Goal: Task Accomplishment & Management: Manage account settings

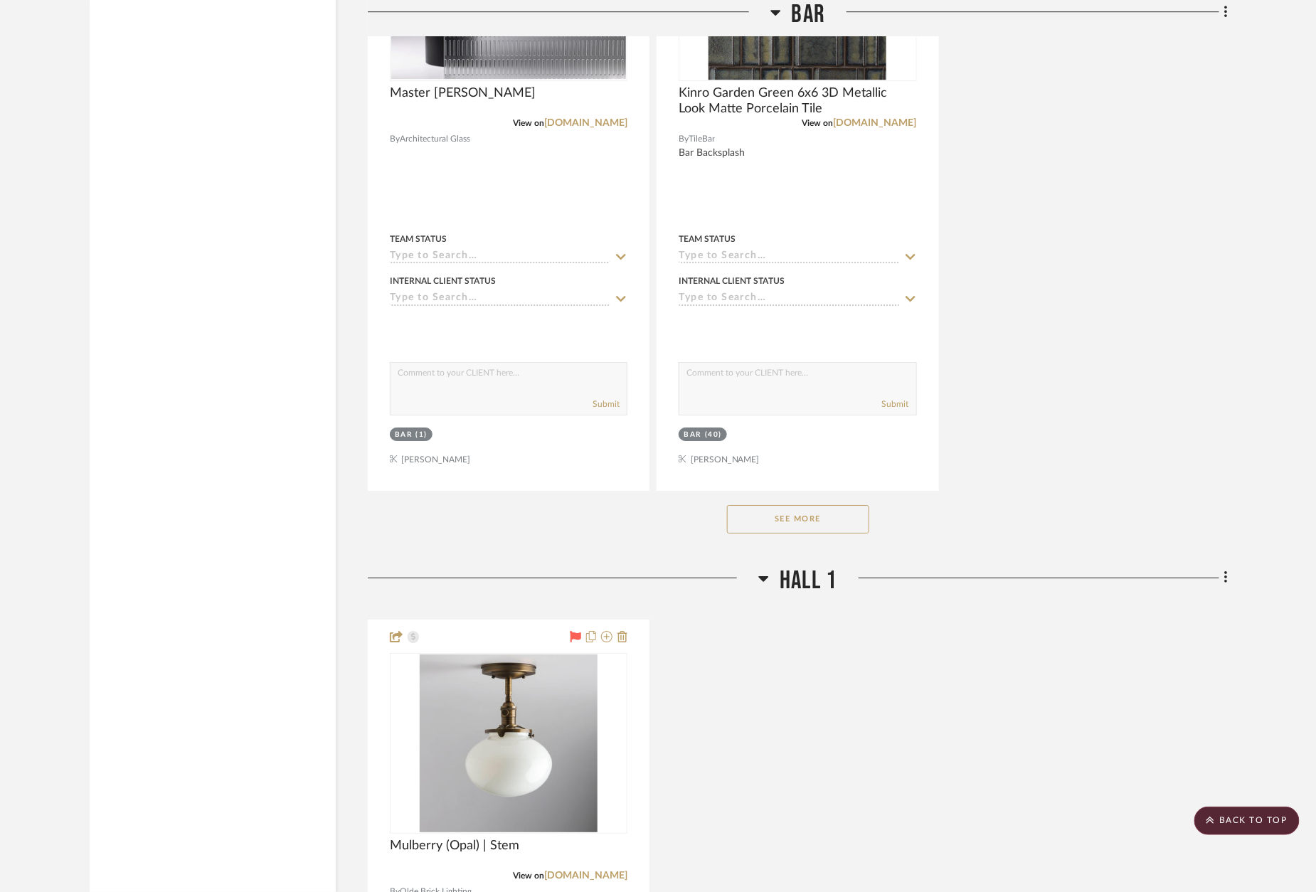
scroll to position [8569, 0]
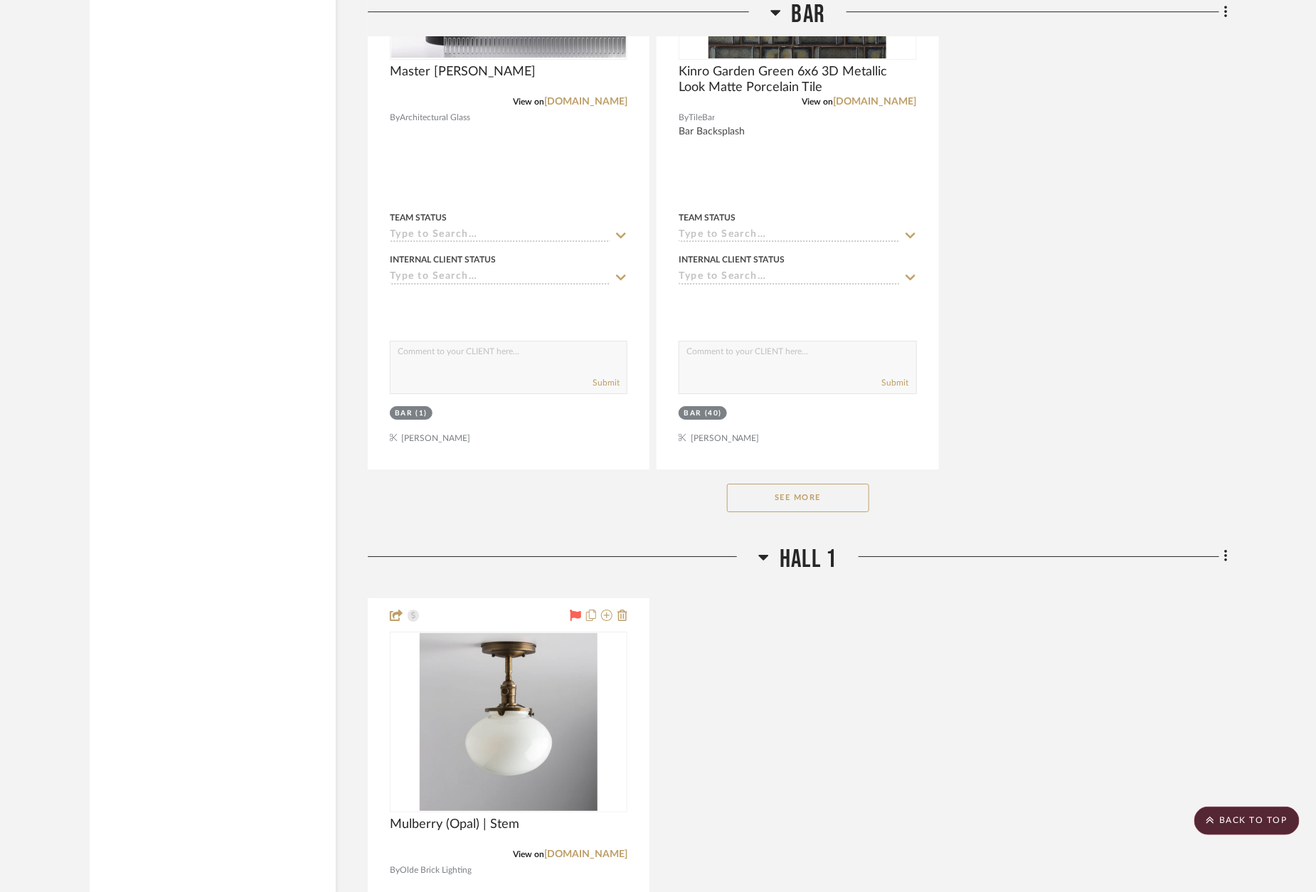
click at [822, 484] on button "See More" at bounding box center [798, 498] width 142 height 28
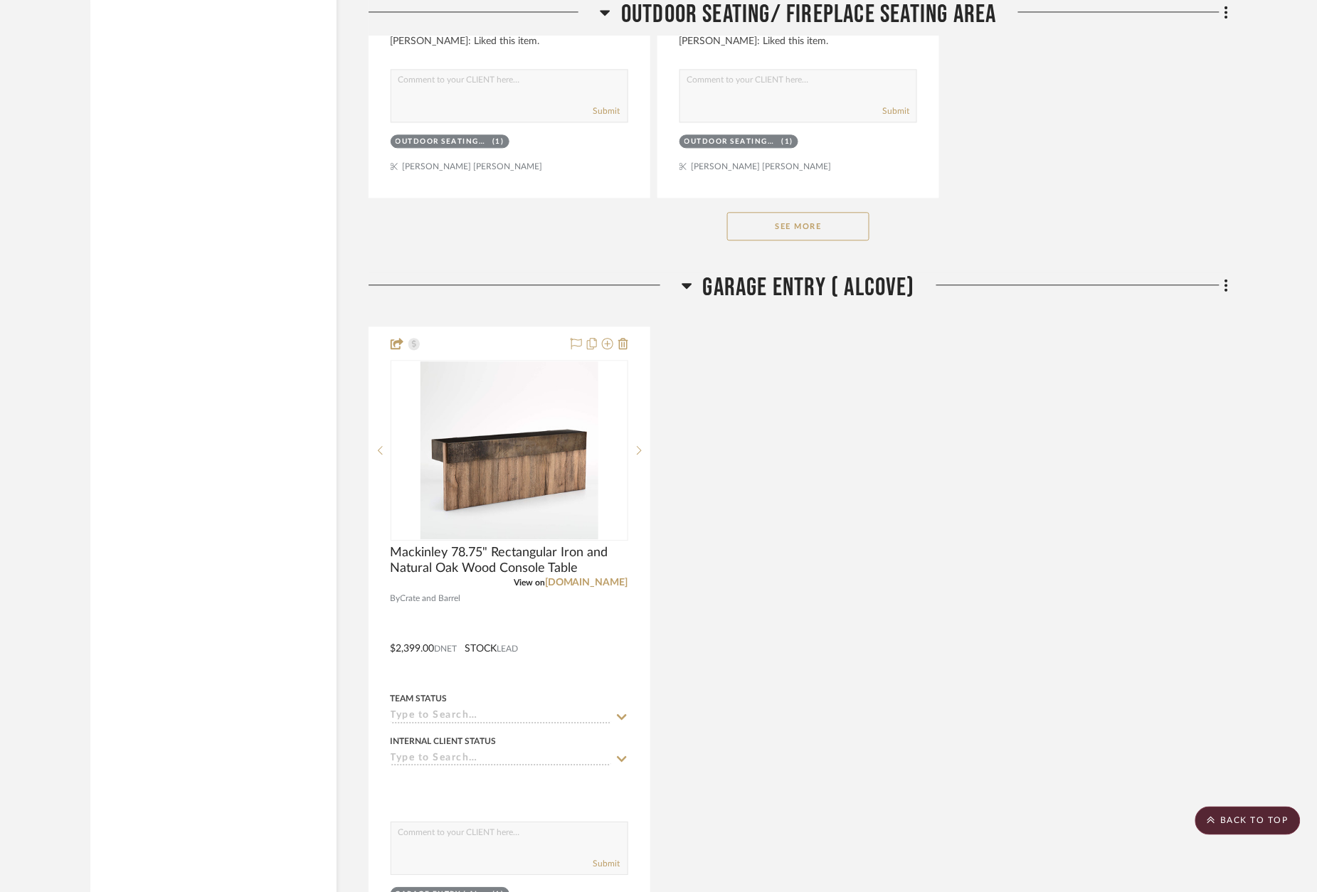
scroll to position [6127, 0]
click at [806, 213] on button "See More" at bounding box center [798, 227] width 142 height 28
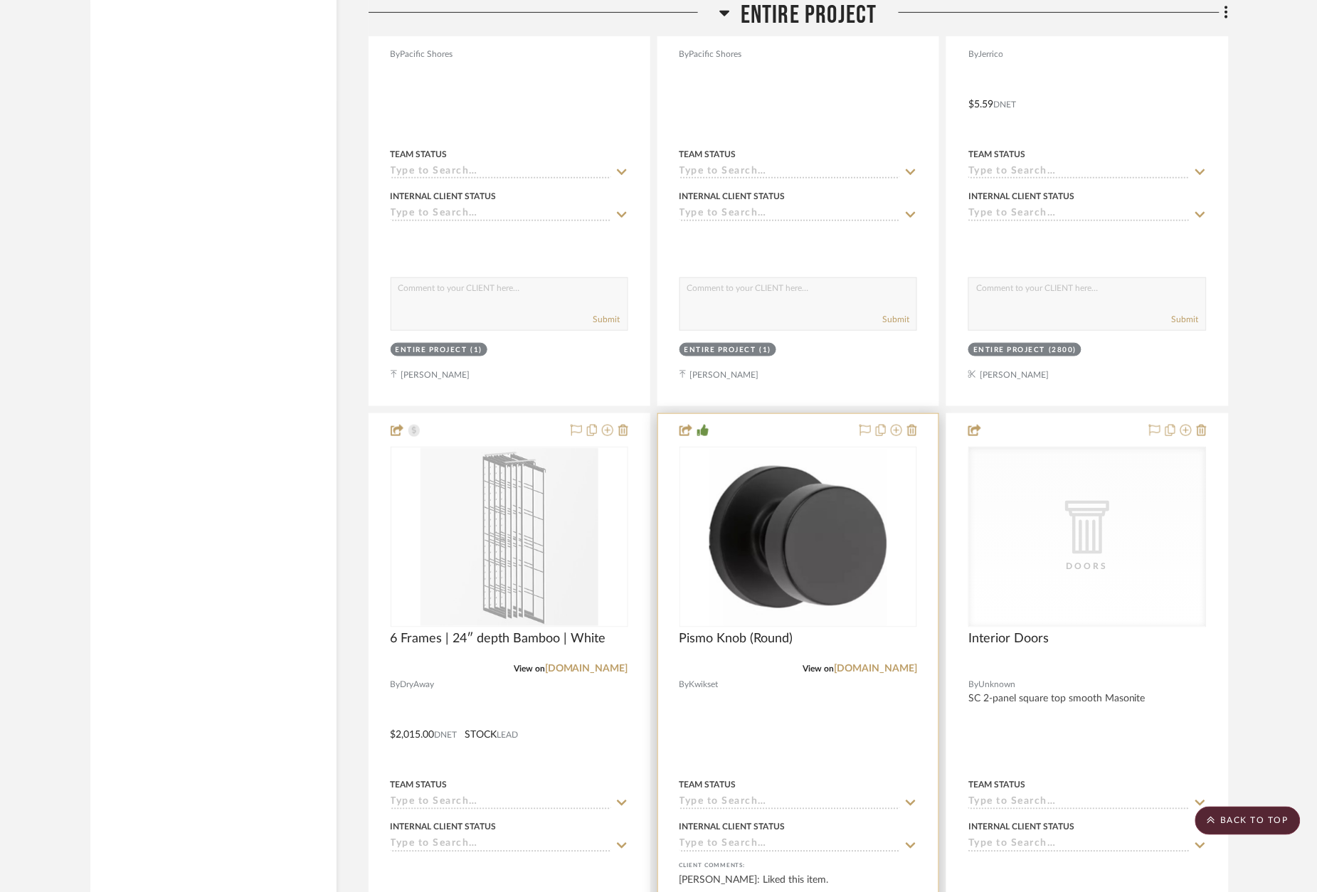
scroll to position [24378, 0]
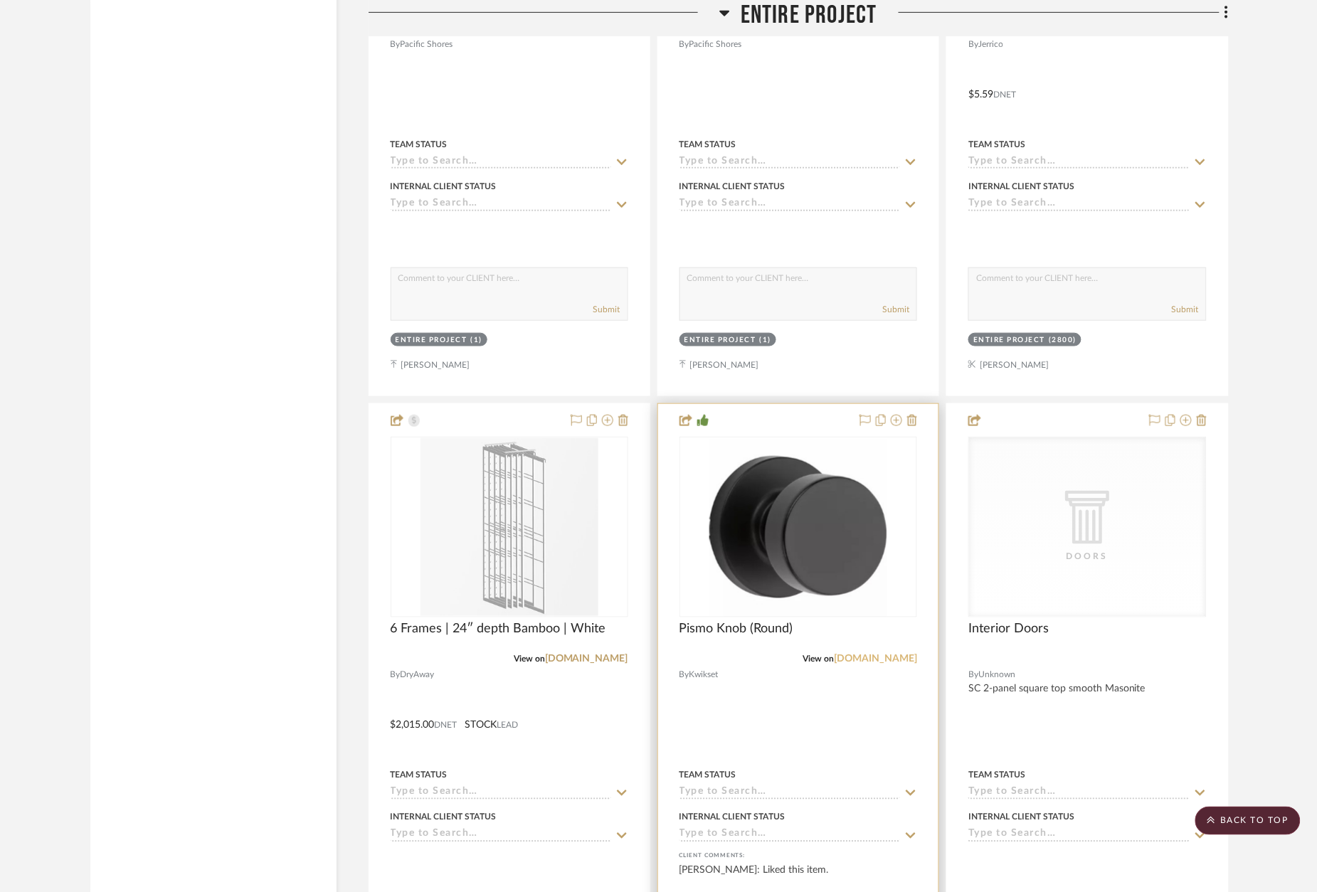
click at [884, 655] on link "[DOMAIN_NAME]" at bounding box center [875, 660] width 83 height 10
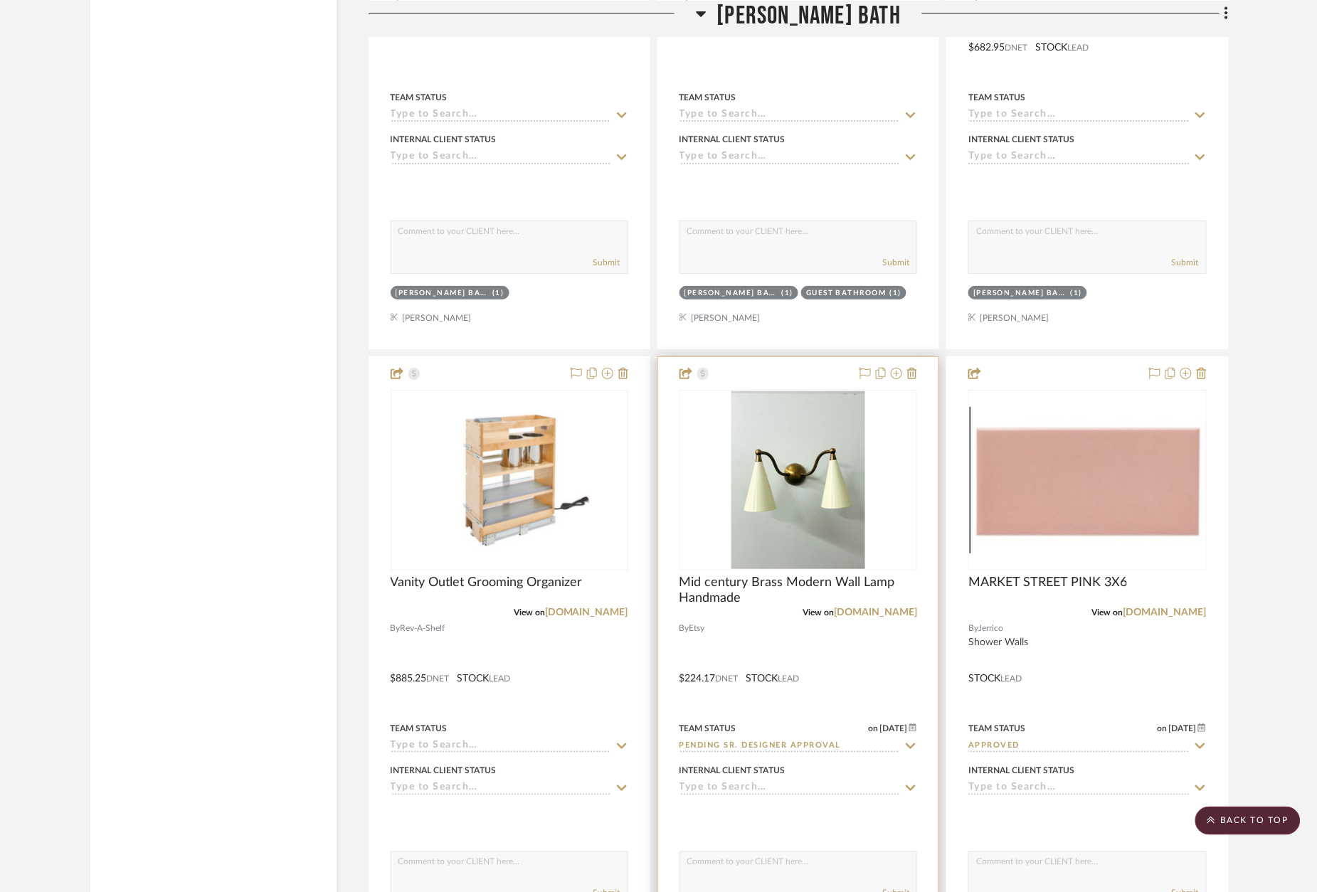
scroll to position [22405, 0]
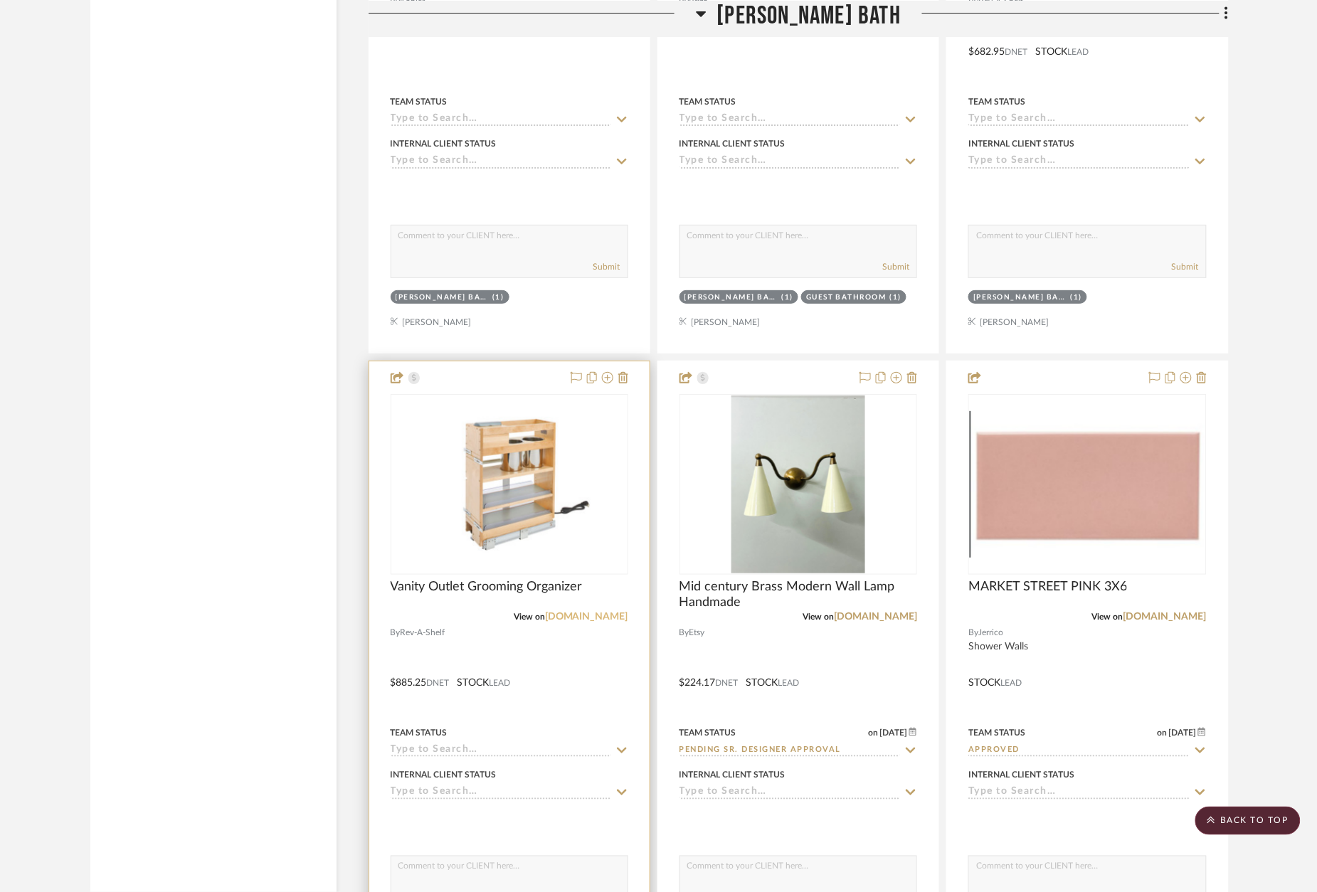
click at [582, 612] on link "[DOMAIN_NAME]" at bounding box center [586, 617] width 83 height 10
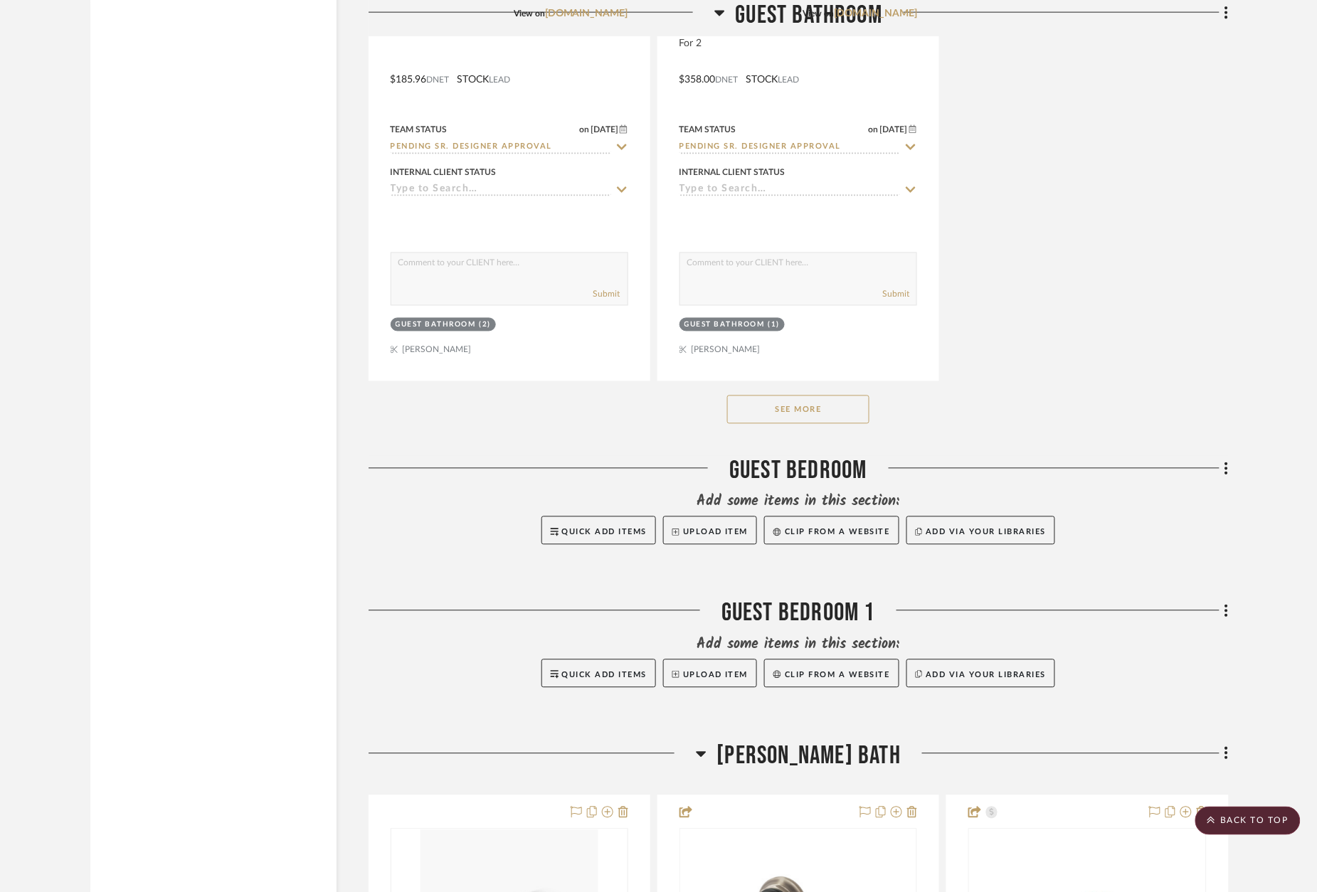
scroll to position [21353, 0]
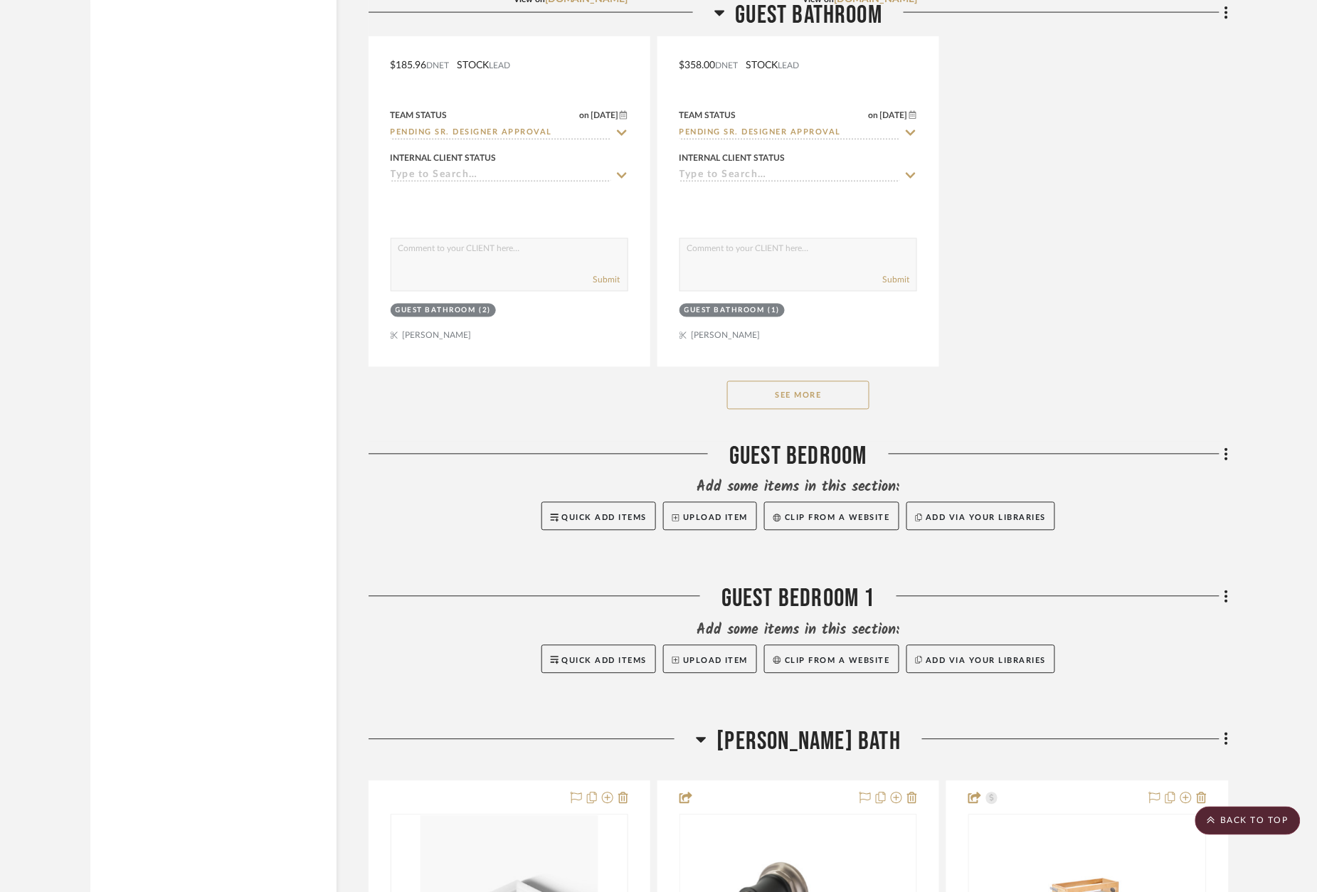
click at [752, 381] on button "See More" at bounding box center [798, 395] width 142 height 28
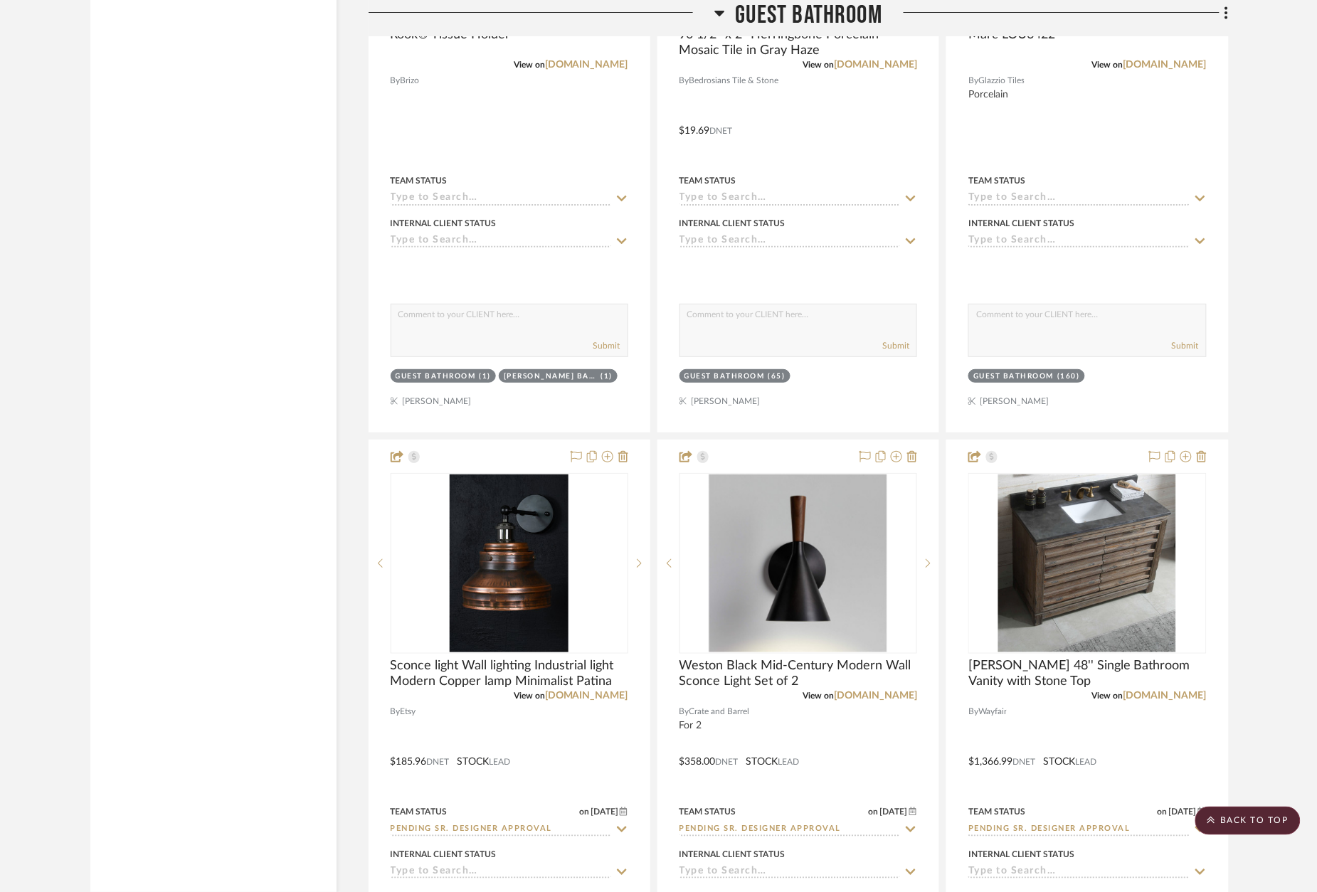
scroll to position [20564, 0]
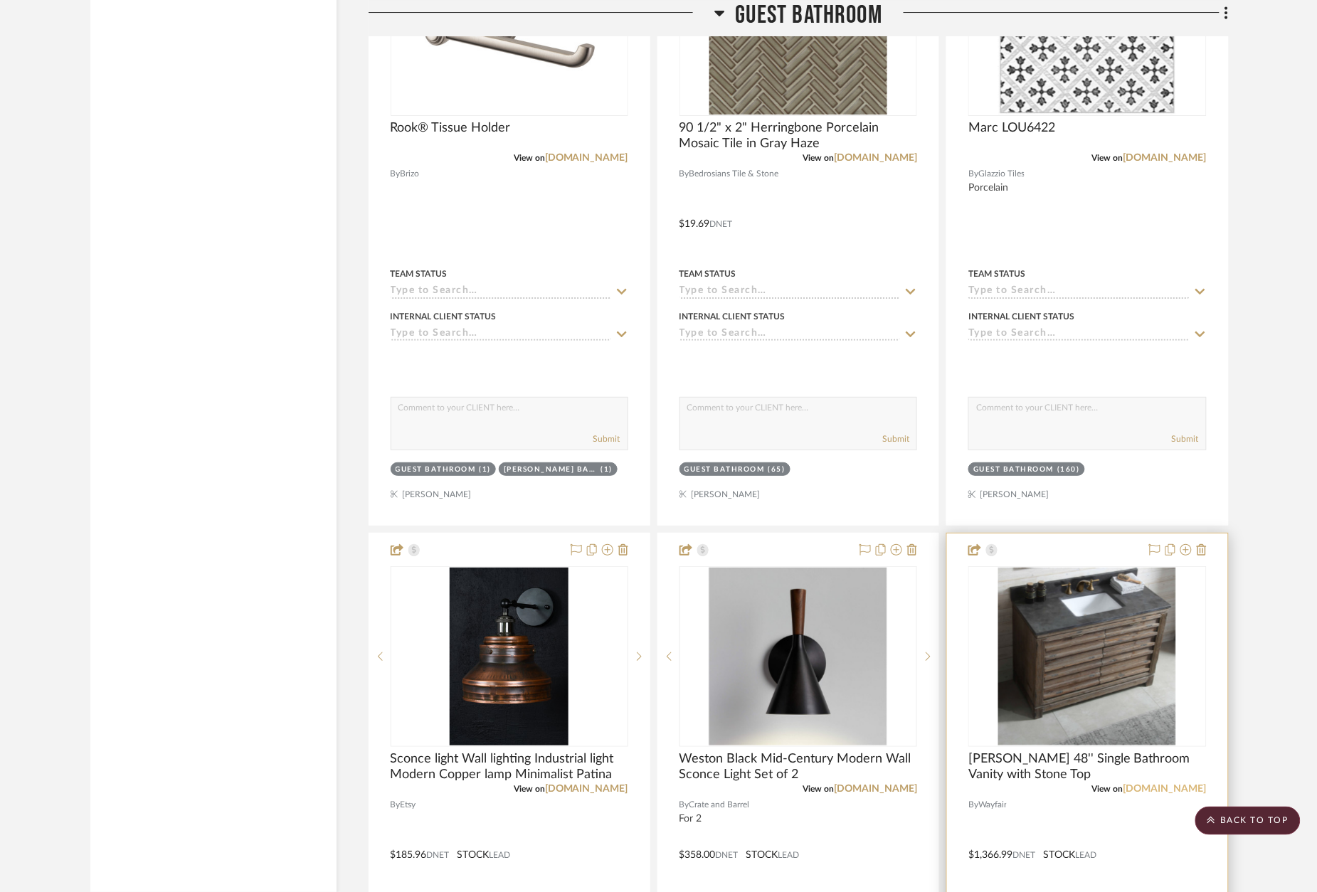
click at [1186, 784] on link "[DOMAIN_NAME]" at bounding box center [1165, 789] width 83 height 10
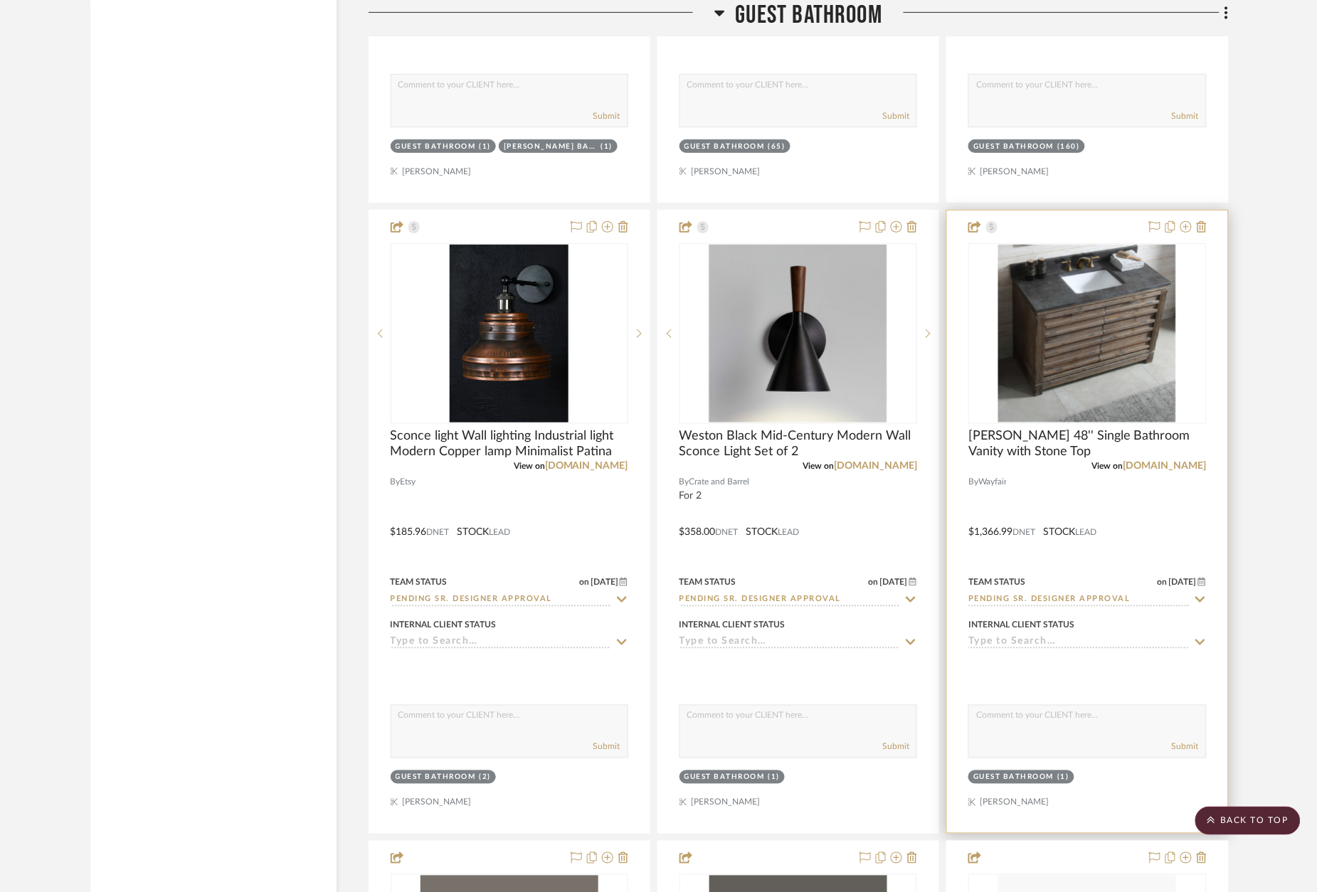
scroll to position [20928, 0]
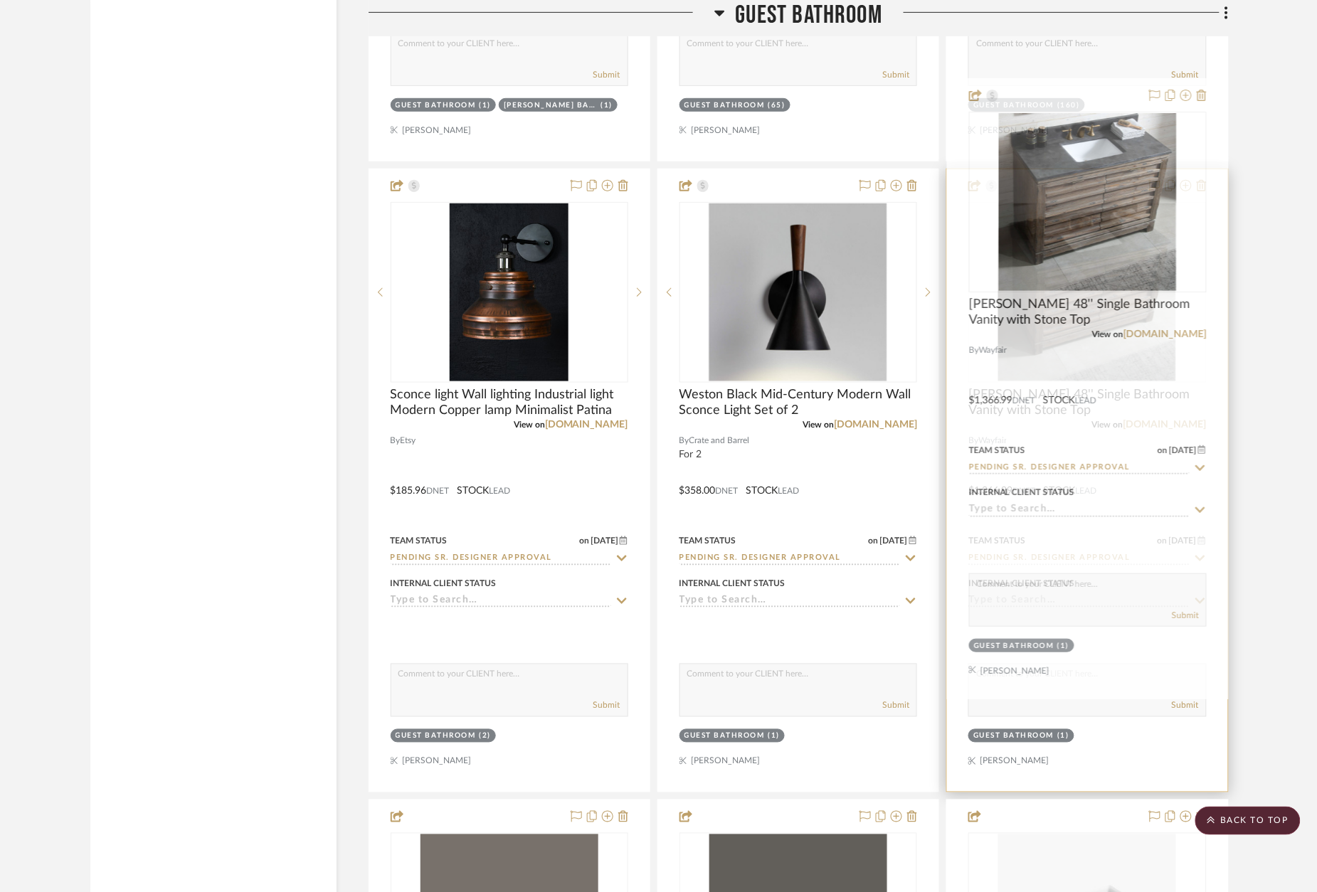
click at [1070, 552] on input "Pending Sr. Designer Approval" at bounding box center [1079, 559] width 221 height 14
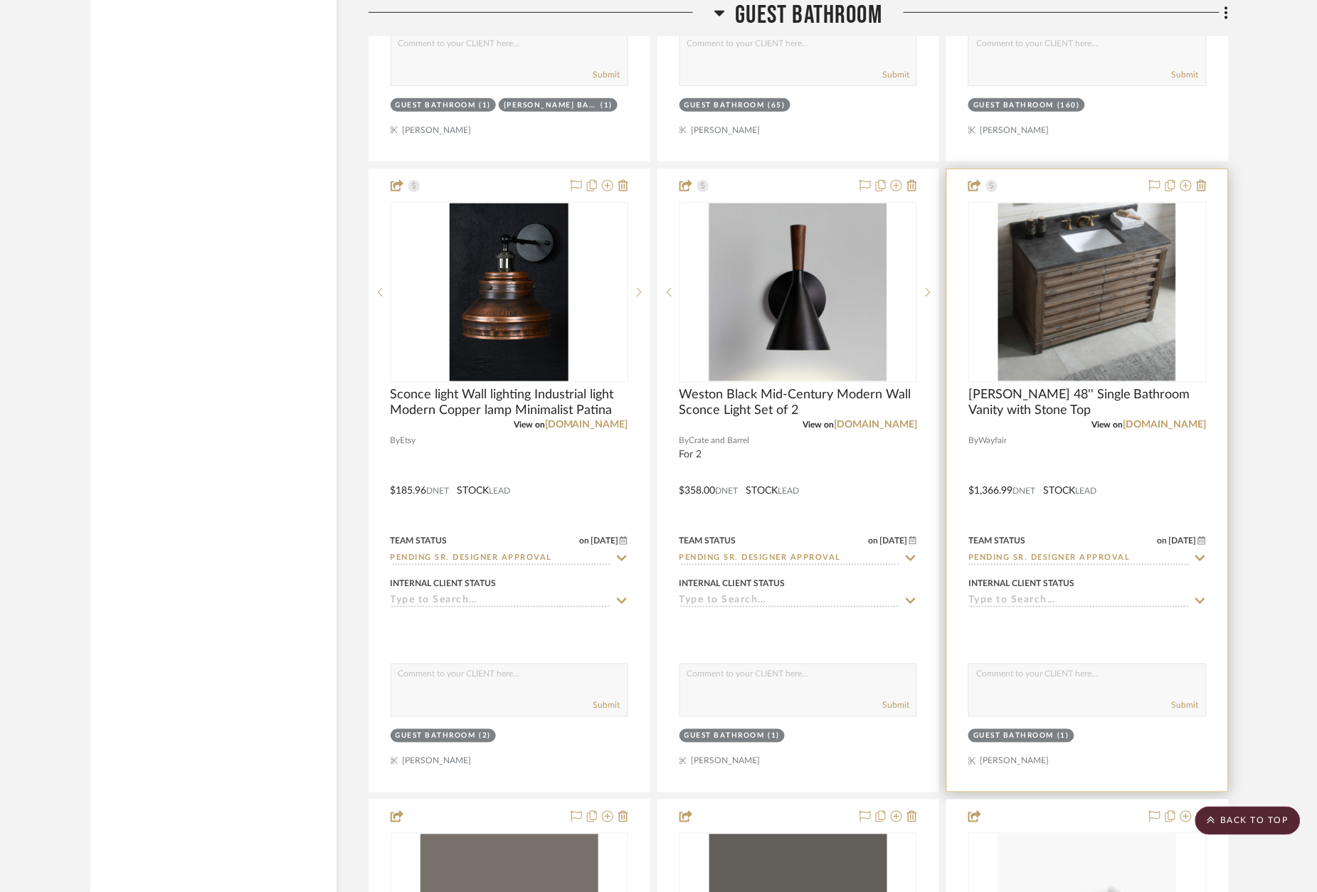
click at [1070, 552] on input "Pending Sr. Designer Approval" at bounding box center [1079, 559] width 221 height 14
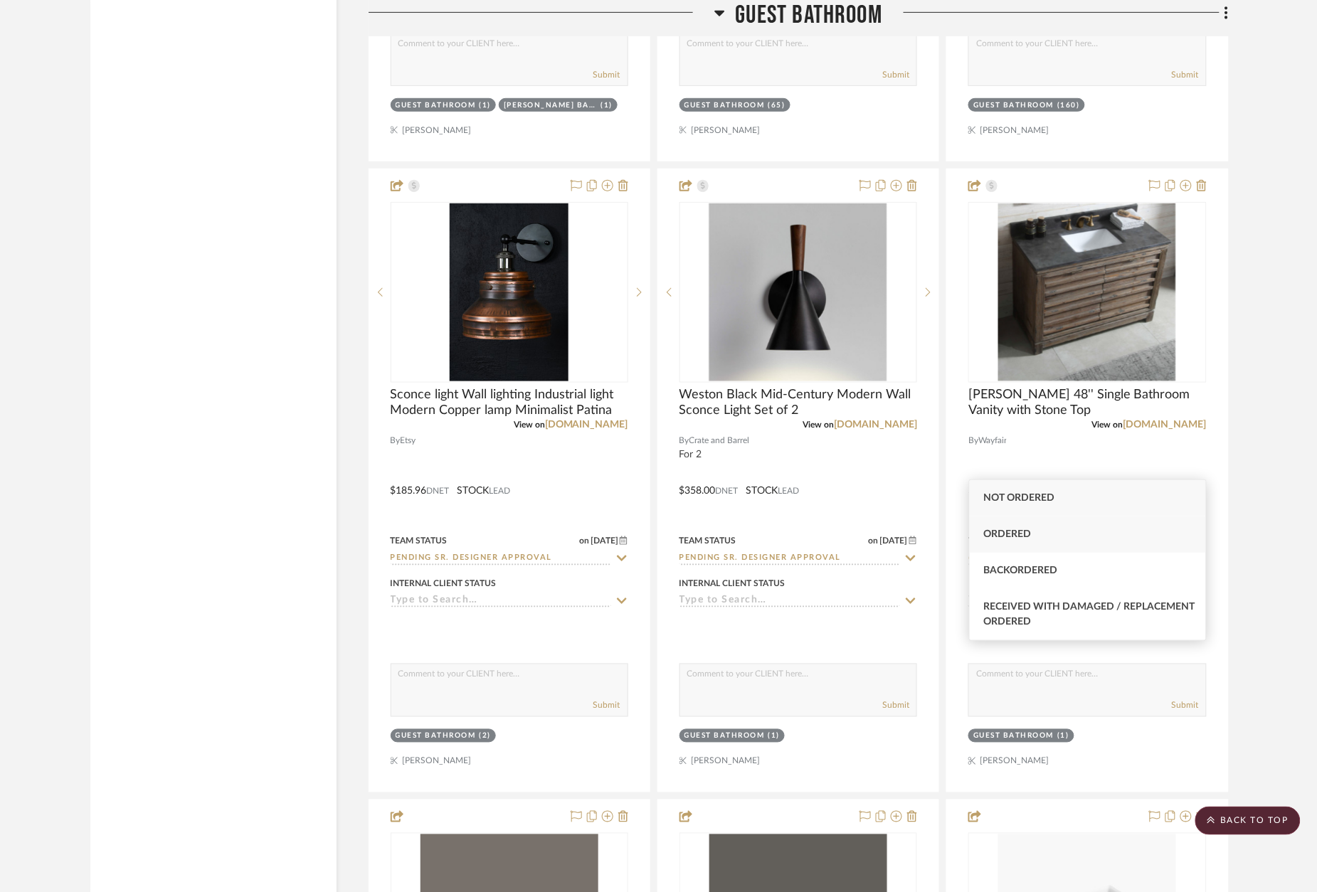
type input "ordered"
click at [1040, 529] on div "Ordered" at bounding box center [1088, 535] width 236 height 36
type input "[DATE]"
type input "Ordered"
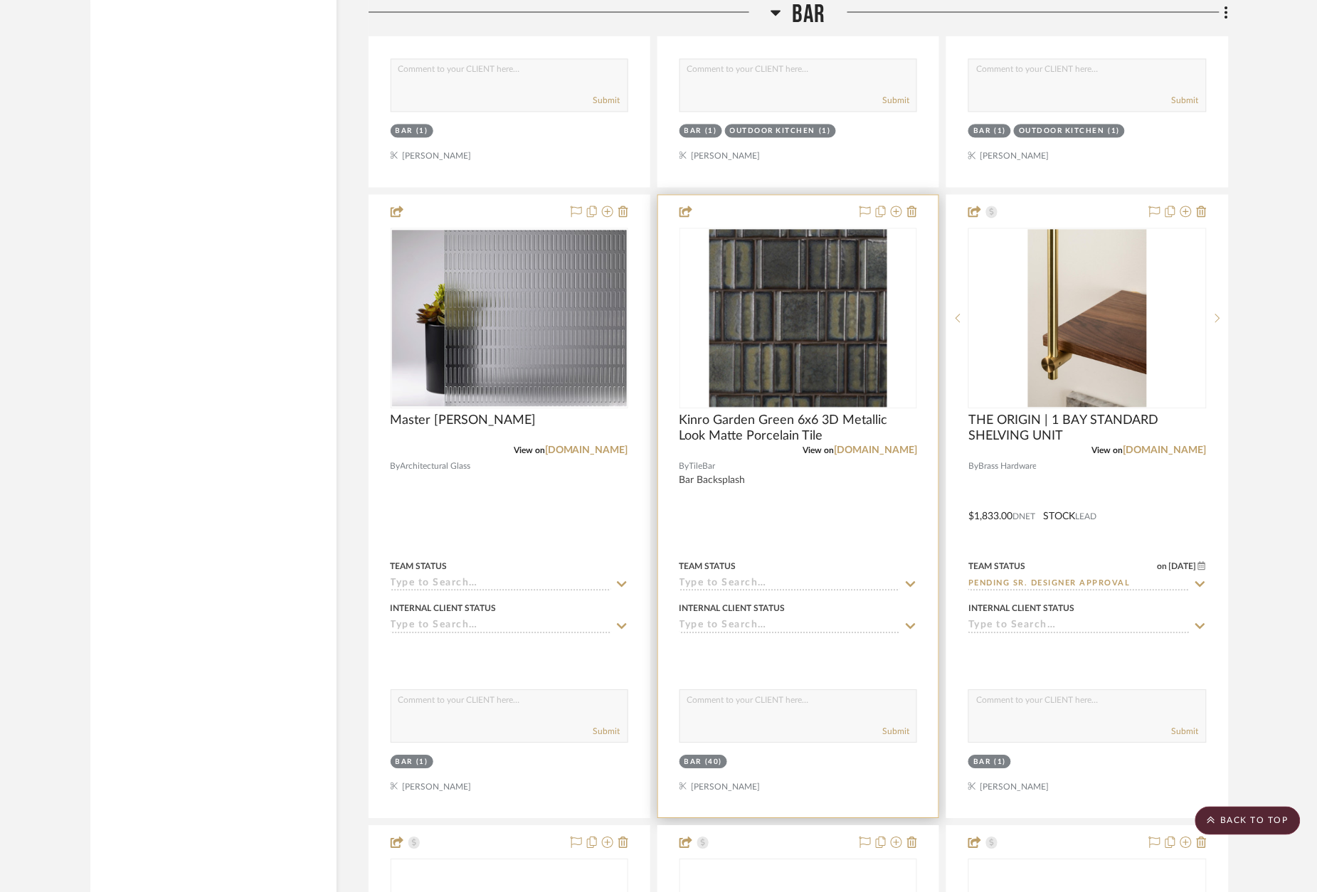
scroll to position [9482, 0]
click at [815, 195] on div at bounding box center [798, 506] width 280 height 623
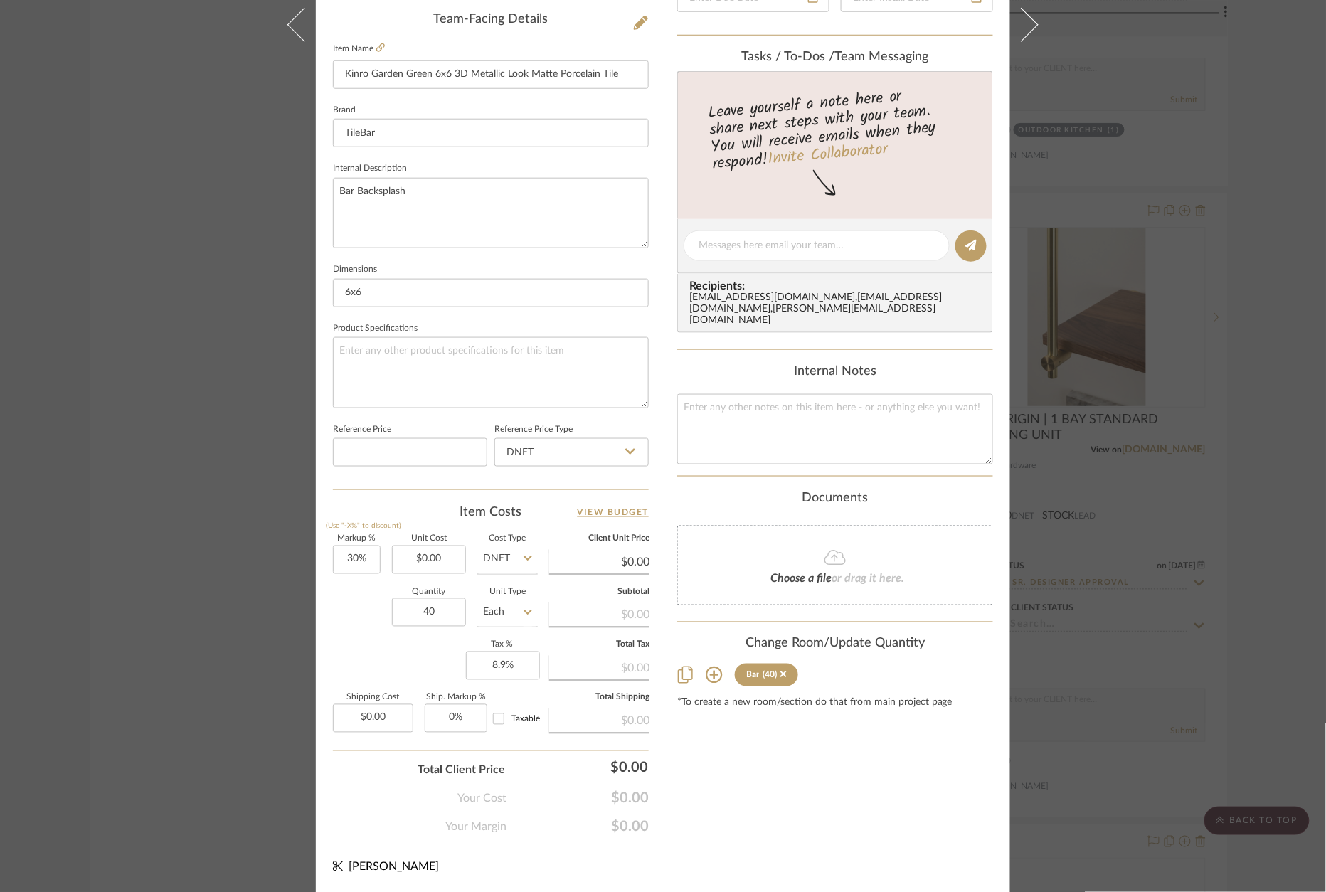
scroll to position [431, 0]
click at [1218, 278] on div "[PERSON_NAME] Bar Kinro Garden Green 6x6 3D Metallic Look Matte Porcelain Tile …" at bounding box center [663, 446] width 1326 height 892
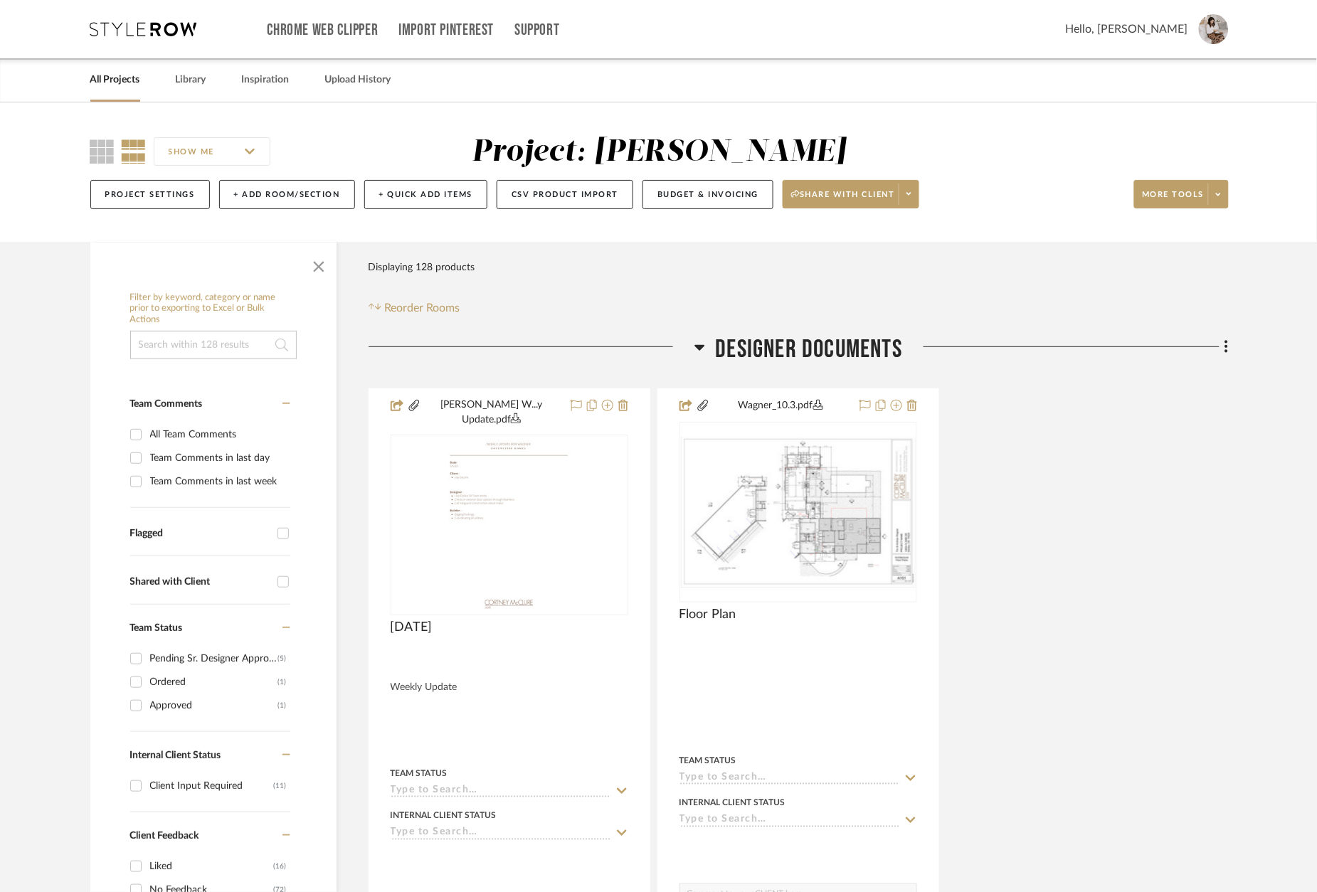
scroll to position [0, 0]
click at [188, 78] on link "Library" at bounding box center [191, 79] width 31 height 19
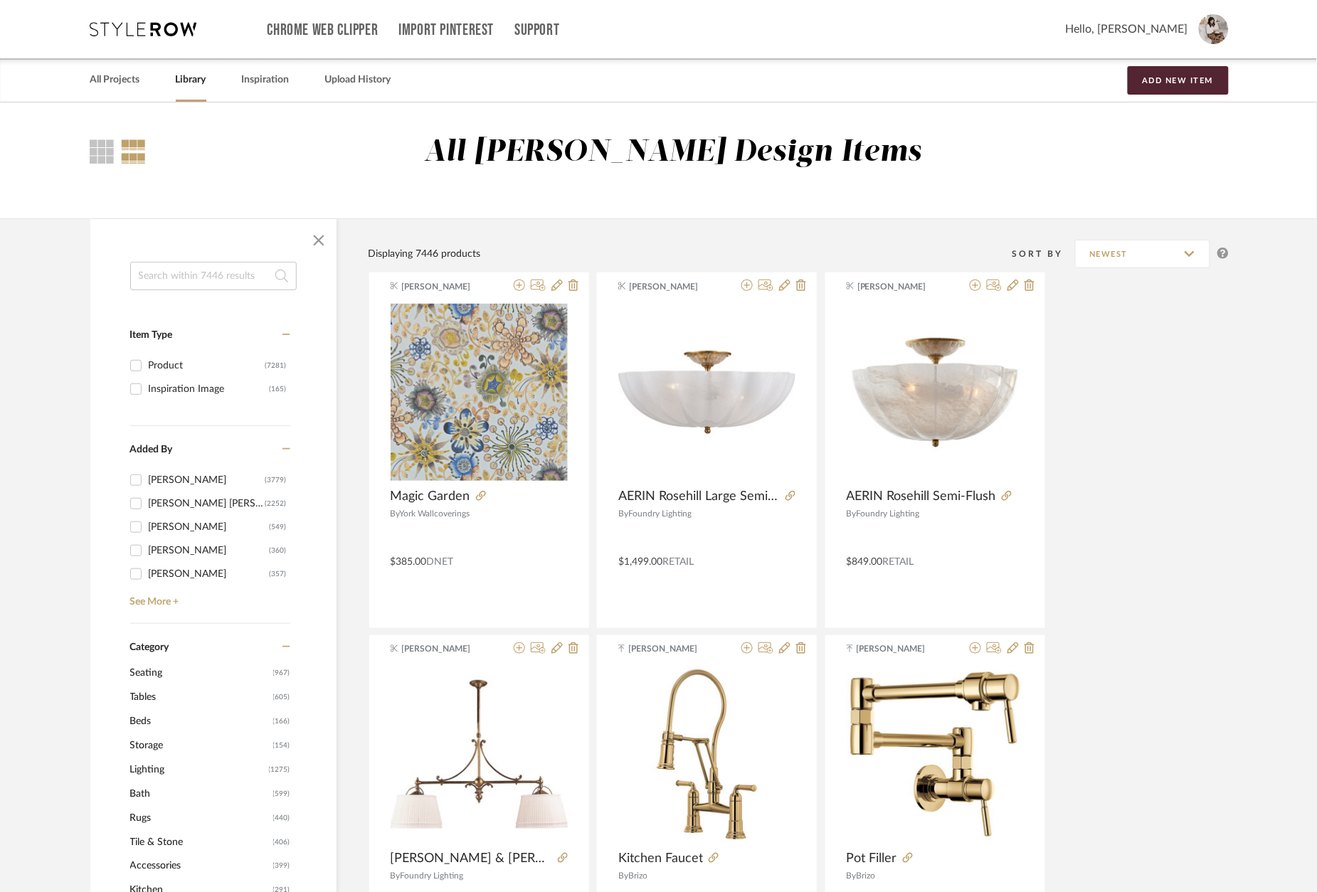
click at [179, 286] on input at bounding box center [213, 276] width 167 height 28
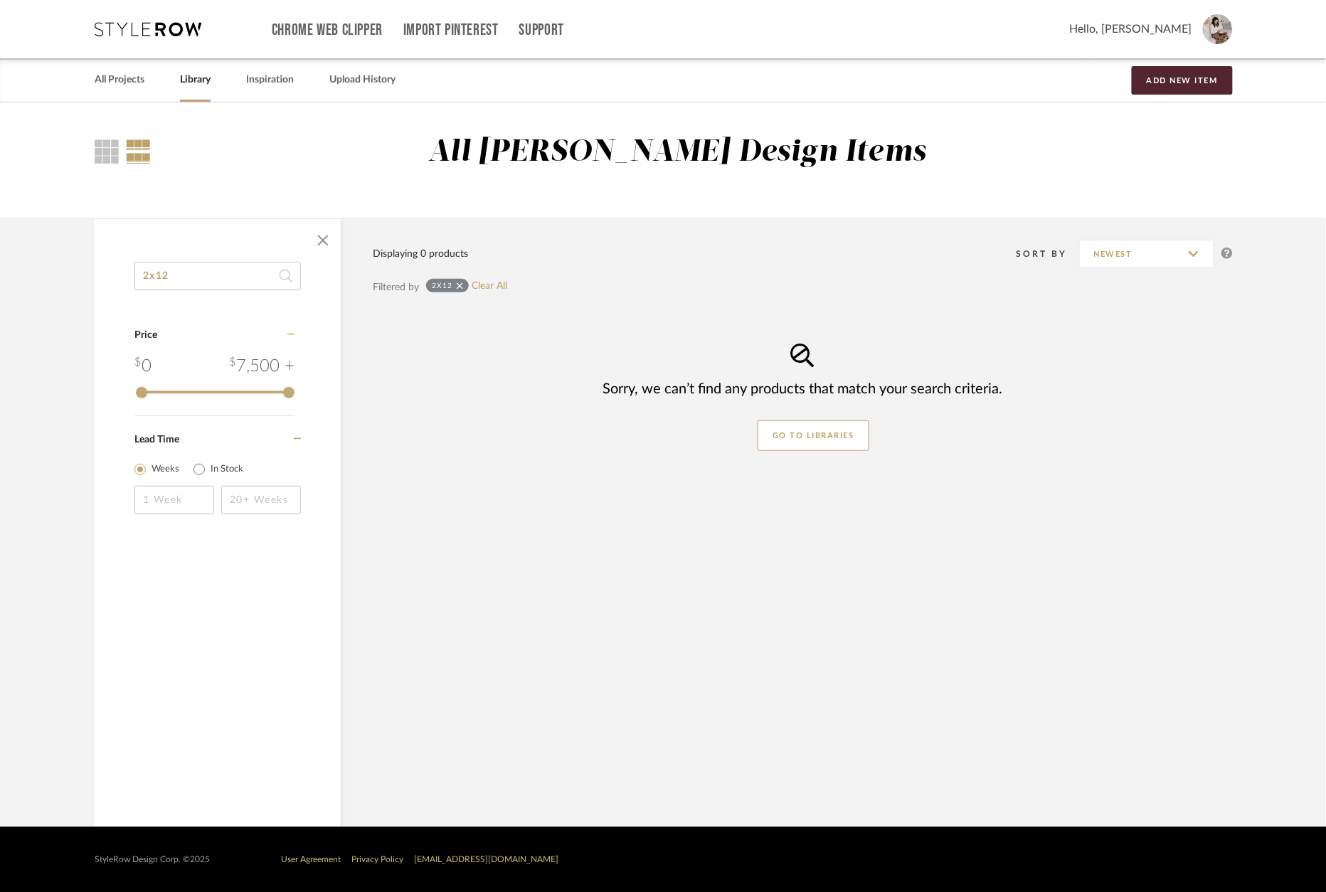
click at [194, 275] on input "2x12" at bounding box center [217, 276] width 167 height 28
type input "2"
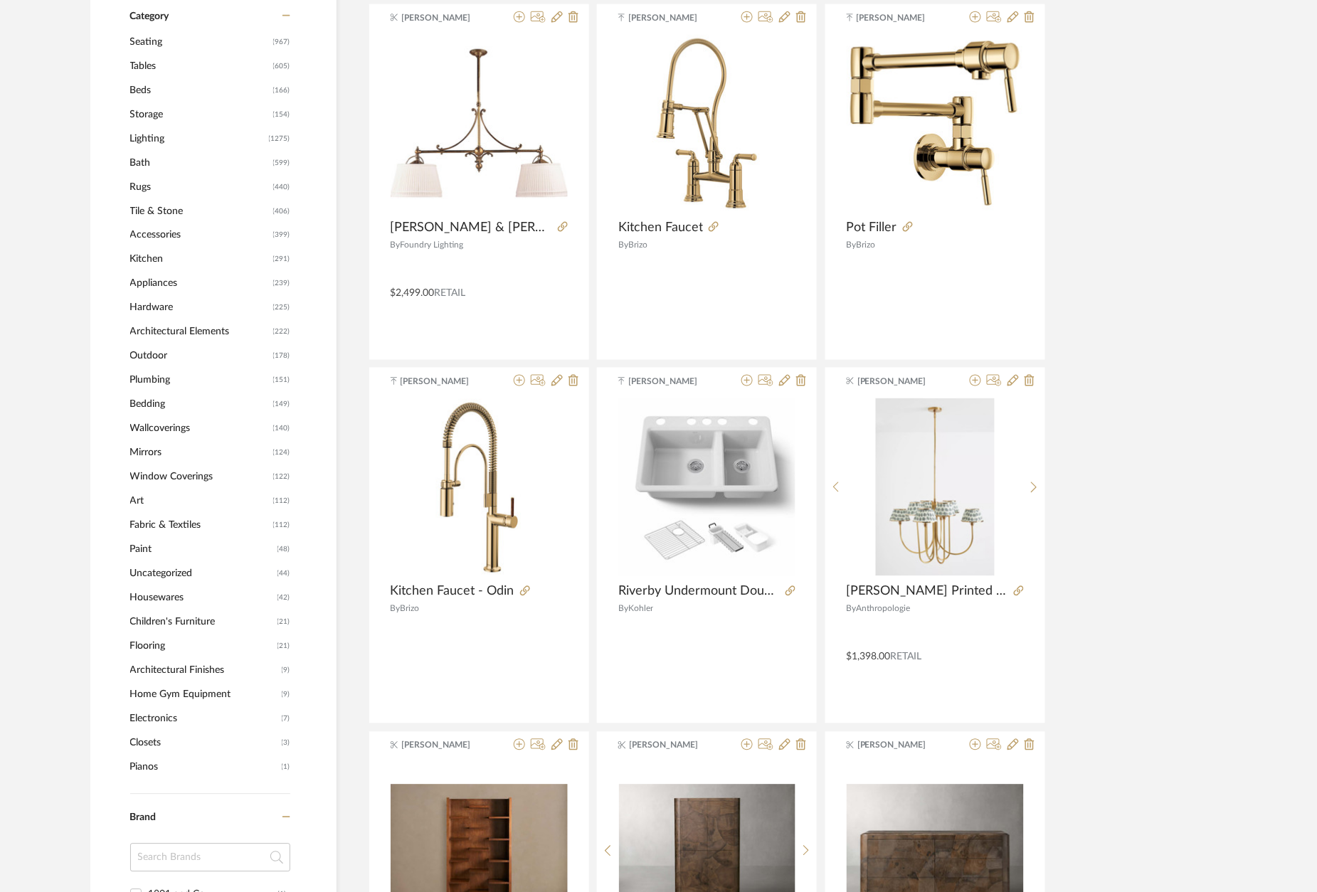
scroll to position [631, 0]
drag, startPoint x: 164, startPoint y: 201, endPoint x: 177, endPoint y: 208, distance: 15.0
click at [164, 201] on span "Tile & Stone" at bounding box center [199, 211] width 139 height 24
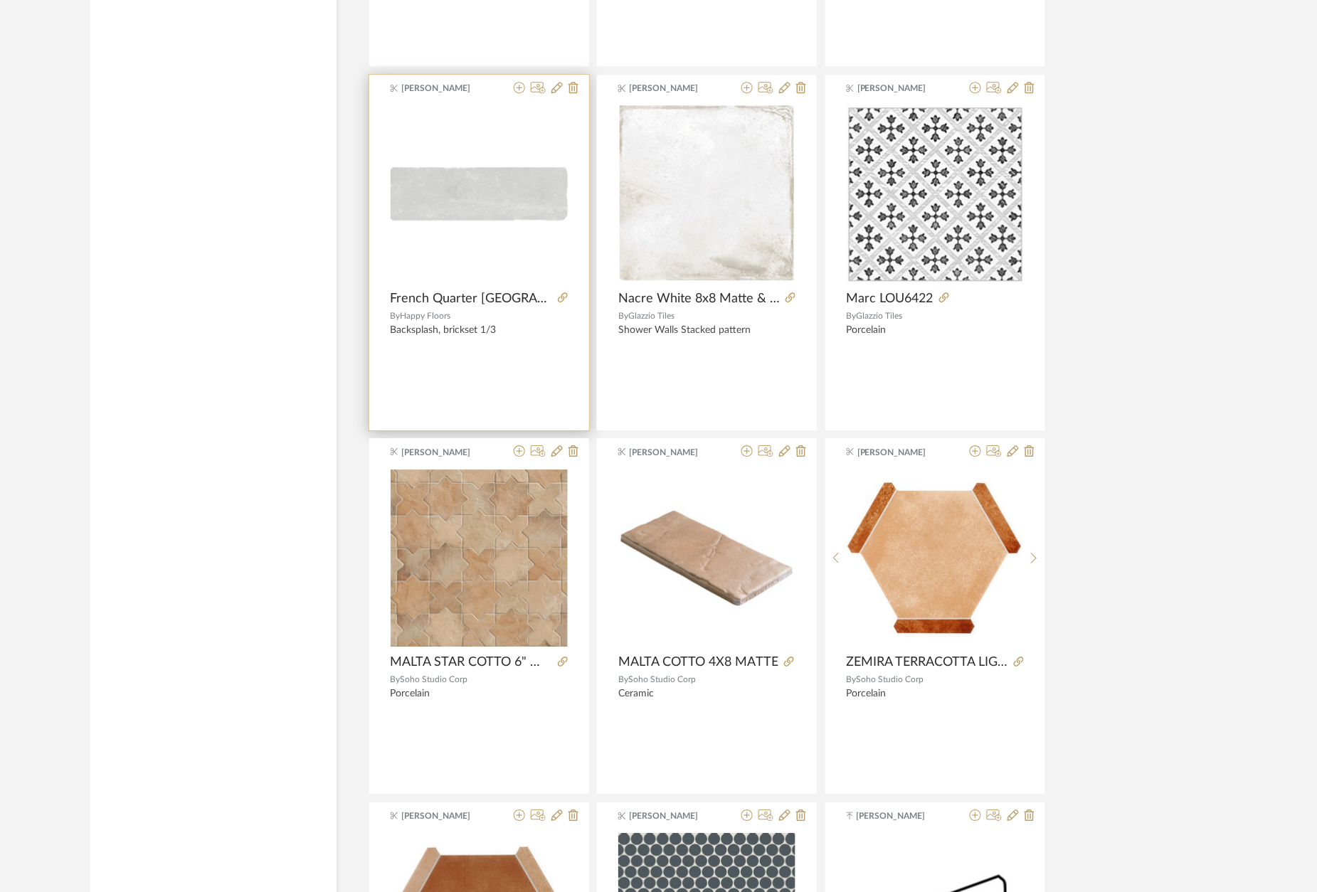
scroll to position [2832, 1]
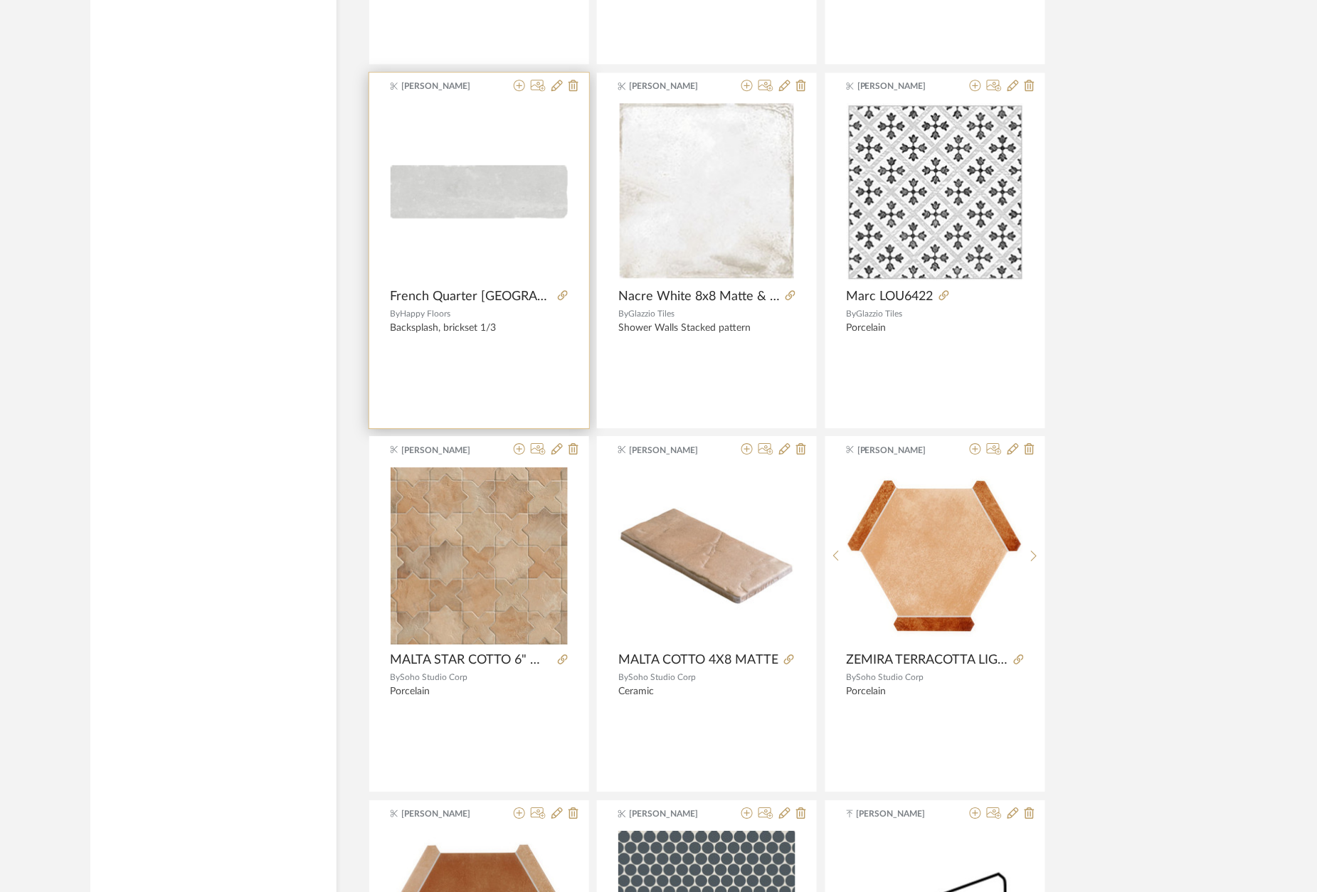
click at [489, 125] on div "0" at bounding box center [479, 192] width 177 height 178
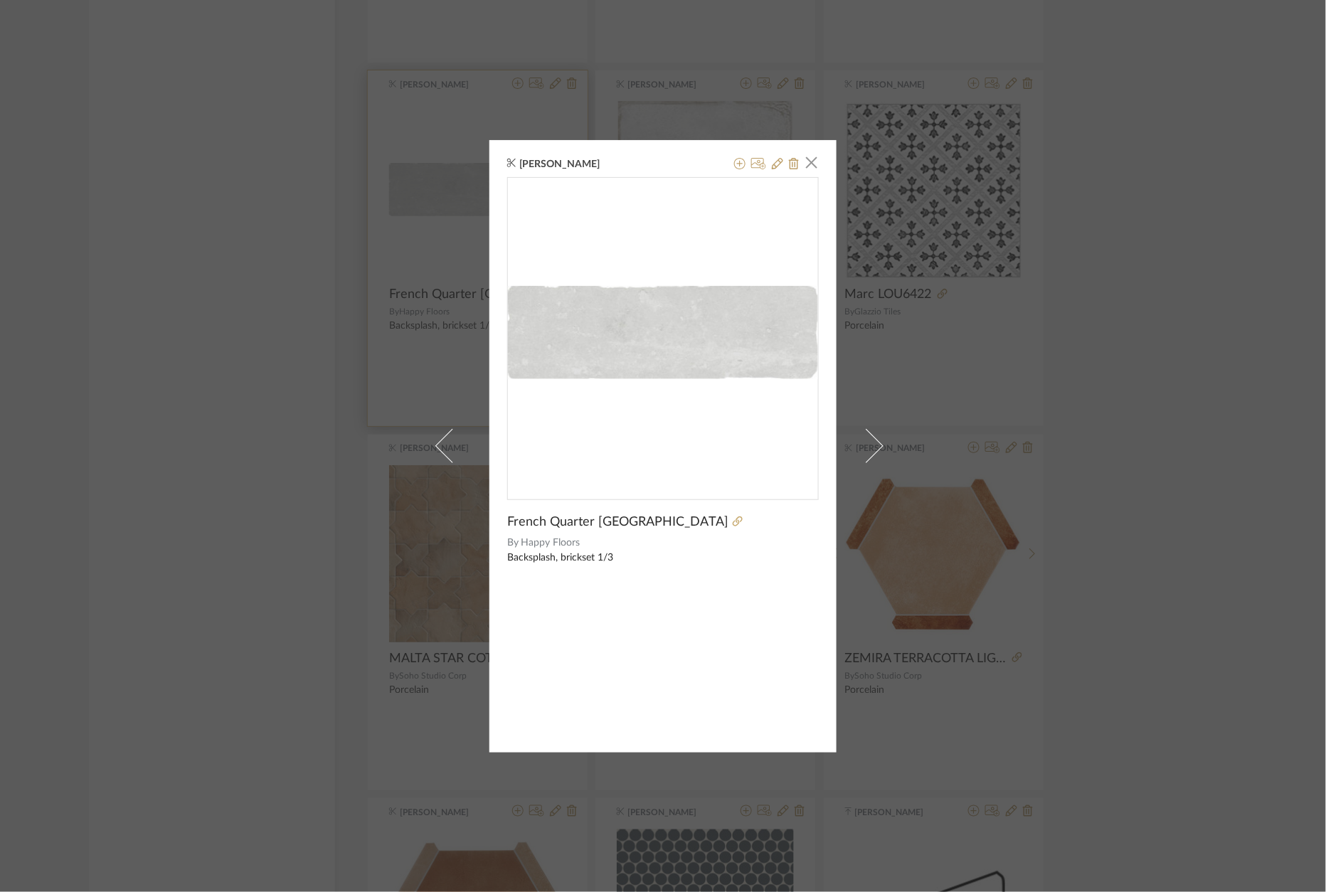
scroll to position [2824, 0]
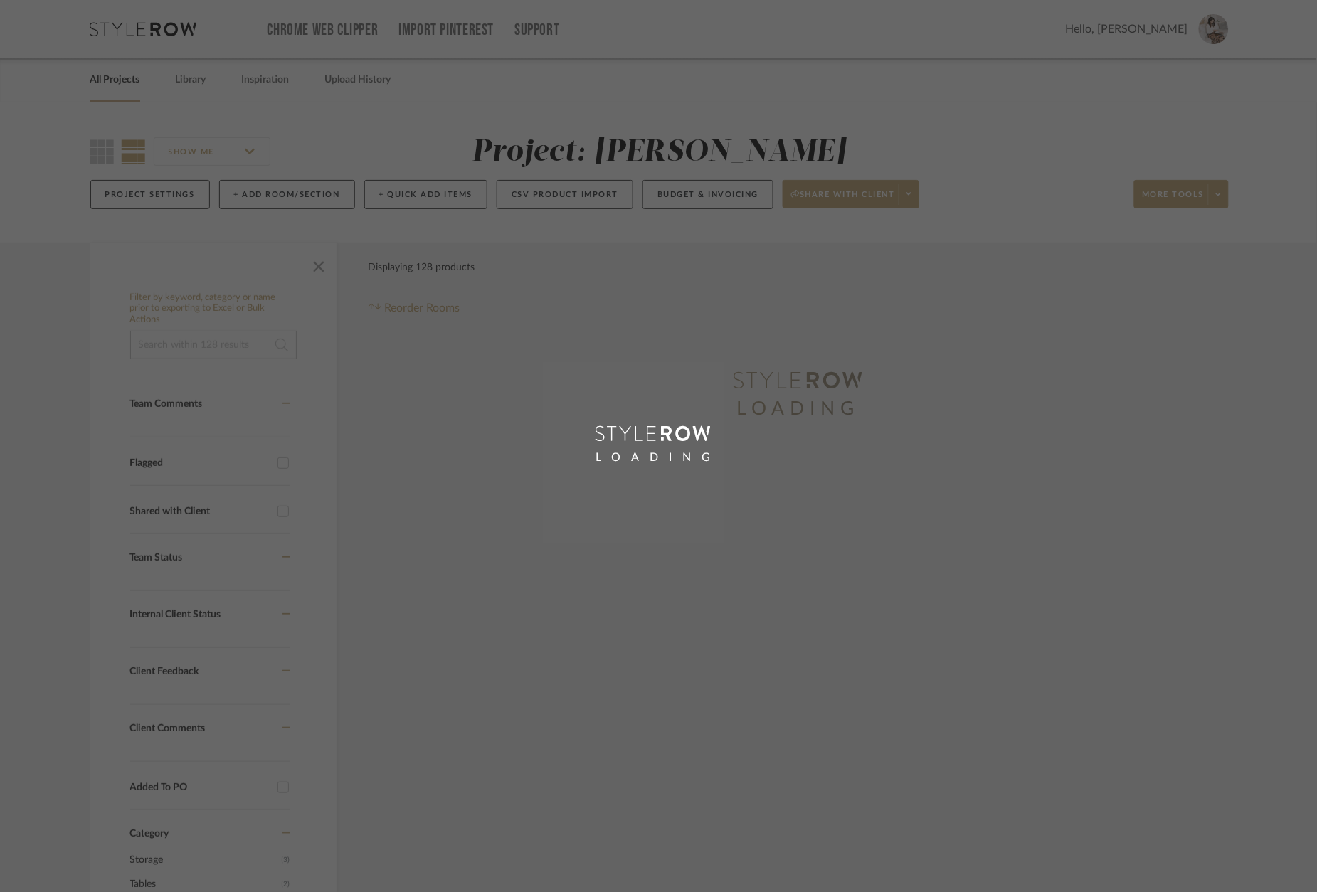
scroll to position [48, 0]
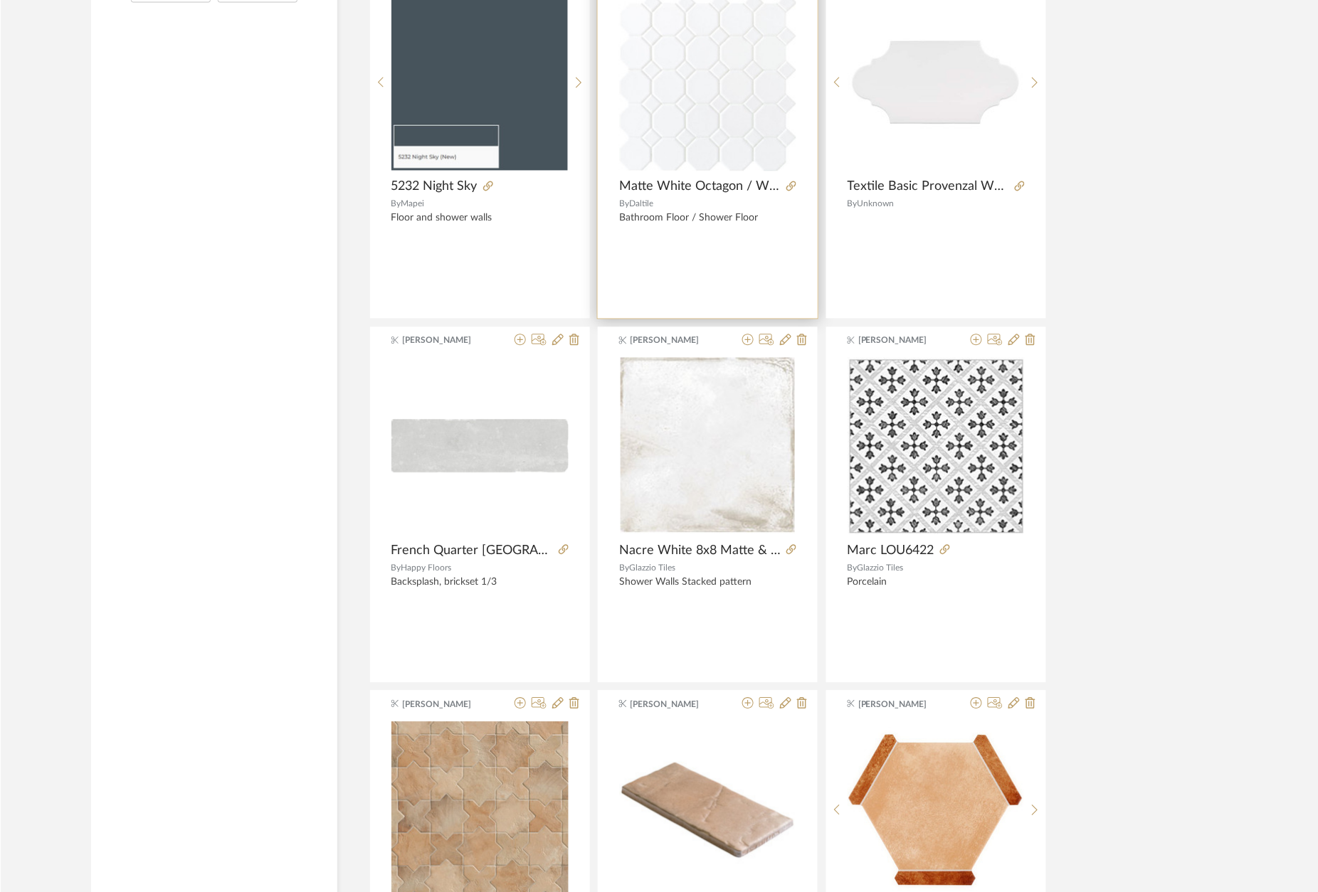
scroll to position [2505, 0]
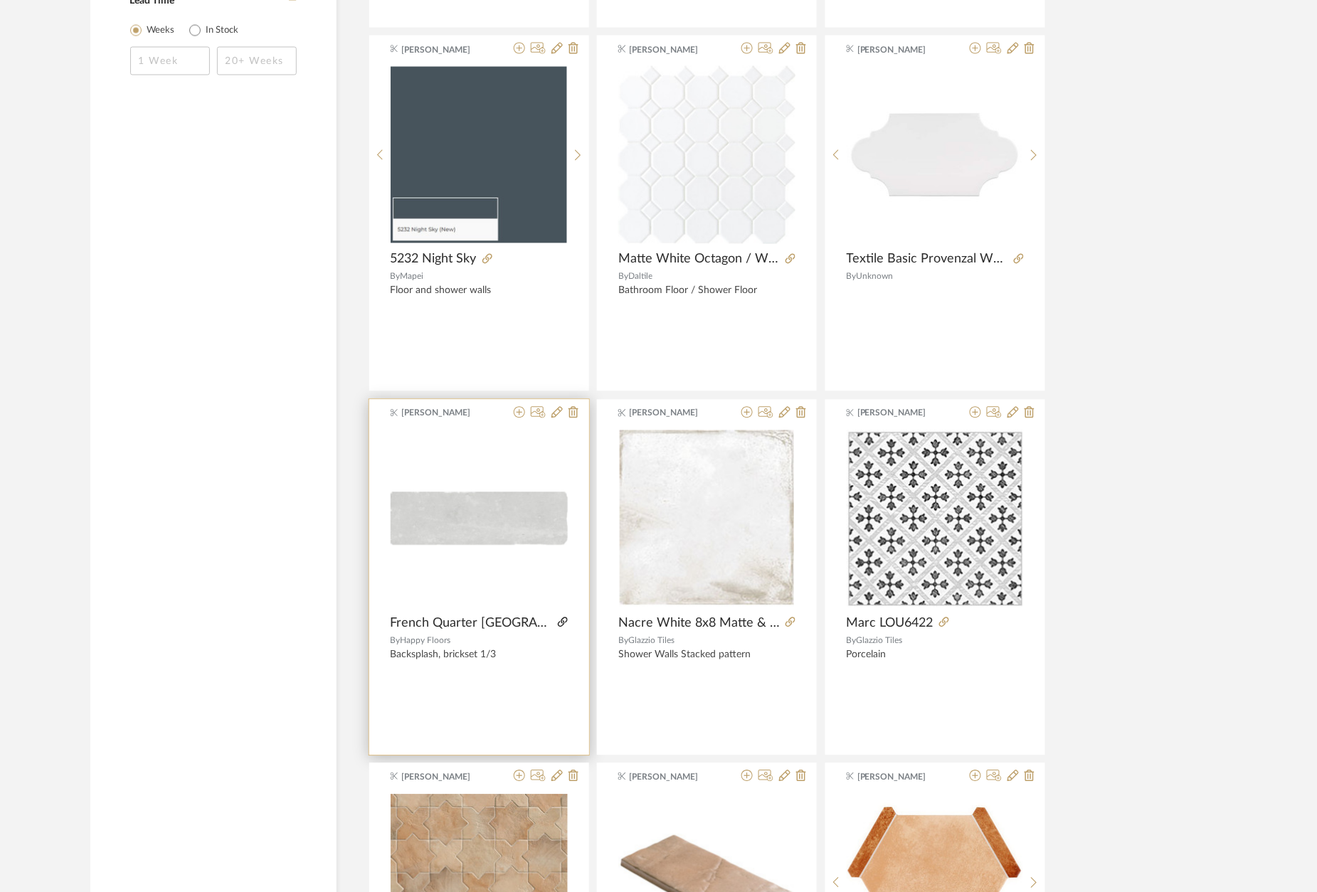
click at [558, 628] on icon at bounding box center [563, 623] width 10 height 10
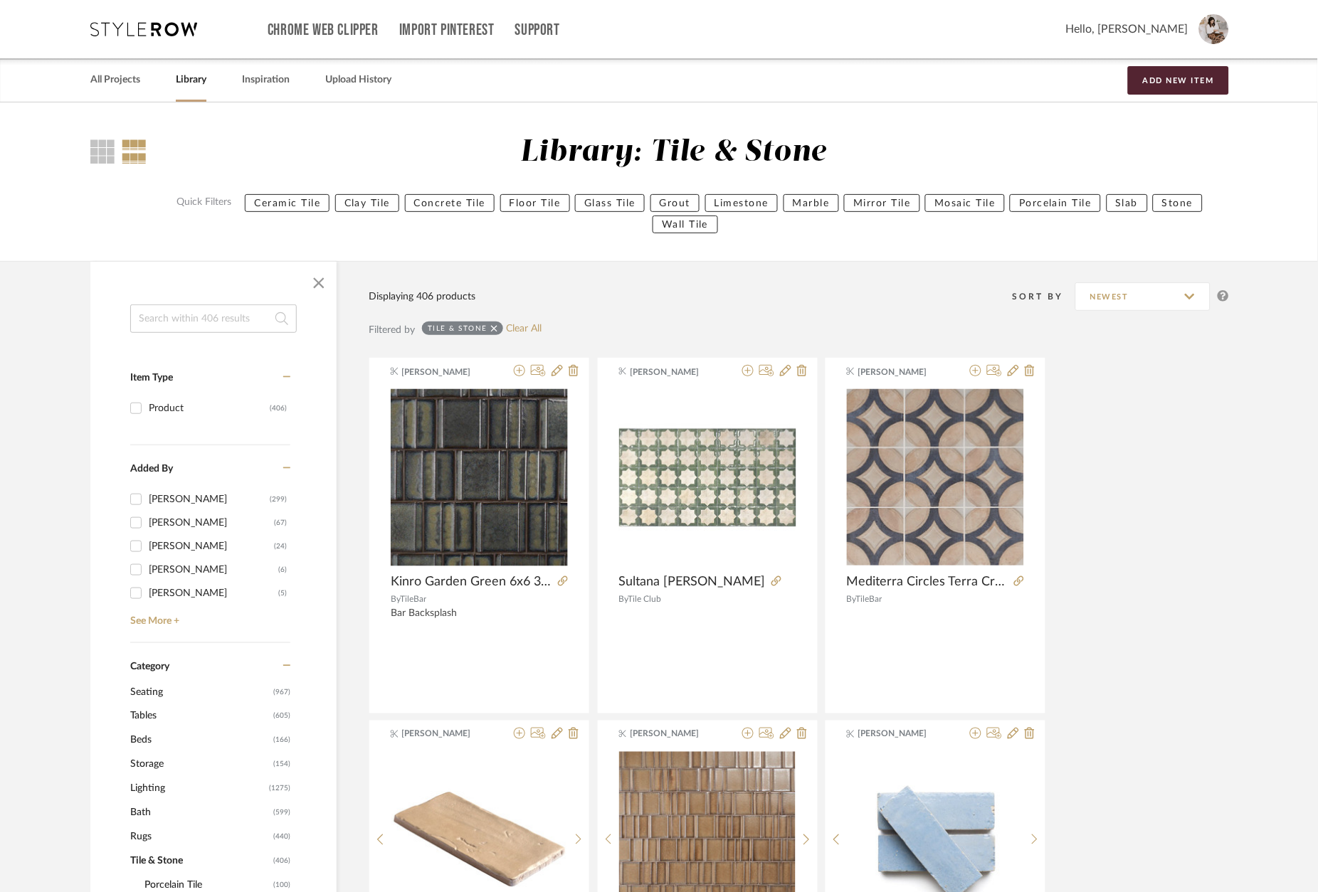
scroll to position [0, 0]
click at [164, 31] on icon at bounding box center [143, 29] width 107 height 14
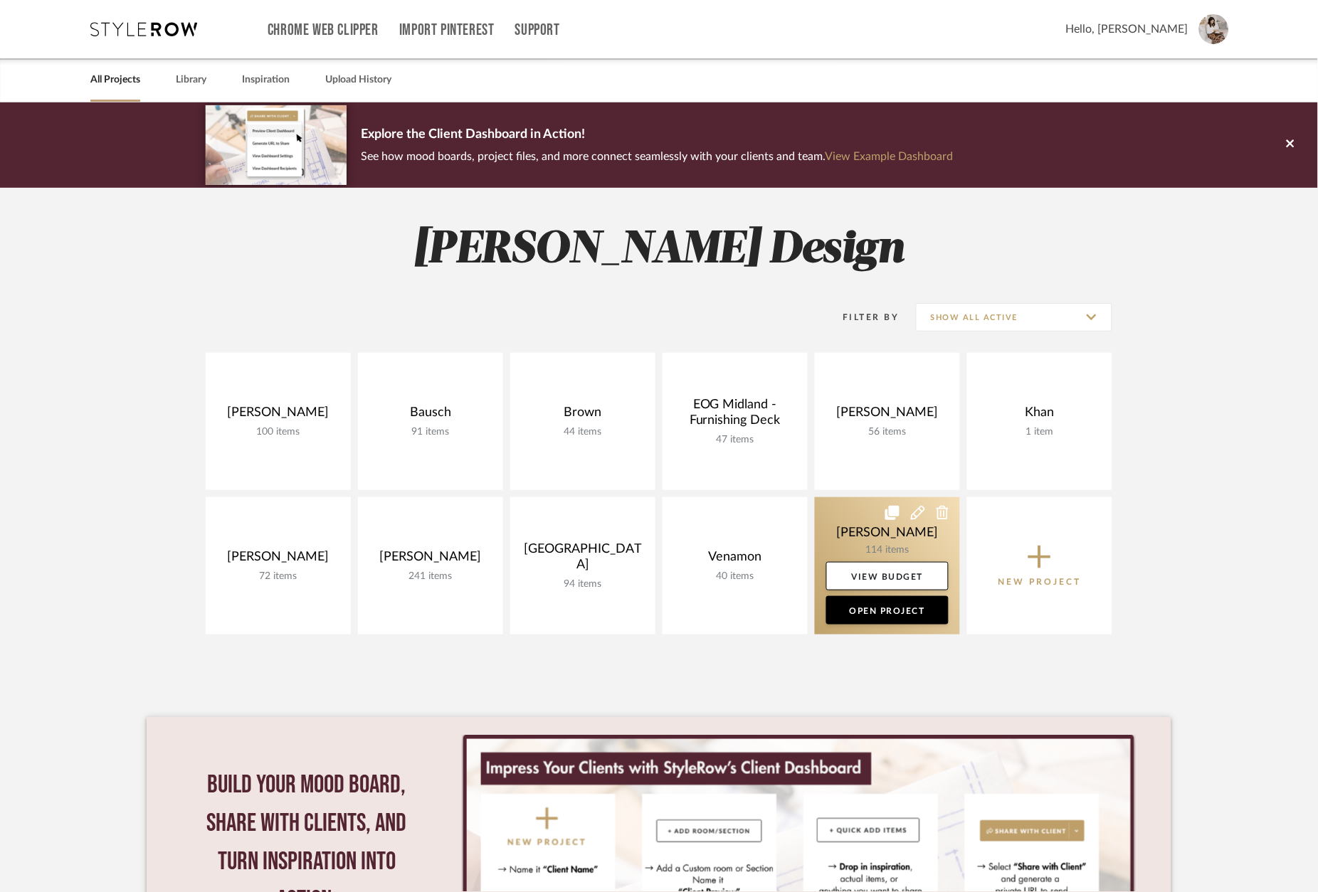
click at [862, 546] on link at bounding box center [887, 565] width 145 height 137
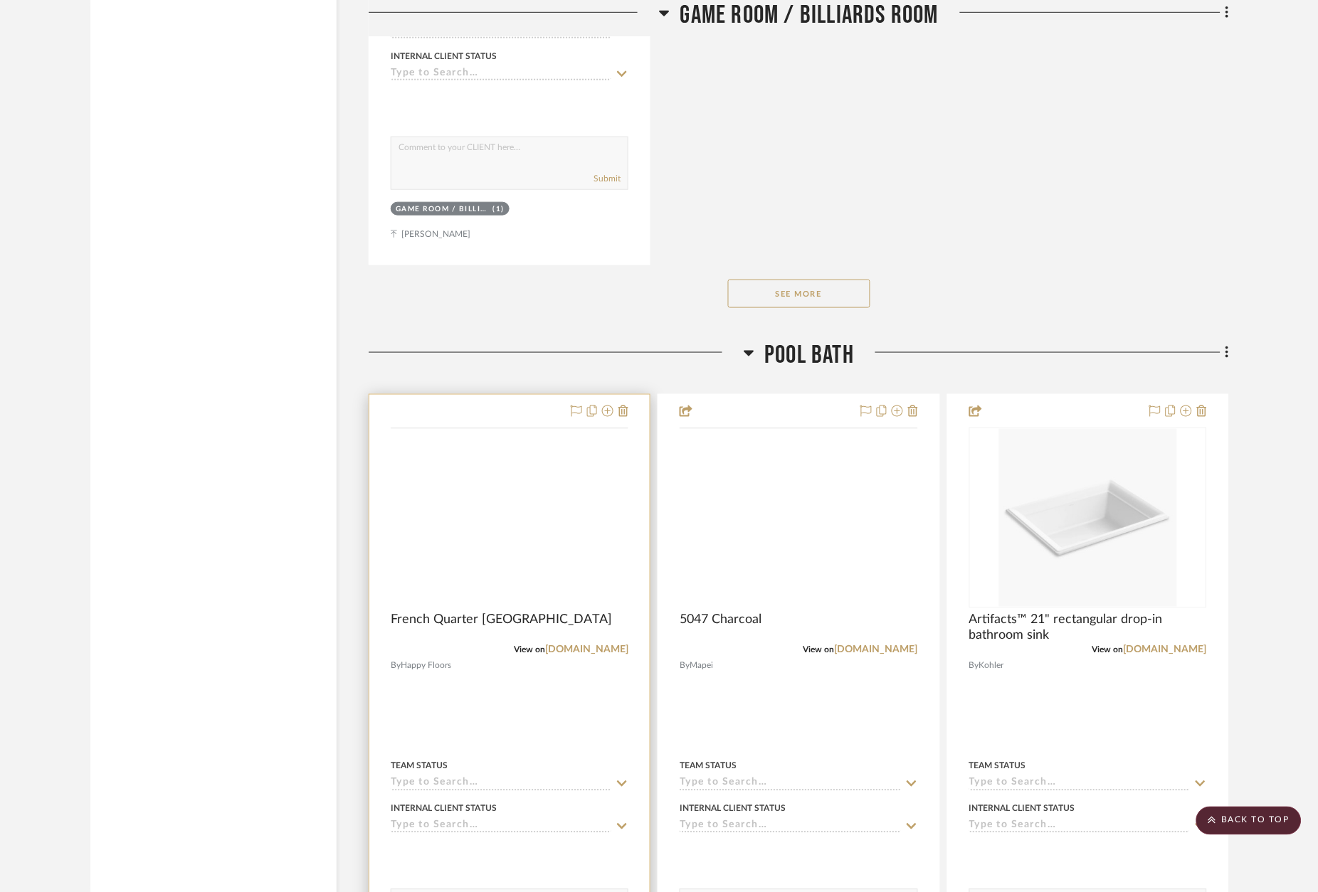
scroll to position [11483, 0]
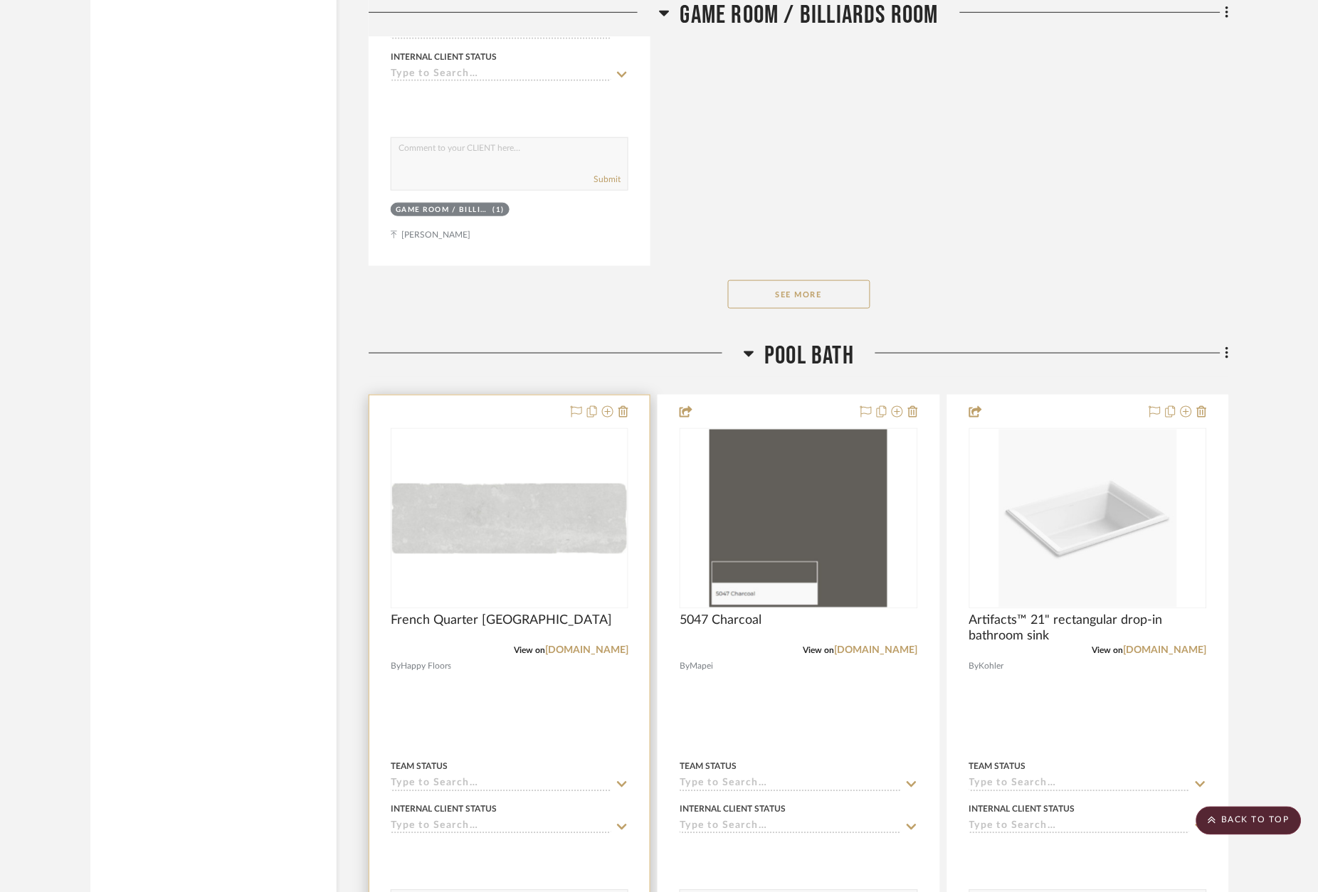
click at [507, 396] on div at bounding box center [509, 707] width 280 height 623
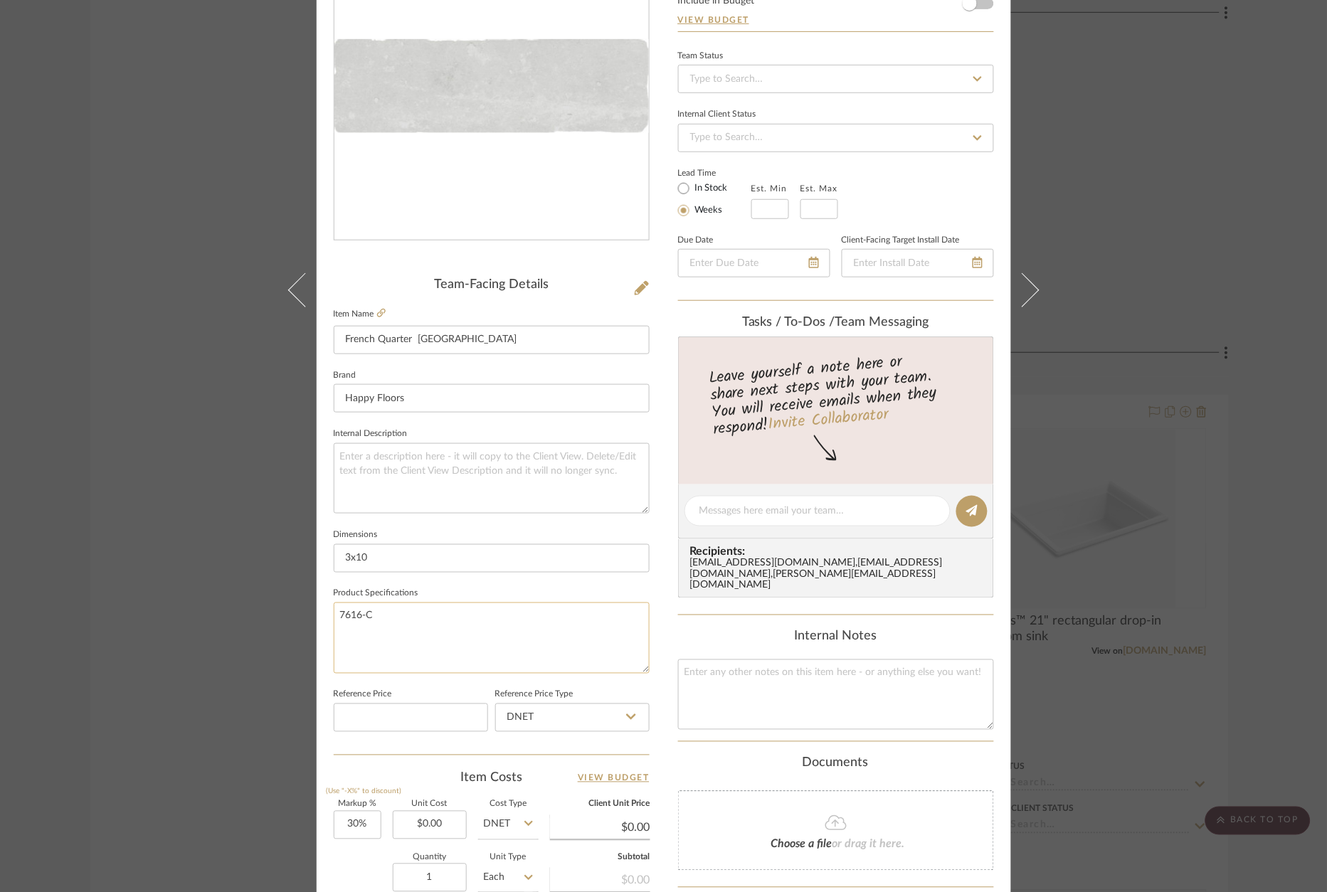
scroll to position [178, 0]
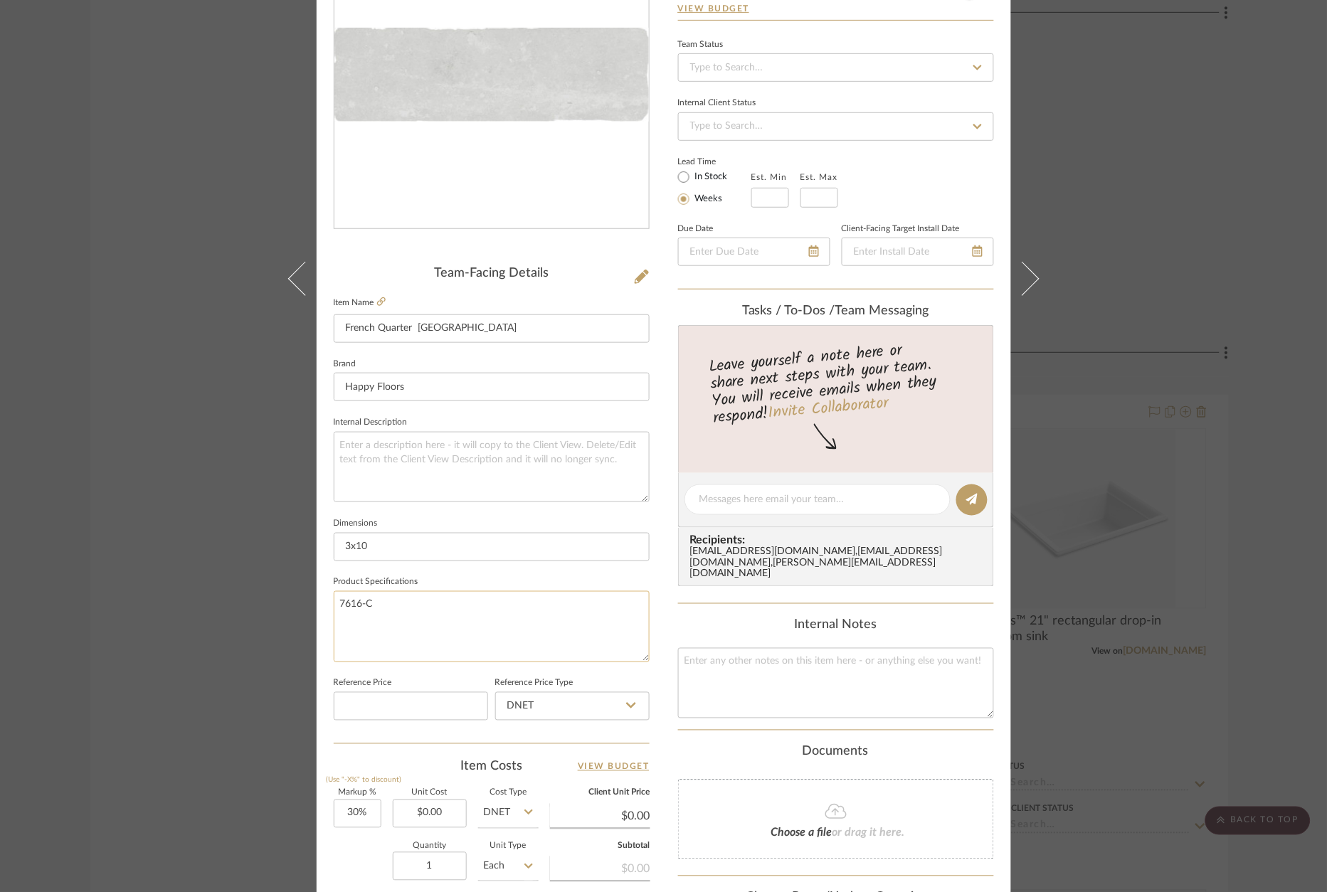
click at [443, 620] on textarea "7616-C" at bounding box center [492, 626] width 316 height 70
paste textarea "7617-C"
type textarea "7616-C - 3x10 7617-C"
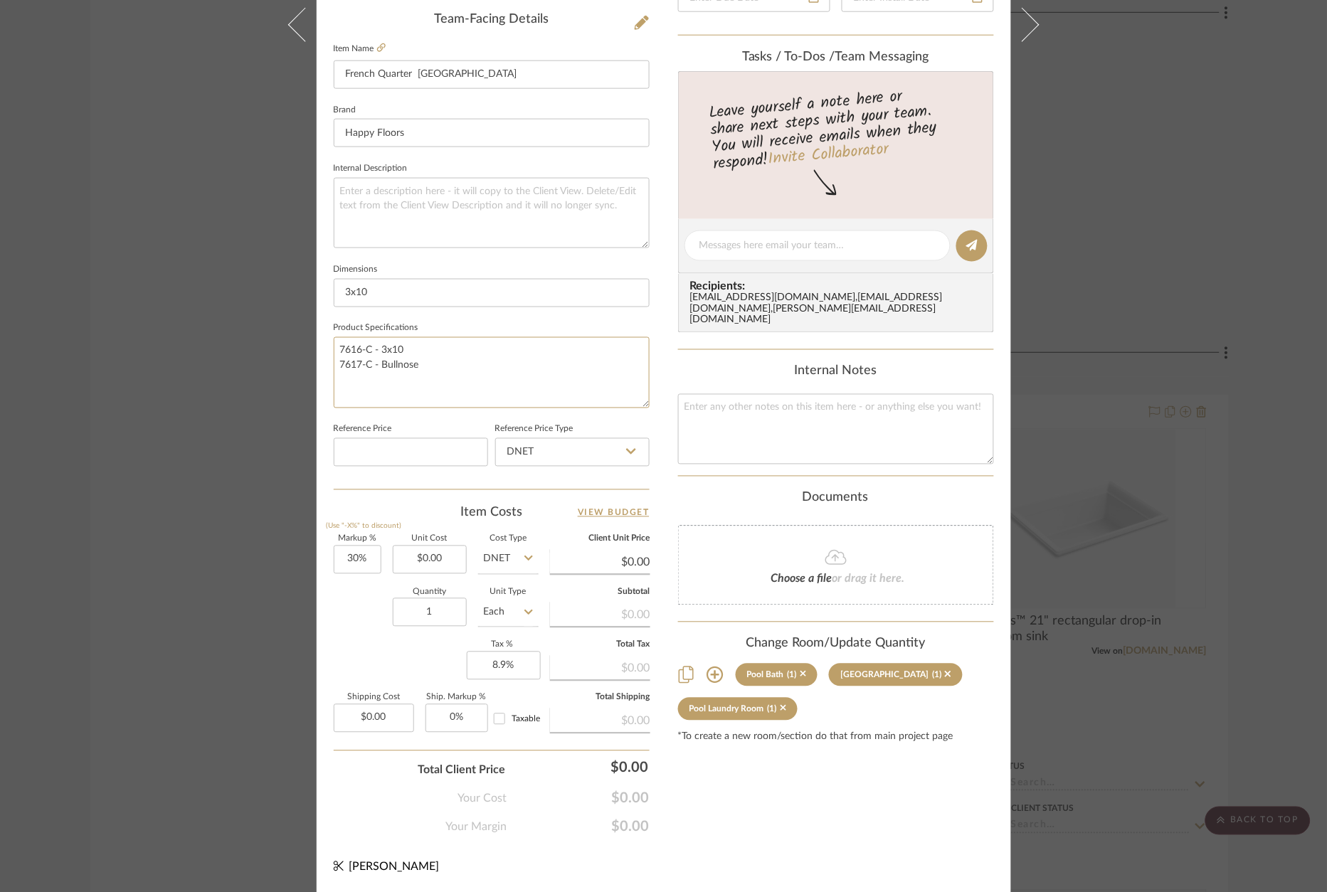
scroll to position [431, 0]
type textarea "7616-C - 3x10 7617-C - Bullnose"
click at [487, 421] on div "Reference Price Reference Price Type DNET" at bounding box center [492, 450] width 316 height 59
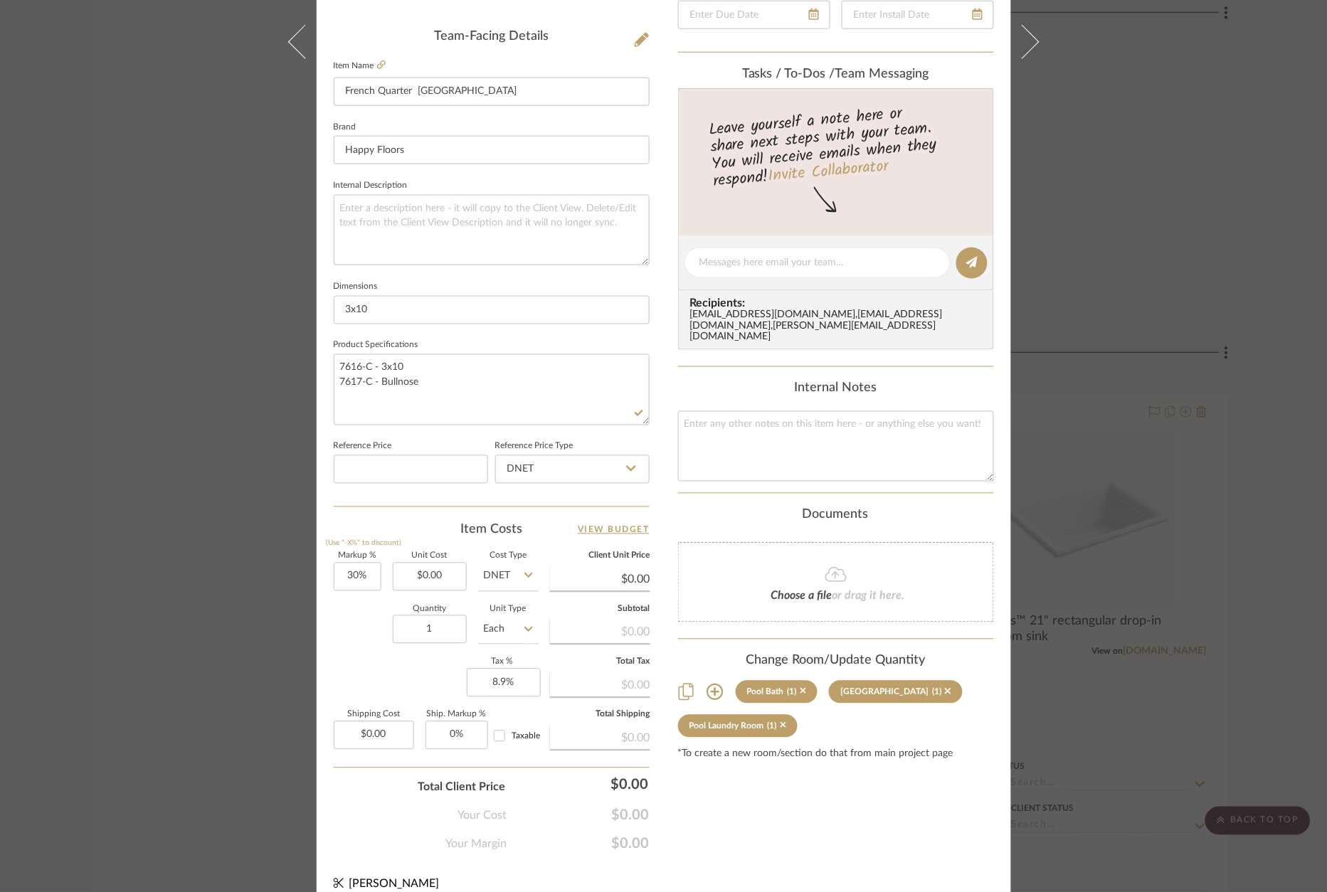
click at [236, 395] on div "[PERSON_NAME] Pool Bath French Quarter Chartres Team View Client View Orders Te…" at bounding box center [663, 446] width 1327 height 892
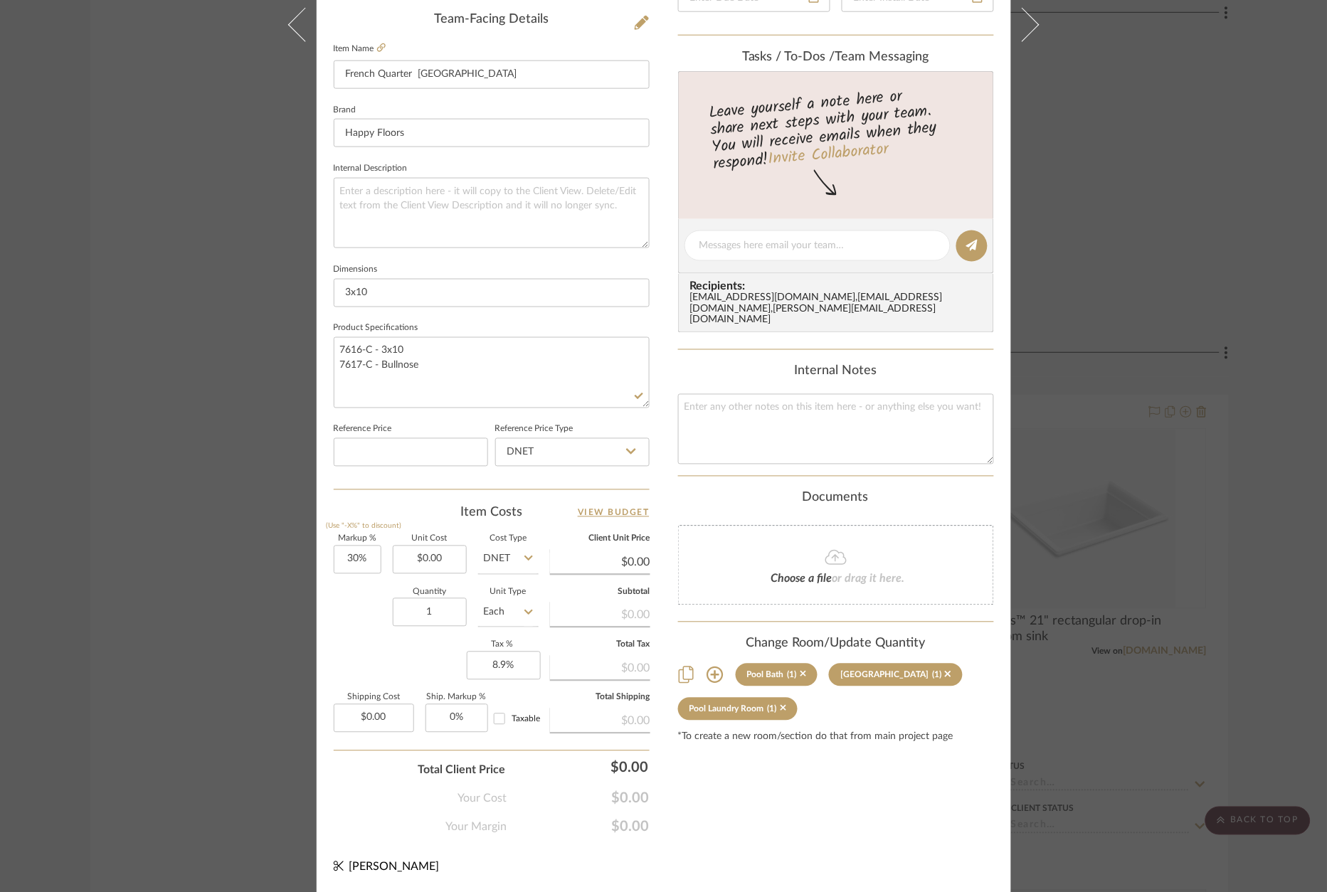
scroll to position [427, 0]
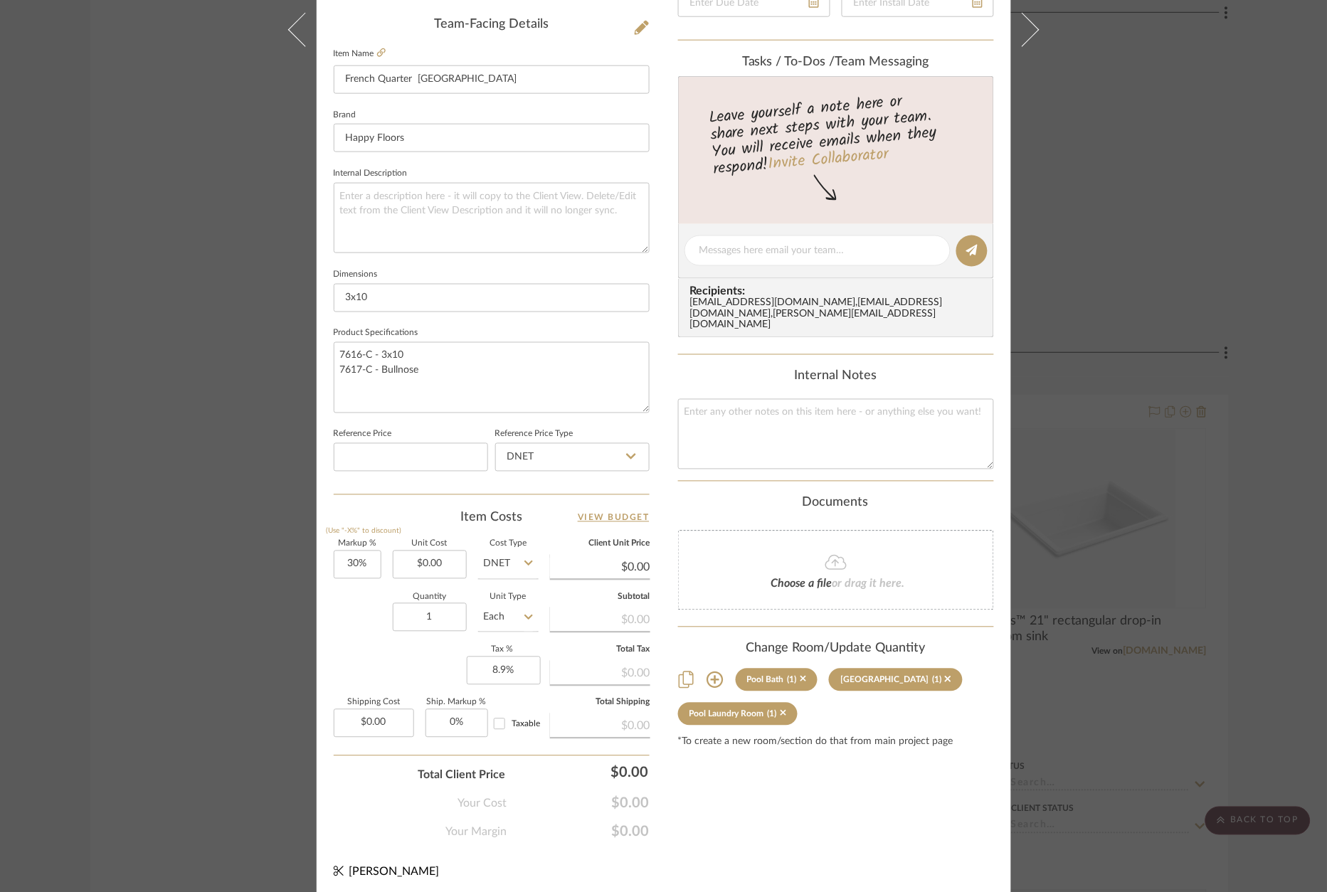
click at [236, 395] on div "[PERSON_NAME] Pool Bath French Quarter Chartres Team View Client View Orders Te…" at bounding box center [663, 446] width 1327 height 892
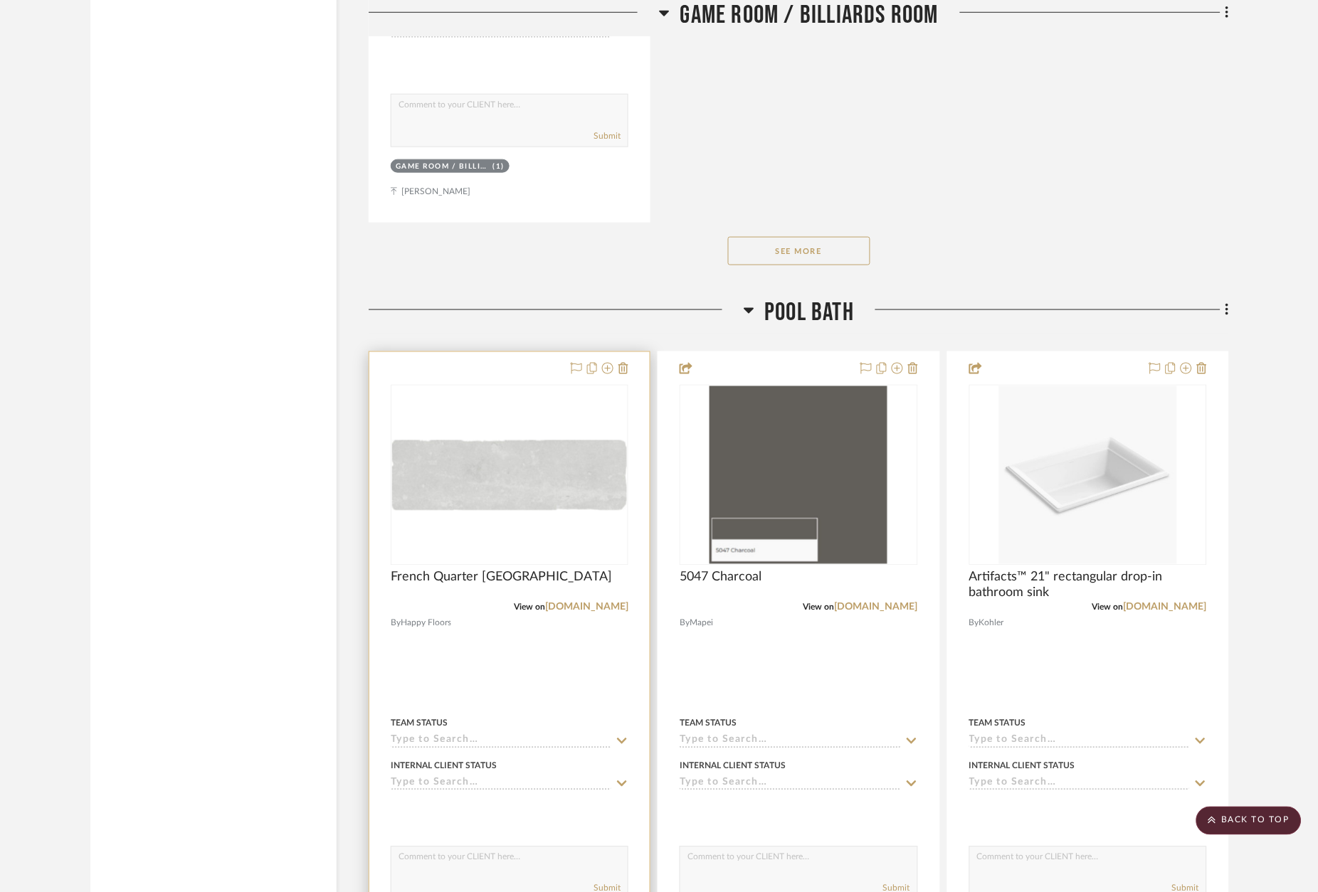
scroll to position [11525, 0]
click at [535, 354] on div at bounding box center [509, 665] width 280 height 623
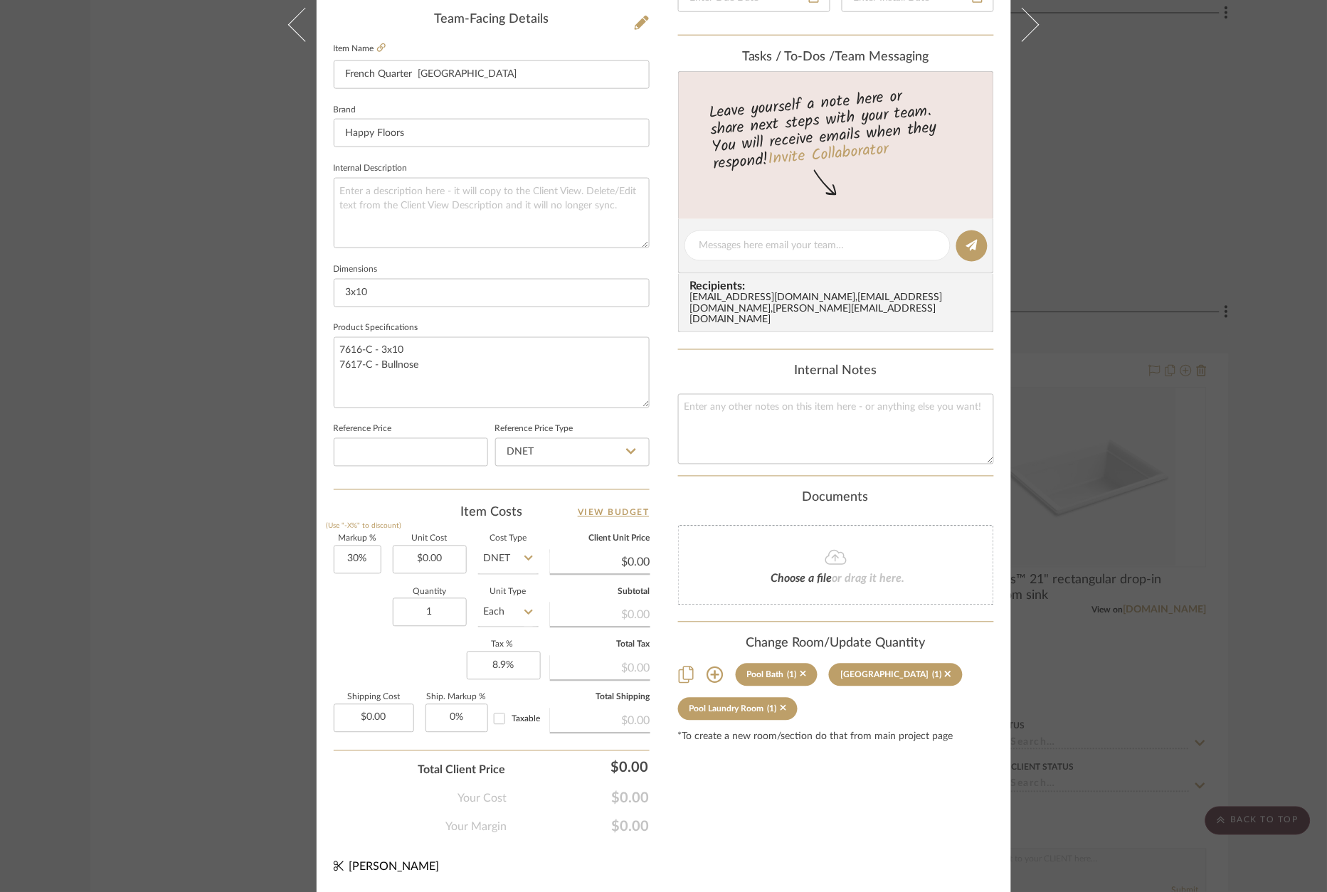
scroll to position [431, 0]
click at [713, 668] on icon at bounding box center [715, 676] width 17 height 17
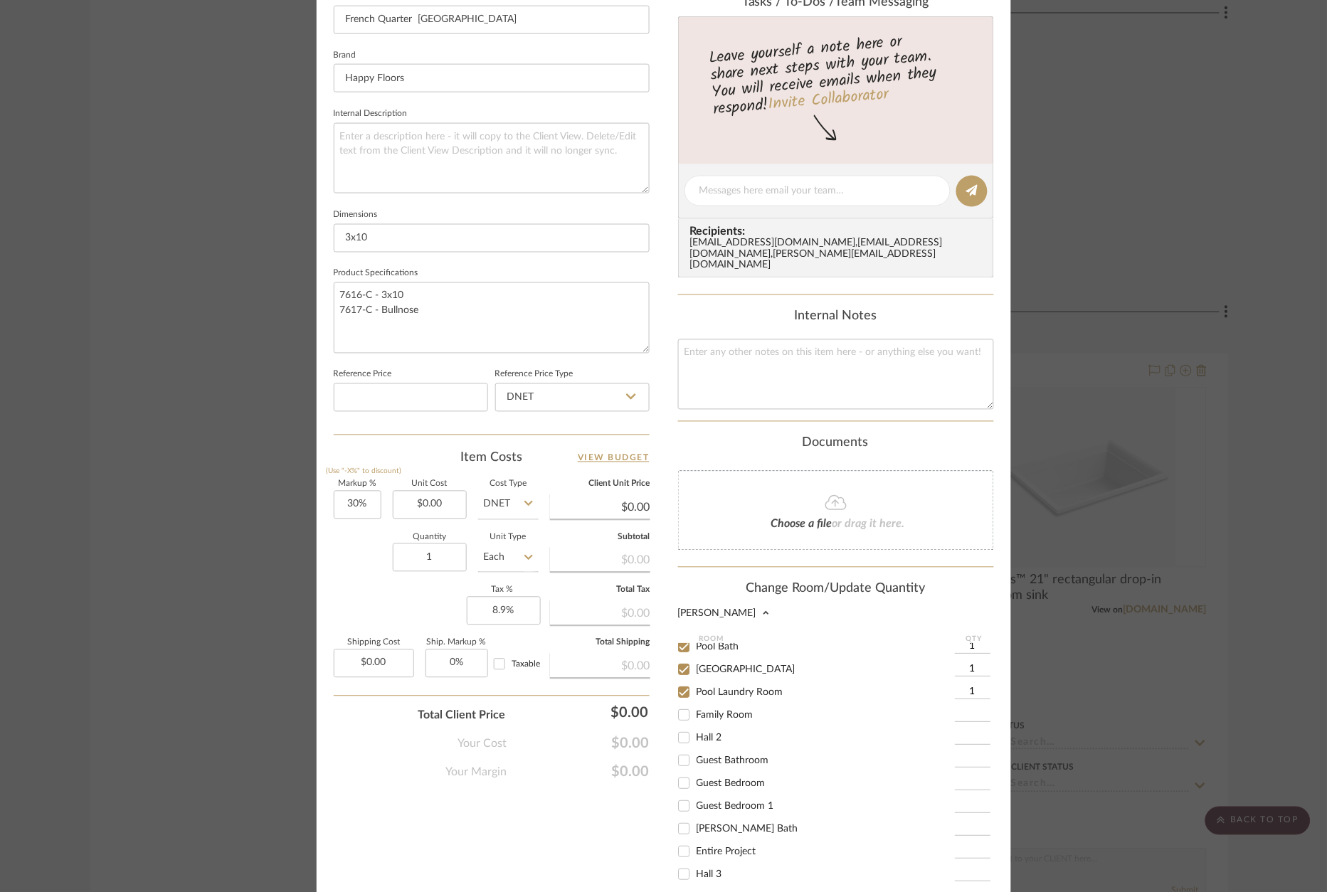
scroll to position [490, 0]
click at [737, 822] on span "[PERSON_NAME] Bath" at bounding box center [748, 827] width 102 height 10
click at [695, 816] on input "[PERSON_NAME] Bath" at bounding box center [683, 827] width 23 height 23
checkbox input "true"
type input "1"
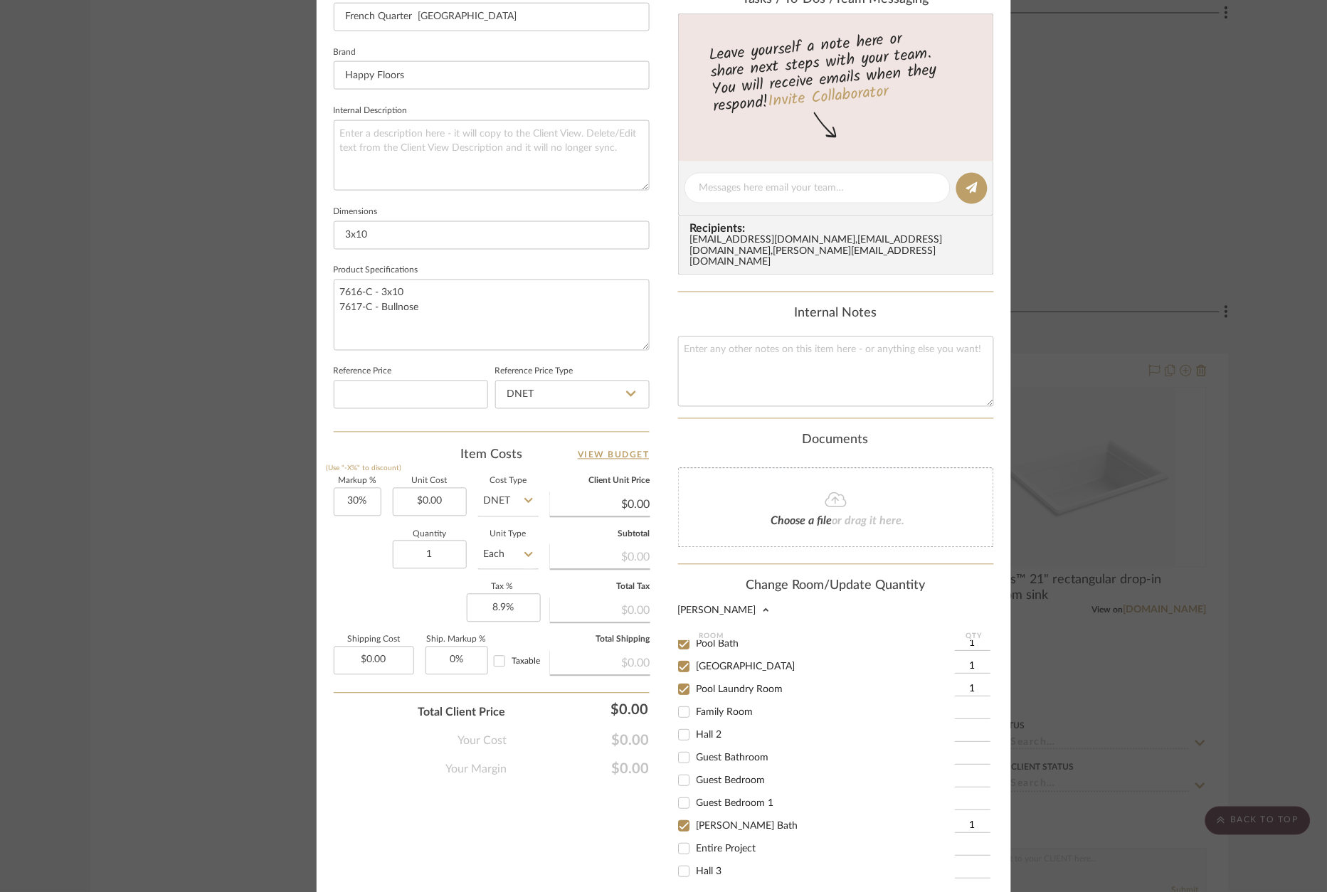
click at [870, 707] on label "Family Room" at bounding box center [826, 713] width 258 height 12
click at [695, 702] on input "Family Room" at bounding box center [683, 713] width 23 height 23
checkbox input "true"
type input "1"
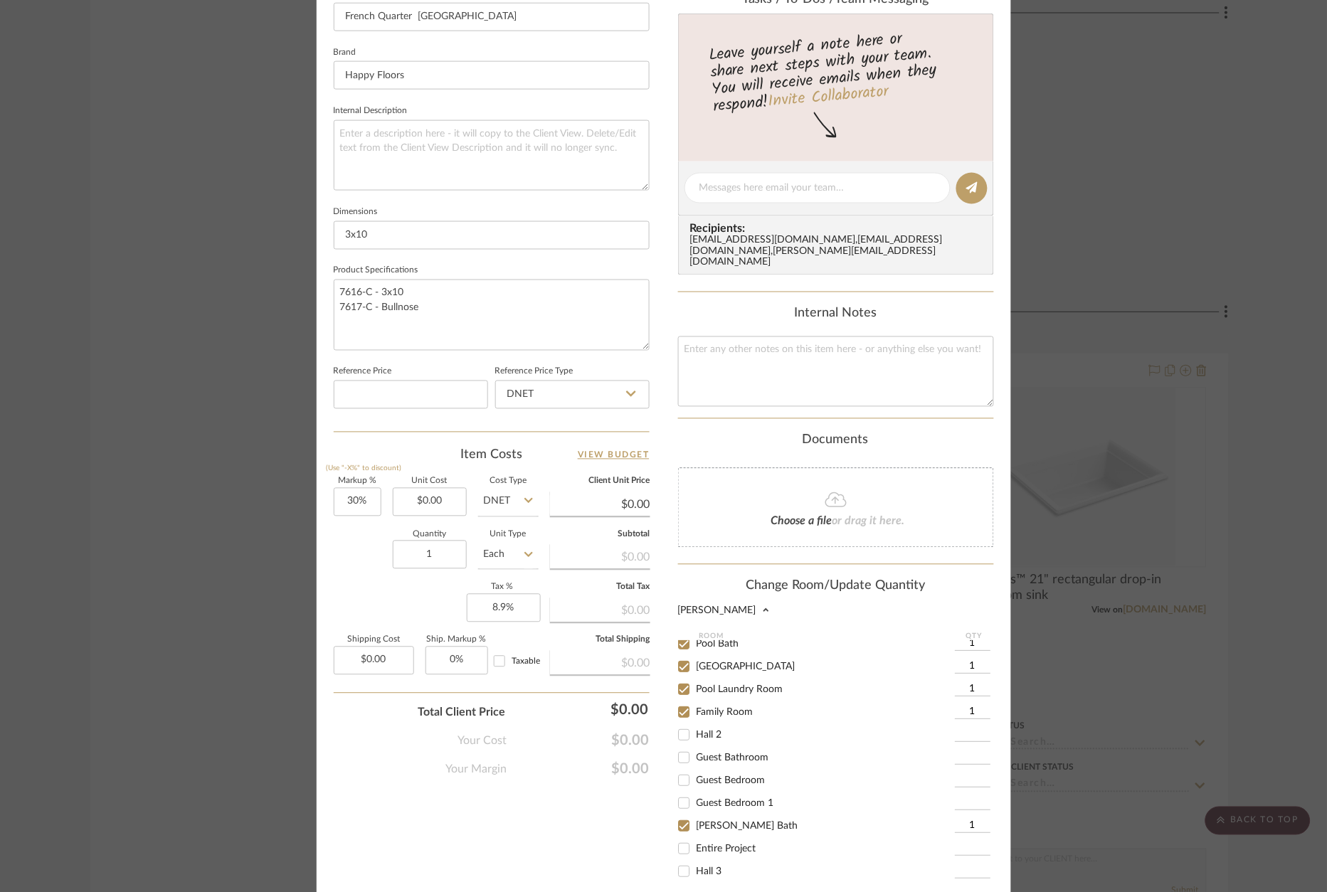
drag, startPoint x: 728, startPoint y: 690, endPoint x: 739, endPoint y: 690, distance: 10.7
click at [728, 708] on span "Family Room" at bounding box center [725, 713] width 57 height 10
click at [695, 702] on input "Family Room" at bounding box center [683, 713] width 23 height 23
checkbox input "false"
drag, startPoint x: 917, startPoint y: 420, endPoint x: 962, endPoint y: 419, distance: 45.5
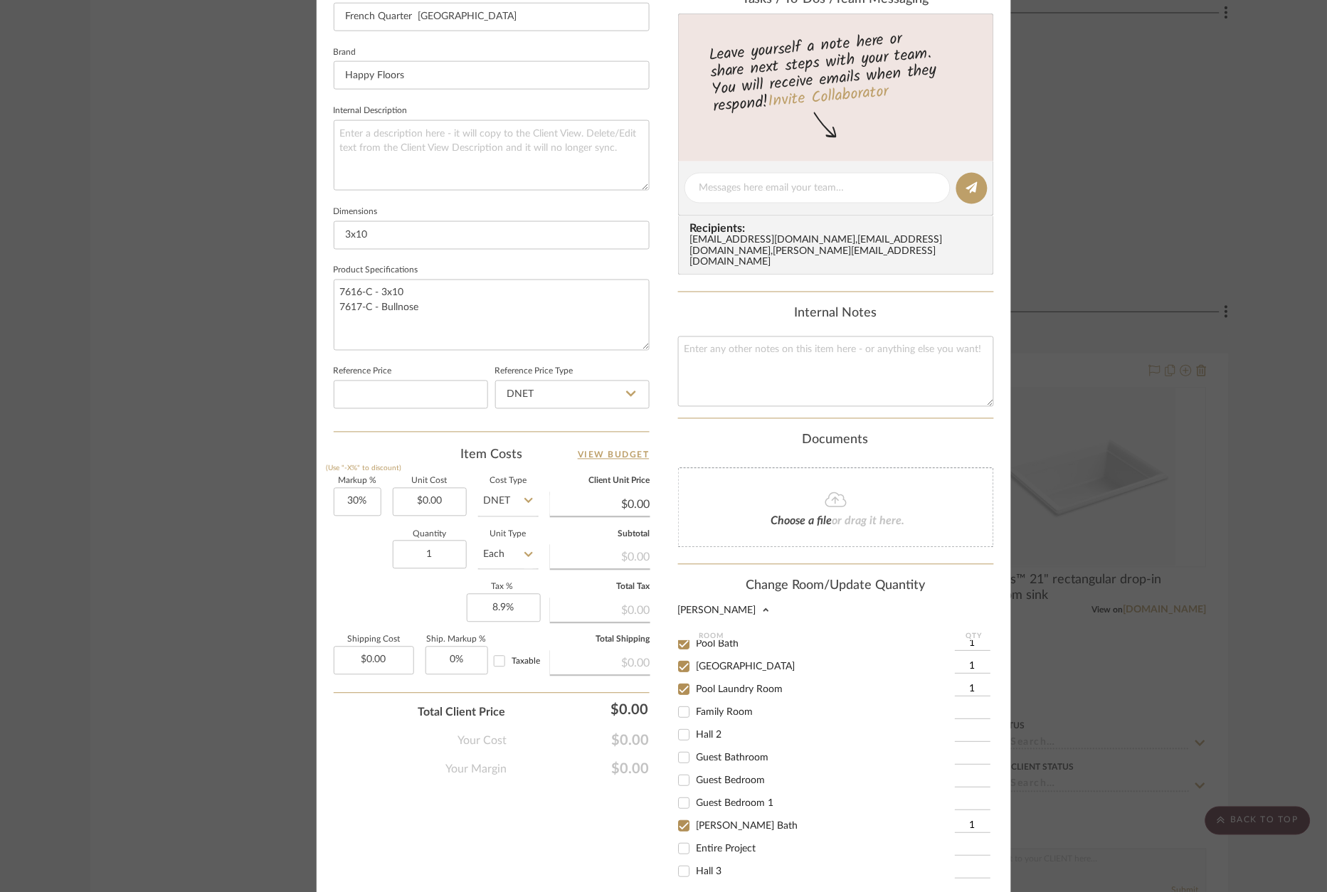
click at [917, 433] on div "Documents" at bounding box center [836, 441] width 316 height 16
click at [1275, 486] on div "[PERSON_NAME] Pool Bath French Quarter Chartres Team View Client View Orders Te…" at bounding box center [663, 446] width 1327 height 892
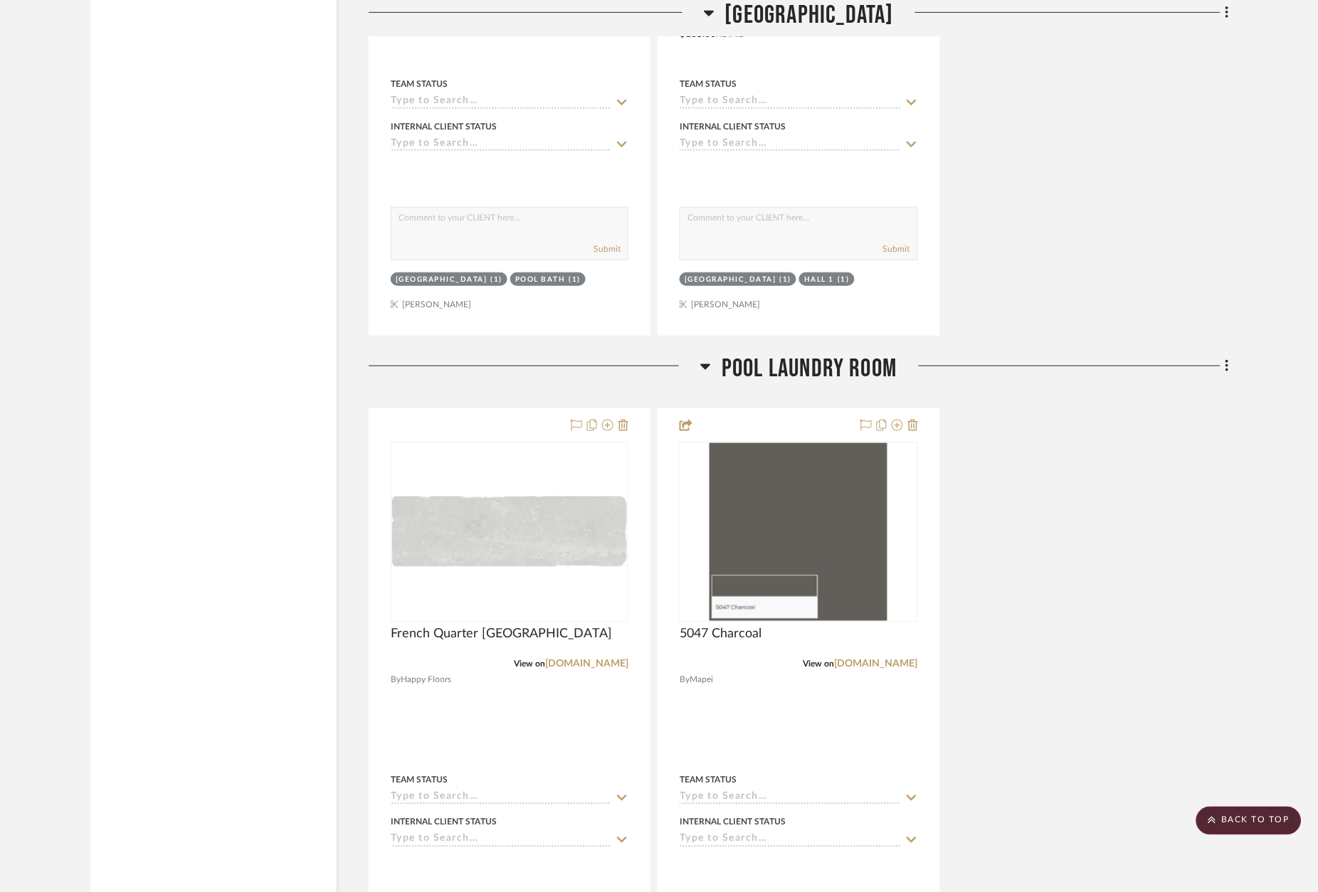
scroll to position [14197, 0]
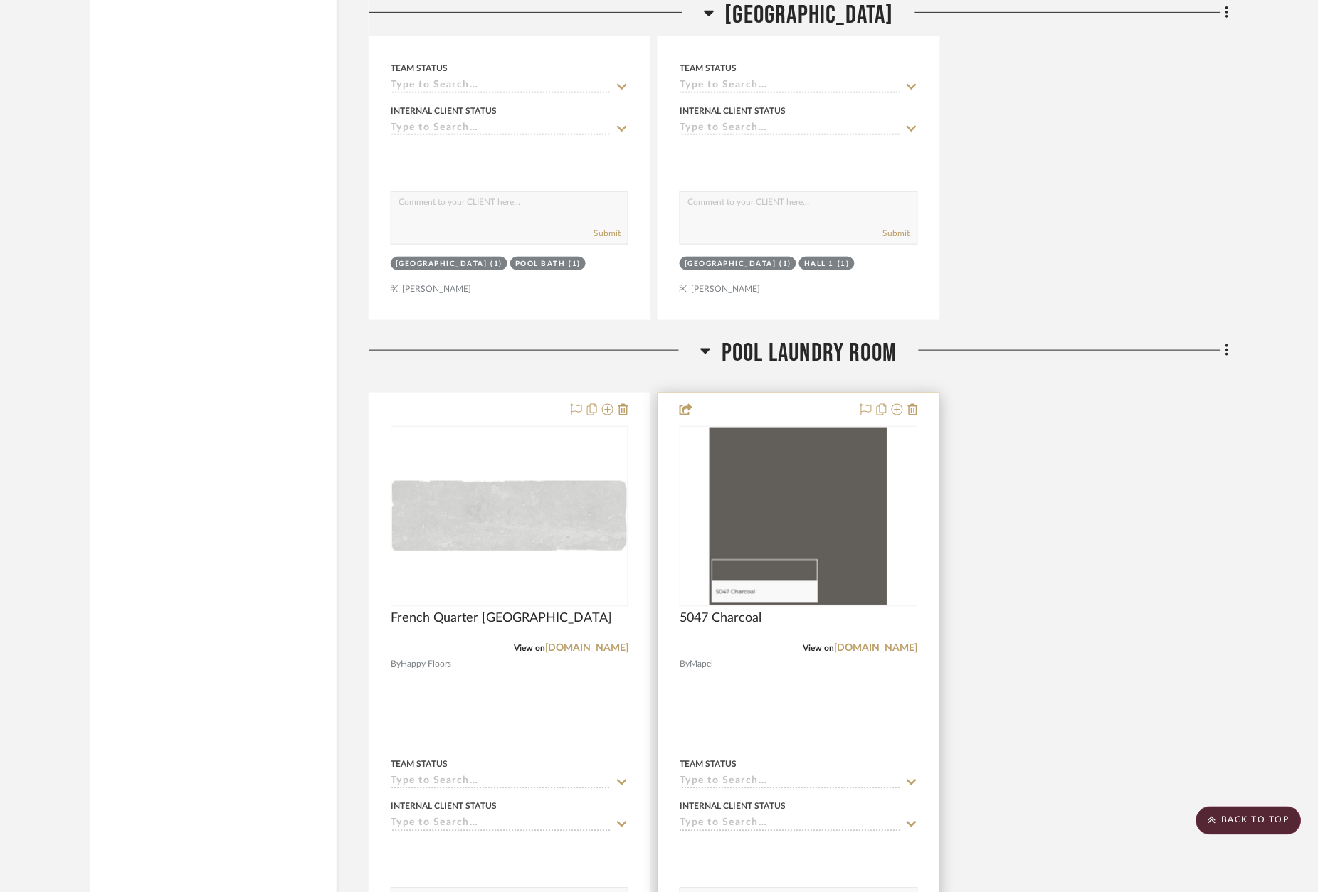
click at [810, 394] on div at bounding box center [798, 705] width 280 height 623
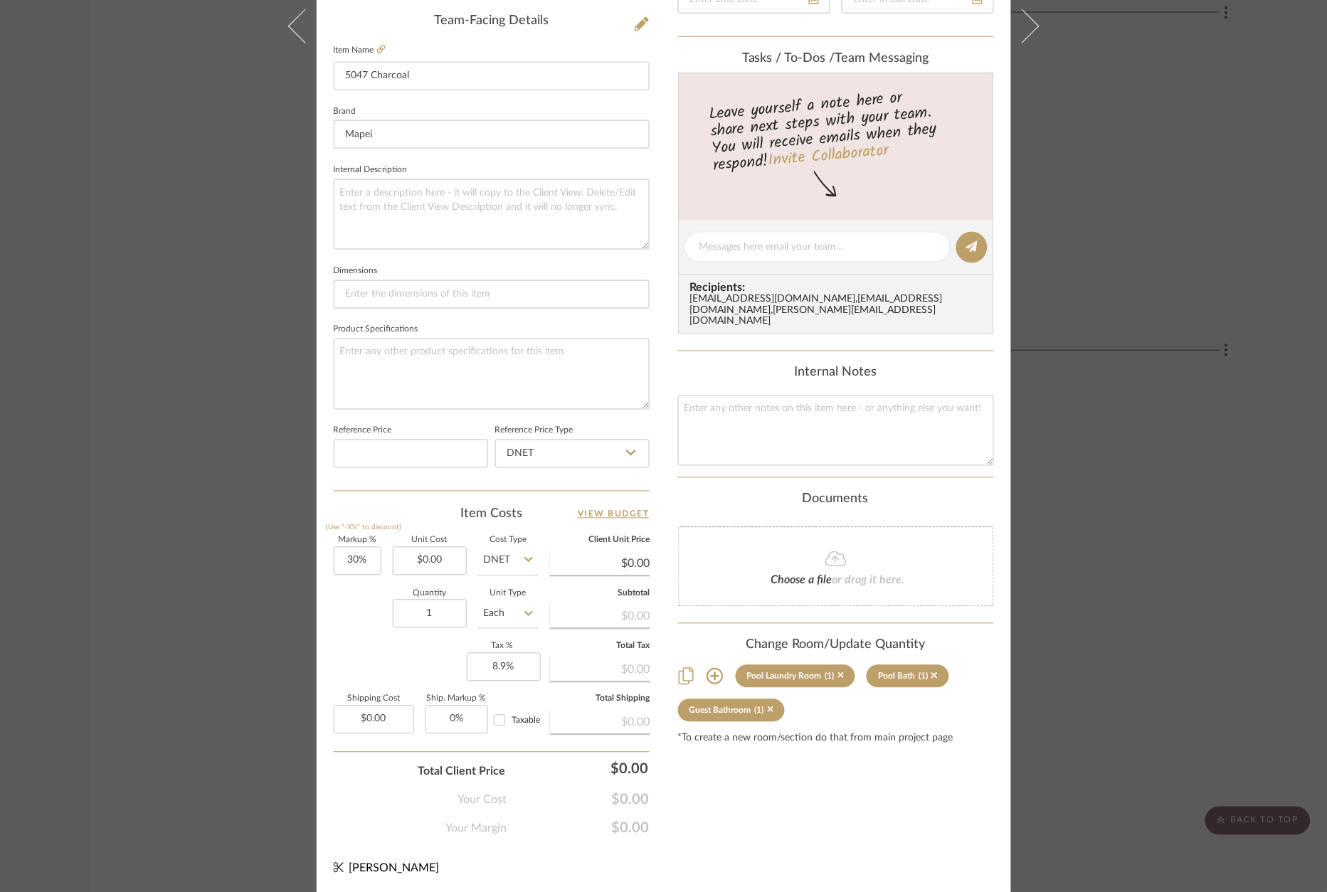
scroll to position [0, 0]
click at [838, 671] on icon at bounding box center [841, 676] width 6 height 10
click at [924, 665] on sr-tag "Pool Bath (1)" at bounding box center [895, 676] width 83 height 23
drag, startPoint x: 921, startPoint y: 663, endPoint x: 919, endPoint y: 642, distance: 21.4
click at [921, 671] on icon at bounding box center [922, 676] width 6 height 10
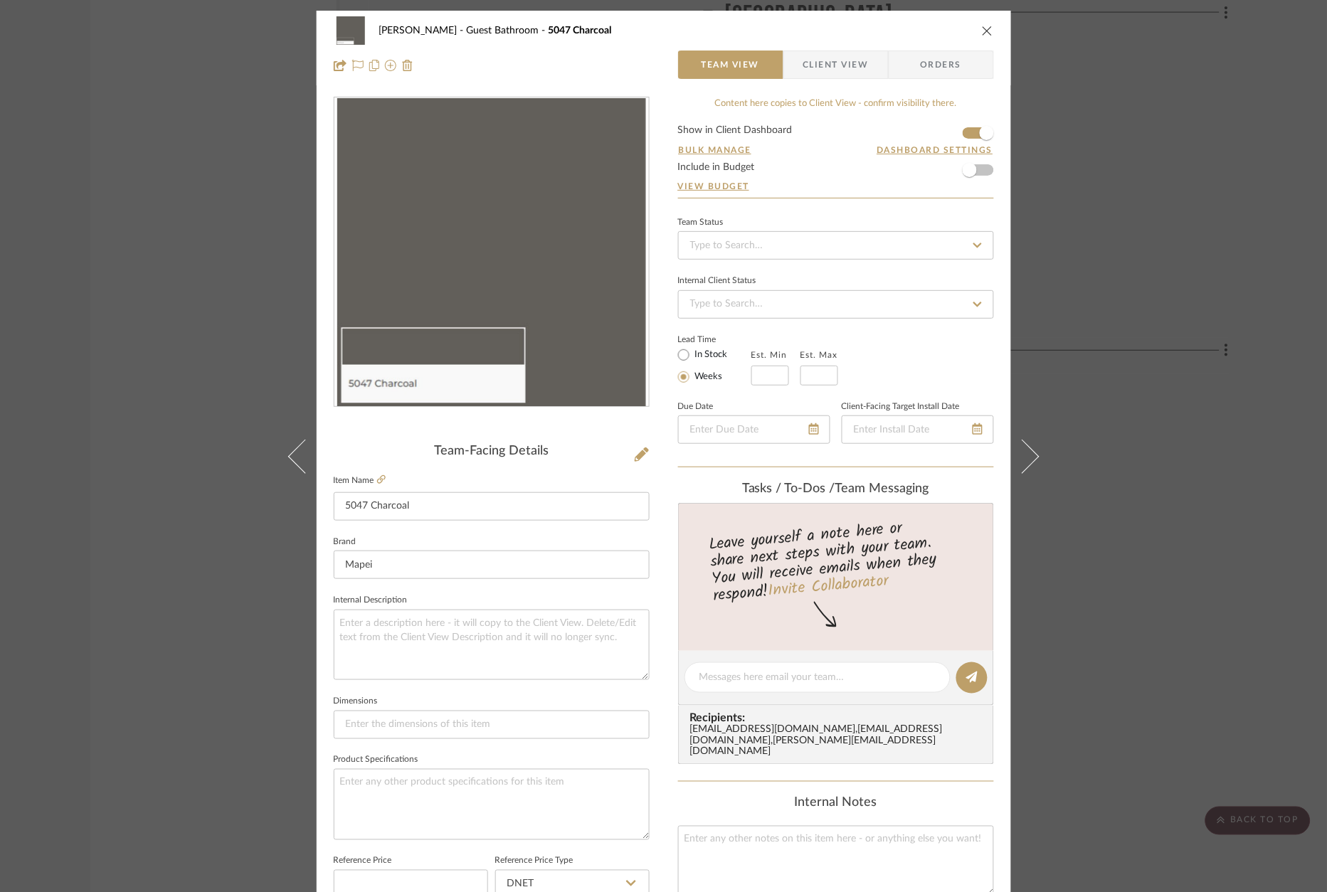
click at [1192, 500] on div "[PERSON_NAME] Guest Bathroom 5047 Charcoal Team View Client View Orders Team-Fa…" at bounding box center [663, 446] width 1327 height 892
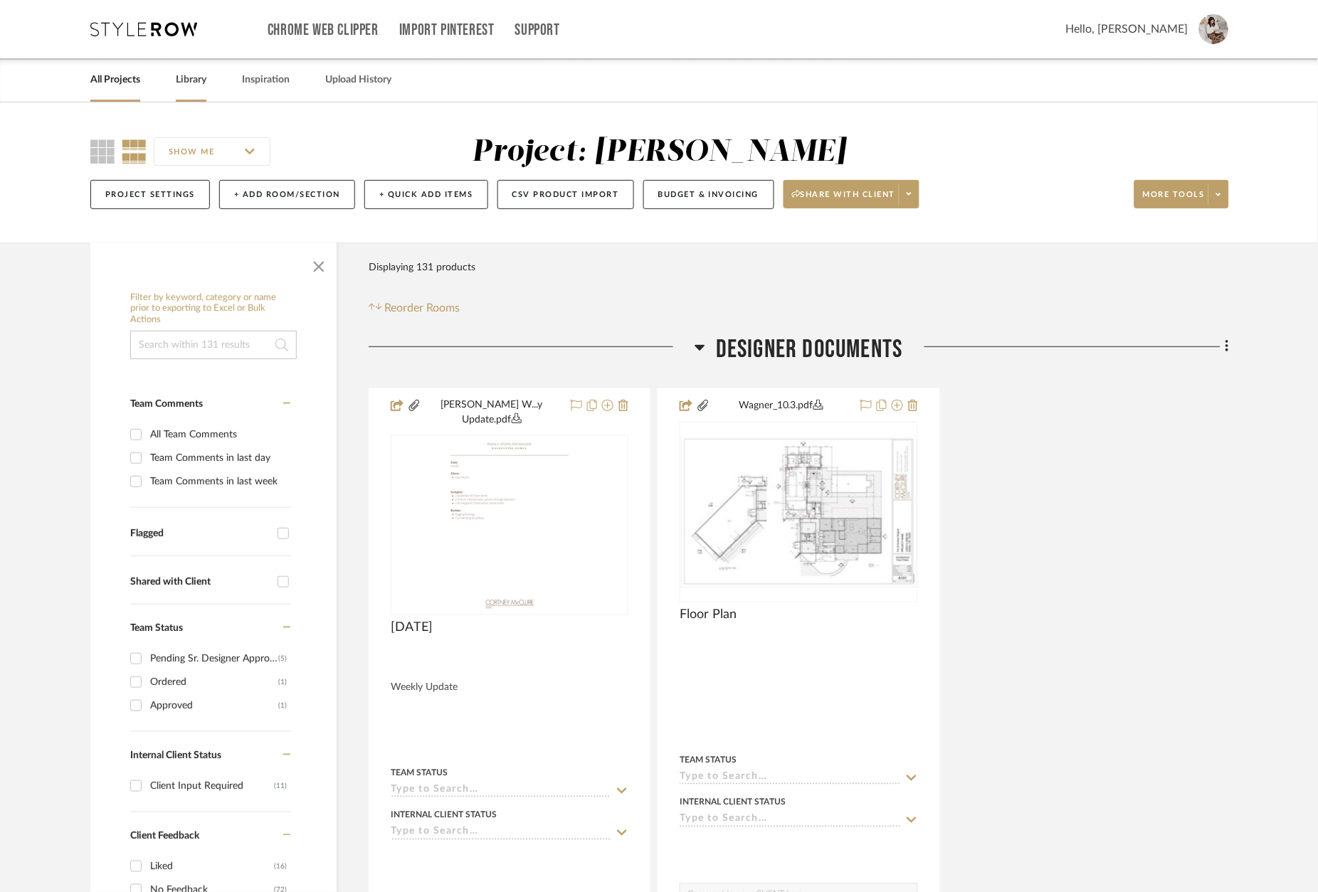
click at [191, 79] on link "Library" at bounding box center [191, 79] width 31 height 19
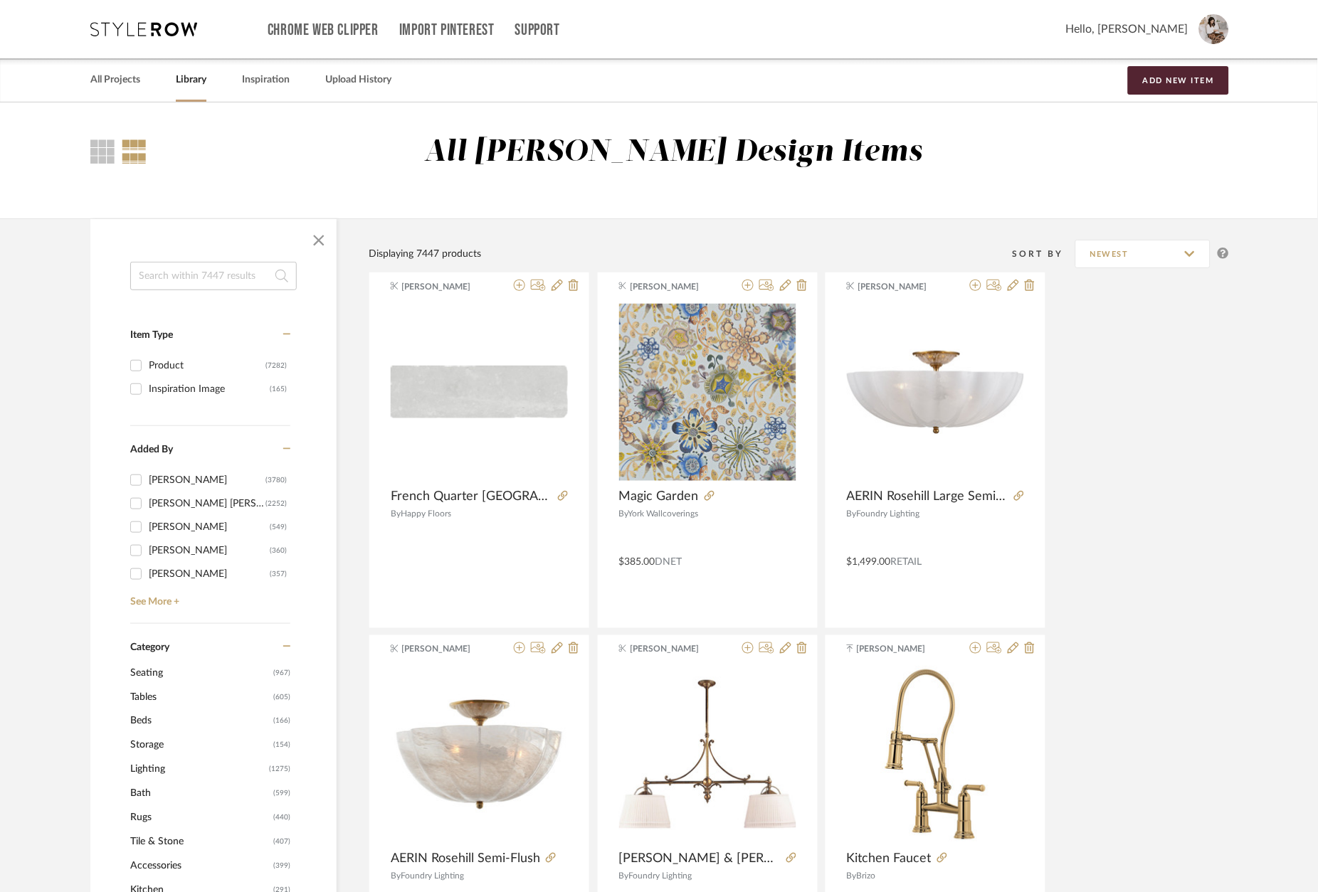
click at [188, 279] on input at bounding box center [213, 276] width 167 height 28
type input "grout"
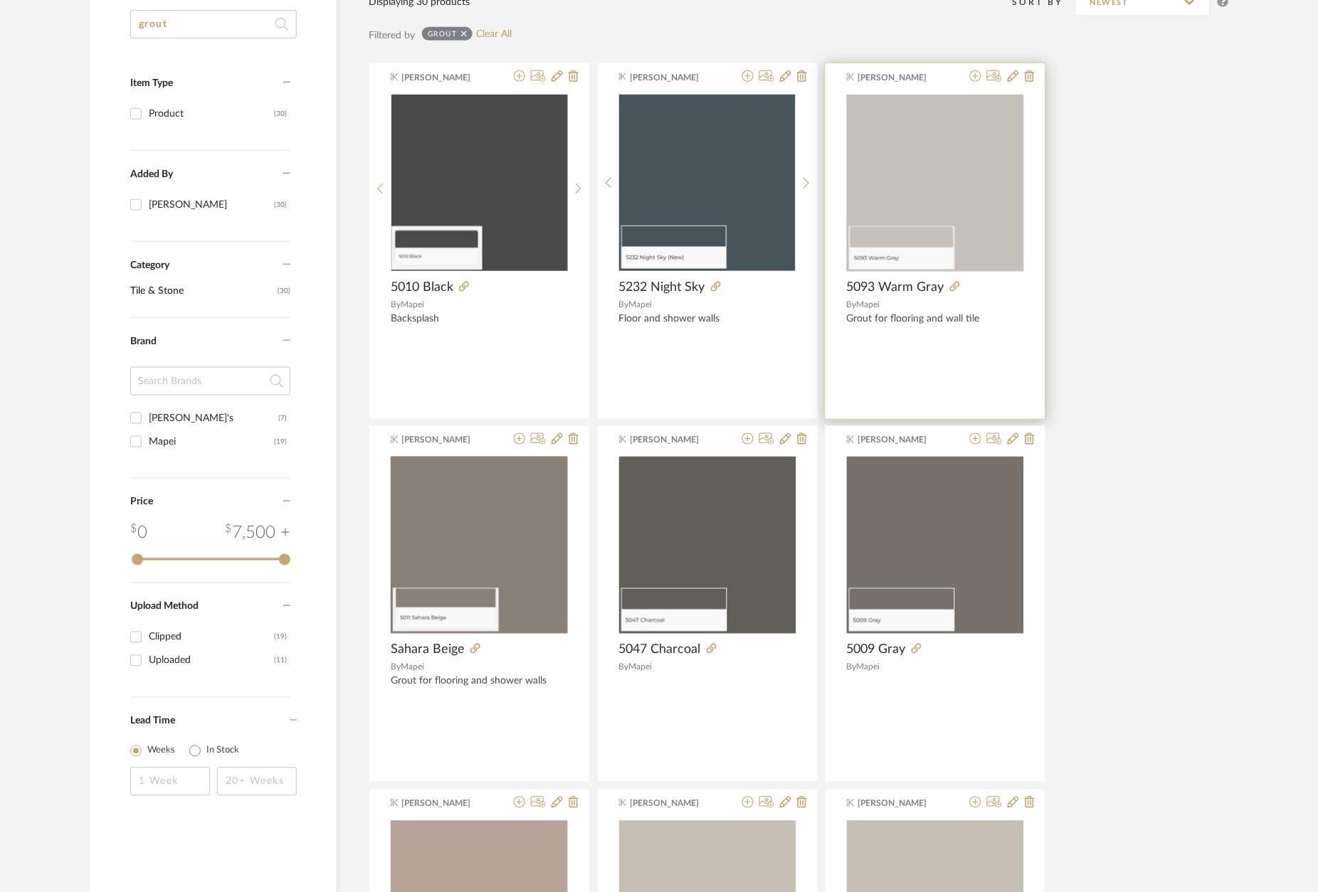
scroll to position [247, 0]
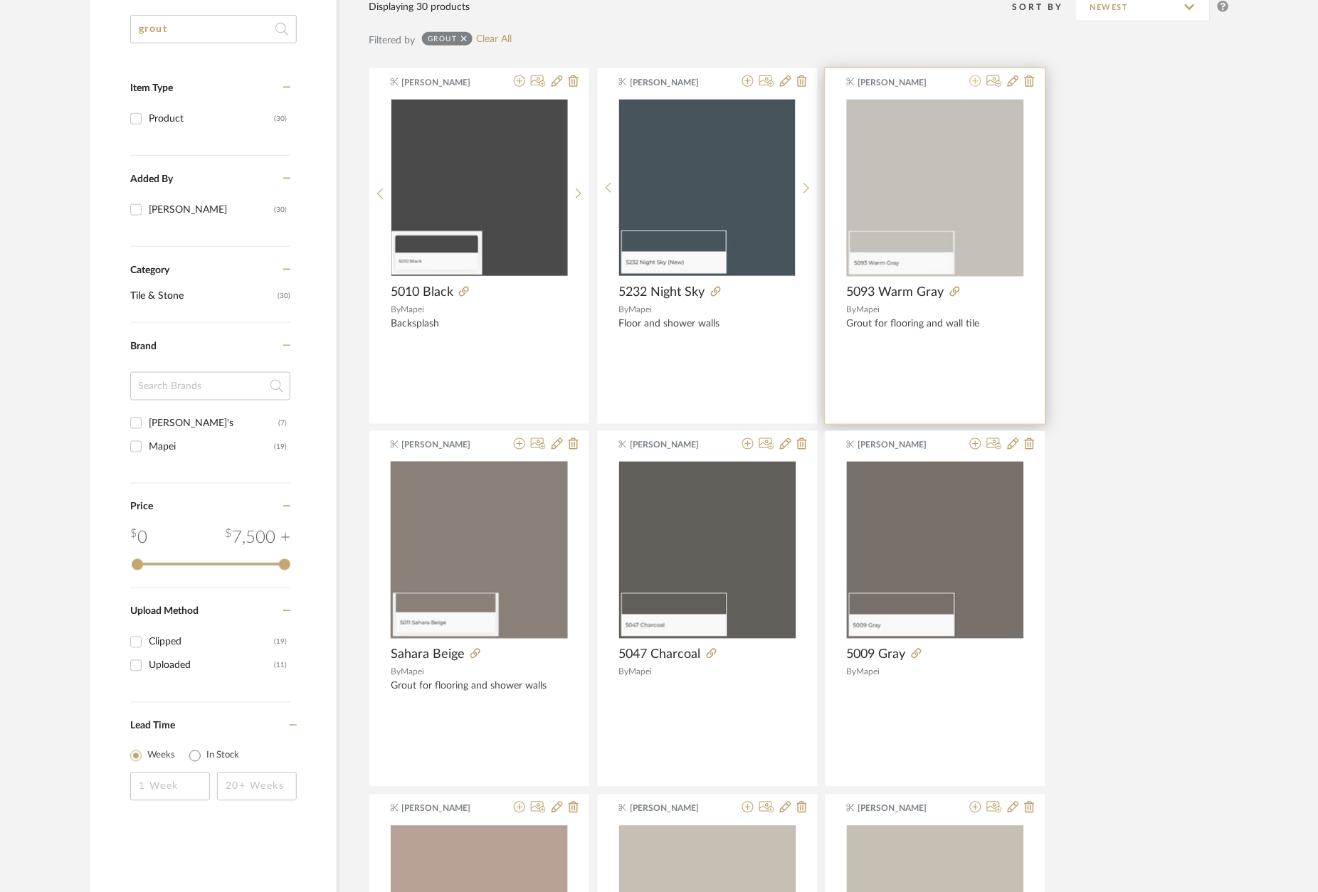
click at [976, 86] on icon at bounding box center [975, 80] width 11 height 11
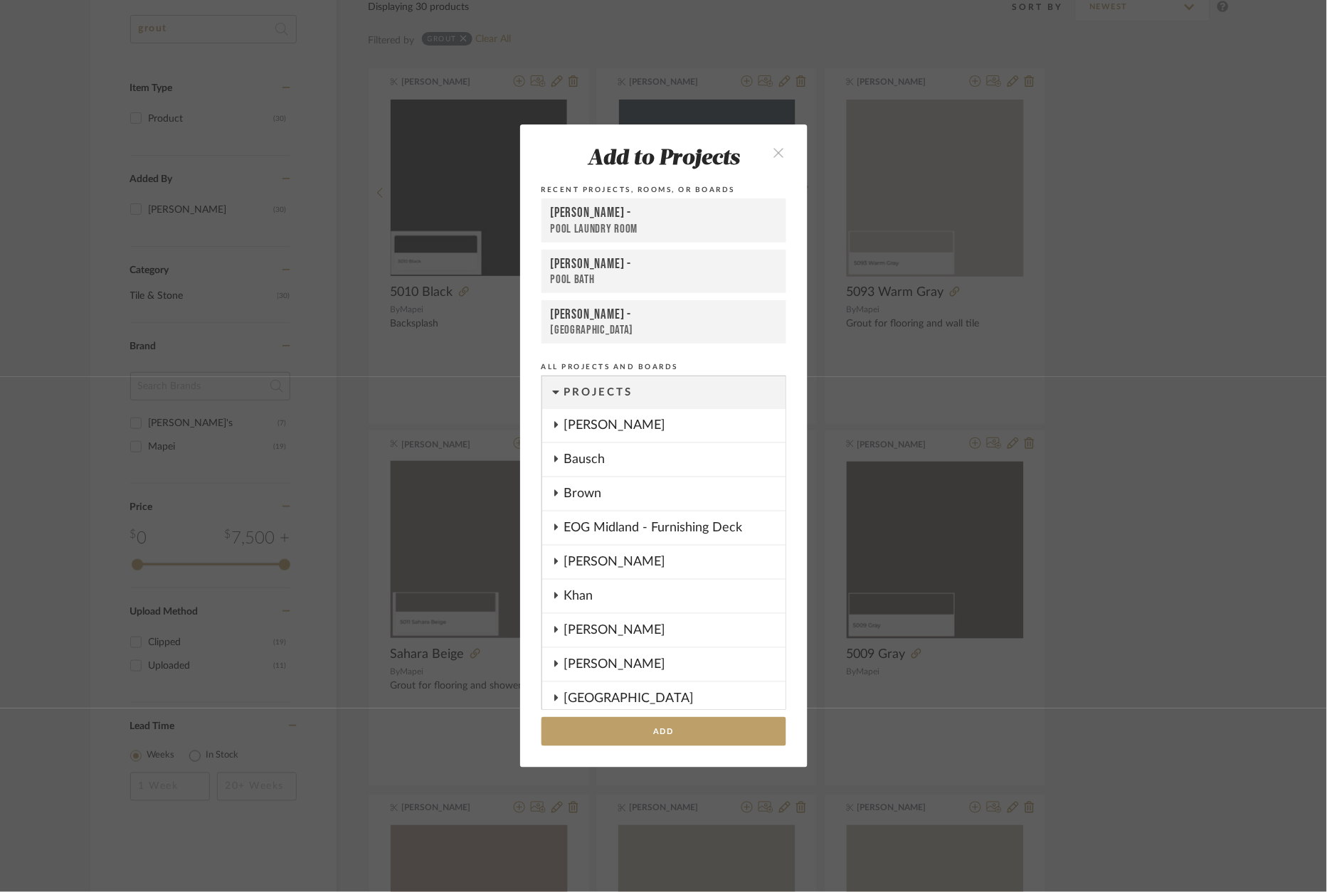
scroll to position [505, 0]
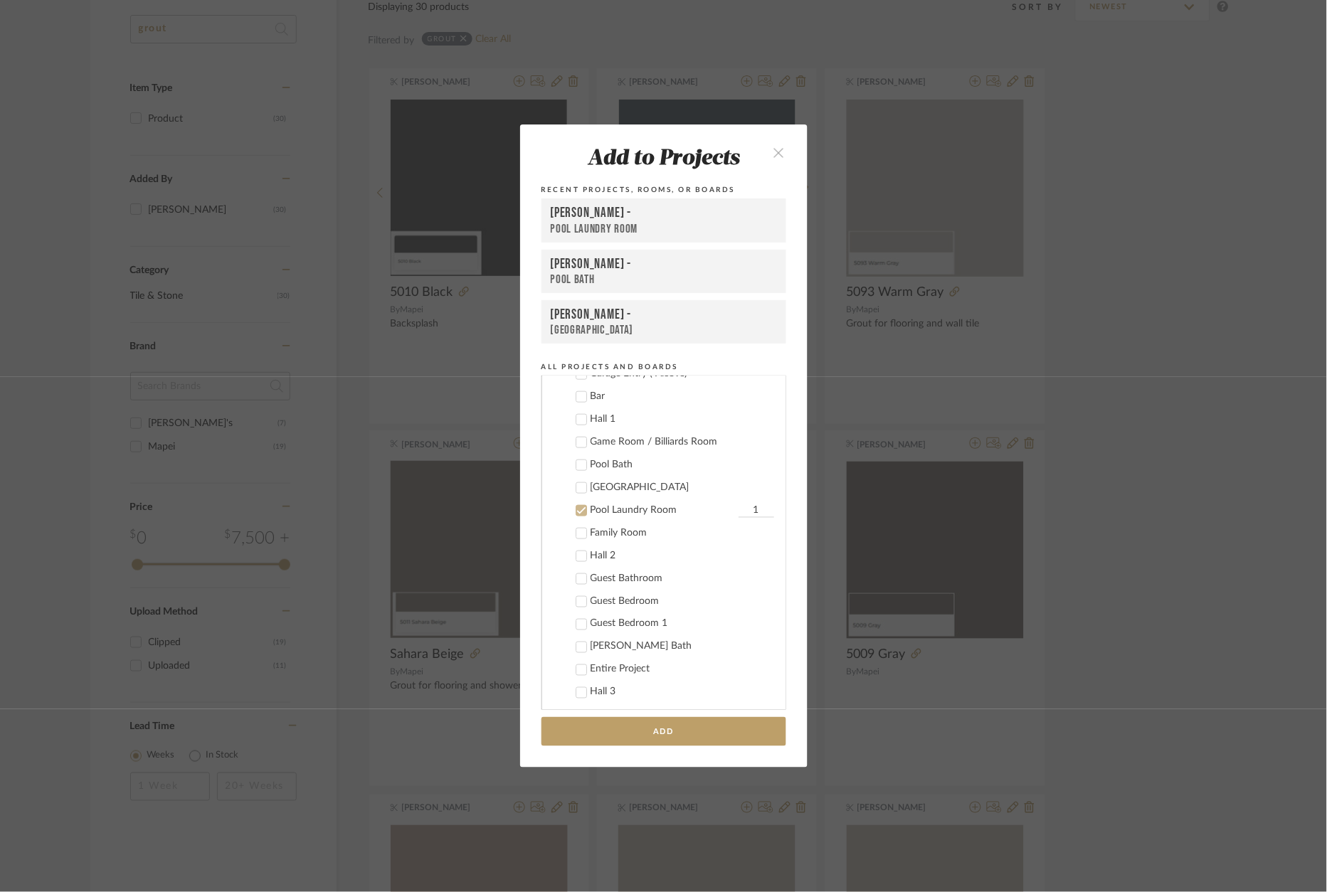
drag, startPoint x: 644, startPoint y: 510, endPoint x: 601, endPoint y: 482, distance: 51.1
click at [643, 509] on div "Pool Laundry Room" at bounding box center [663, 511] width 144 height 12
click at [616, 467] on div "Pool Bath" at bounding box center [683, 465] width 184 height 12
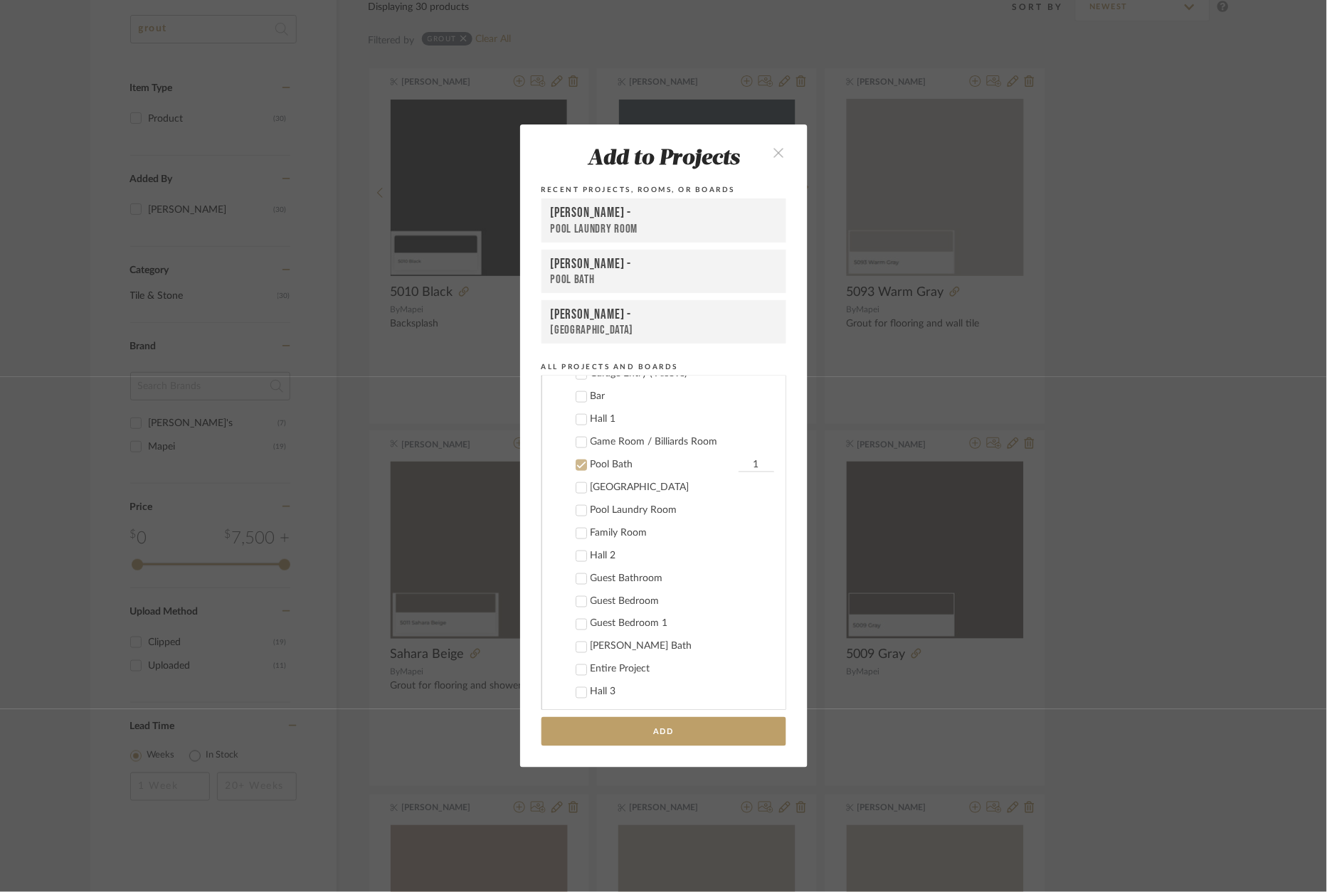
drag, startPoint x: 613, startPoint y: 487, endPoint x: 617, endPoint y: 502, distance: 15.5
click at [613, 487] on div "[GEOGRAPHIC_DATA]" at bounding box center [683, 488] width 184 height 12
click at [618, 505] on div "Pool Laundry Room" at bounding box center [683, 511] width 184 height 12
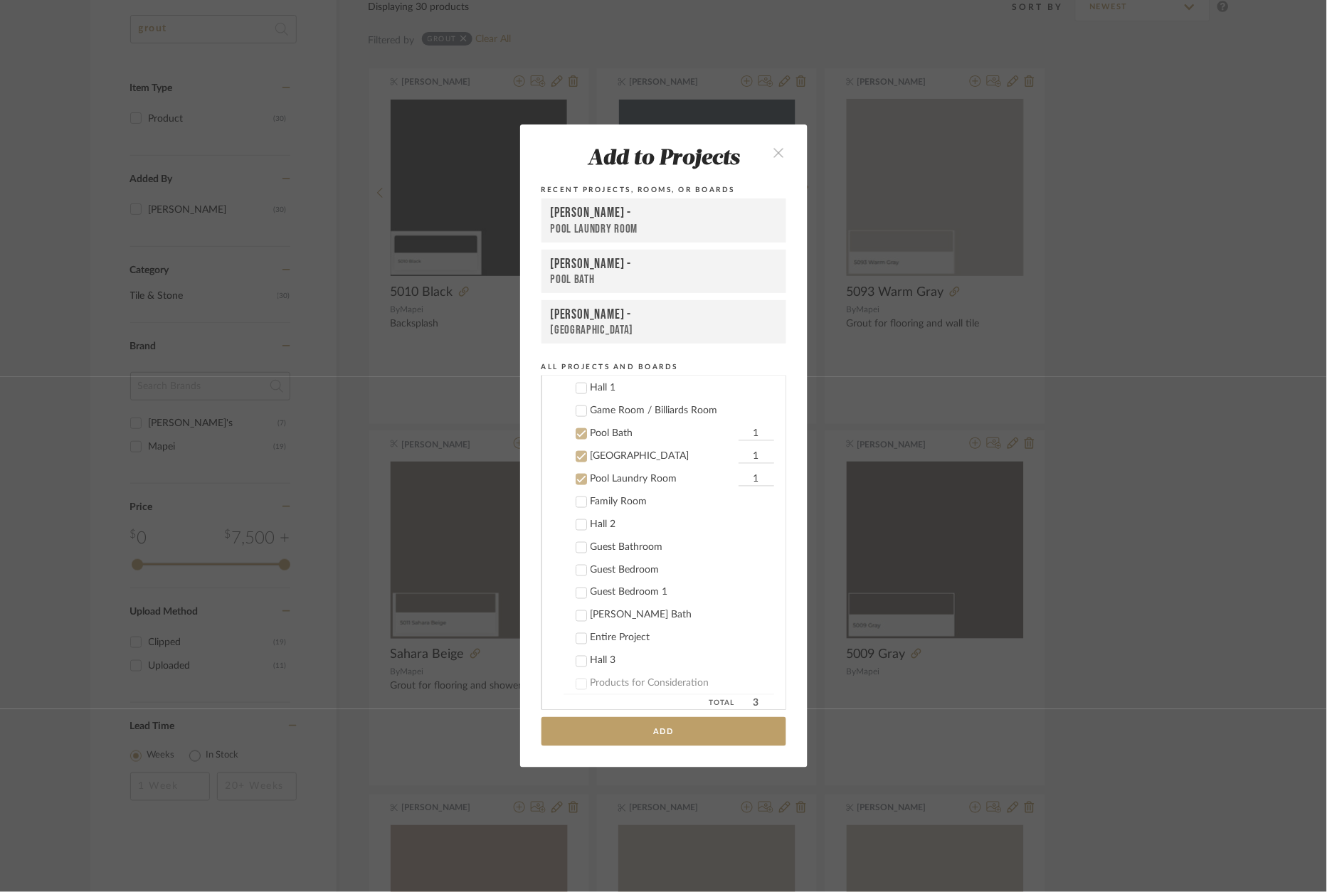
scroll to position [552, 0]
click at [633, 598] on div "[PERSON_NAME] Bath" at bounding box center [683, 601] width 184 height 12
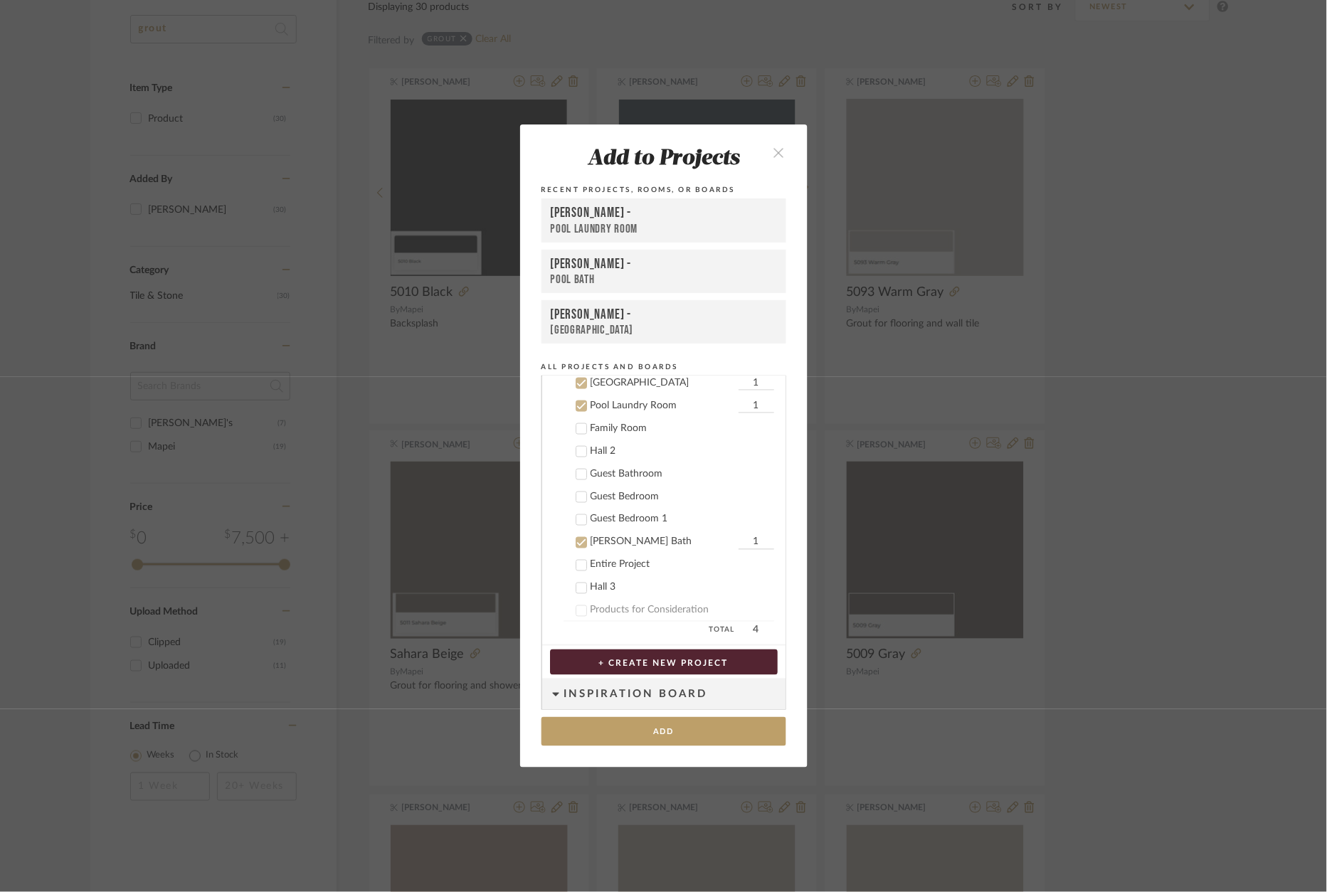
scroll to position [608, 0]
click at [646, 477] on div "Guest Bathroom" at bounding box center [683, 476] width 184 height 12
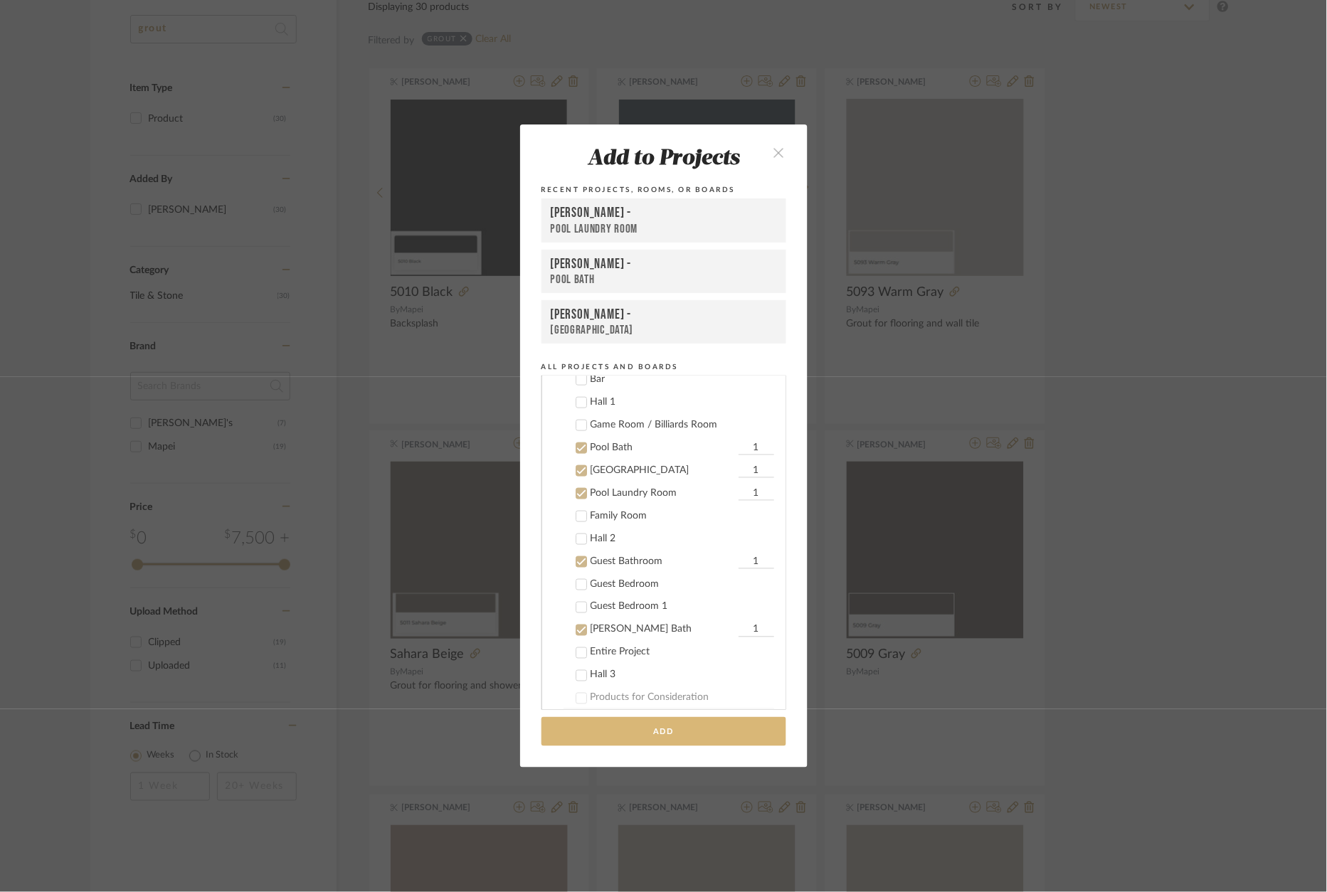
scroll to position [530, 0]
click at [685, 737] on button "Add" at bounding box center [664, 731] width 245 height 29
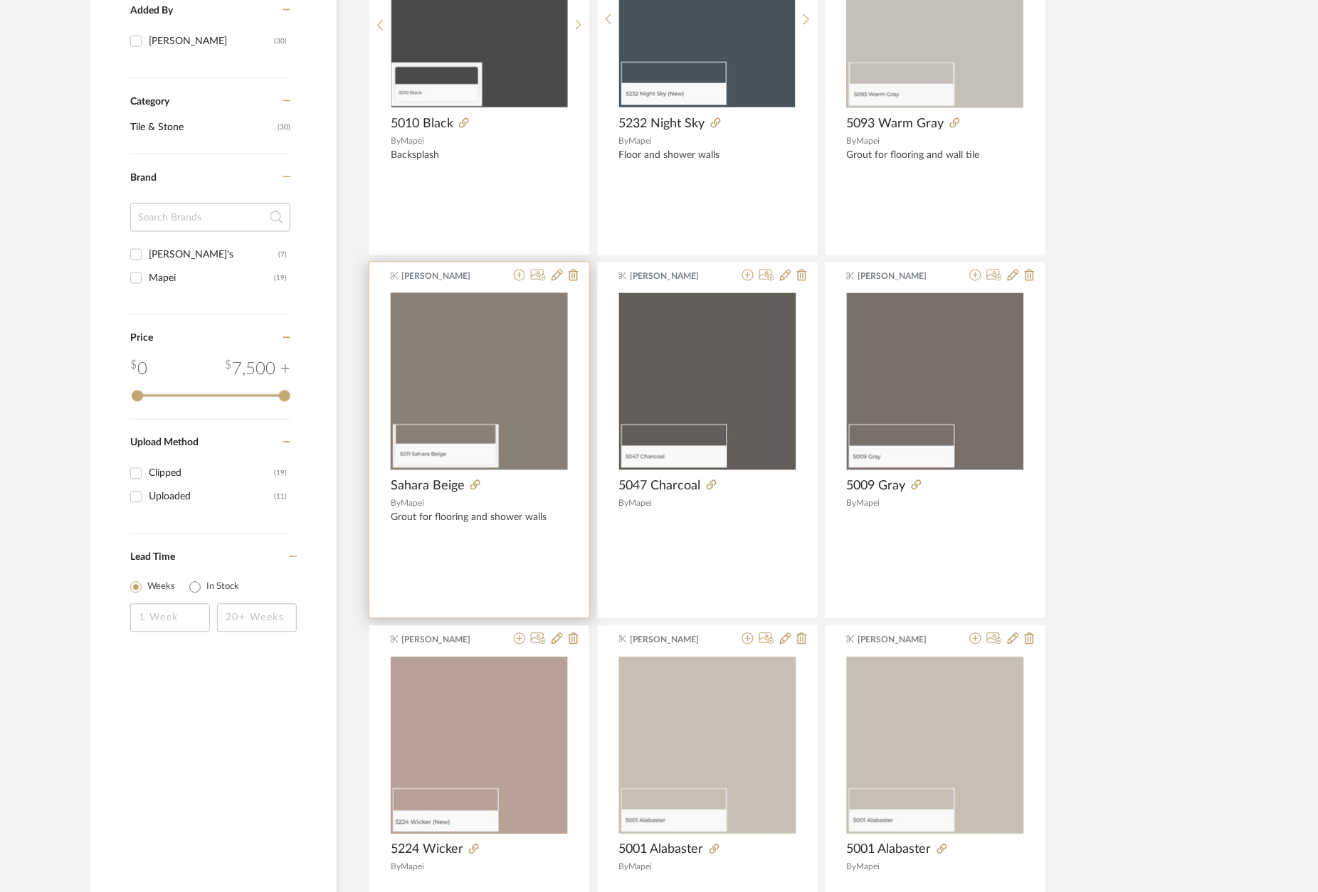
scroll to position [415, 0]
click at [473, 490] on icon at bounding box center [475, 486] width 10 height 10
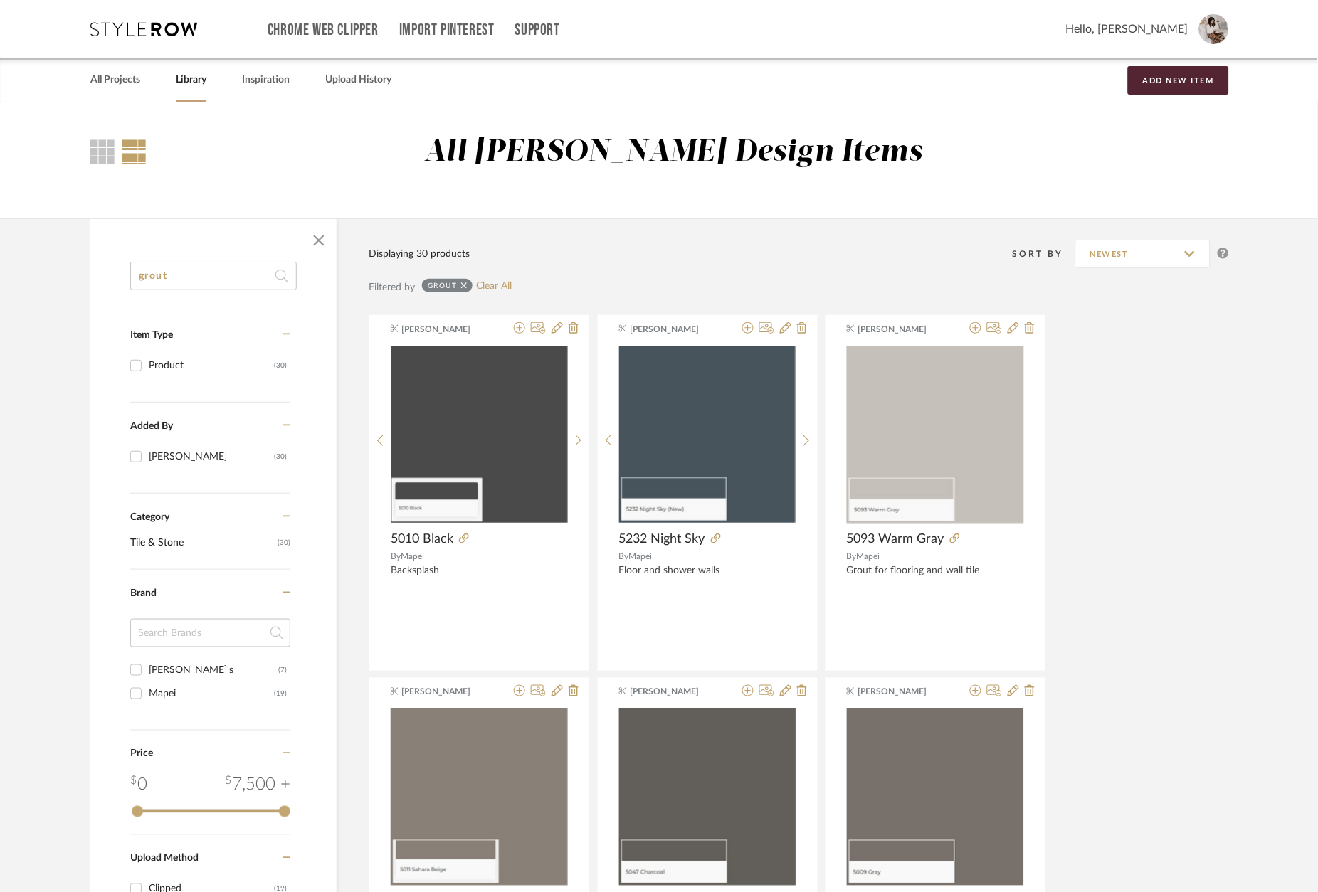
scroll to position [0, 0]
click at [1160, 73] on button "Add New Item" at bounding box center [1178, 80] width 101 height 28
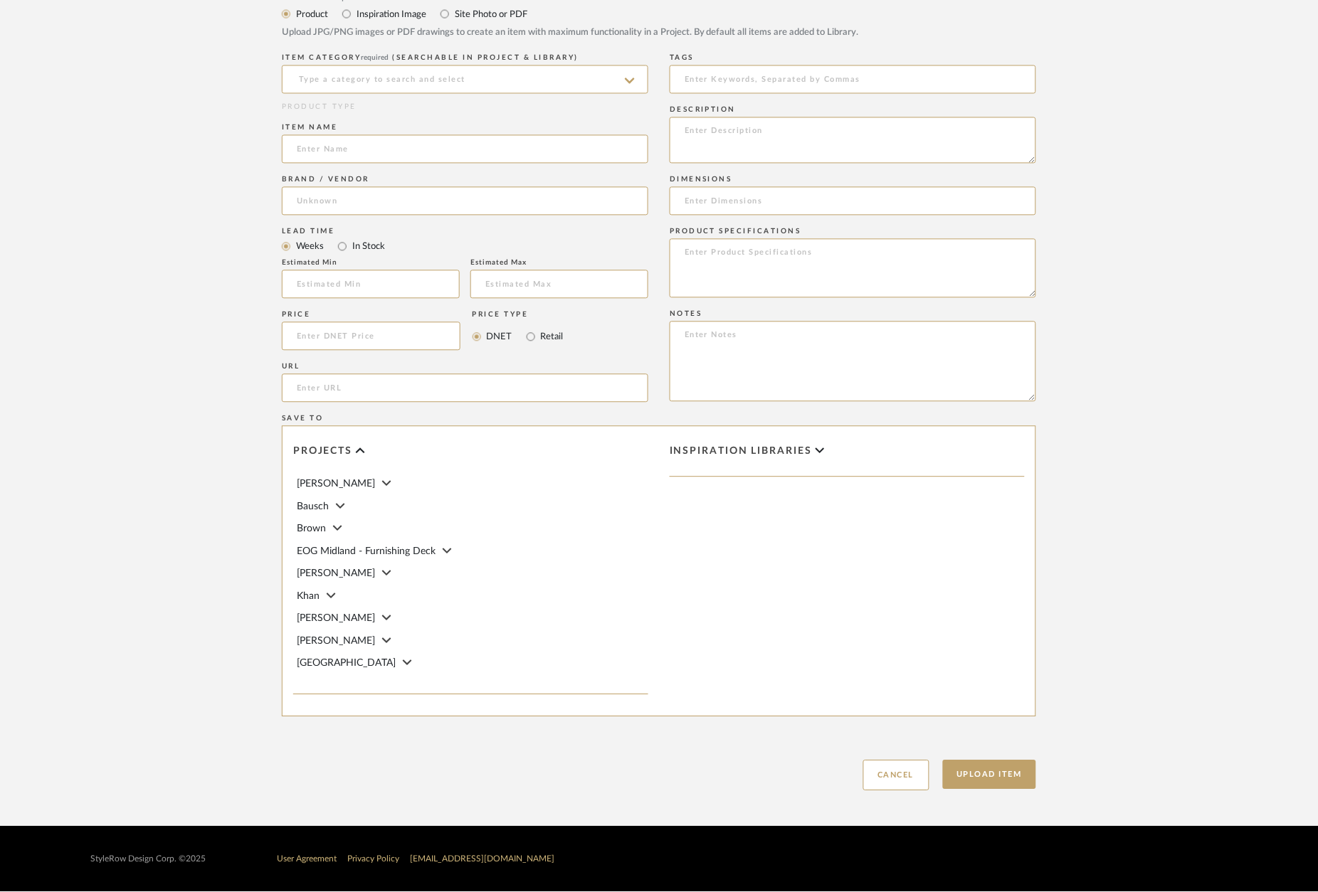
scroll to position [675, 0]
click at [361, 391] on input "url" at bounding box center [465, 388] width 366 height 28
paste input "[URL][DOMAIN_NAME]"
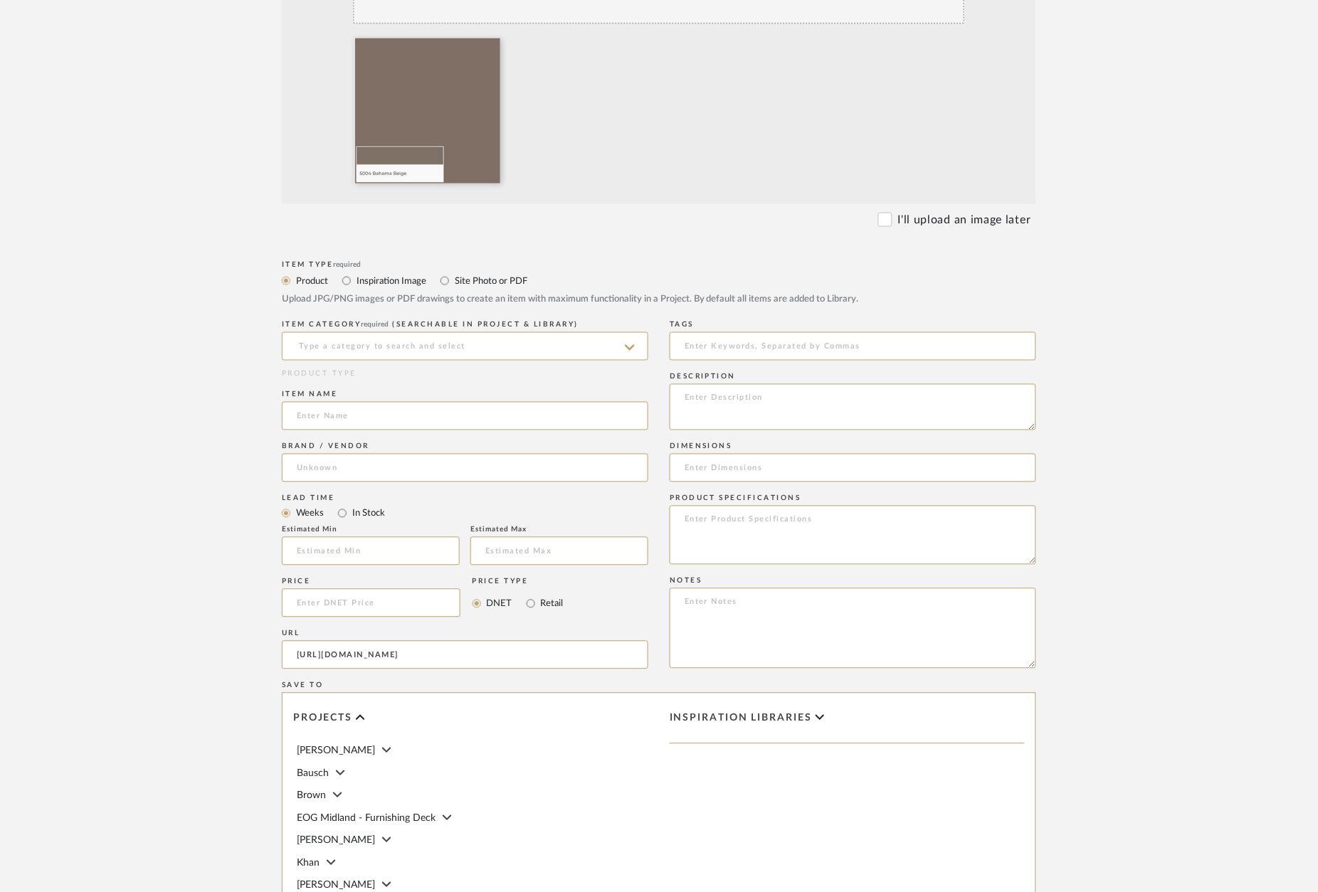
scroll to position [405, 0]
type input "[URL][DOMAIN_NAME]"
click at [391, 411] on input at bounding box center [465, 416] width 366 height 28
type input "5004 Bahama Beige"
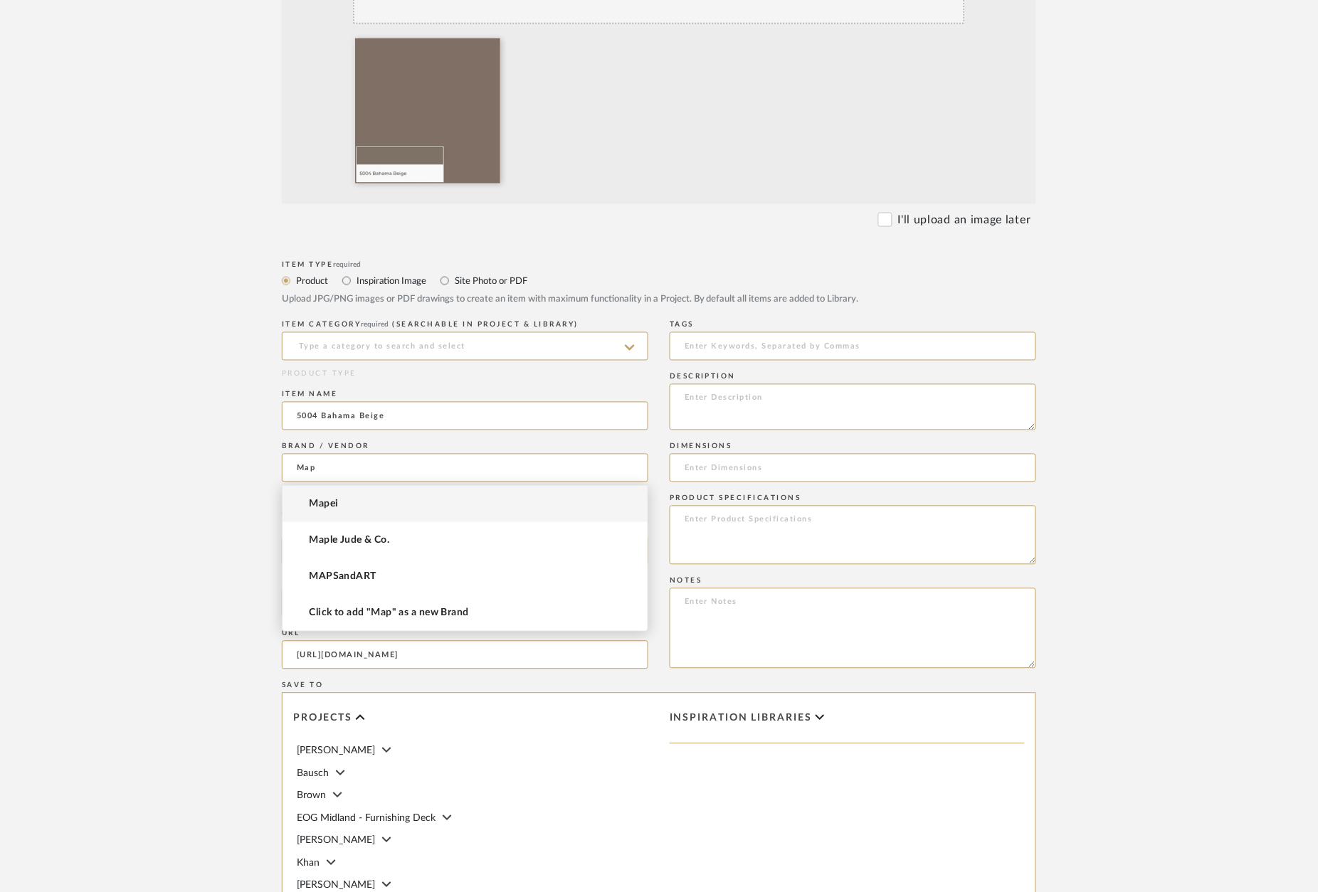
click at [352, 505] on mat-option "Mapei" at bounding box center [465, 504] width 365 height 36
type input "Mapei"
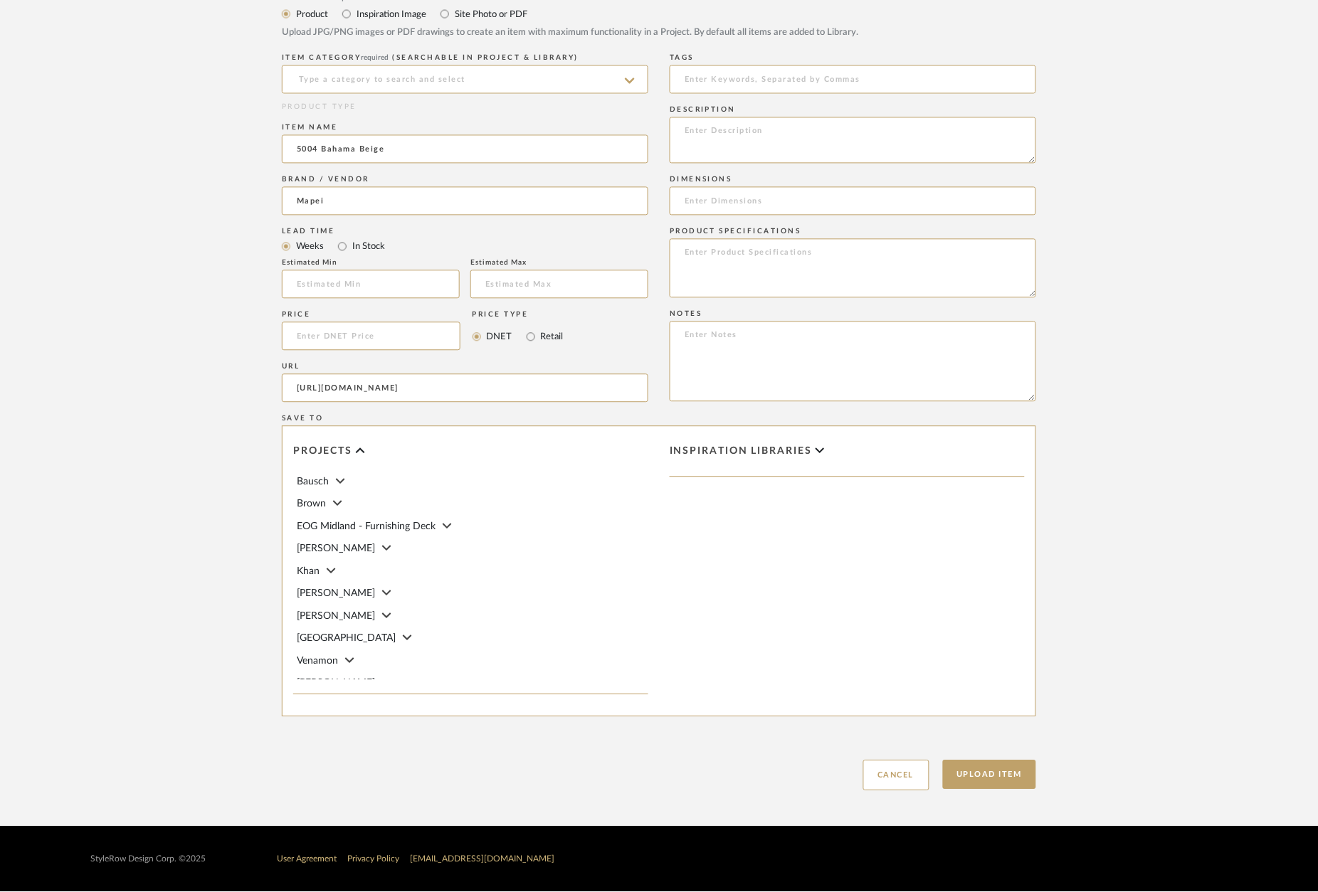
scroll to position [675, 0]
click at [382, 676] on icon at bounding box center [386, 683] width 9 height 14
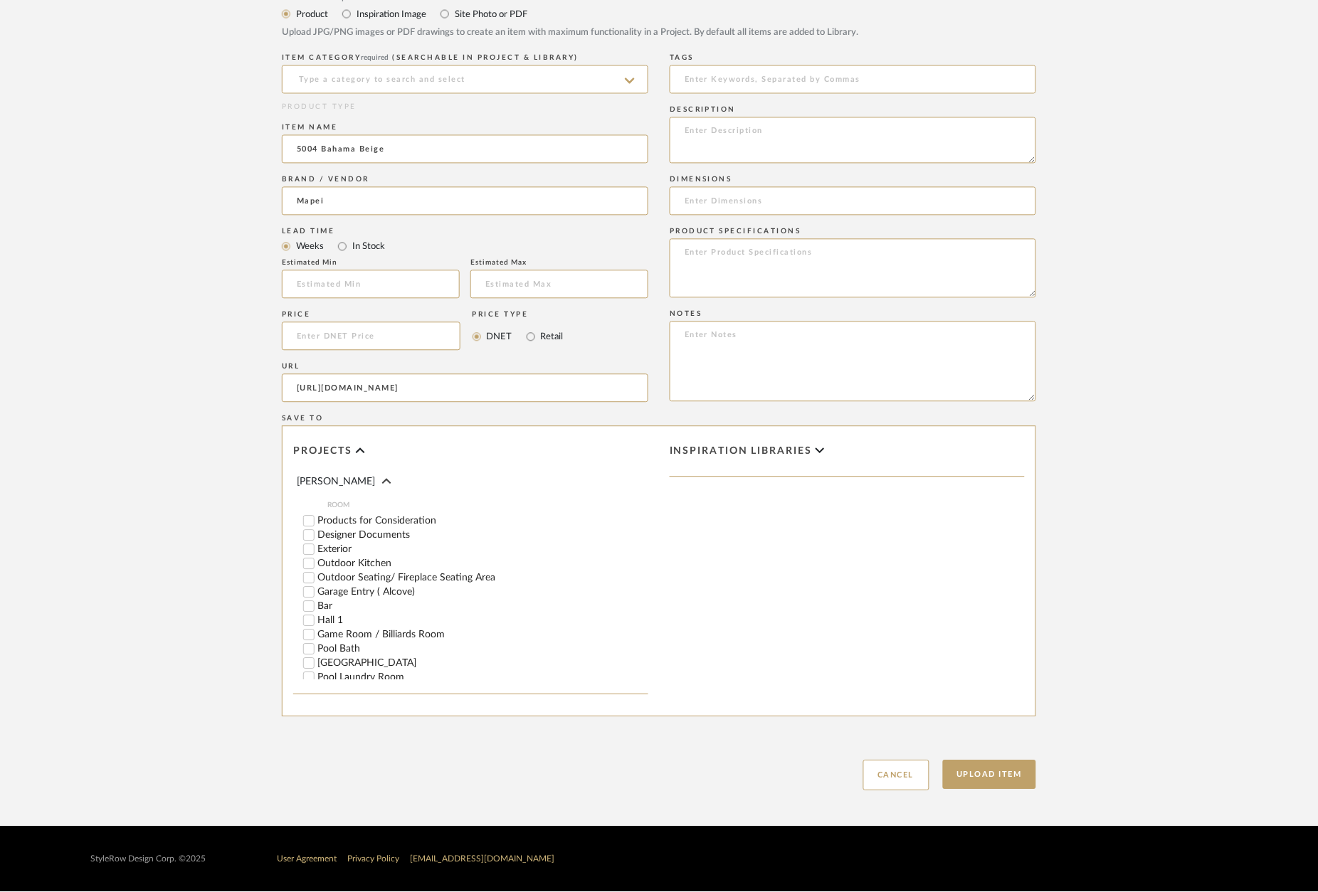
scroll to position [229, 0]
click at [327, 599] on label "Bar" at bounding box center [482, 604] width 331 height 10
click at [316, 597] on input "Bar" at bounding box center [309, 604] width 14 height 14
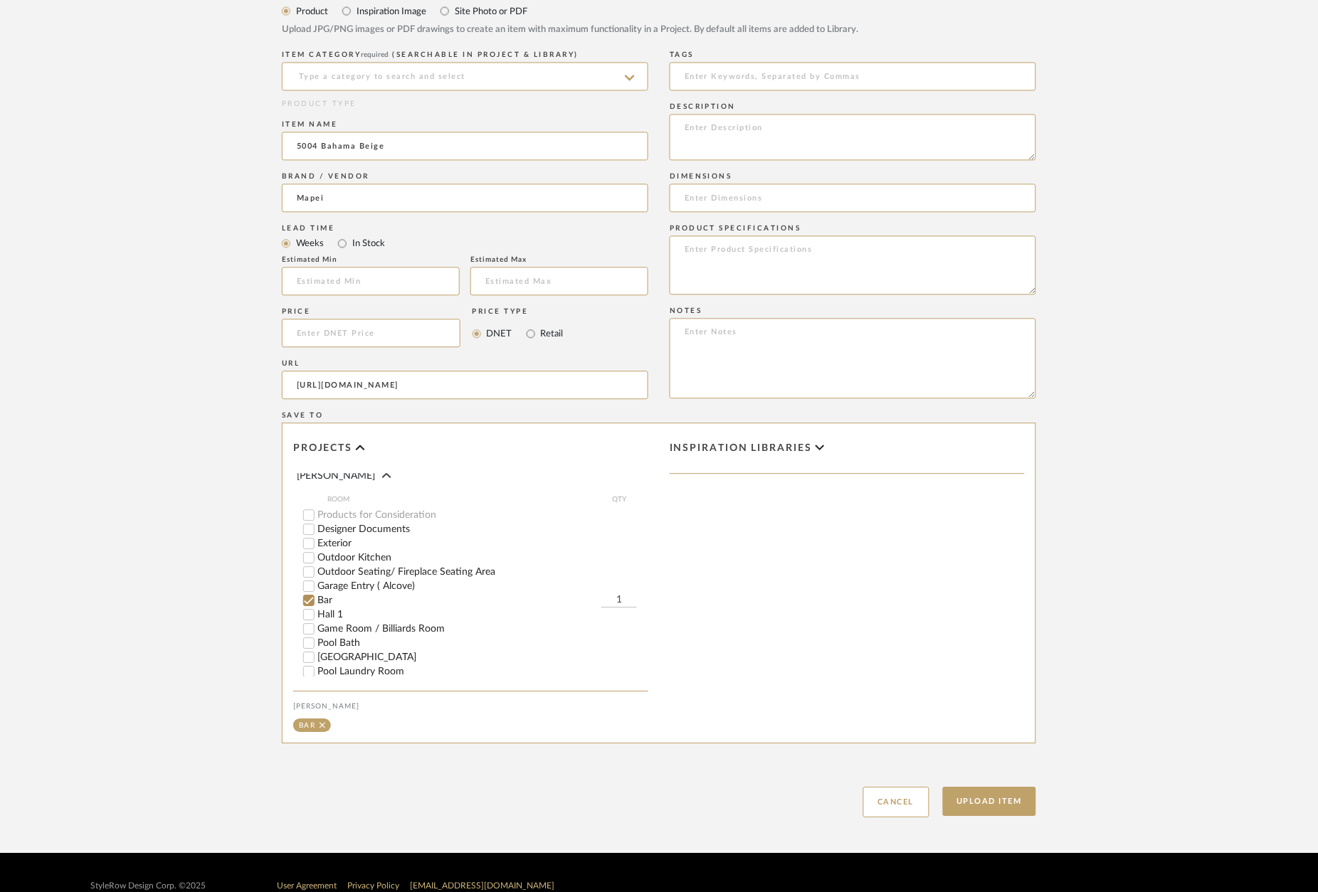
scroll to position [264, 0]
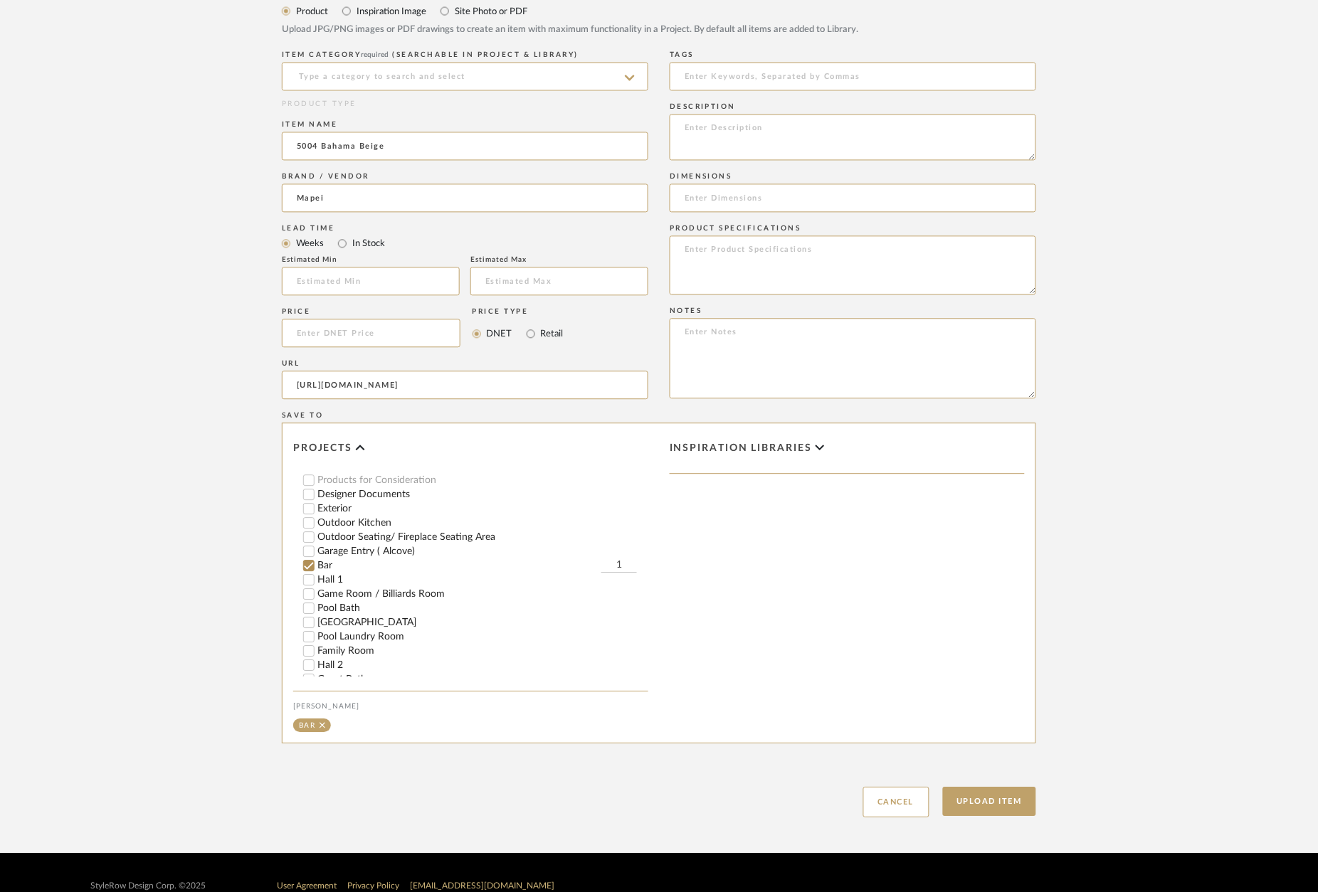
drag, startPoint x: 996, startPoint y: 810, endPoint x: 1064, endPoint y: 804, distance: 68.6
click at [997, 810] on button "Upload Item" at bounding box center [990, 802] width 94 height 29
click at [533, 79] on input at bounding box center [465, 77] width 366 height 28
click at [440, 99] on div "Grout" at bounding box center [465, 111] width 365 height 36
type input "Grout"
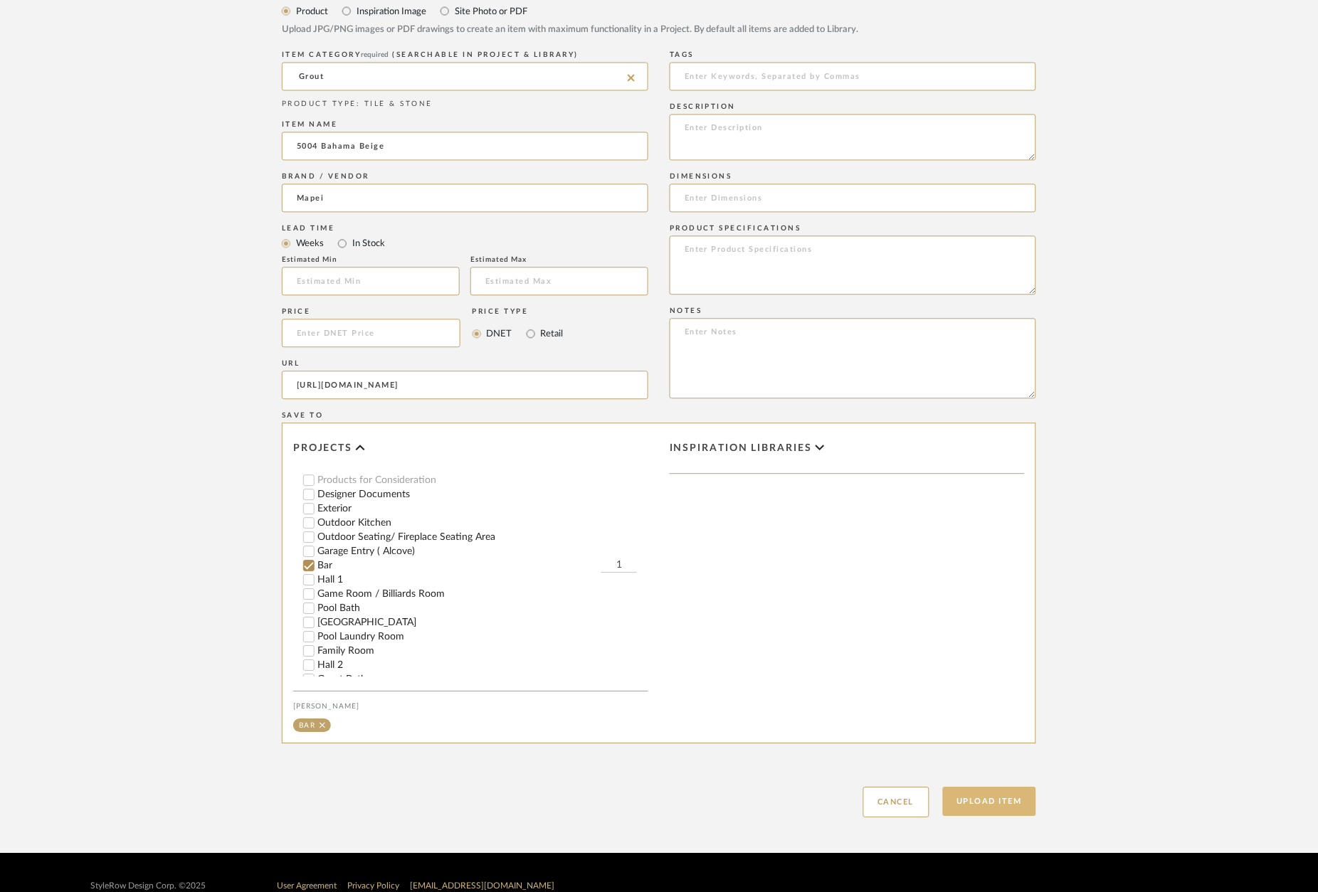
click at [990, 817] on button "Upload Item" at bounding box center [990, 802] width 94 height 29
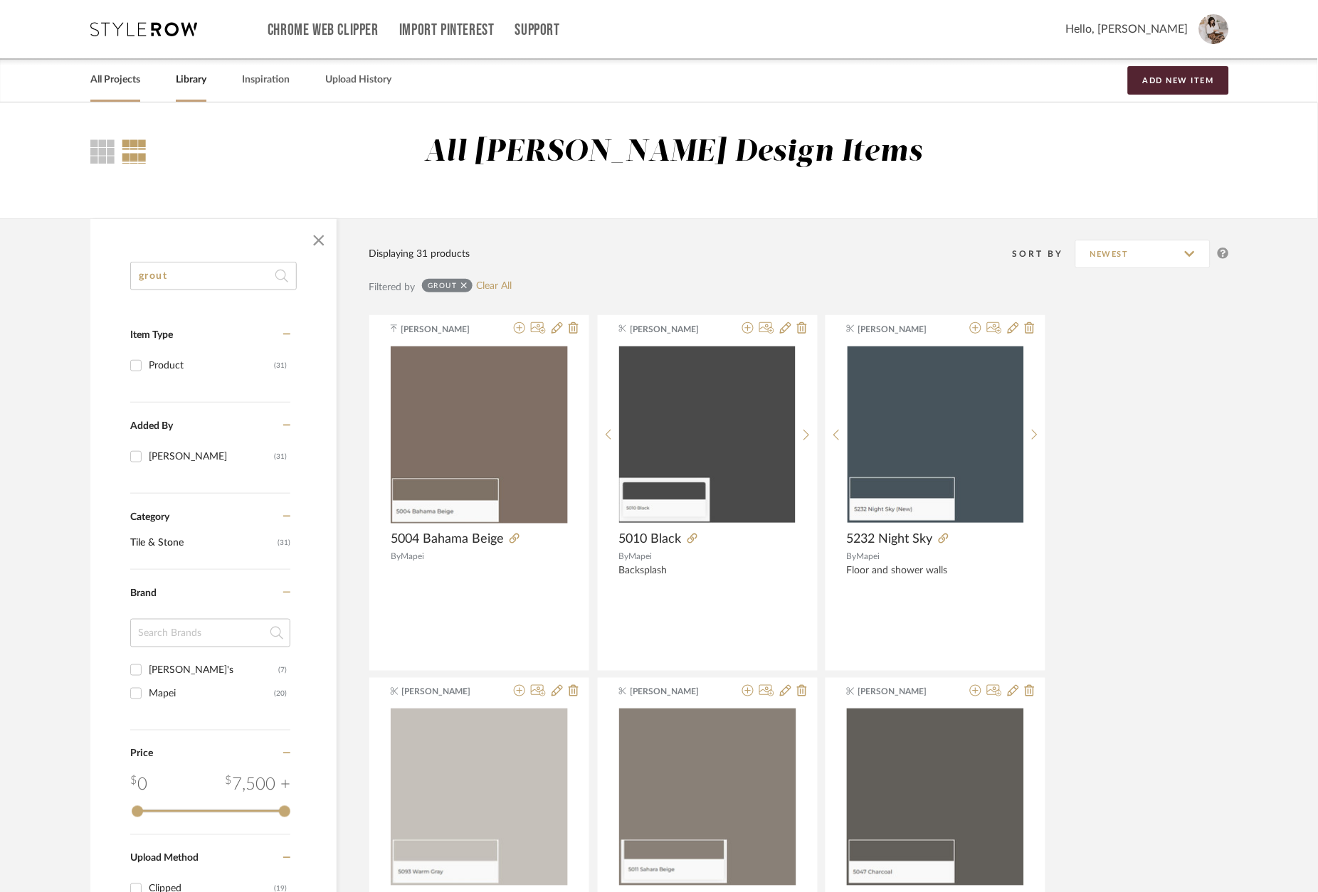
click at [131, 88] on link "All Projects" at bounding box center [115, 79] width 50 height 19
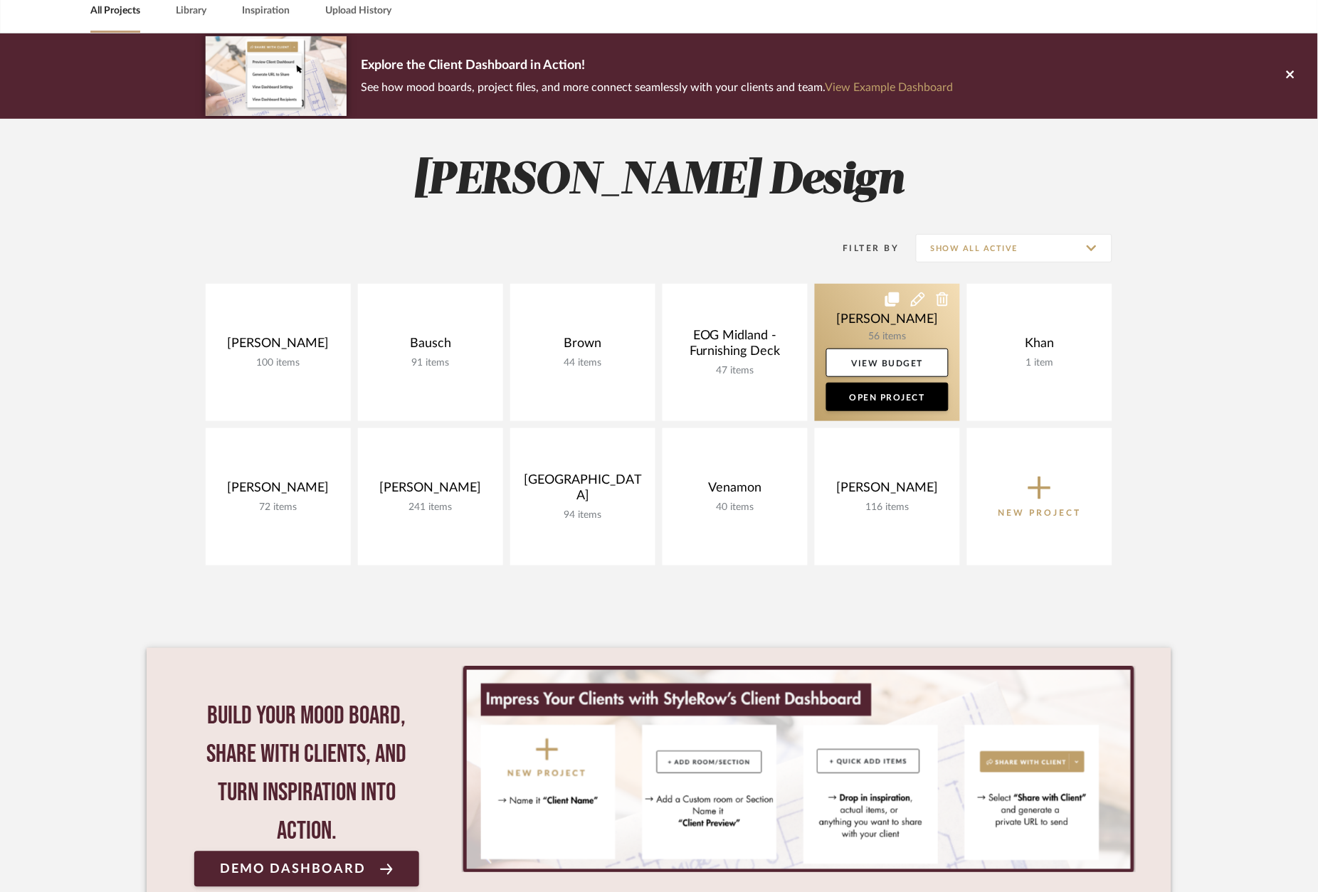
scroll to position [70, 0]
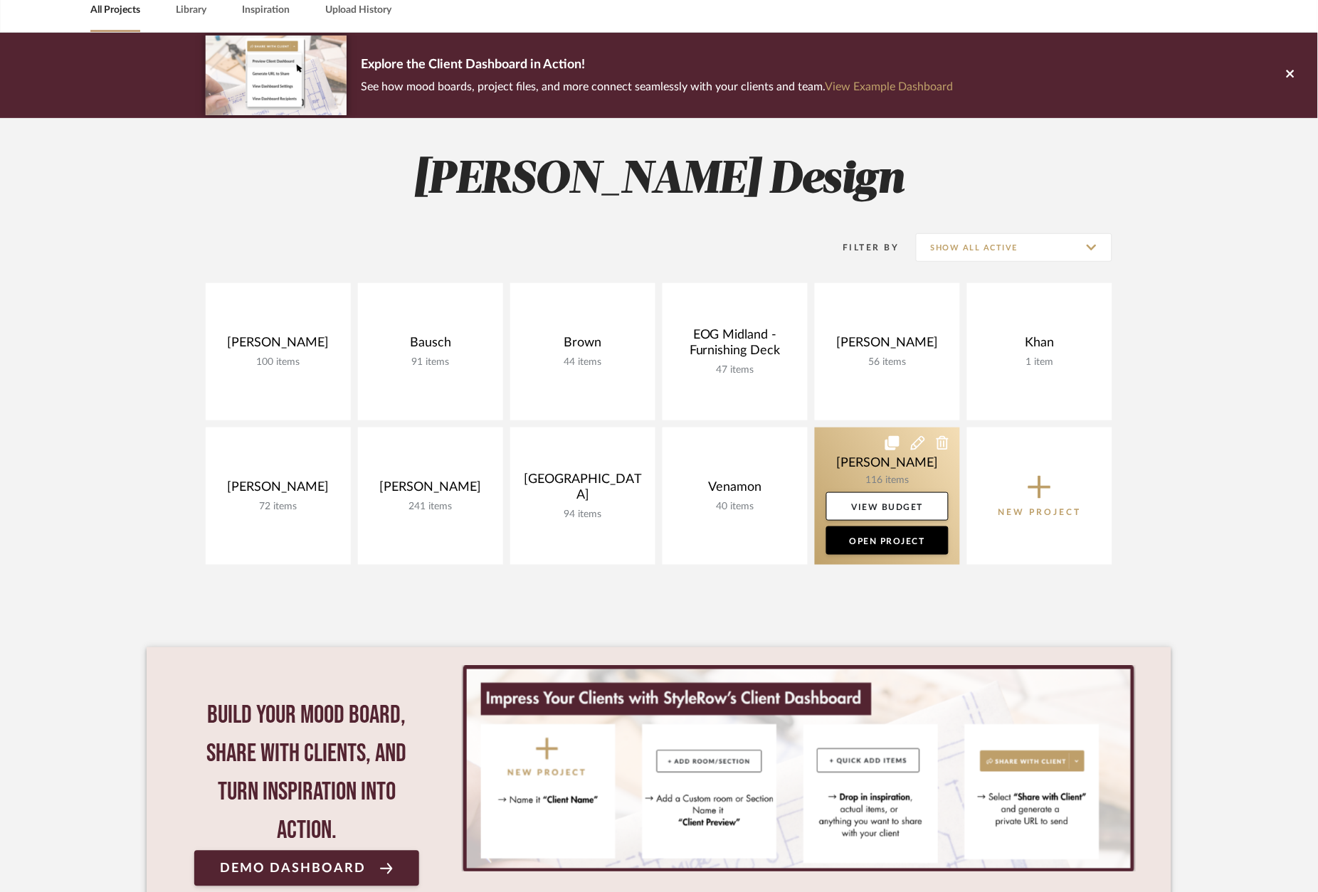
click at [883, 461] on link at bounding box center [887, 496] width 145 height 137
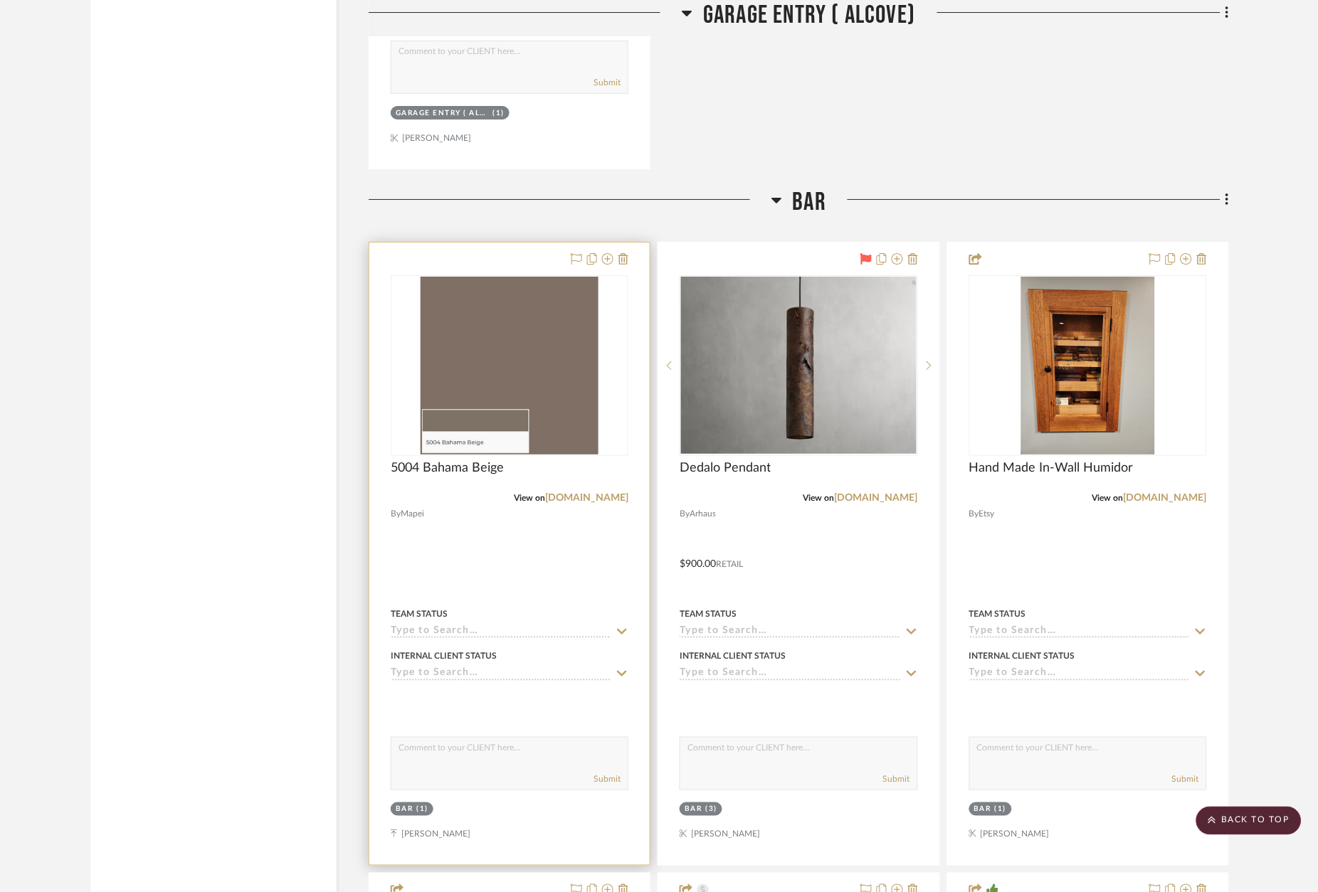
scroll to position [6915, 0]
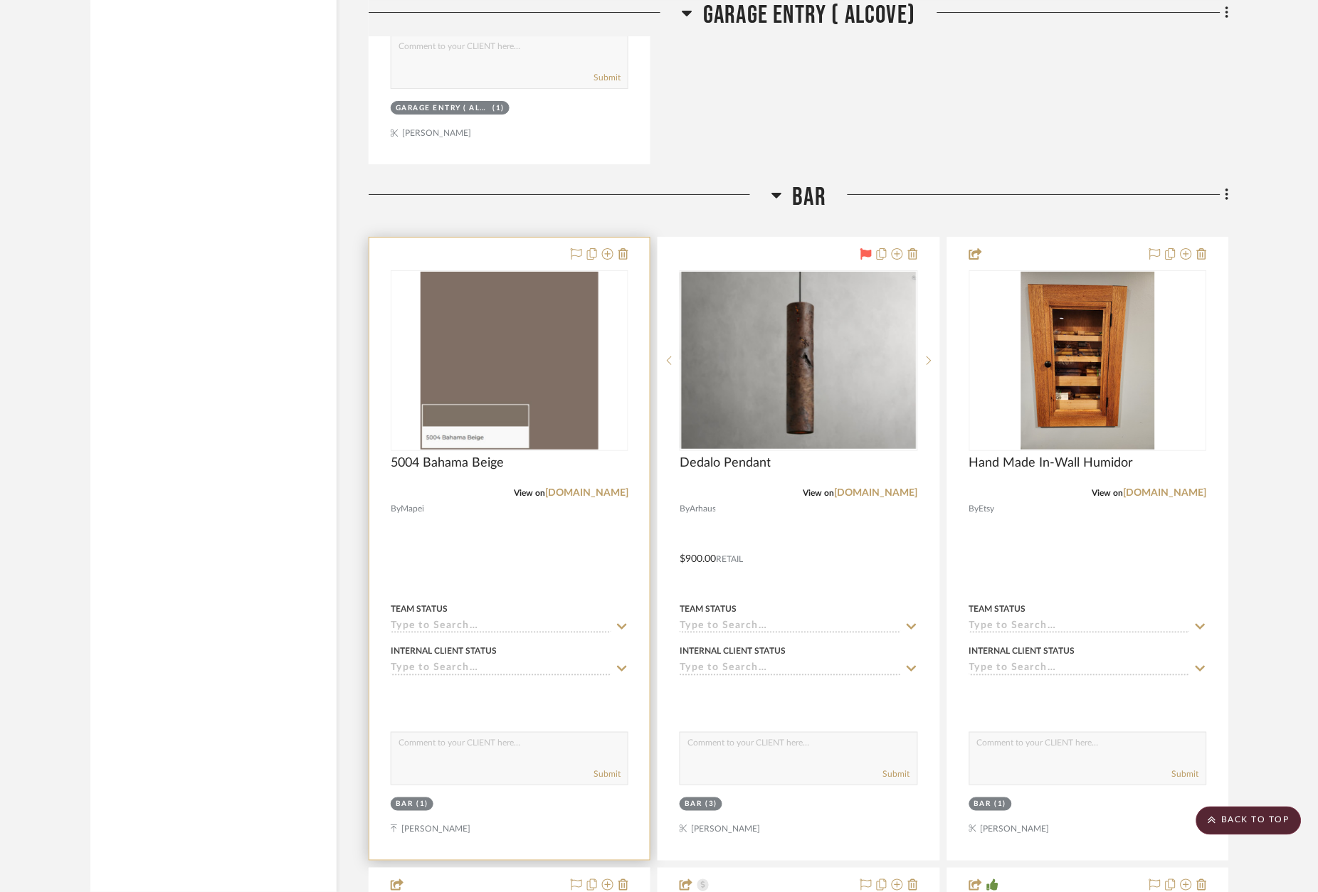
click at [477, 238] on div at bounding box center [509, 549] width 280 height 623
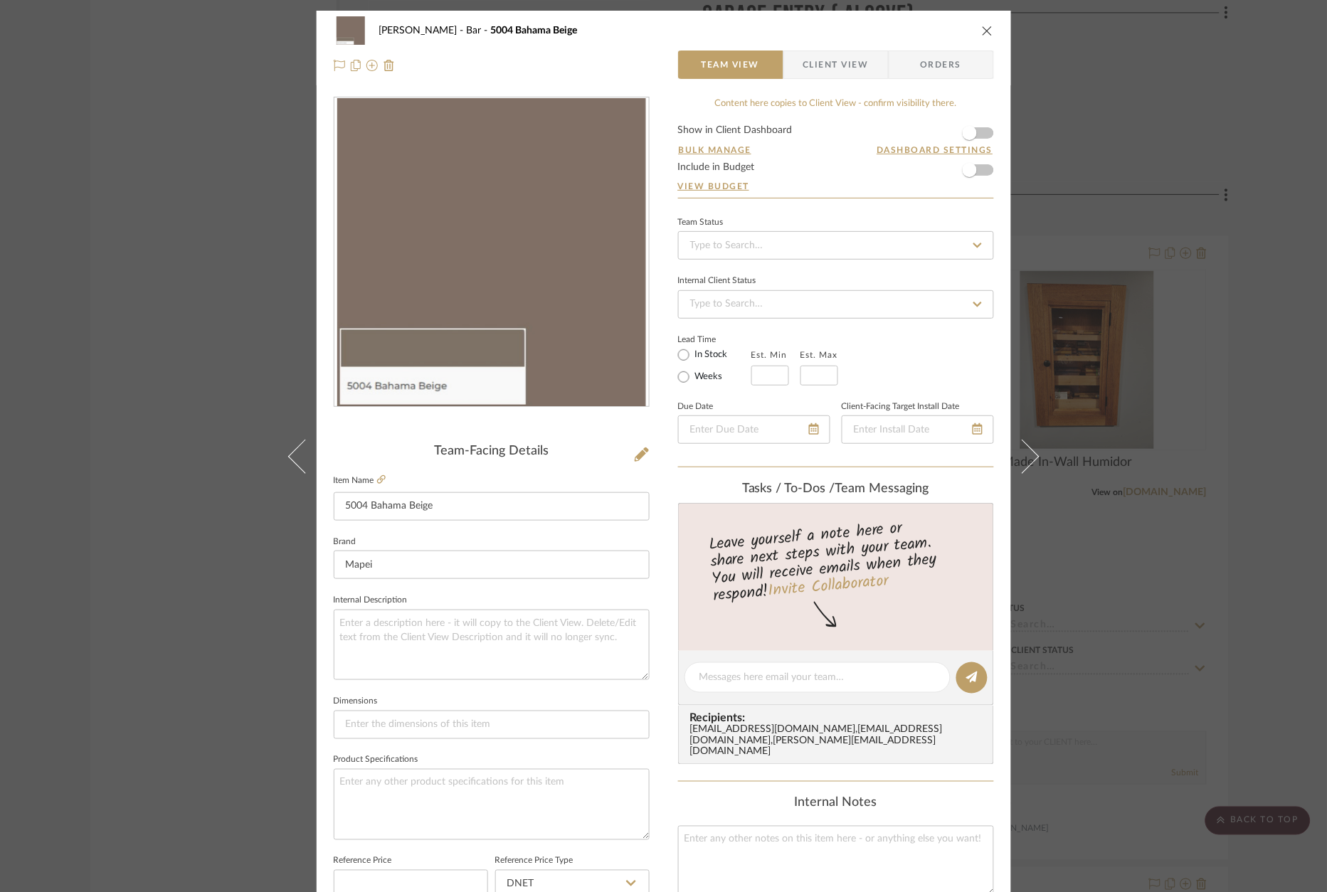
drag, startPoint x: 1094, startPoint y: 116, endPoint x: 1095, endPoint y: 125, distance: 8.7
click at [1094, 116] on div "[PERSON_NAME] Bar 5004 Bahama Beige Team View Client View Orders Team-Facing De…" at bounding box center [663, 446] width 1327 height 892
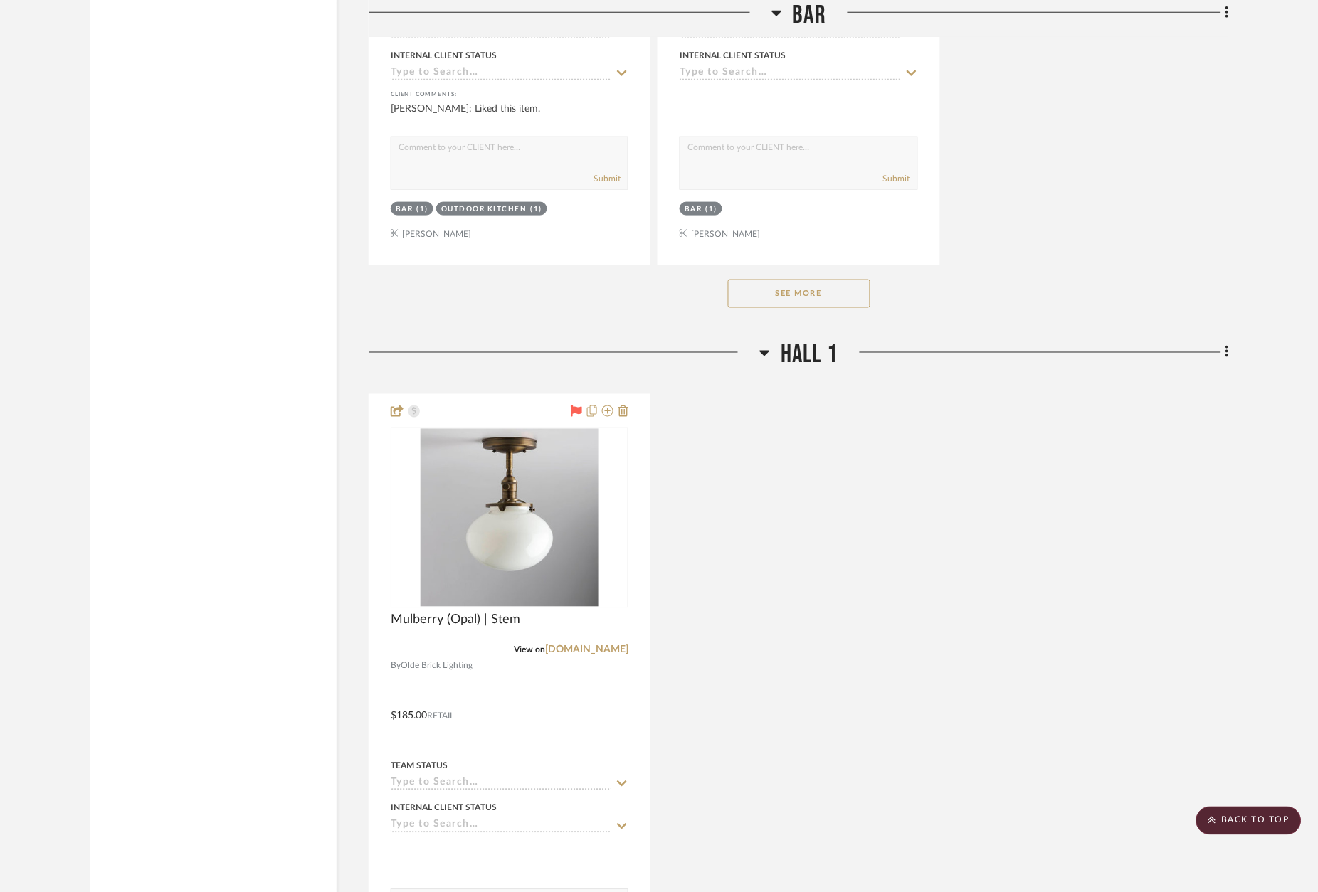
scroll to position [8783, 0]
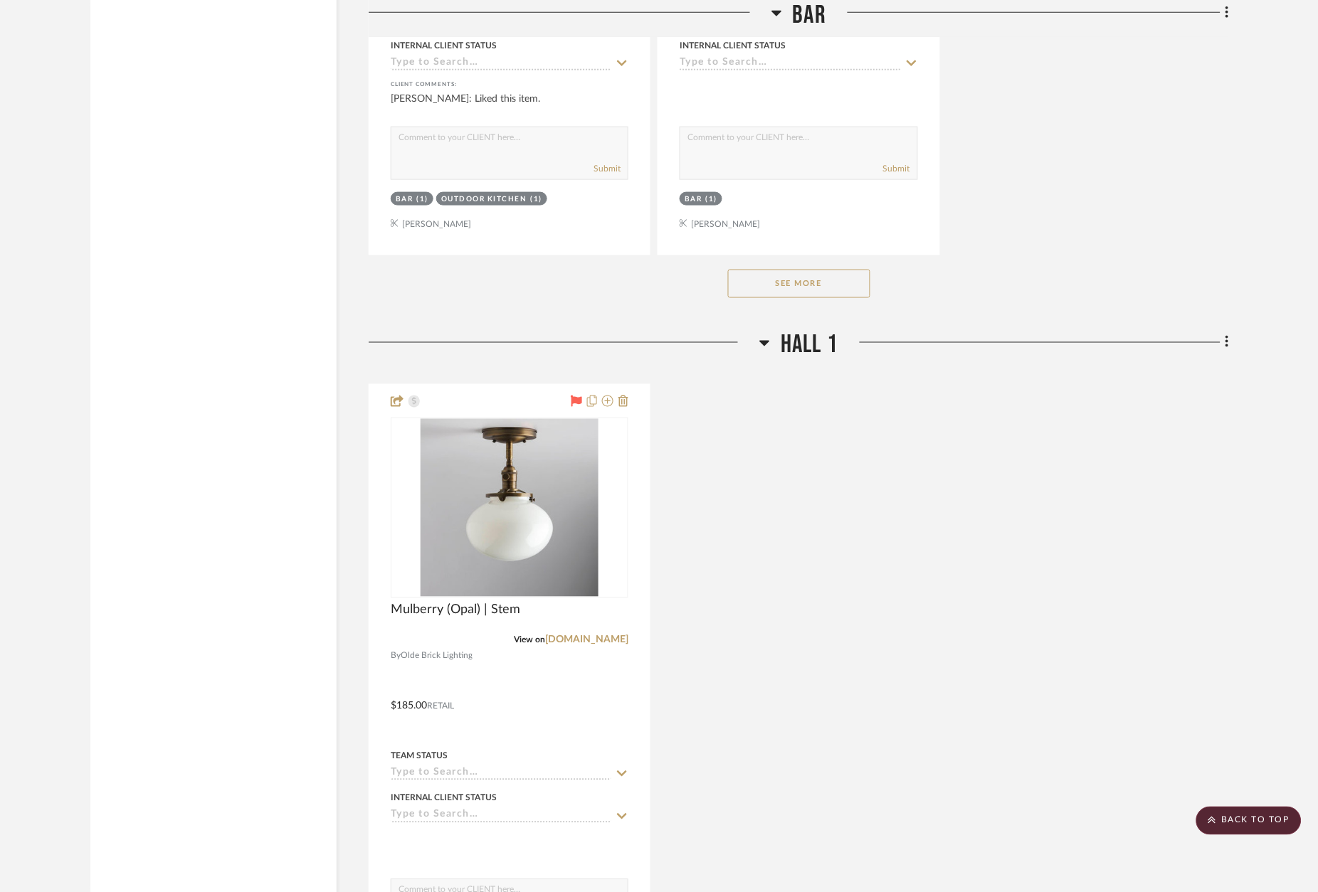
click at [819, 270] on button "See More" at bounding box center [799, 284] width 142 height 28
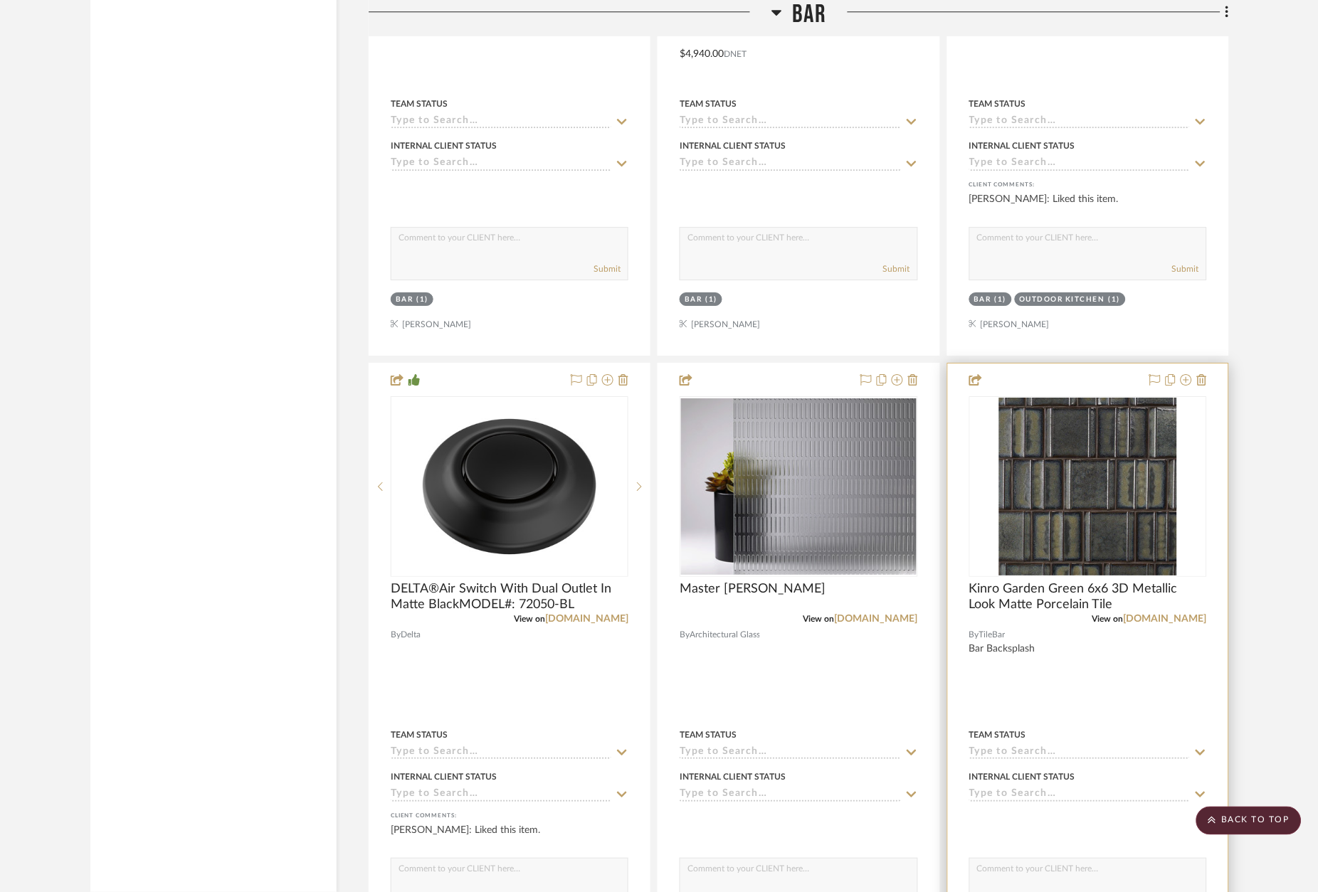
scroll to position [8070, 0]
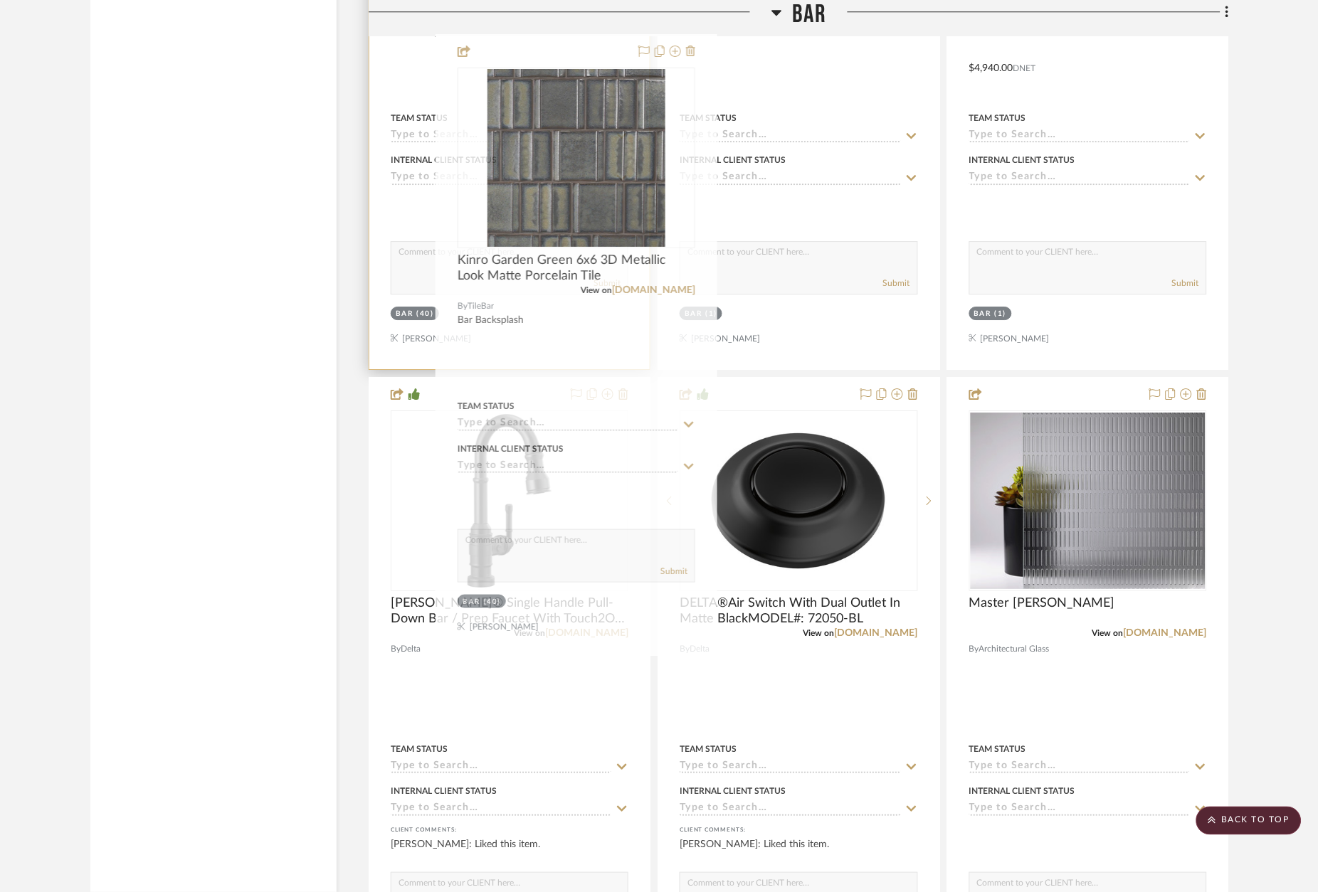
drag, startPoint x: 1059, startPoint y: 324, endPoint x: 514, endPoint y: 42, distance: 613.3
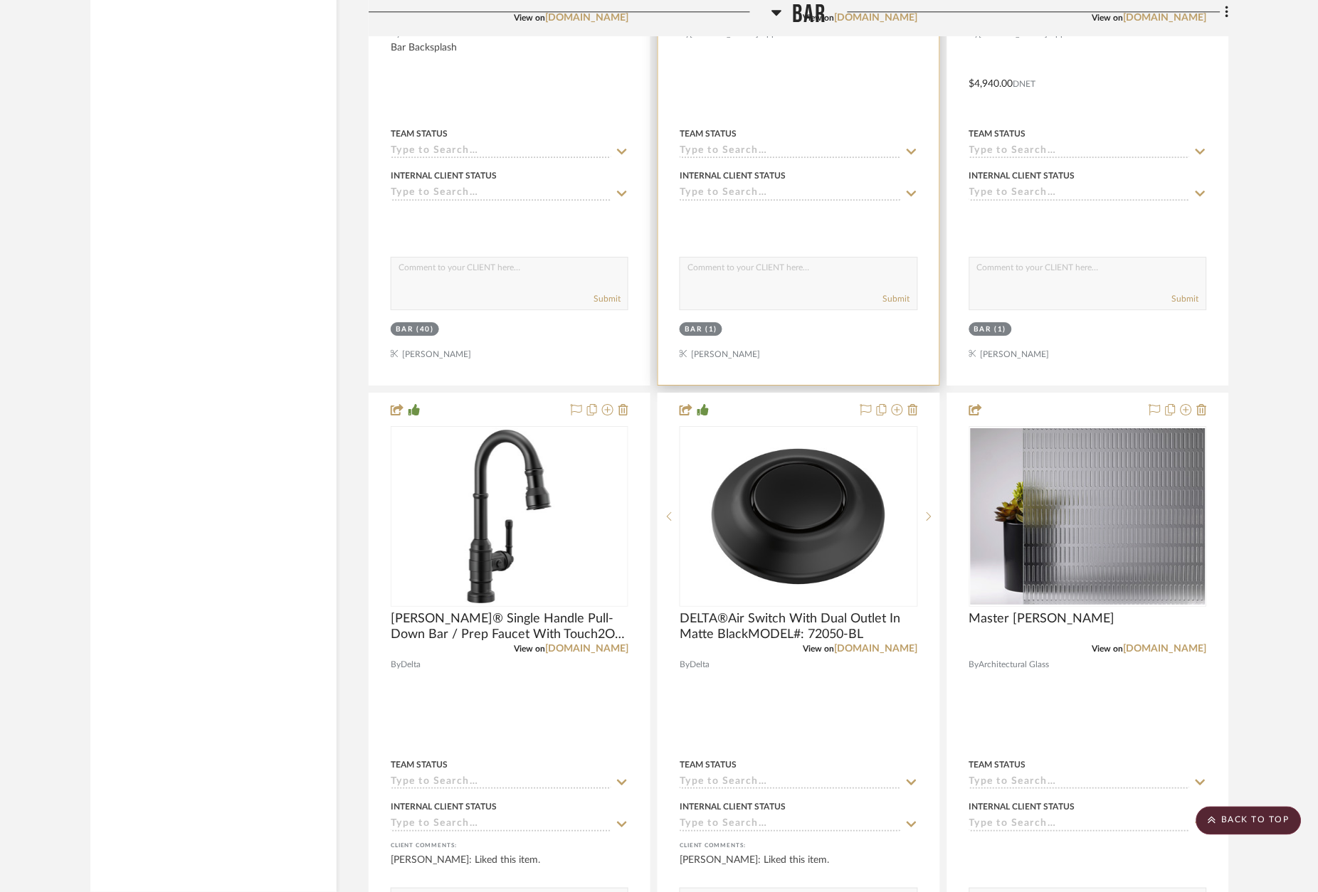
scroll to position [8021, 0]
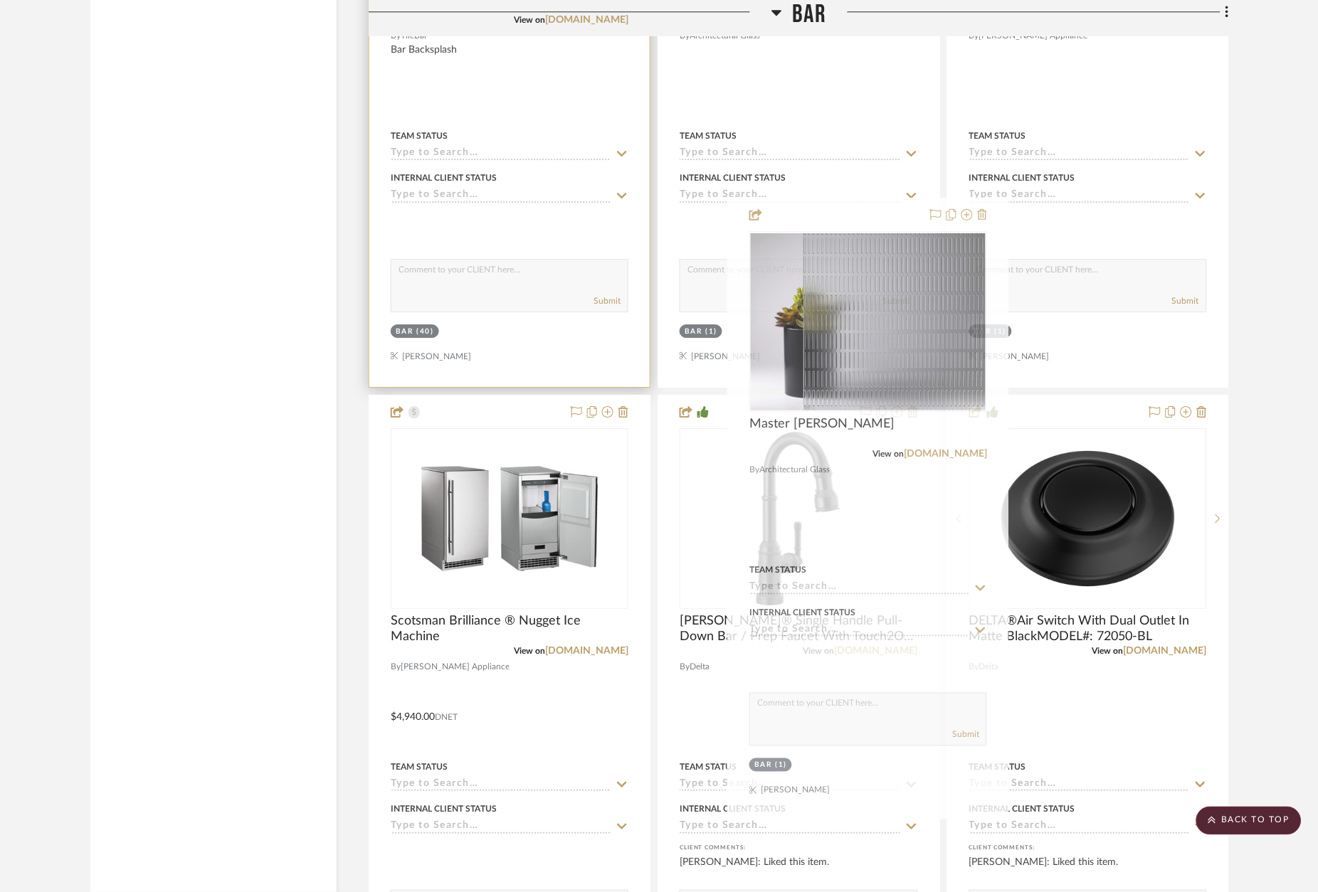
drag, startPoint x: 1027, startPoint y: 368, endPoint x: 638, endPoint y: 128, distance: 456.6
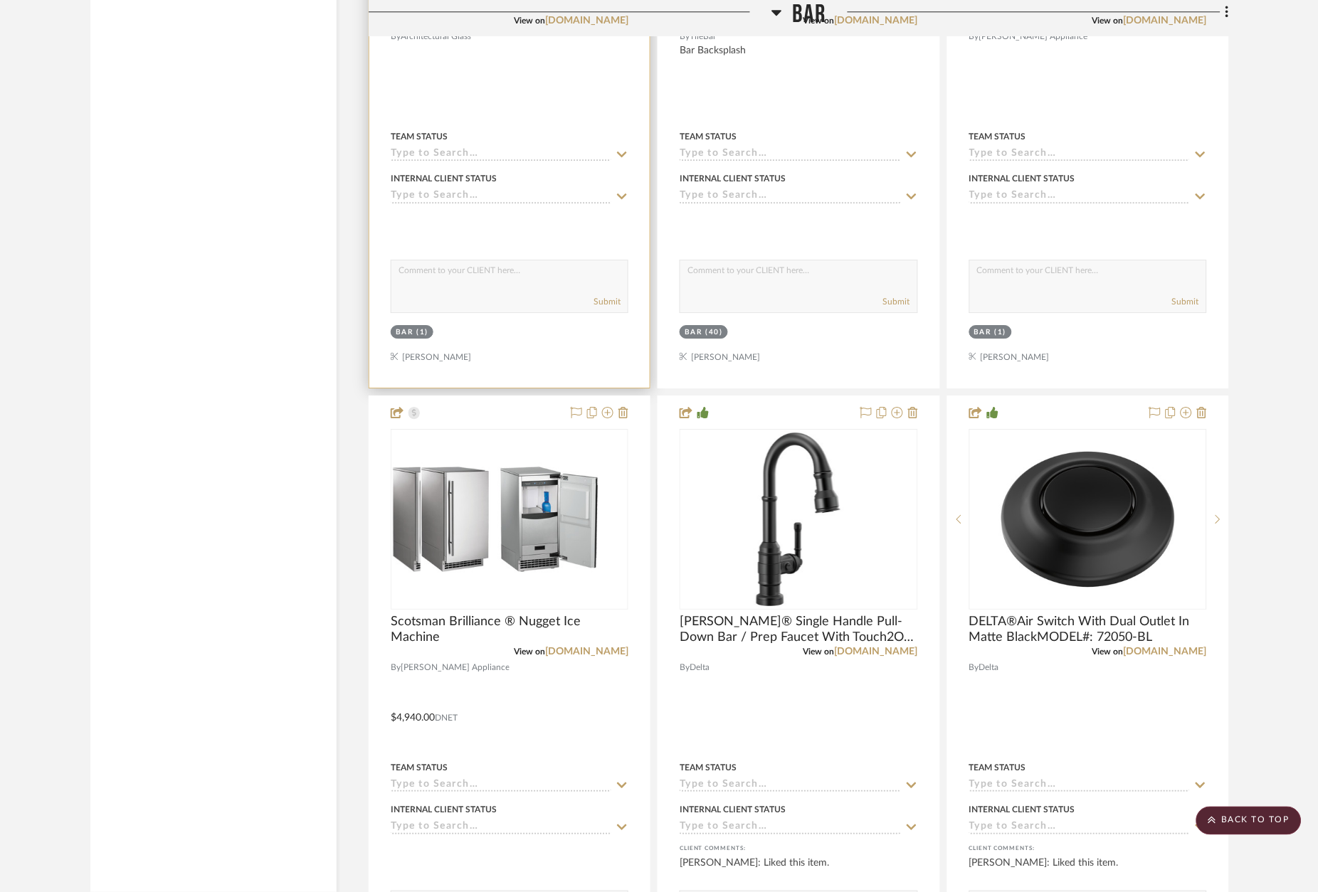
scroll to position [7924, 1]
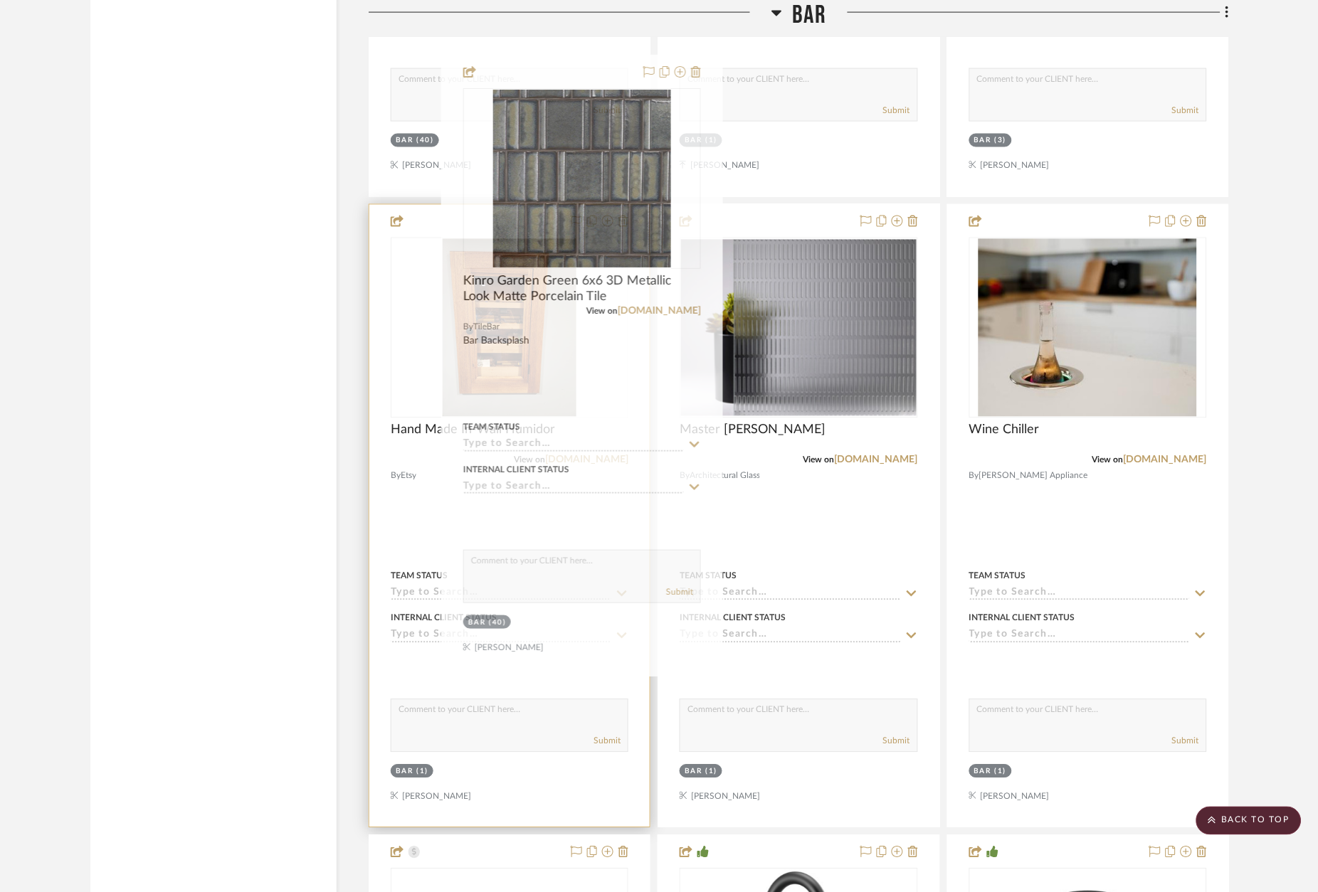
drag, startPoint x: 747, startPoint y: 155, endPoint x: 558, endPoint y: 60, distance: 211.6
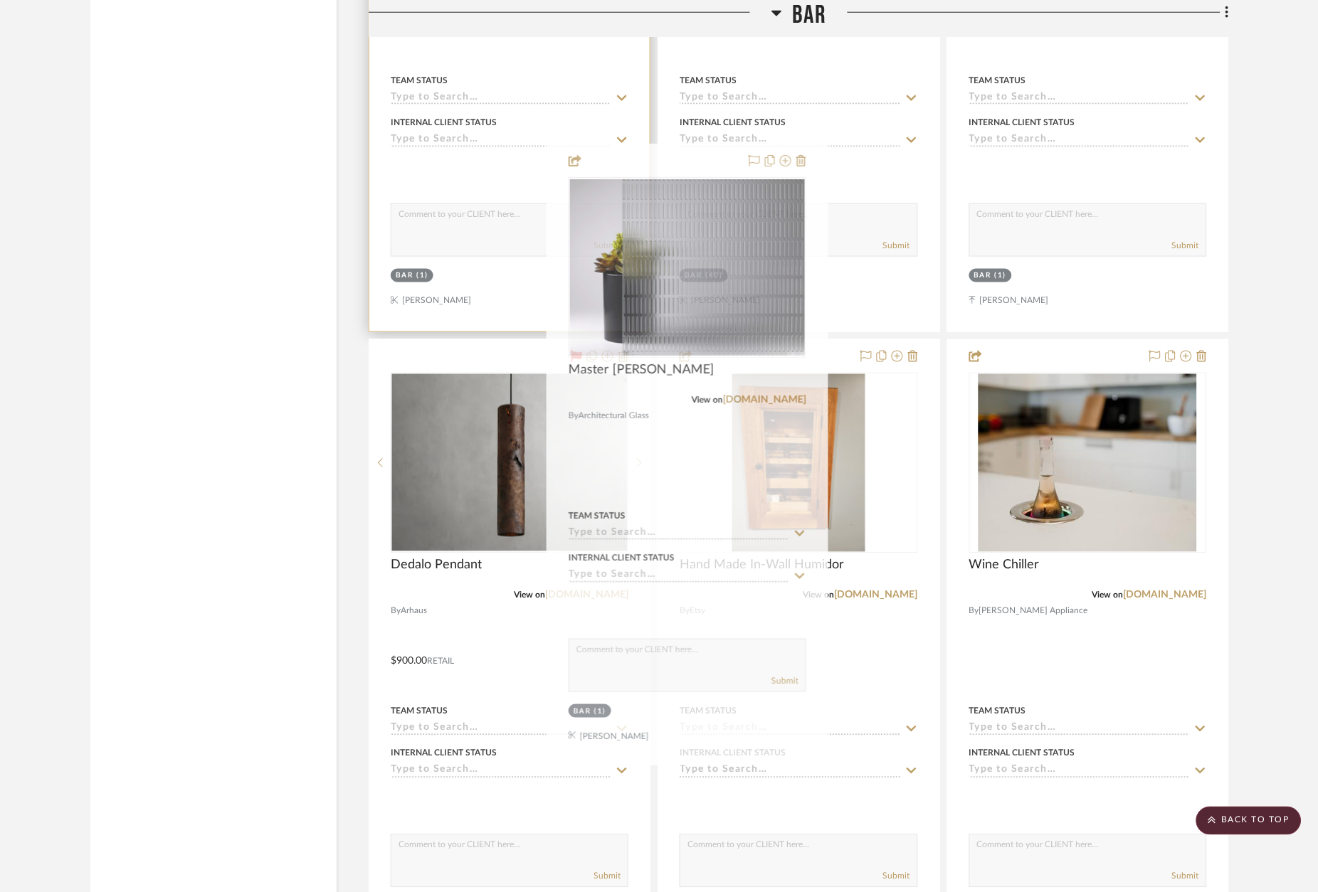
drag, startPoint x: 705, startPoint y: 270, endPoint x: 644, endPoint y: 162, distance: 124.3
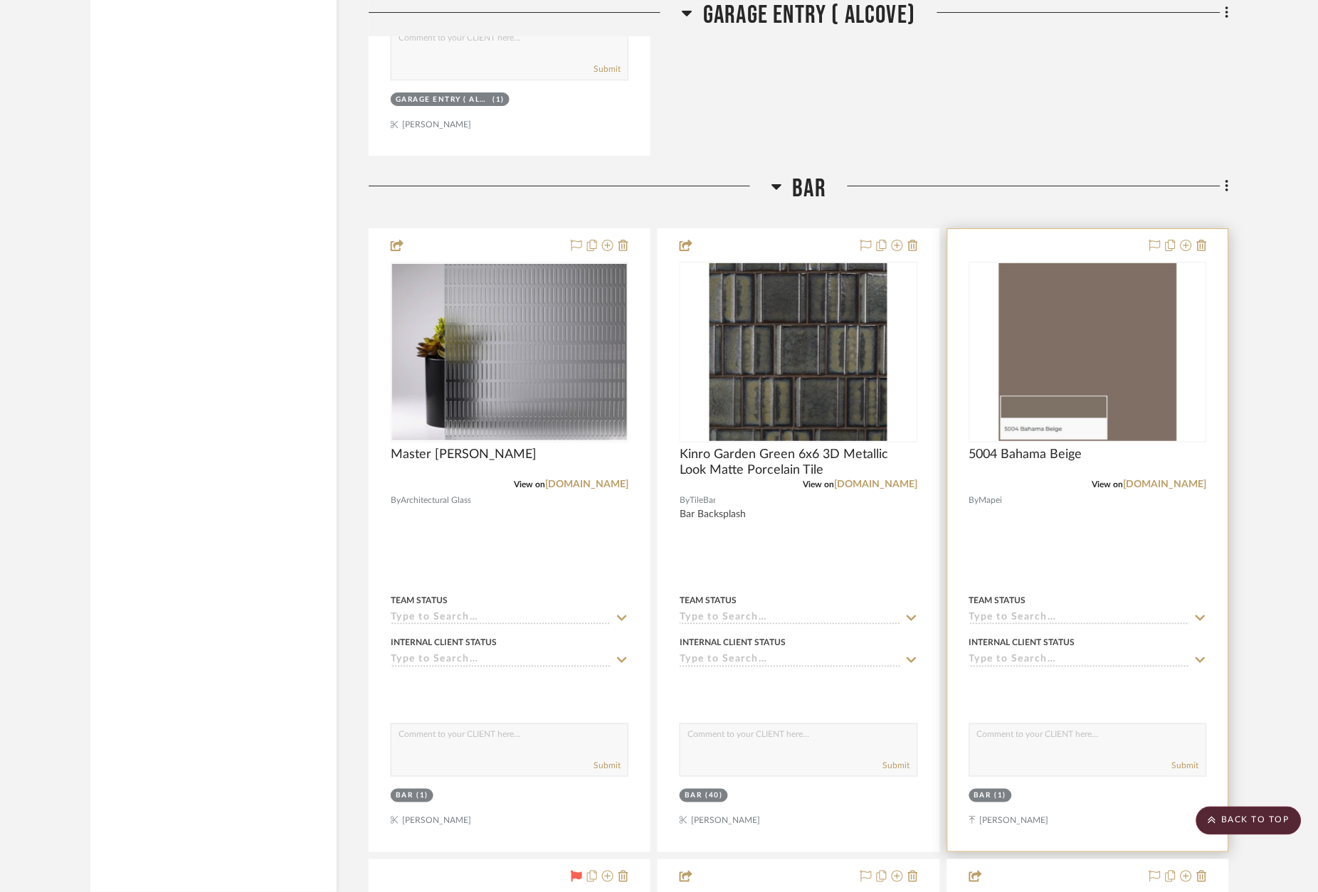
scroll to position [6923, 0]
click at [1065, 230] on div at bounding box center [1088, 541] width 280 height 623
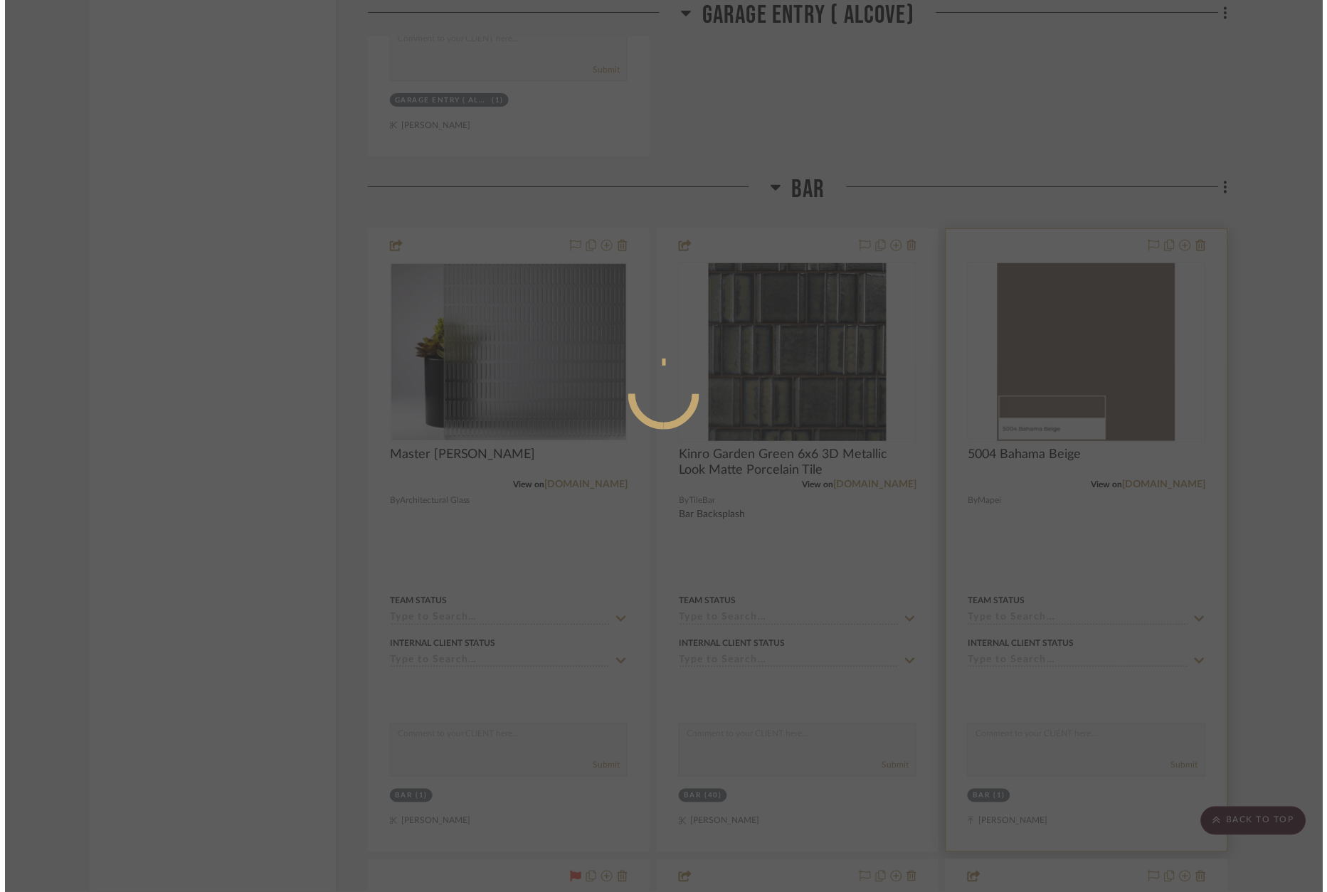
scroll to position [0, 0]
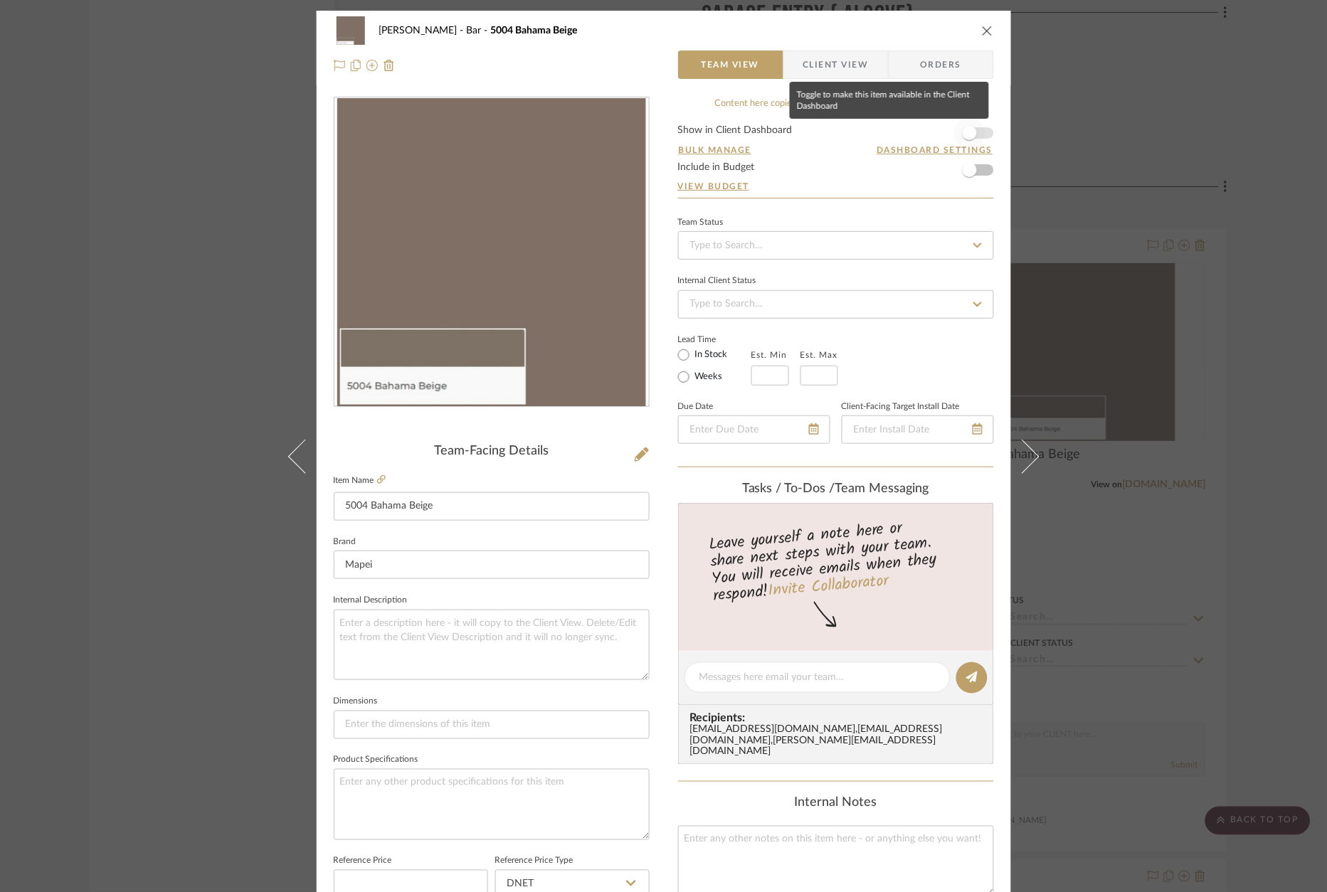
click at [973, 132] on span "button" at bounding box center [969, 132] width 31 height 31
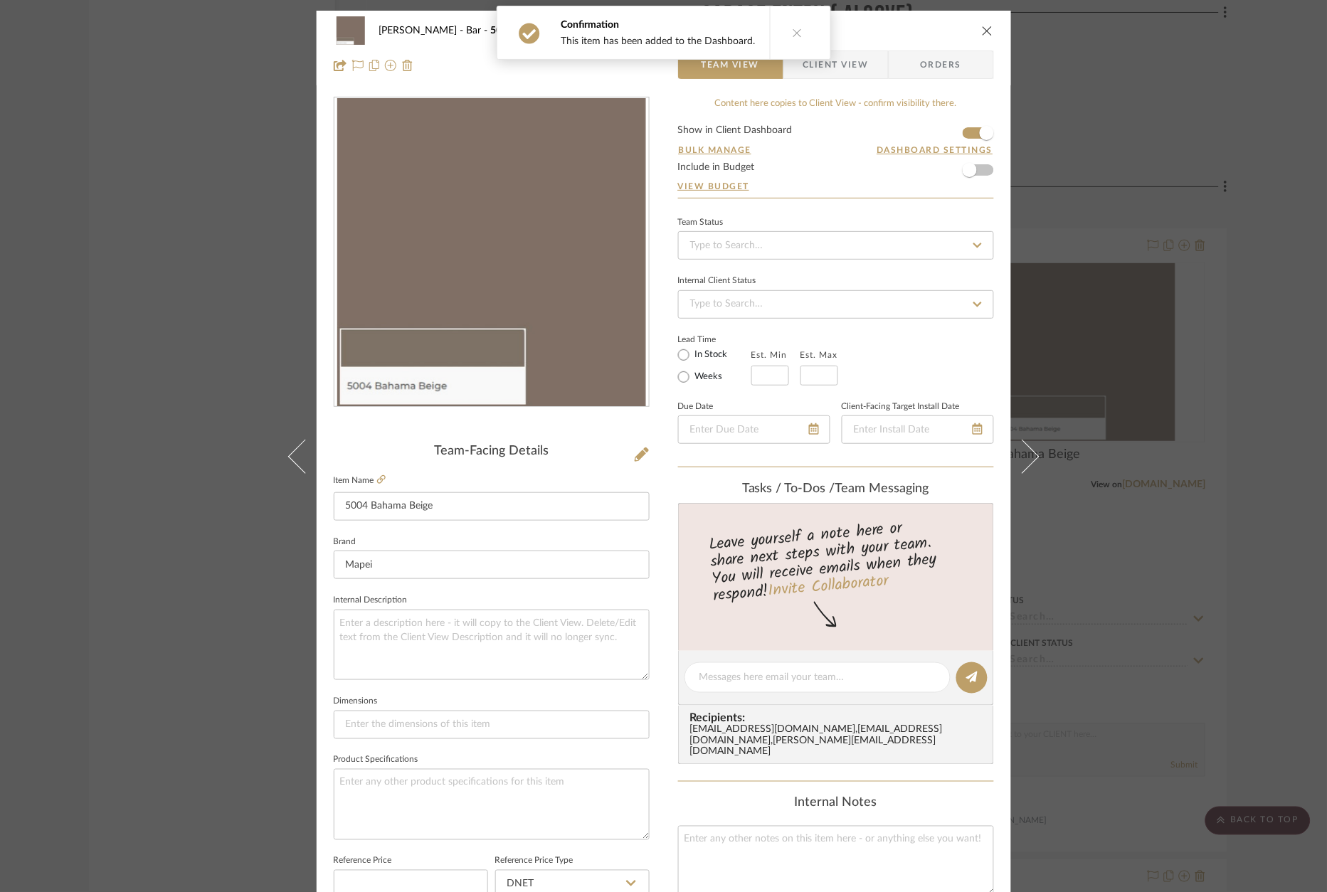
click at [1278, 202] on div "[PERSON_NAME] Bar 5004 Bahama Beige Team View Client View Orders Team-Facing De…" at bounding box center [663, 446] width 1327 height 892
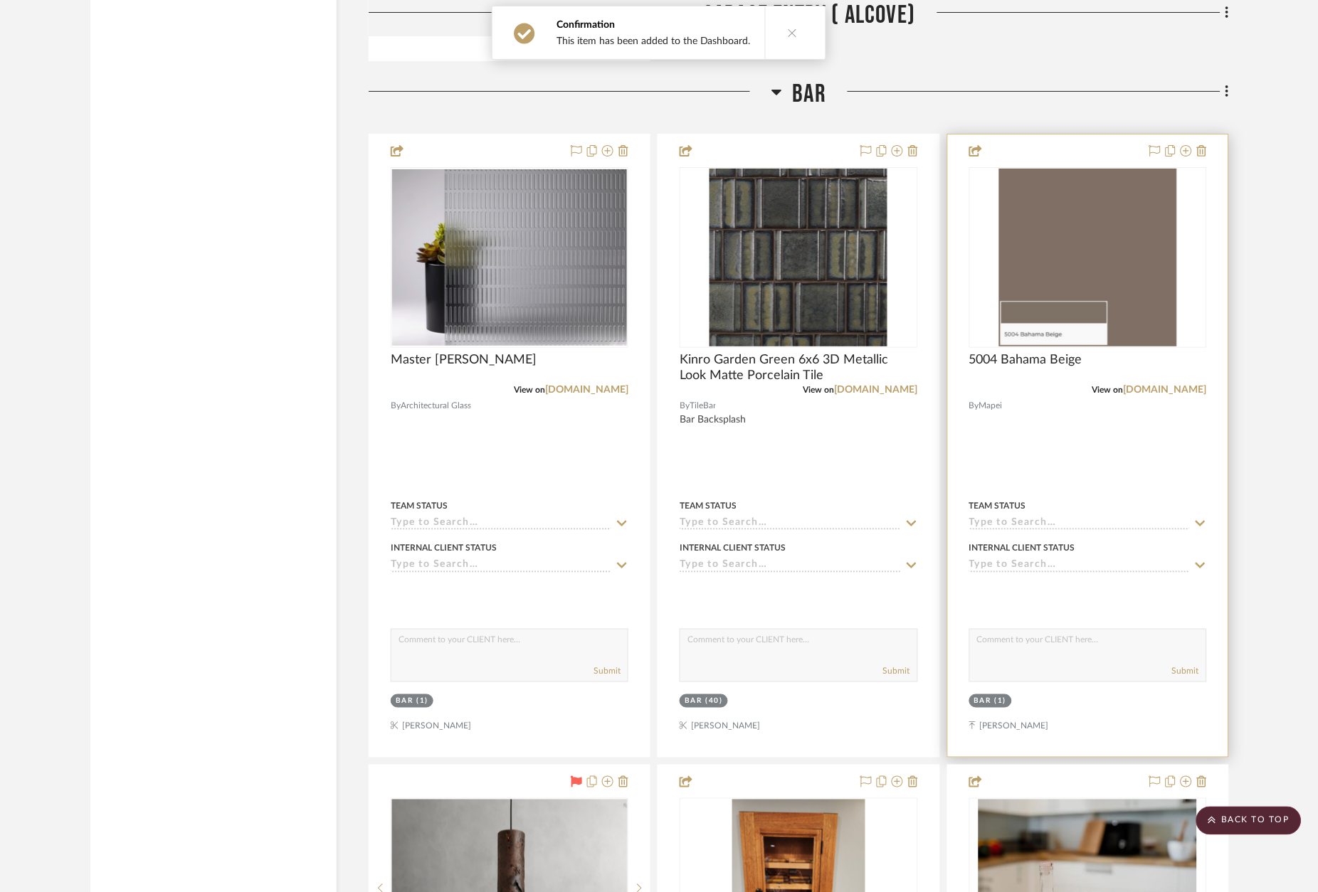
scroll to position [7004, 0]
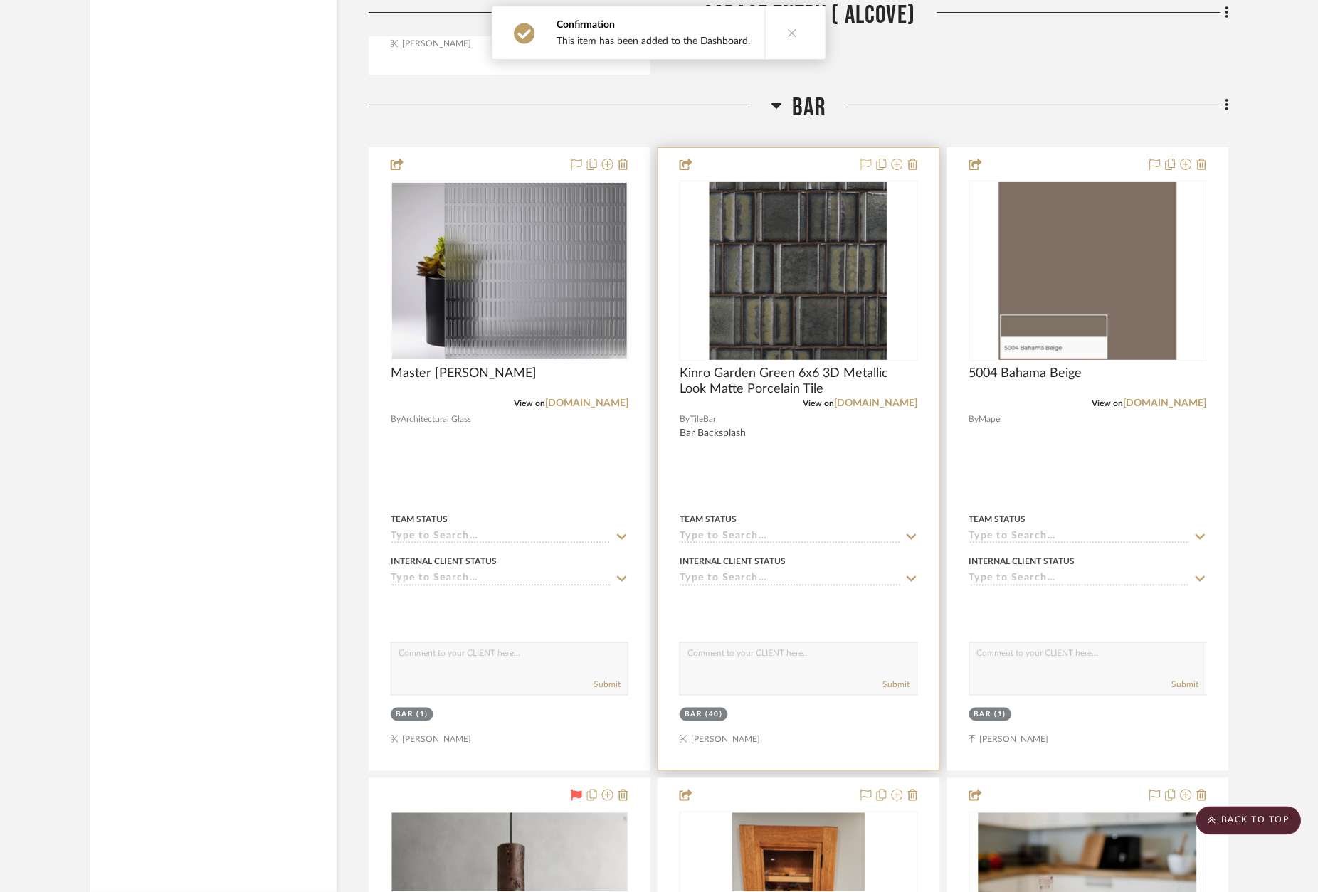
click at [865, 159] on icon at bounding box center [865, 164] width 11 height 11
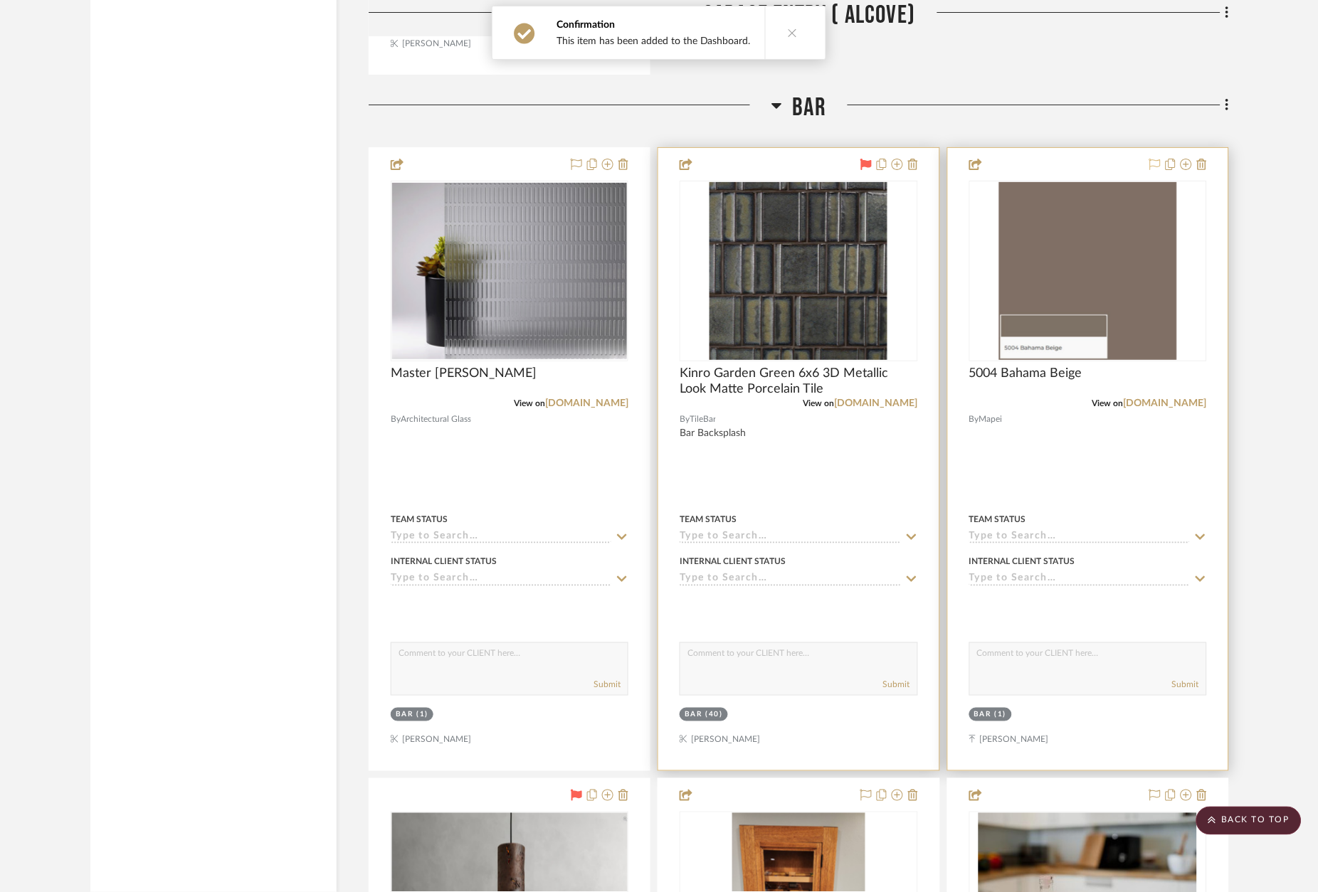
click at [1154, 159] on icon at bounding box center [1154, 164] width 11 height 11
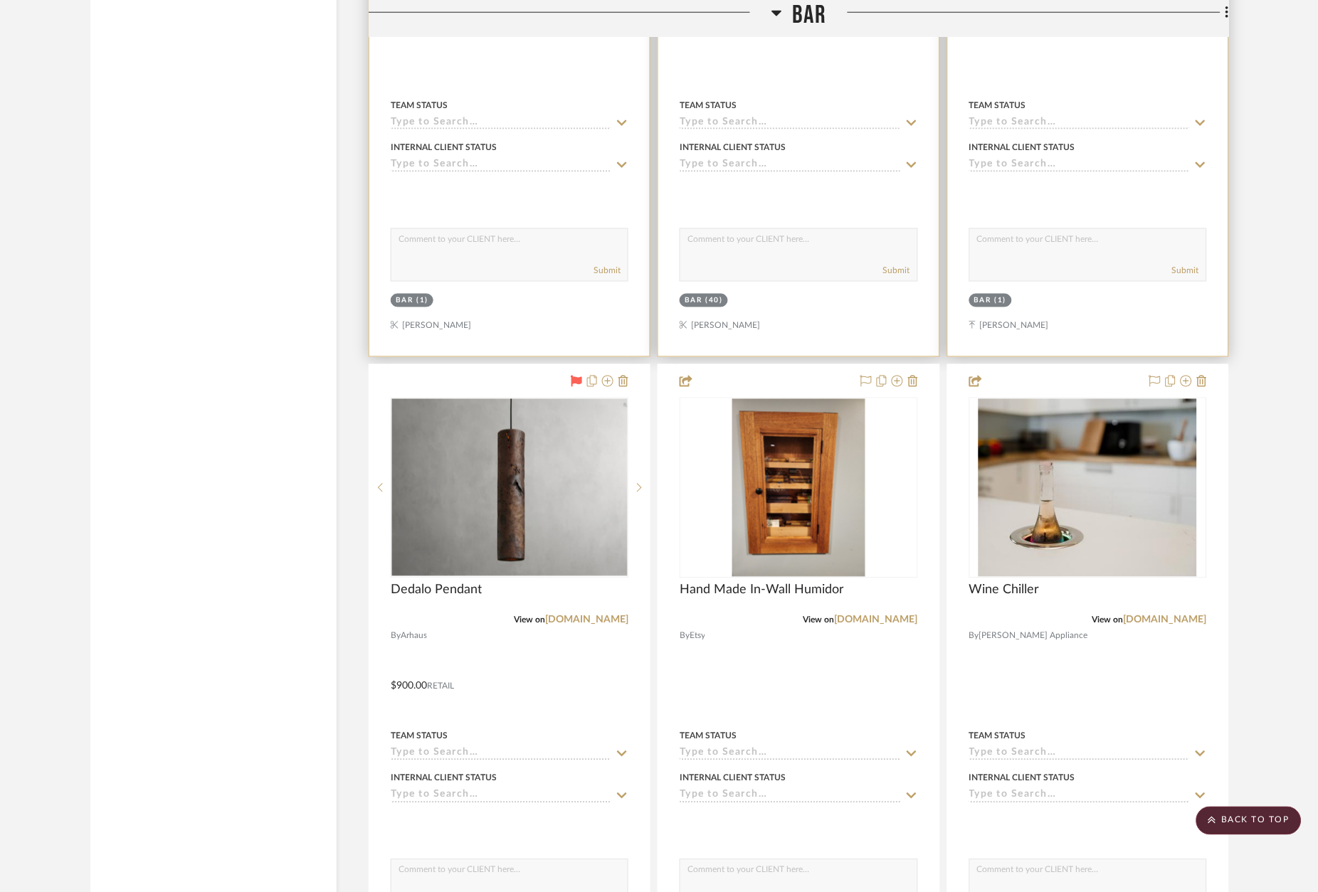
scroll to position [7426, 0]
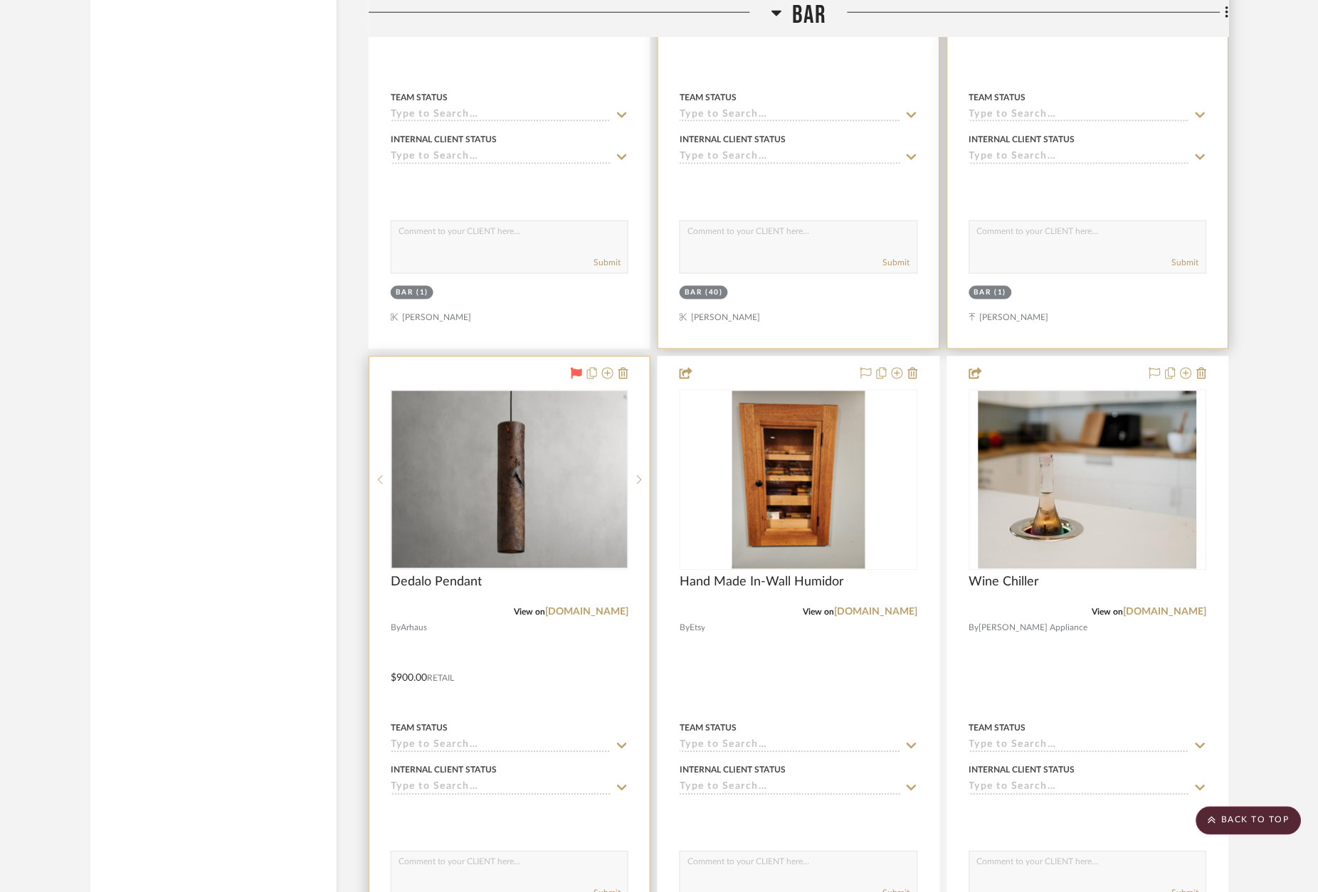
click at [578, 368] on icon at bounding box center [576, 373] width 11 height 11
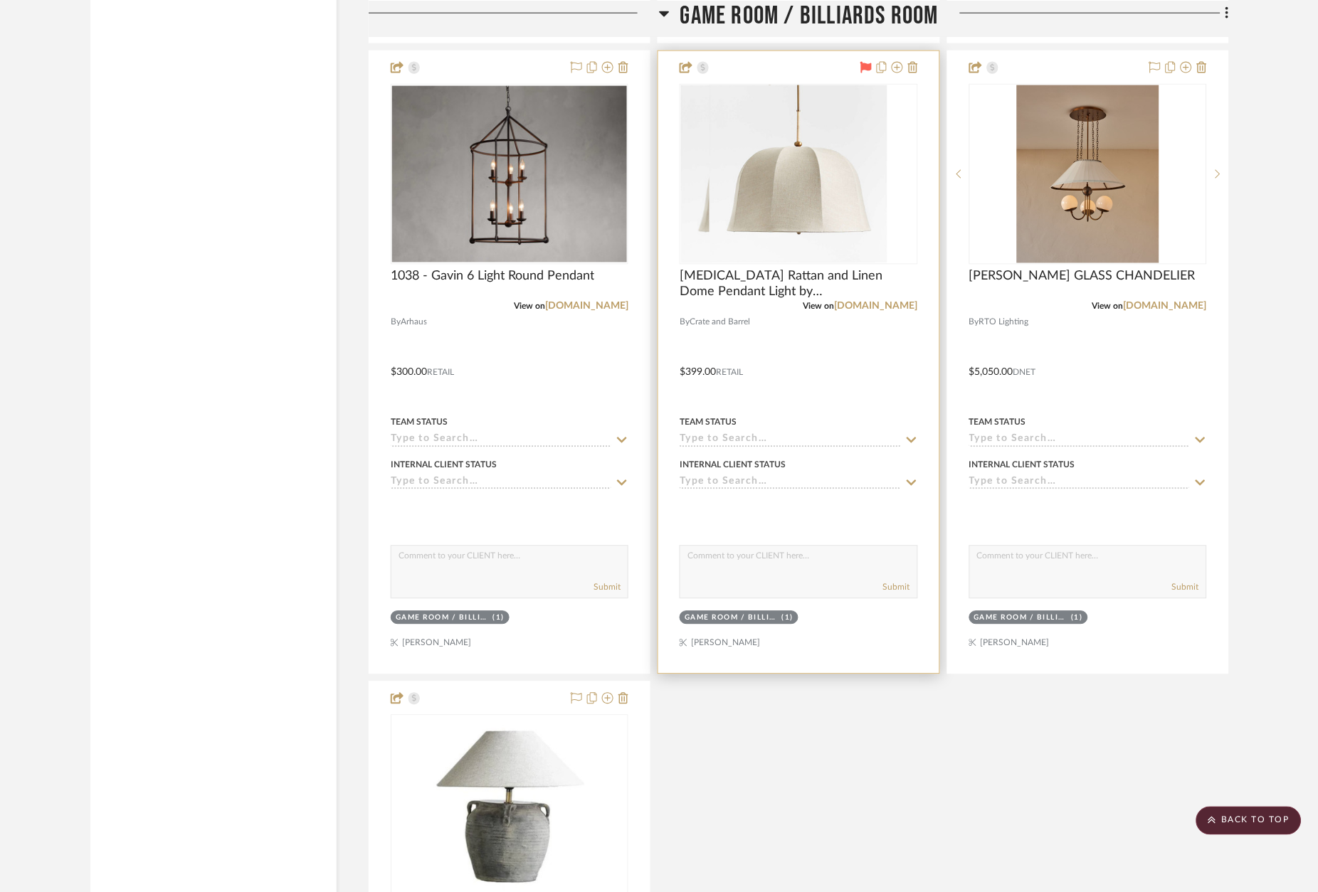
scroll to position [11596, 0]
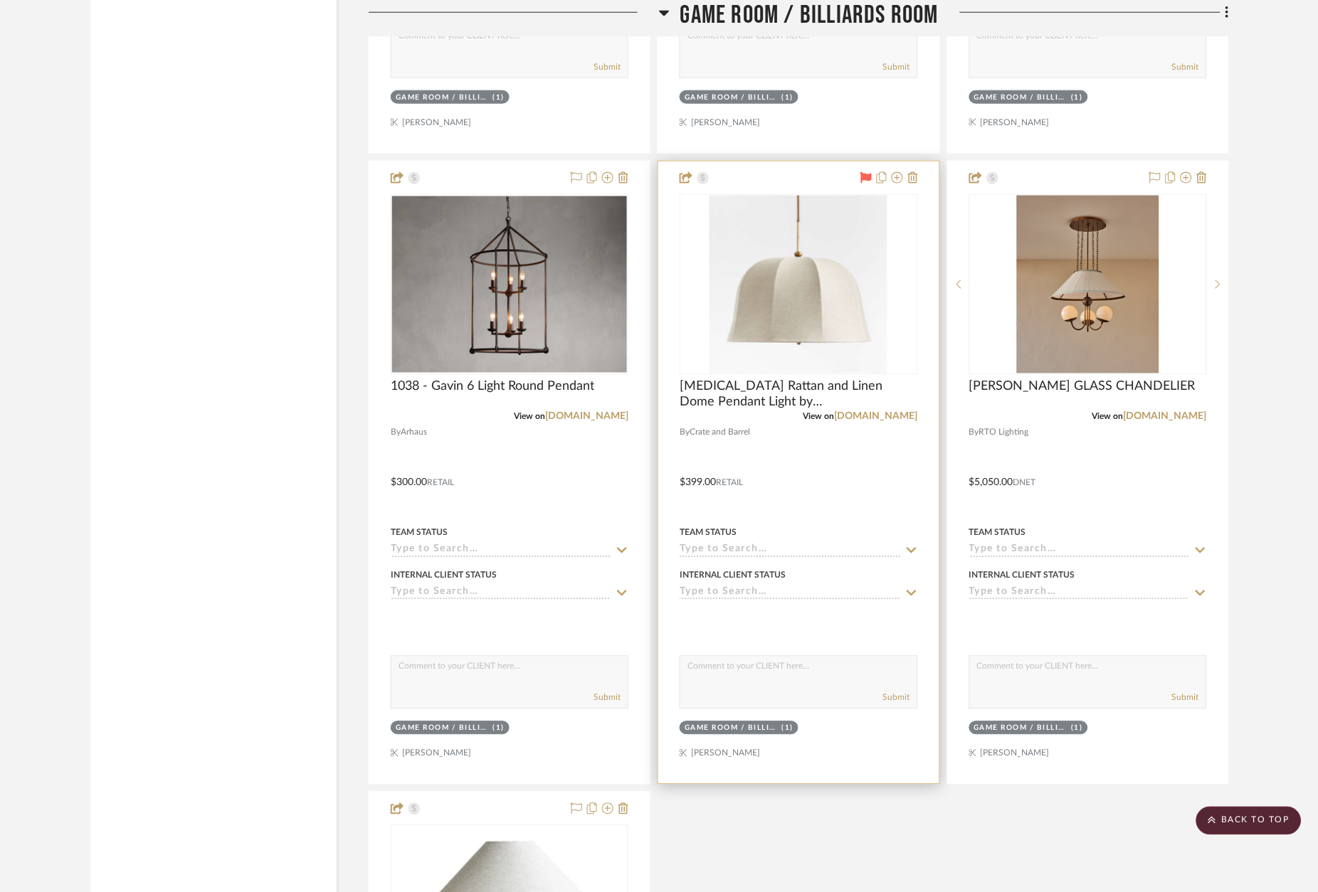
click at [866, 172] on icon at bounding box center [865, 177] width 11 height 11
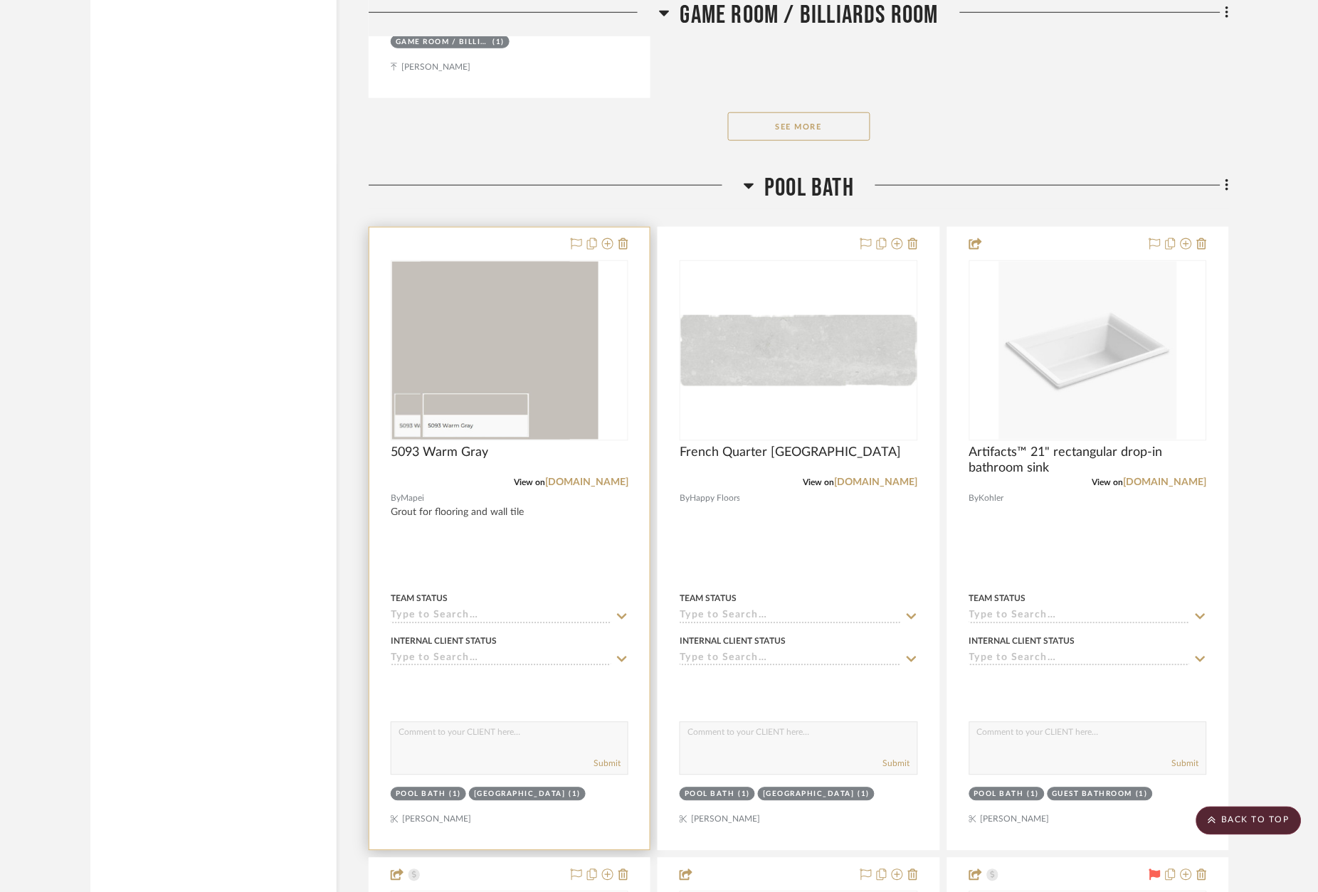
scroll to position [12921, 0]
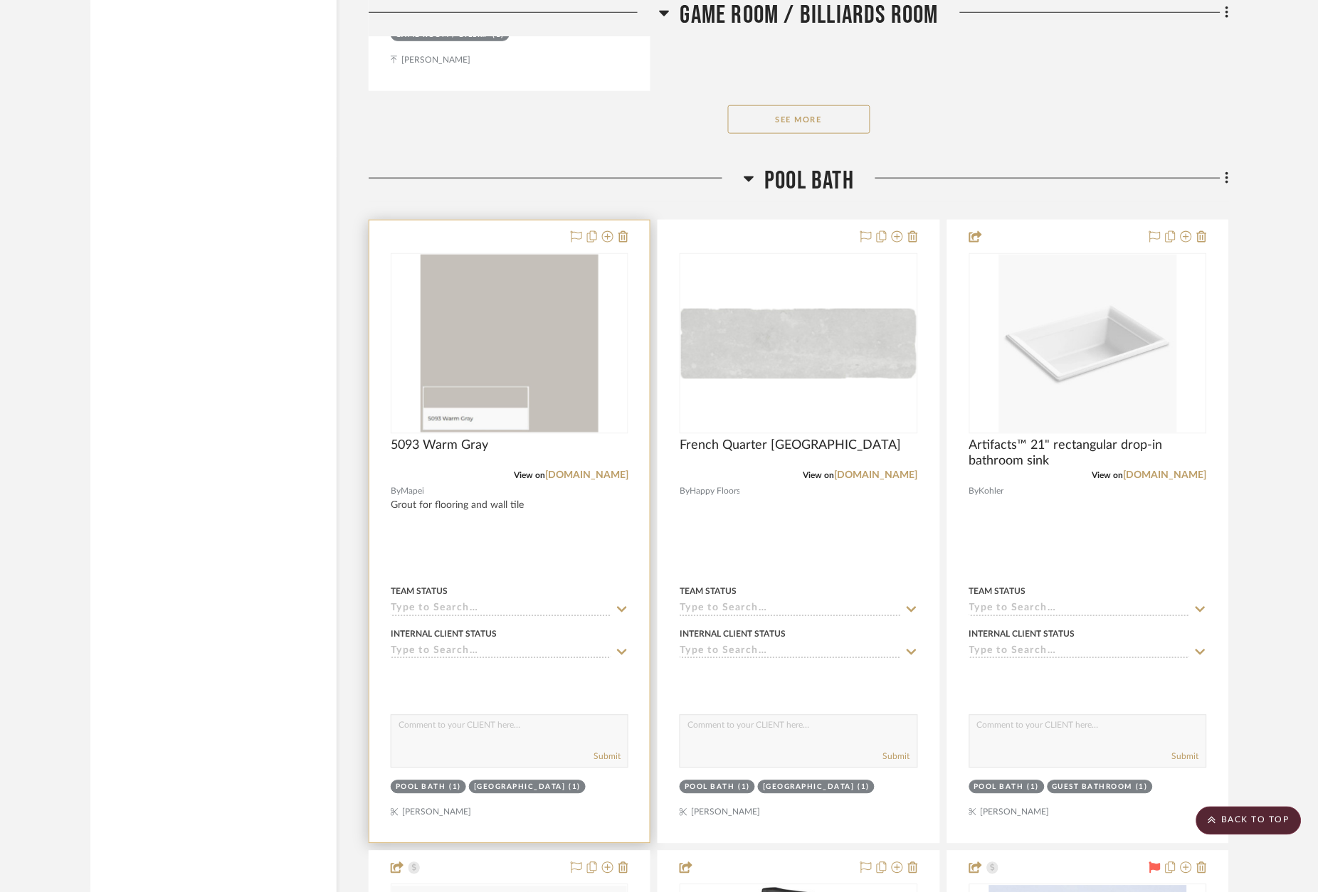
click at [494, 221] on div at bounding box center [509, 532] width 280 height 623
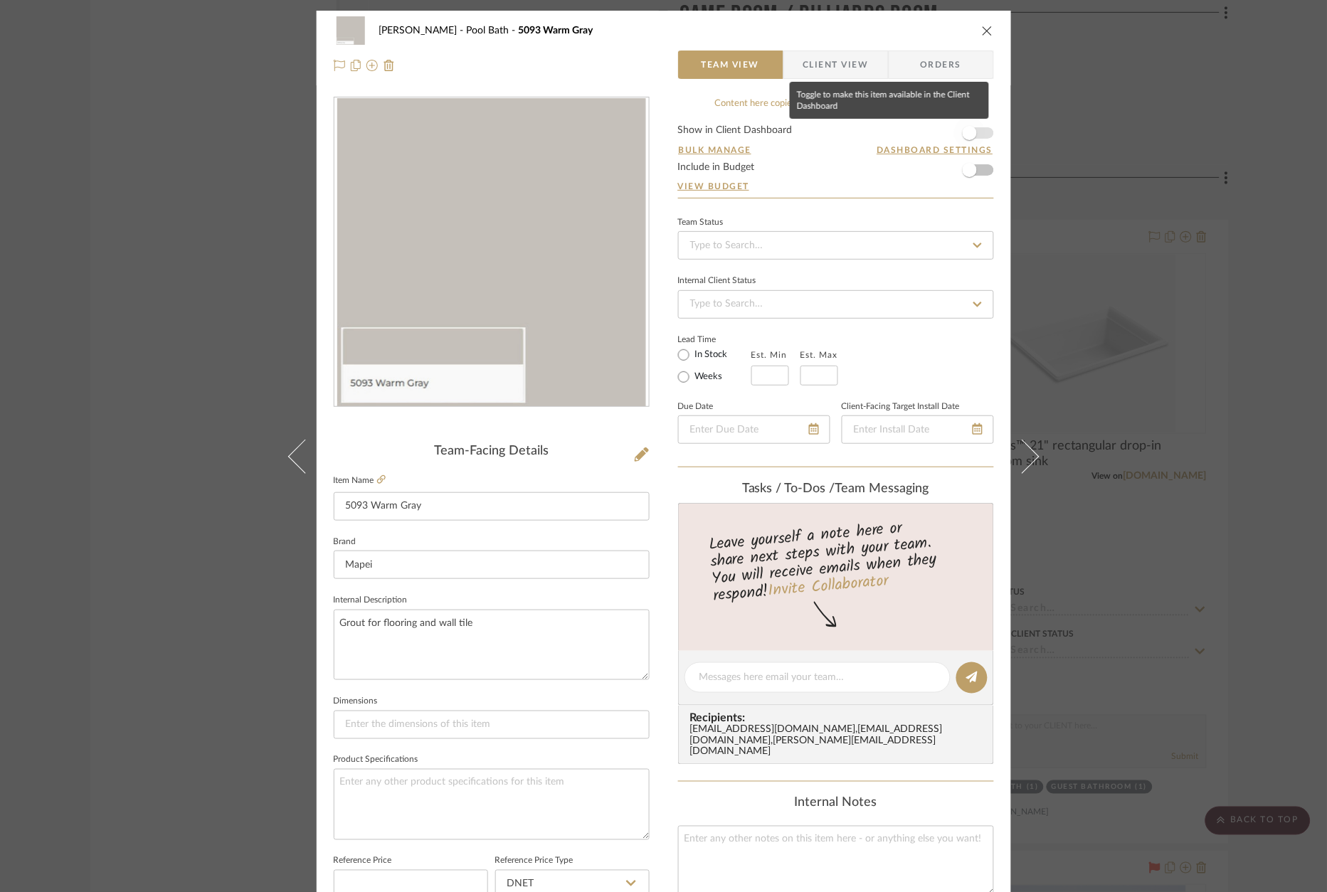
click at [966, 127] on span "button" at bounding box center [970, 133] width 14 height 14
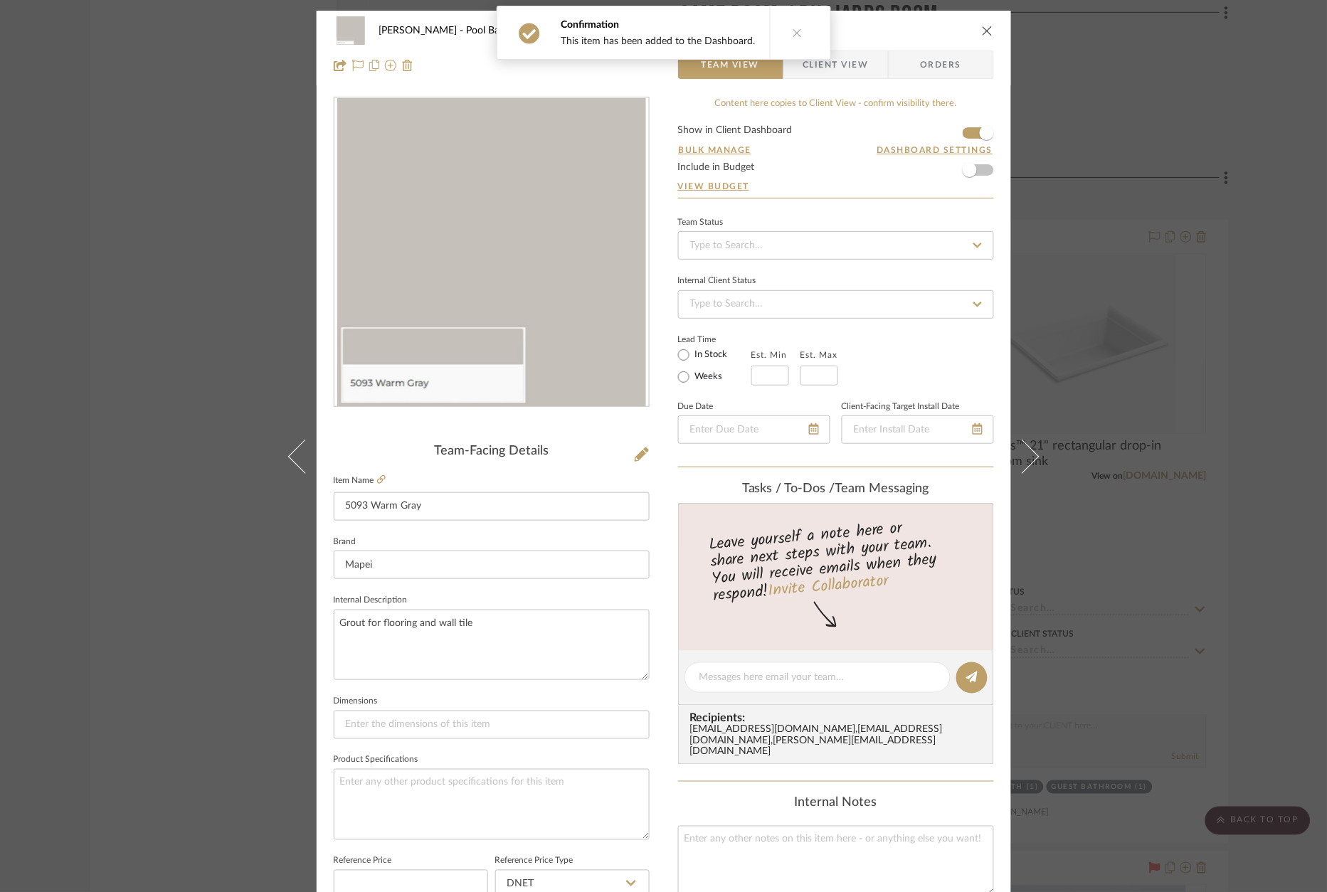
scroll to position [0, 1]
click at [1071, 124] on div "[PERSON_NAME] Pool Bath 5093 Warm Gray Team View Client View Orders Team-Facing…" at bounding box center [663, 446] width 1327 height 892
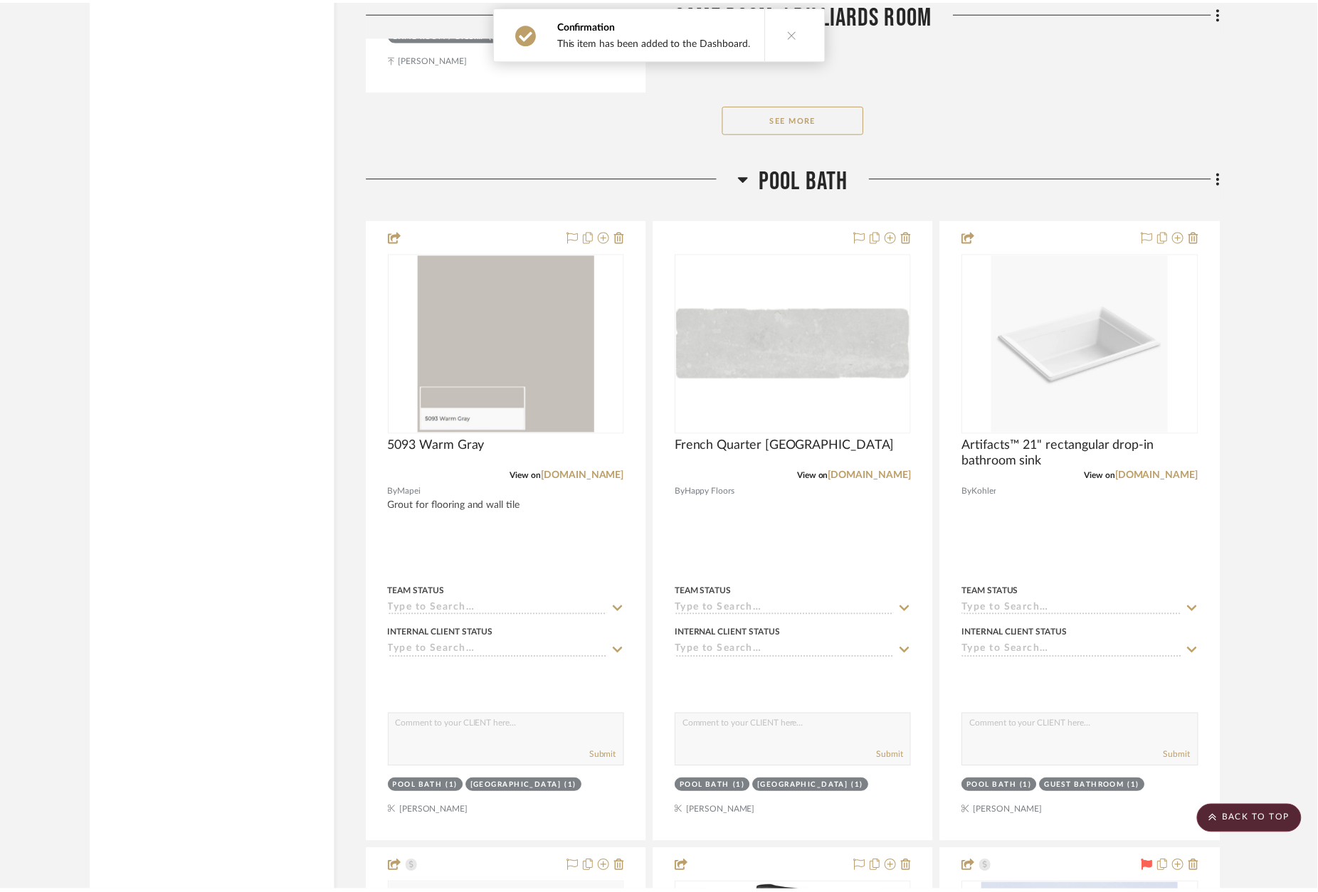
scroll to position [0, 0]
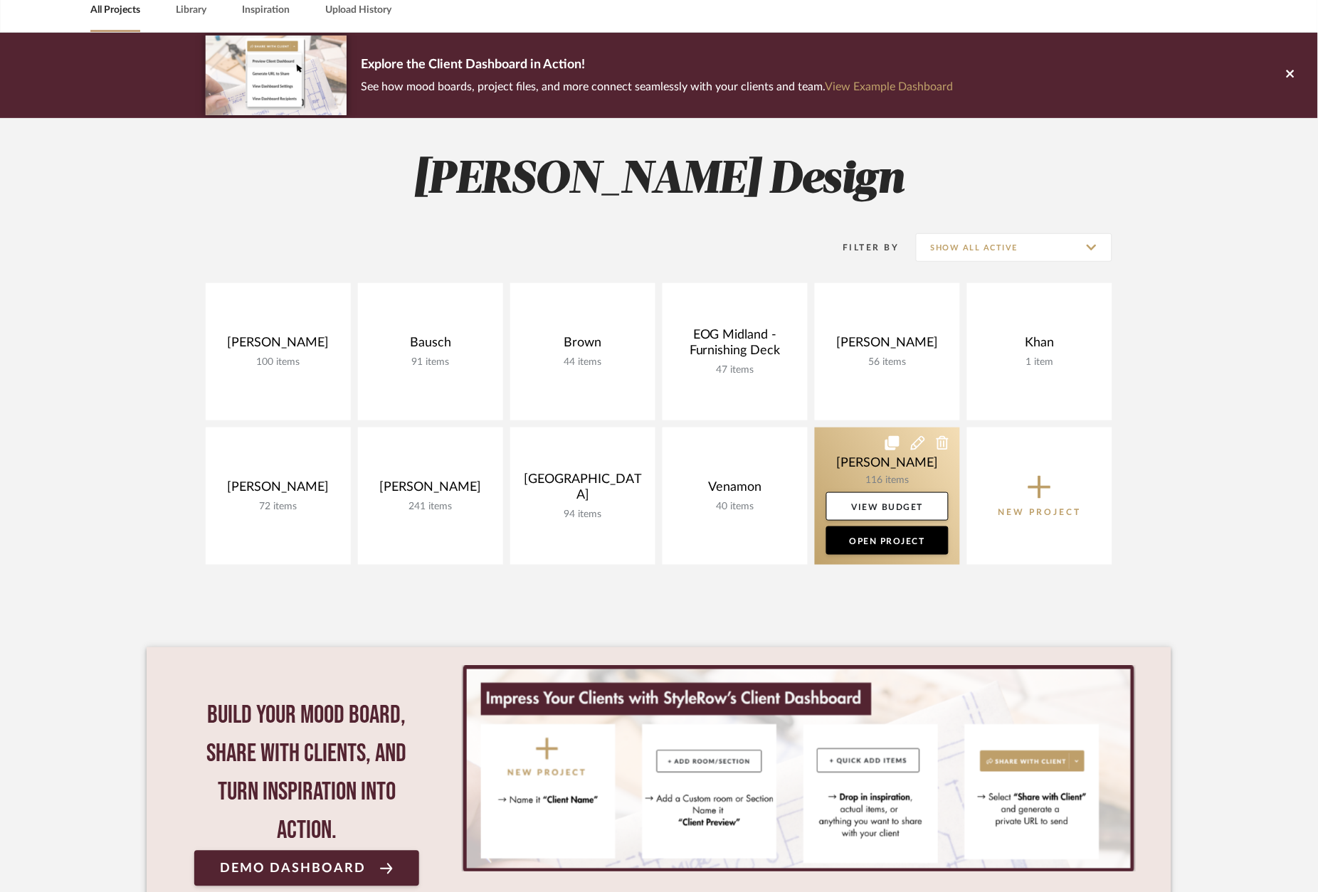
scroll to position [72, 0]
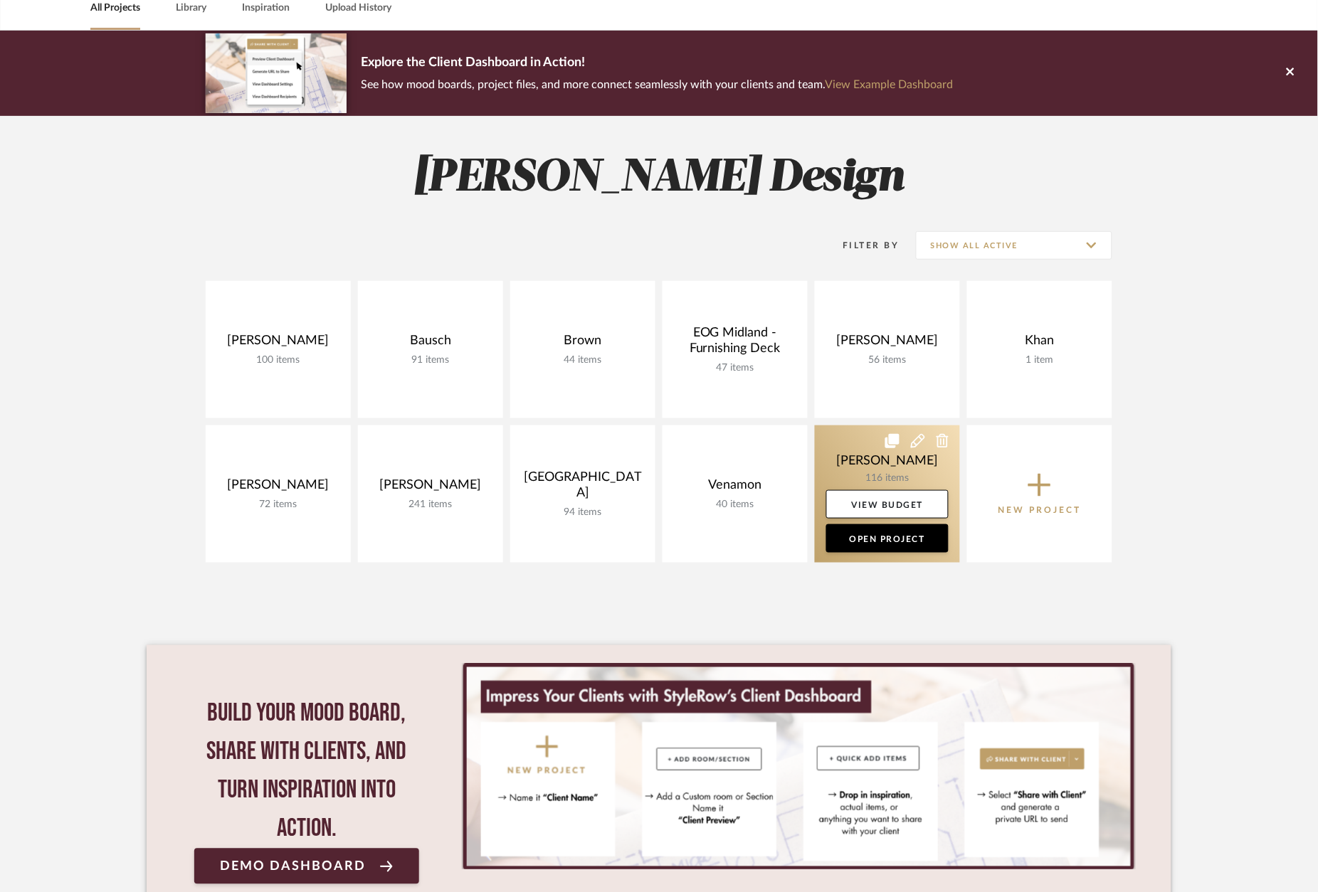
click at [917, 440] on icon at bounding box center [918, 441] width 14 height 14
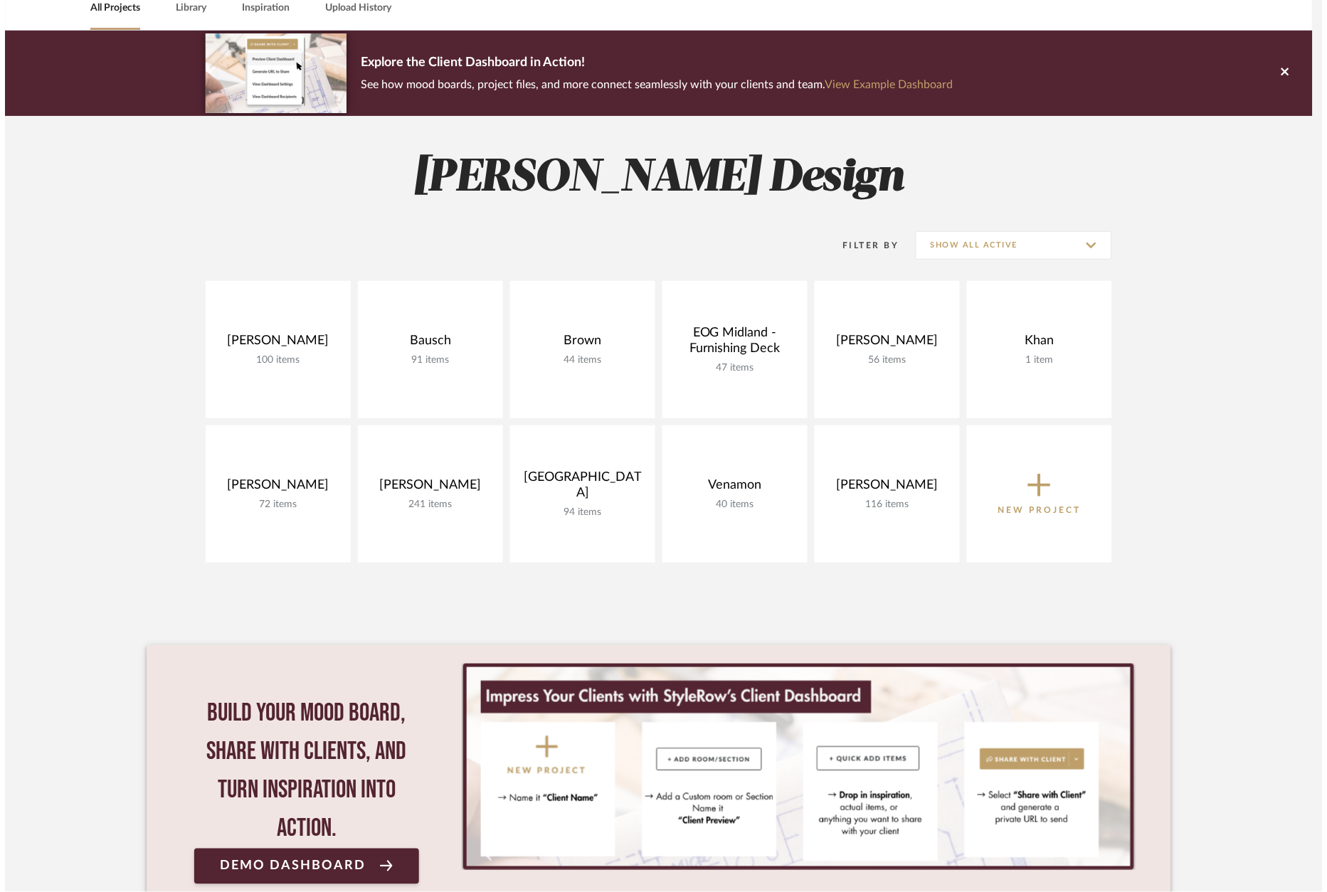
scroll to position [0, 0]
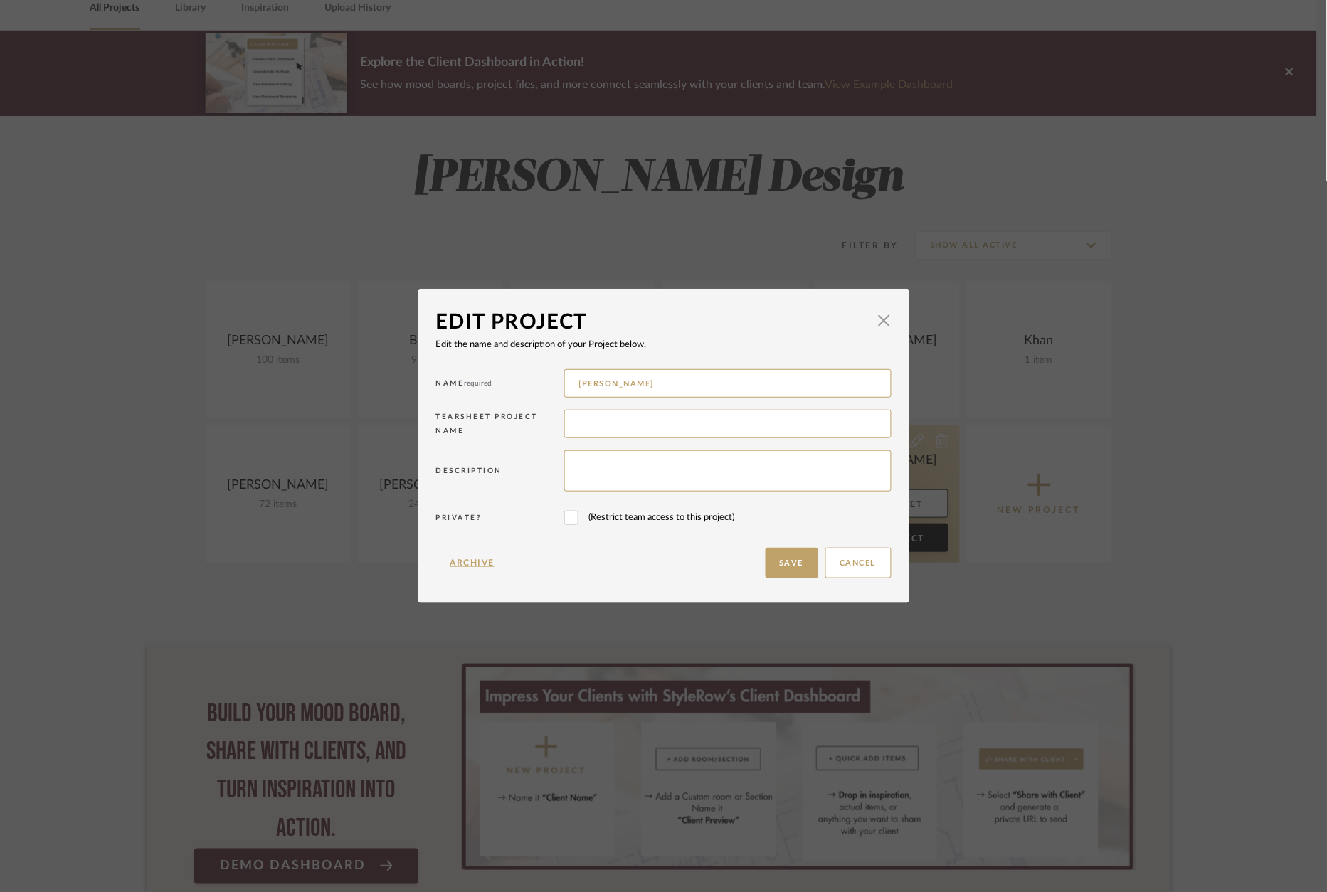
drag, startPoint x: 1026, startPoint y: 505, endPoint x: 895, endPoint y: 539, distance: 135.5
click at [1018, 505] on div "Edit Project × Edit the name and description of your Project below. Name requir…" at bounding box center [663, 446] width 1327 height 892
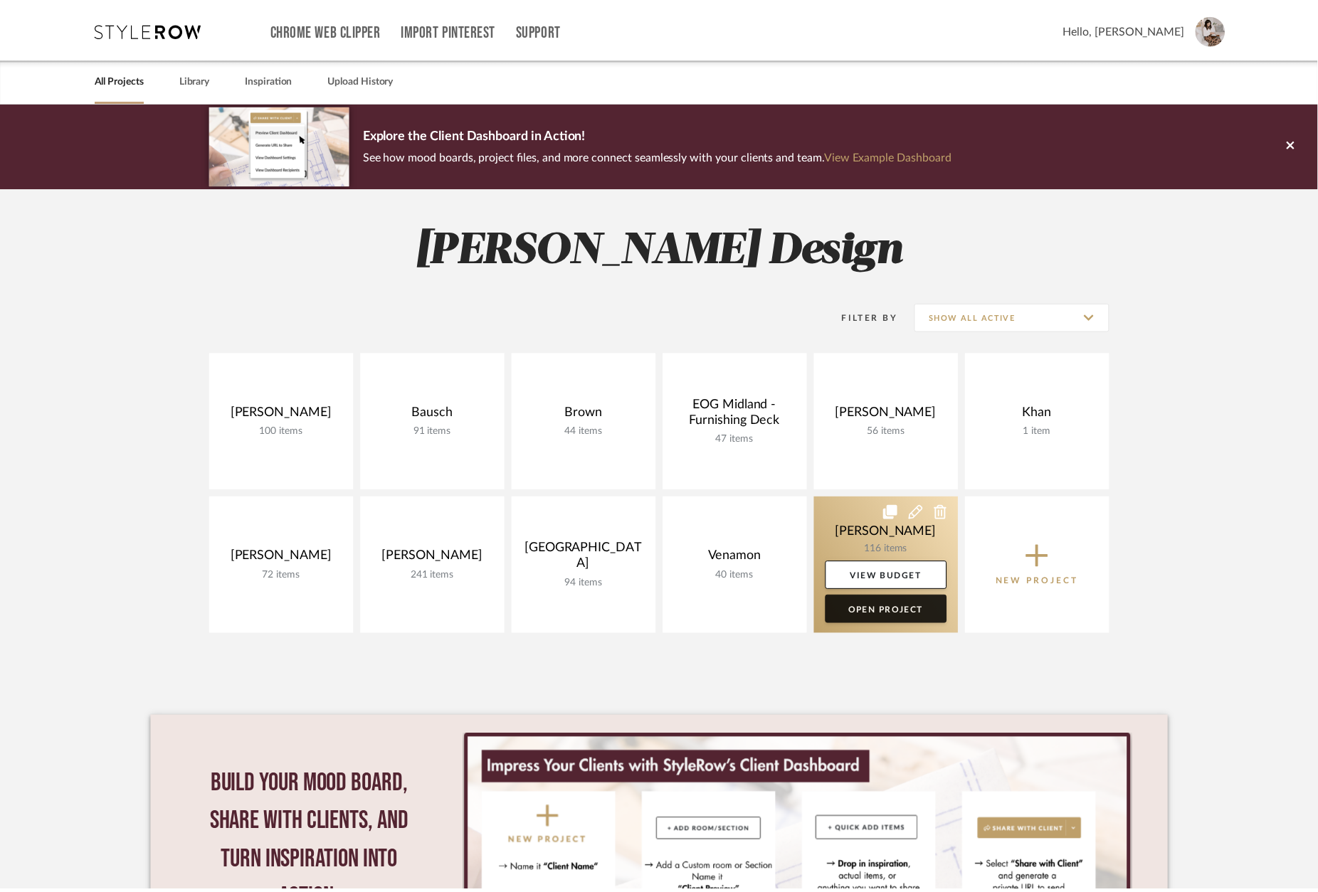
scroll to position [71, 0]
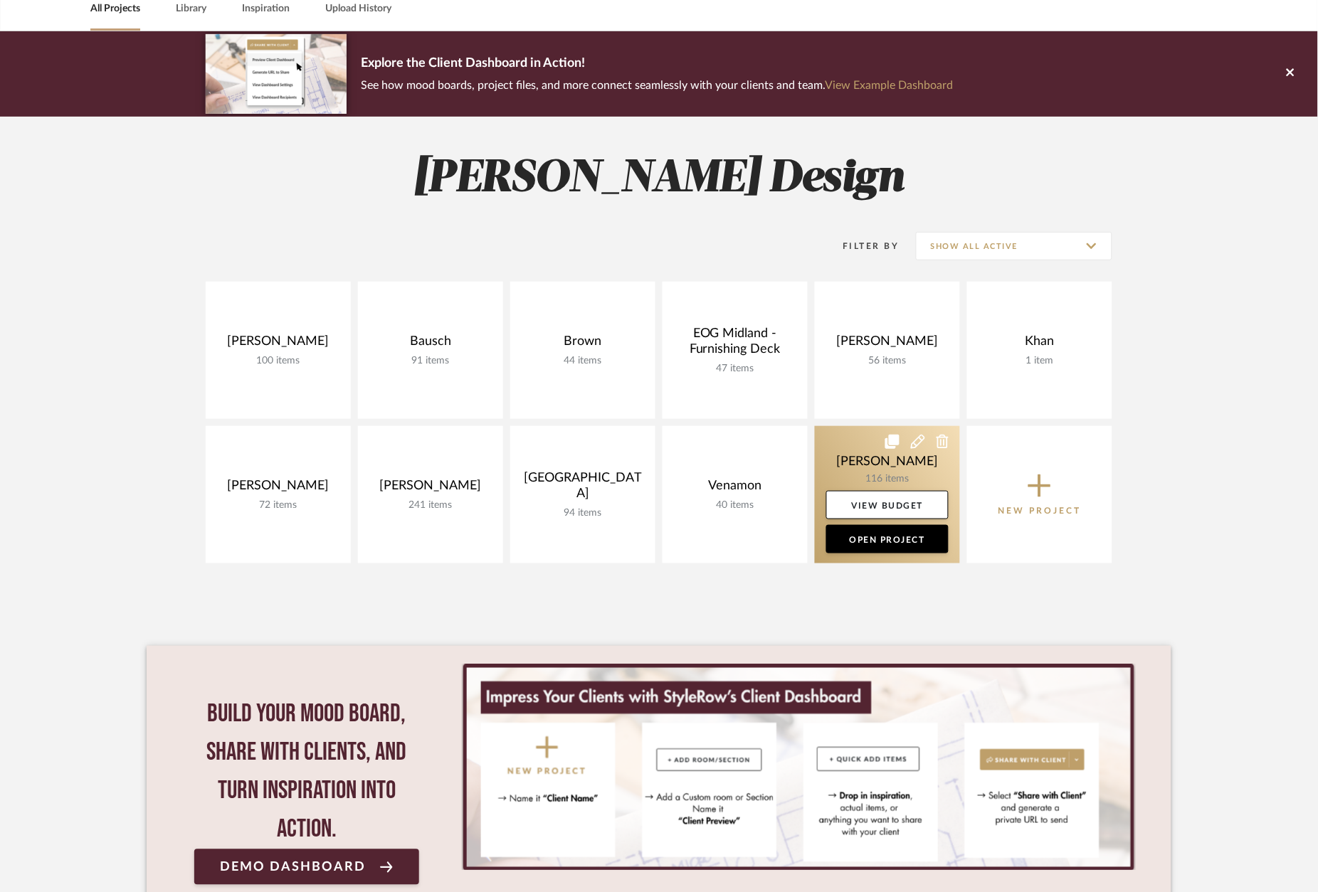
click at [847, 468] on link at bounding box center [887, 494] width 145 height 137
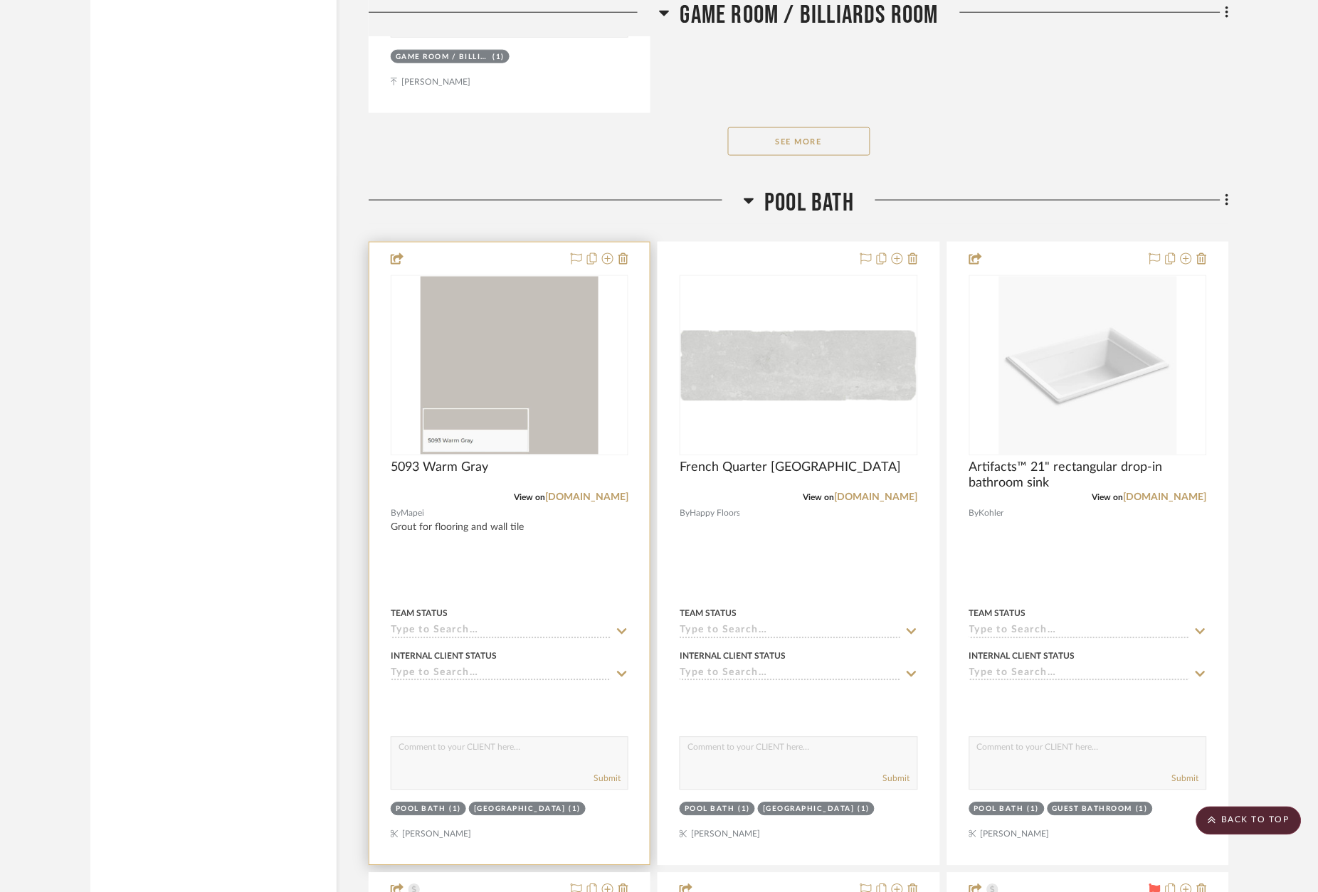
scroll to position [11617, 0]
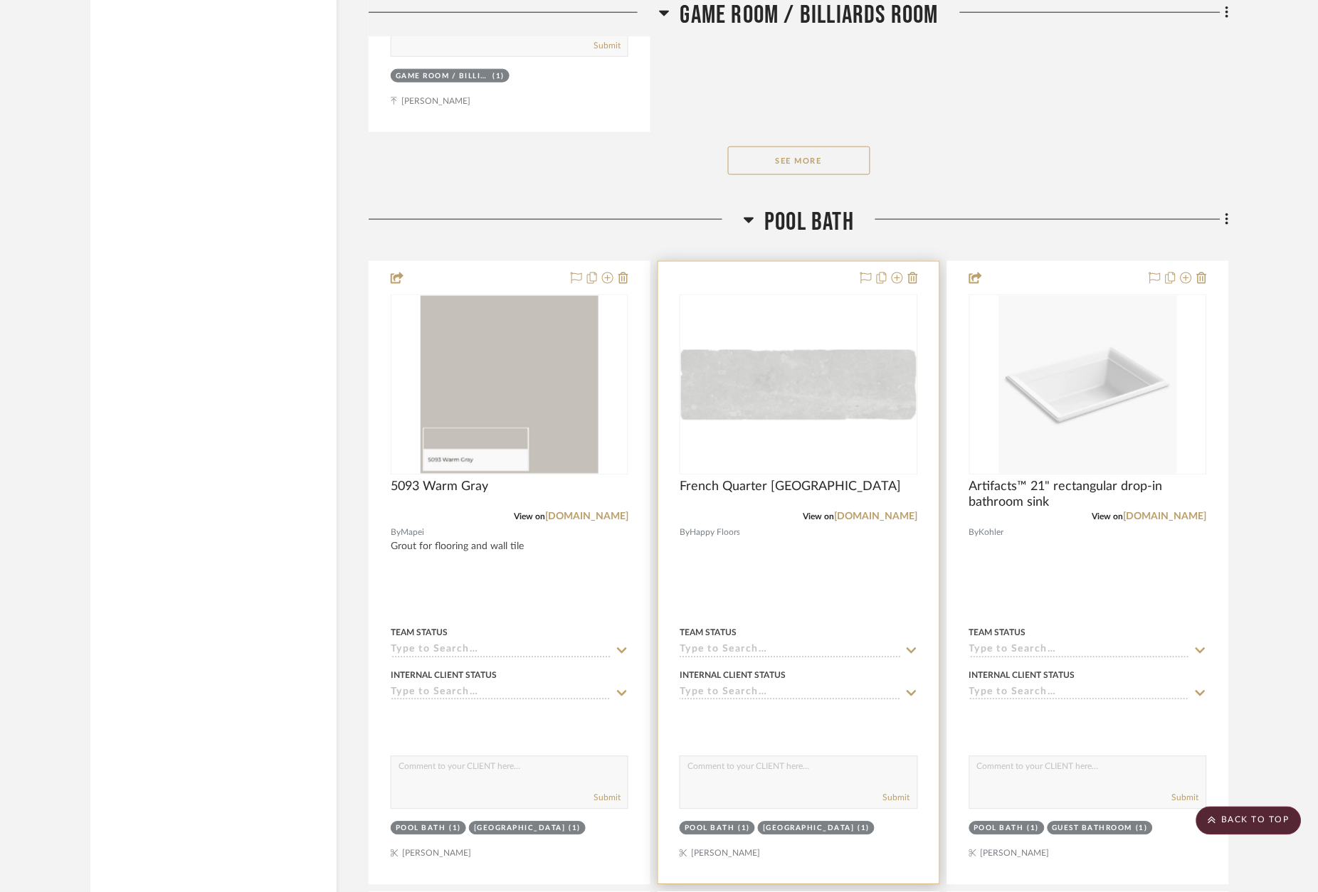
click at [788, 262] on div at bounding box center [798, 573] width 280 height 623
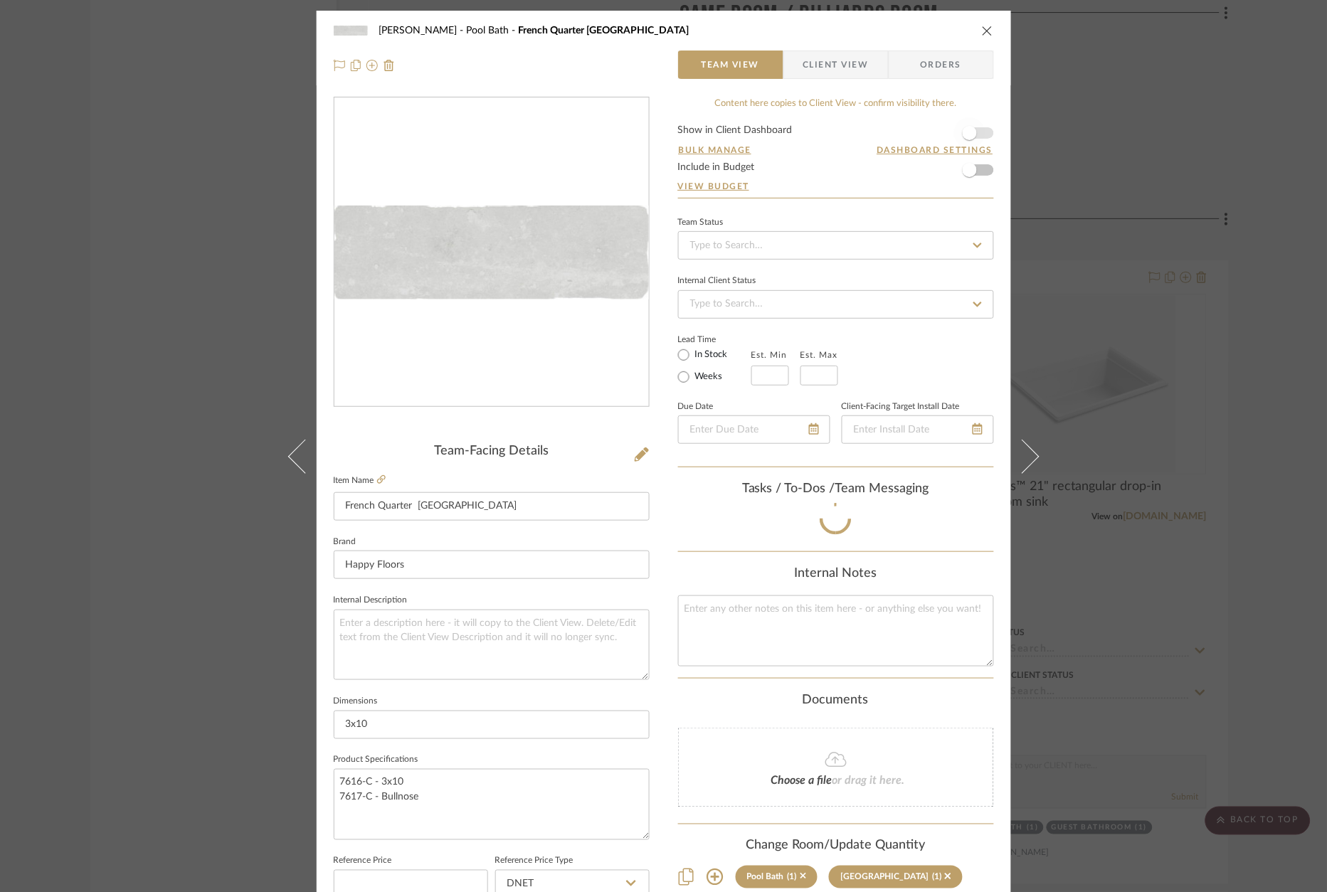
click at [973, 131] on span "button" at bounding box center [969, 132] width 31 height 31
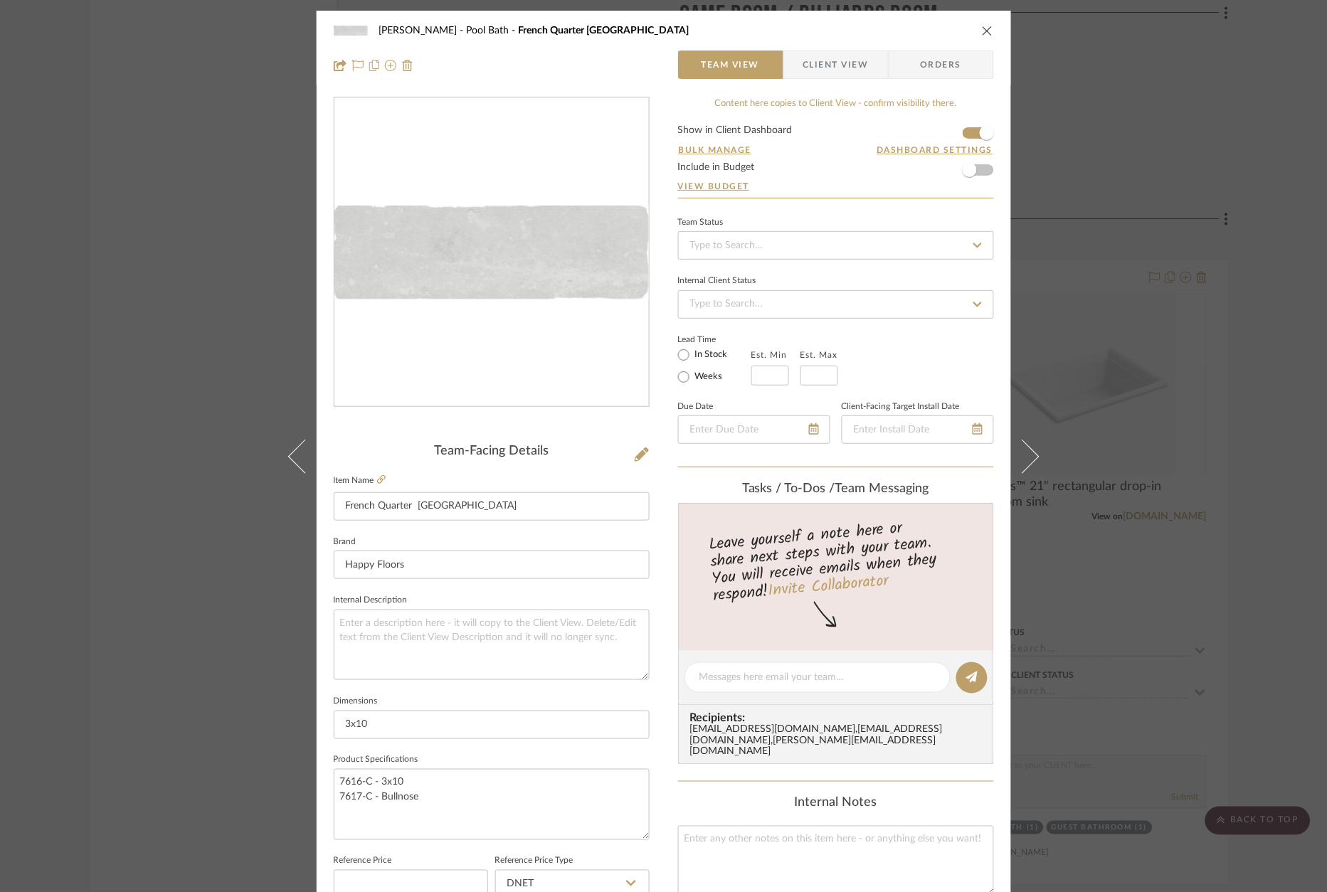
click at [1124, 127] on div "[PERSON_NAME] Pool Bath French Quarter Chartres Team View Client View Orders Te…" at bounding box center [663, 446] width 1327 height 892
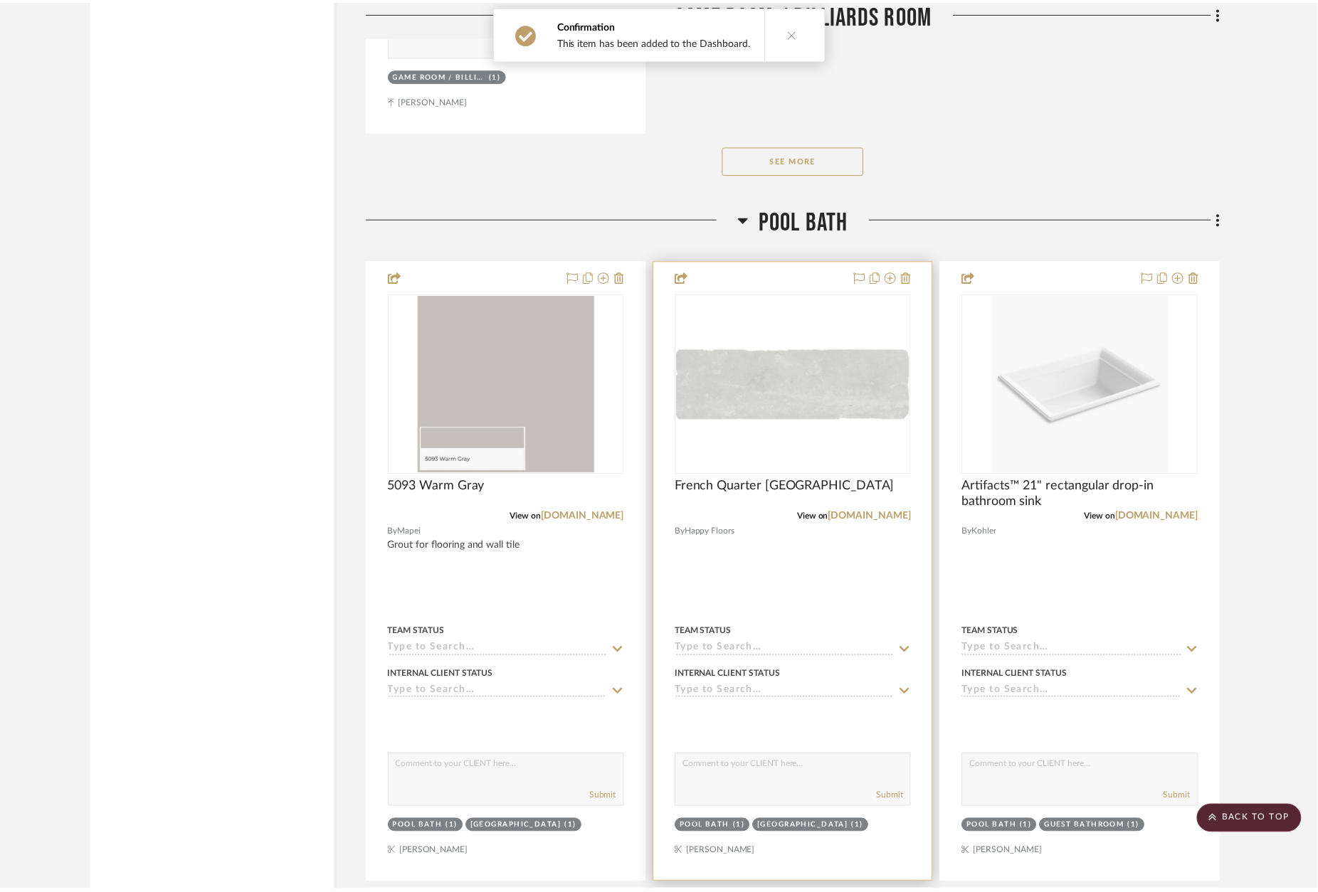
scroll to position [11616, 0]
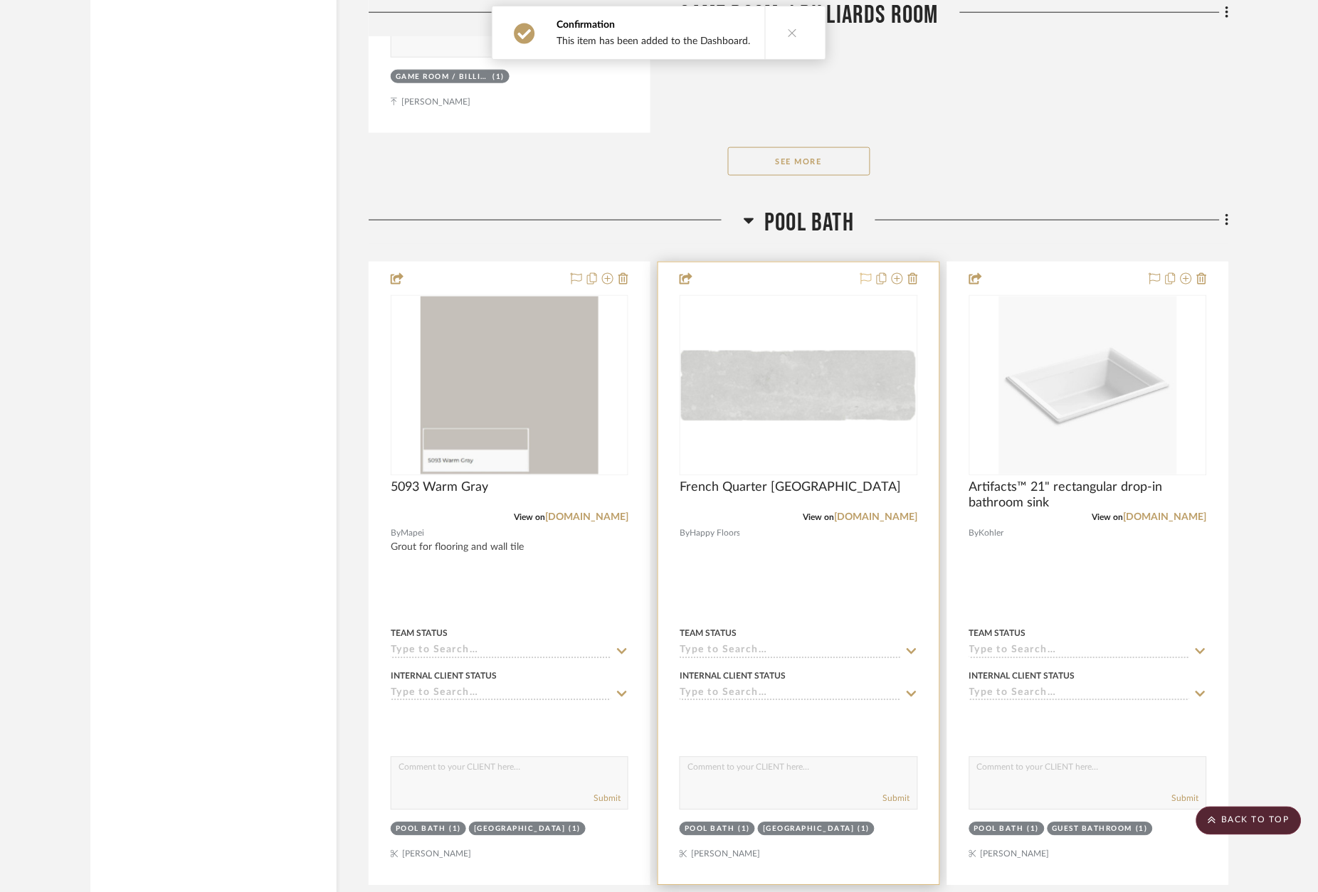
click at [870, 273] on icon at bounding box center [865, 278] width 11 height 11
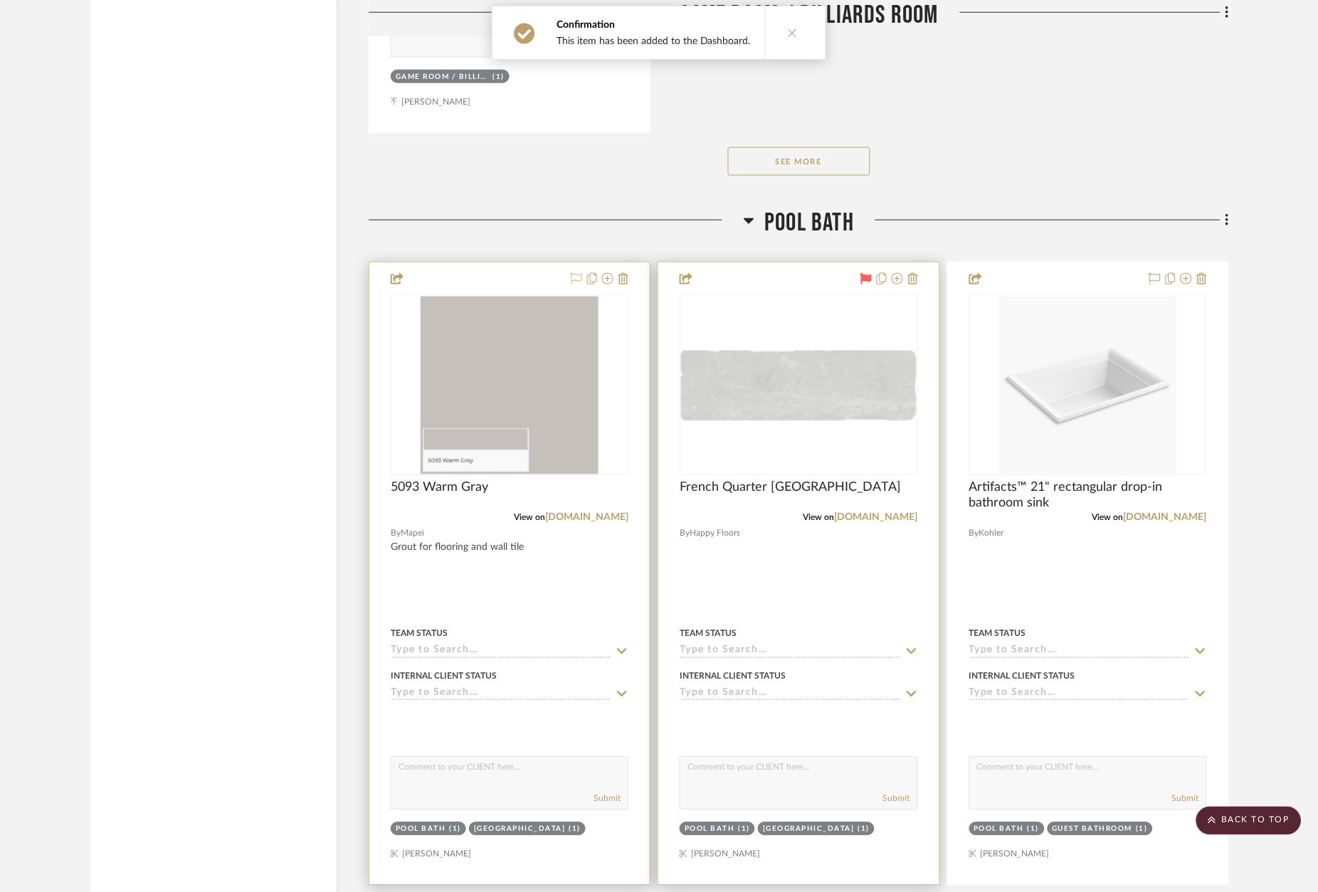
click at [576, 273] on icon at bounding box center [576, 278] width 11 height 11
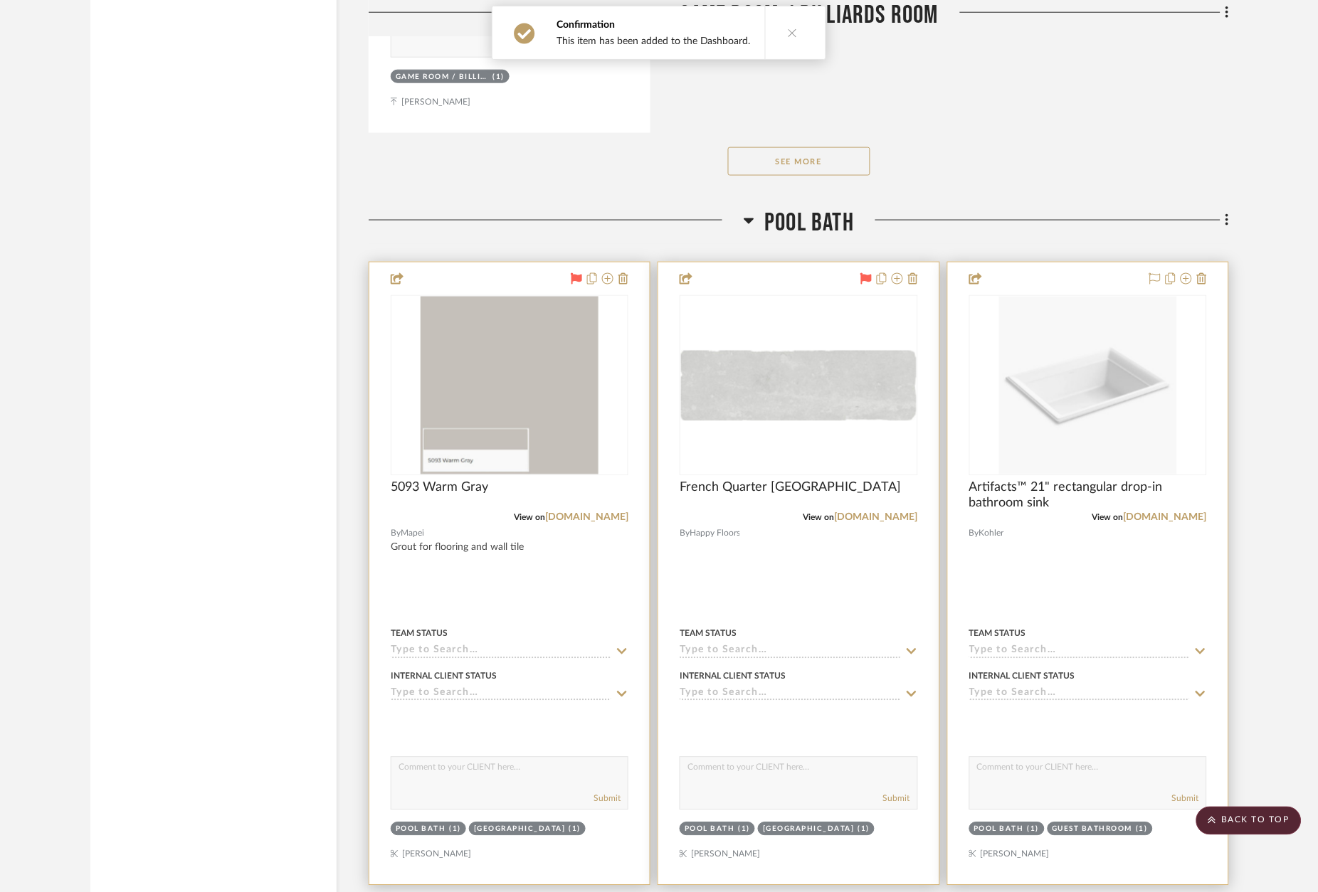
click at [1097, 263] on div at bounding box center [1088, 574] width 280 height 623
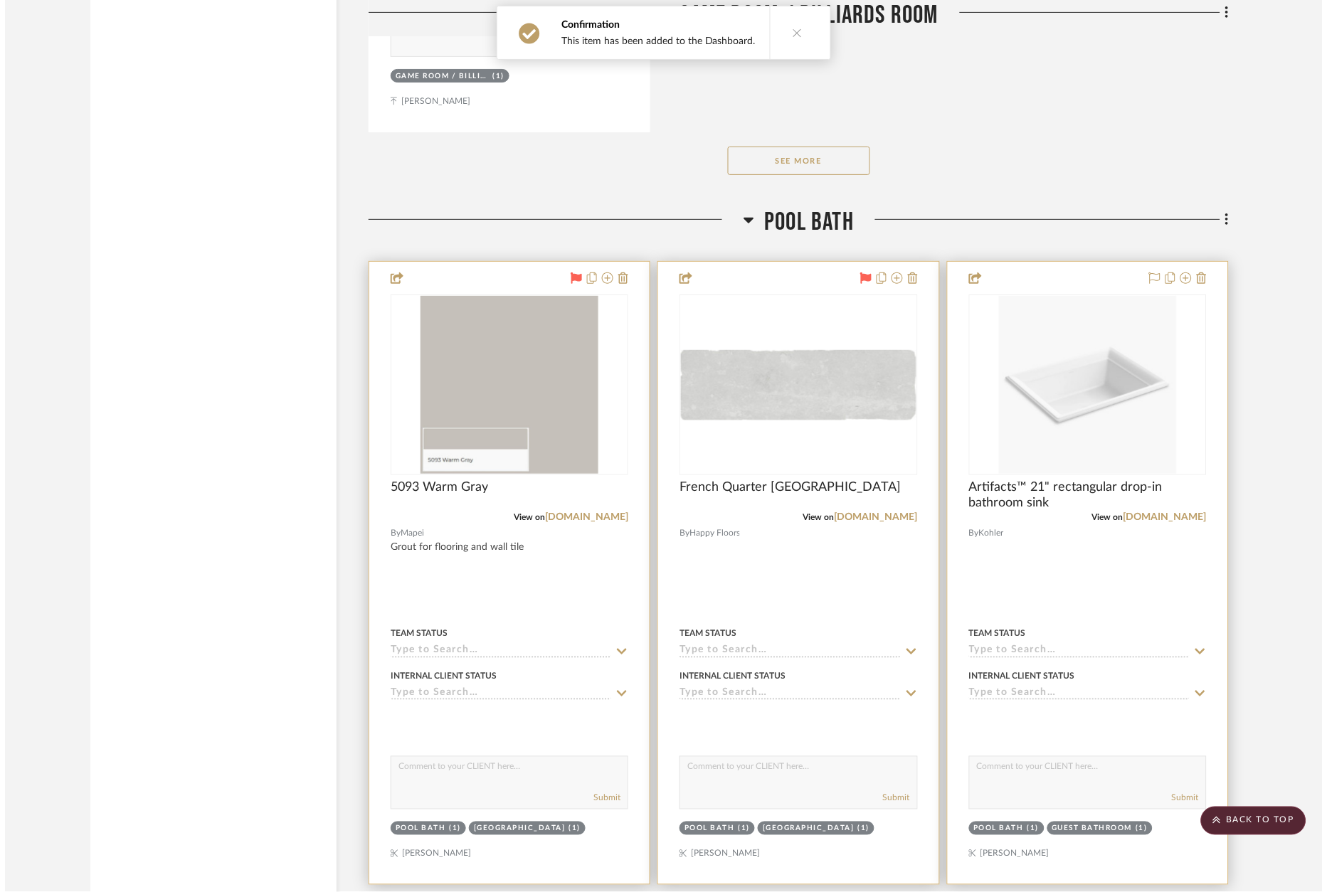
scroll to position [0, 0]
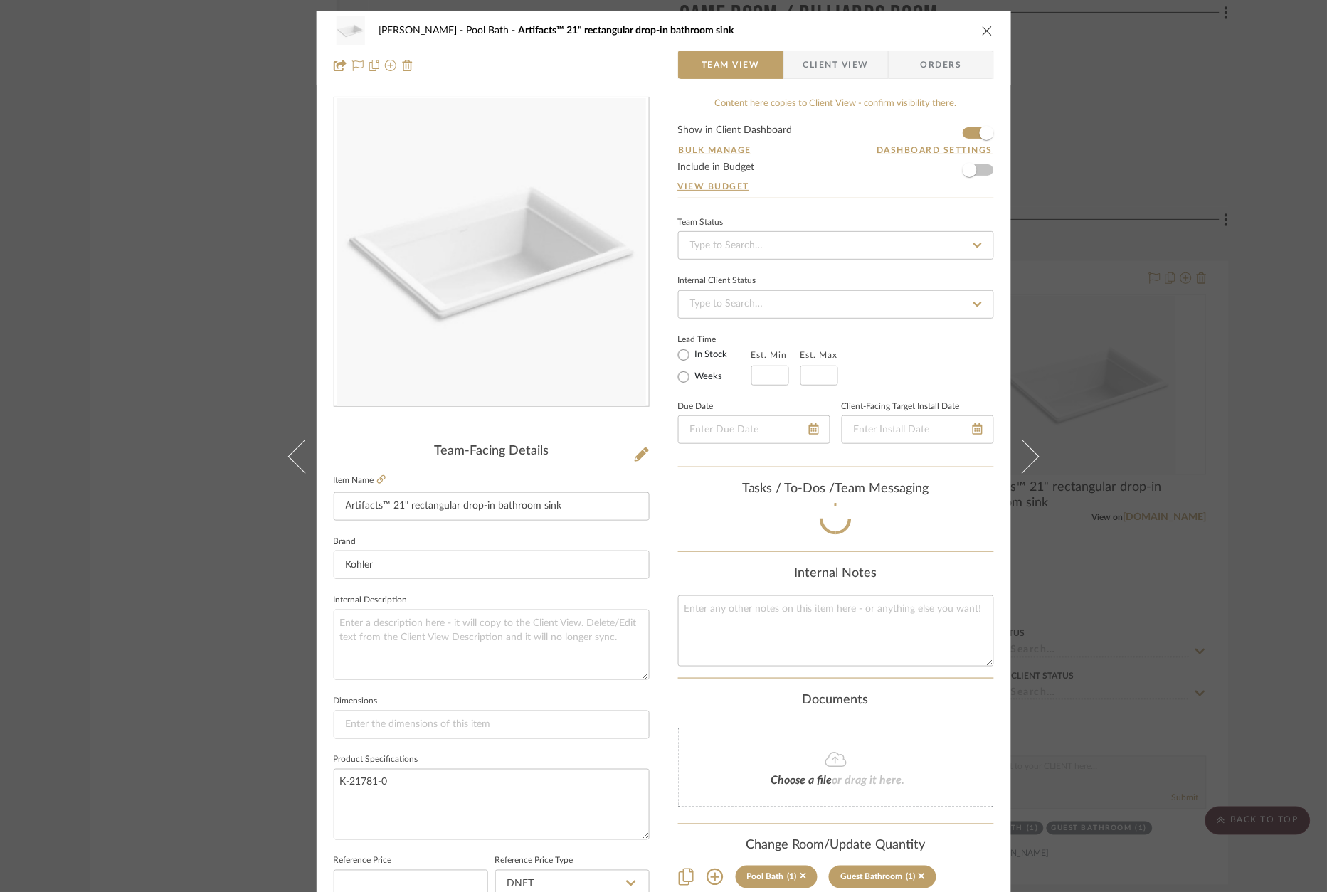
click at [1296, 295] on div "[PERSON_NAME] Pool Bath Artifacts™ 21" rectangular drop-in bathroom sink Team V…" at bounding box center [663, 446] width 1327 height 892
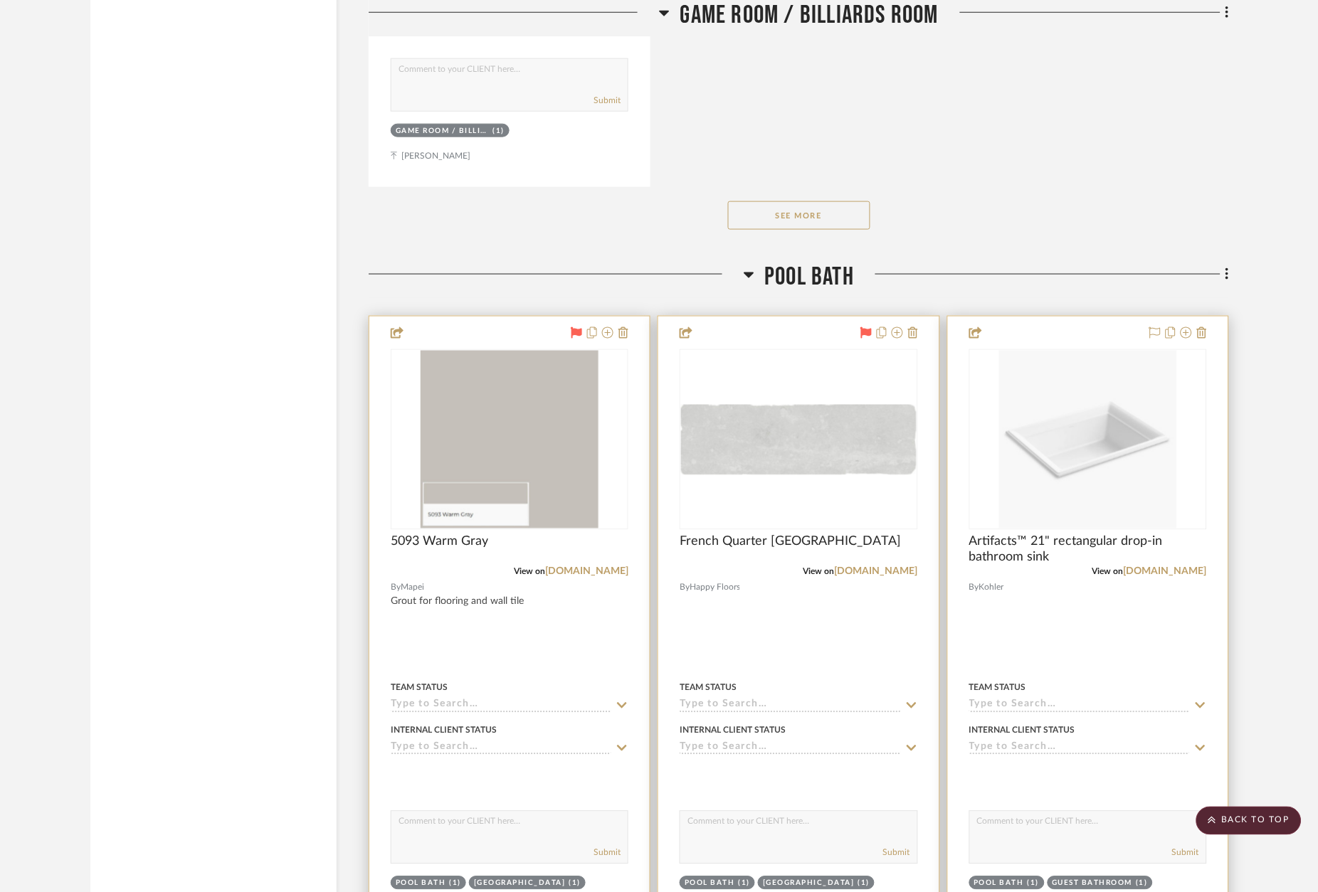
scroll to position [11577, 0]
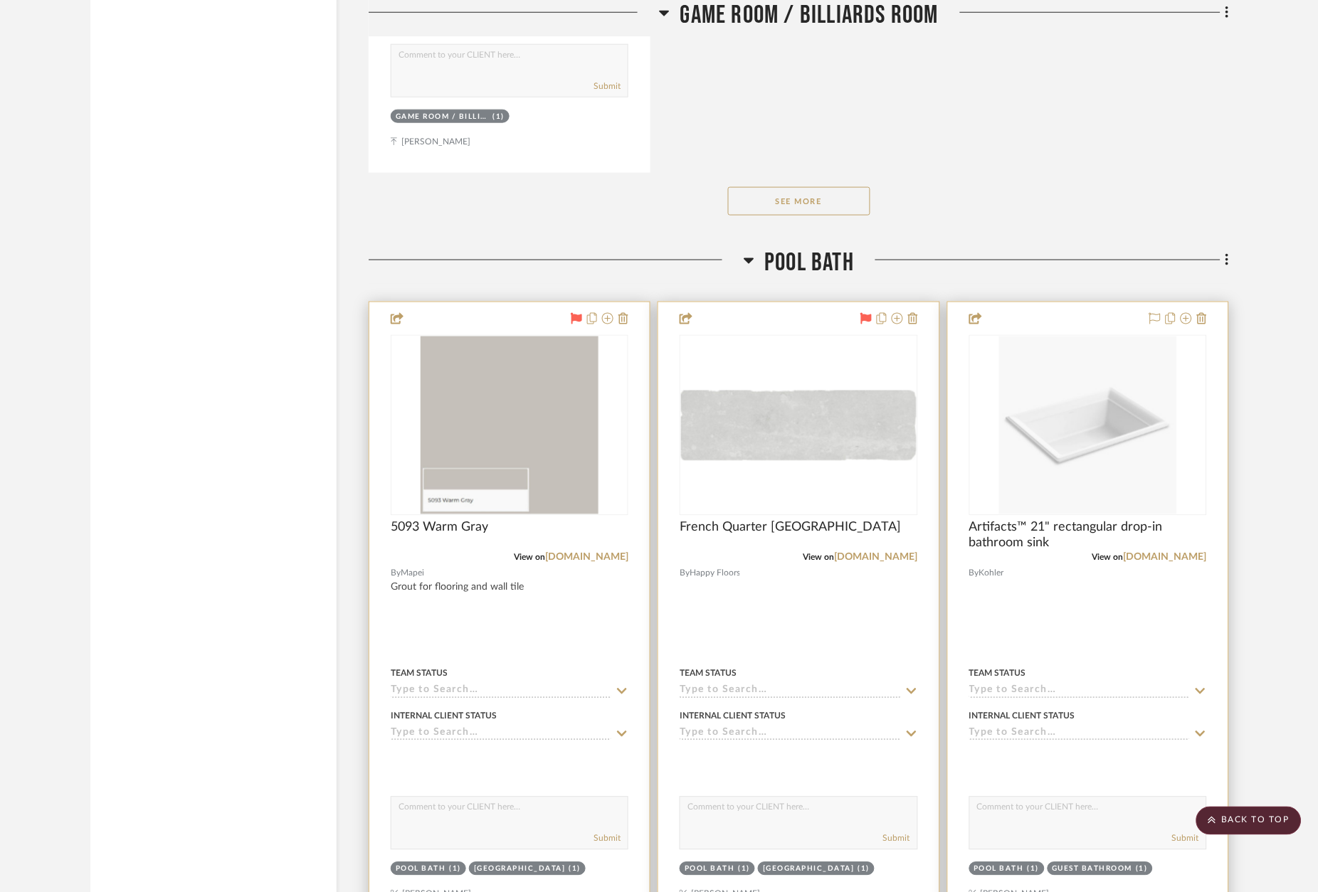
click at [1122, 302] on div at bounding box center [1088, 613] width 280 height 623
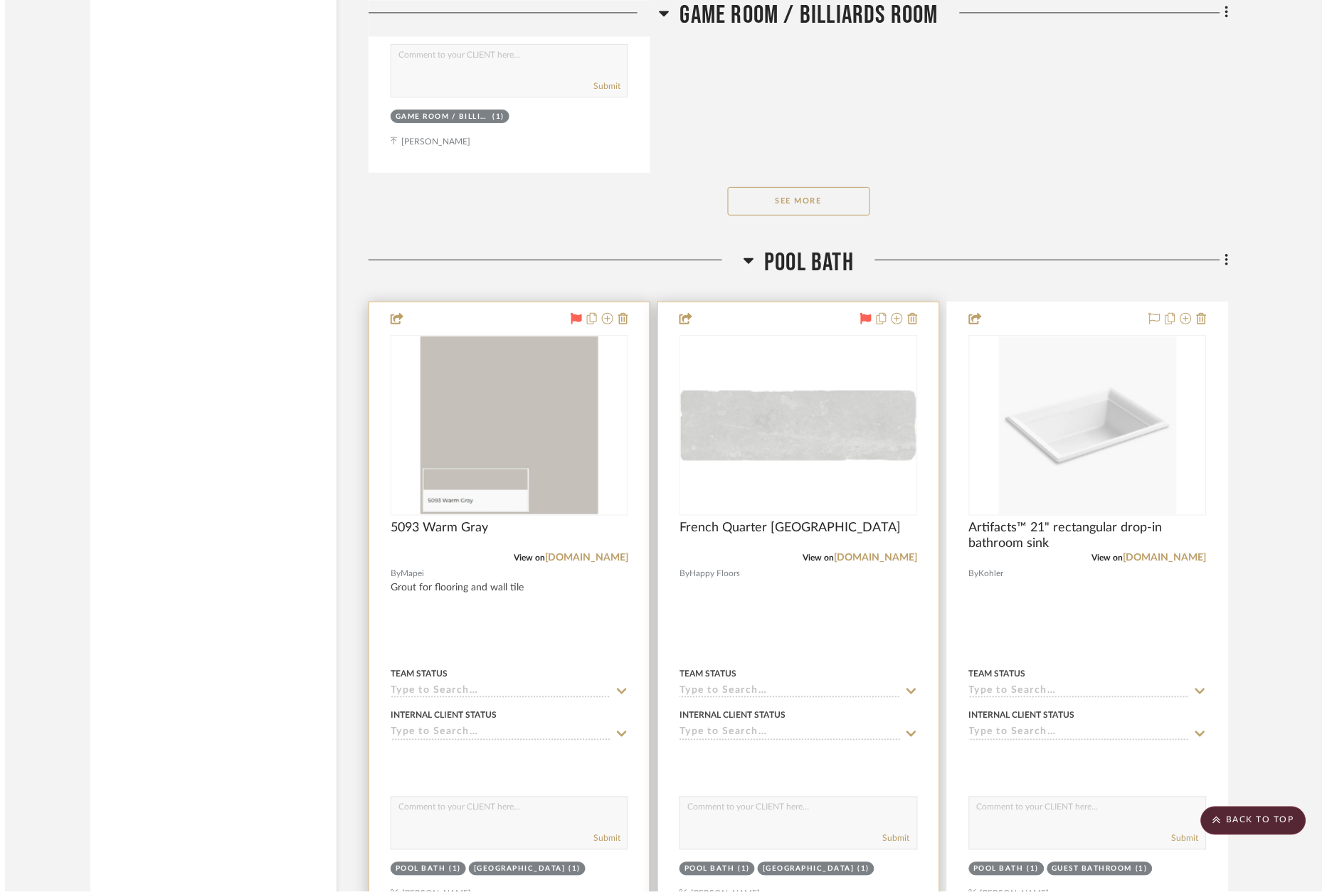
scroll to position [0, 0]
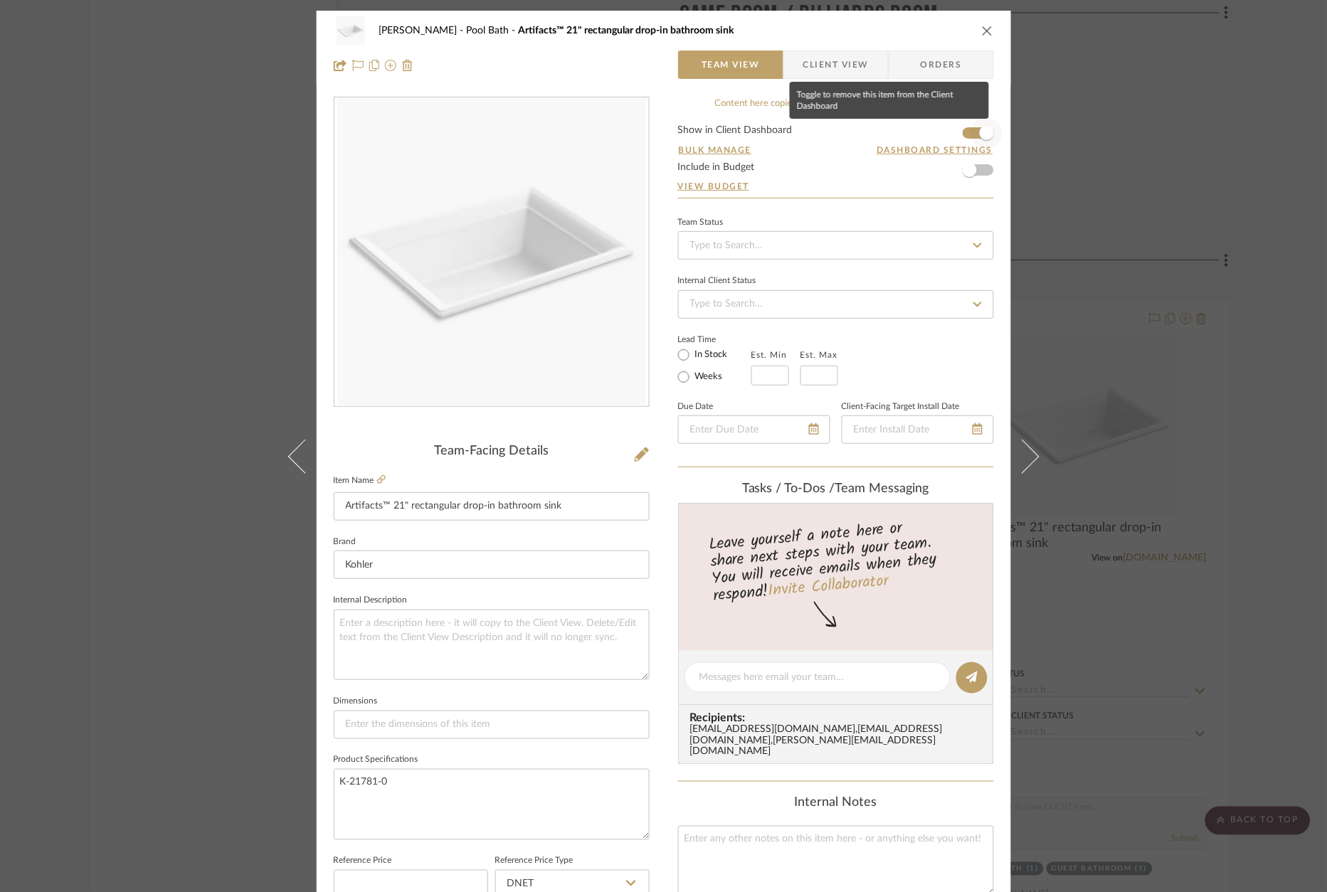
click at [974, 134] on span "button" at bounding box center [986, 132] width 31 height 31
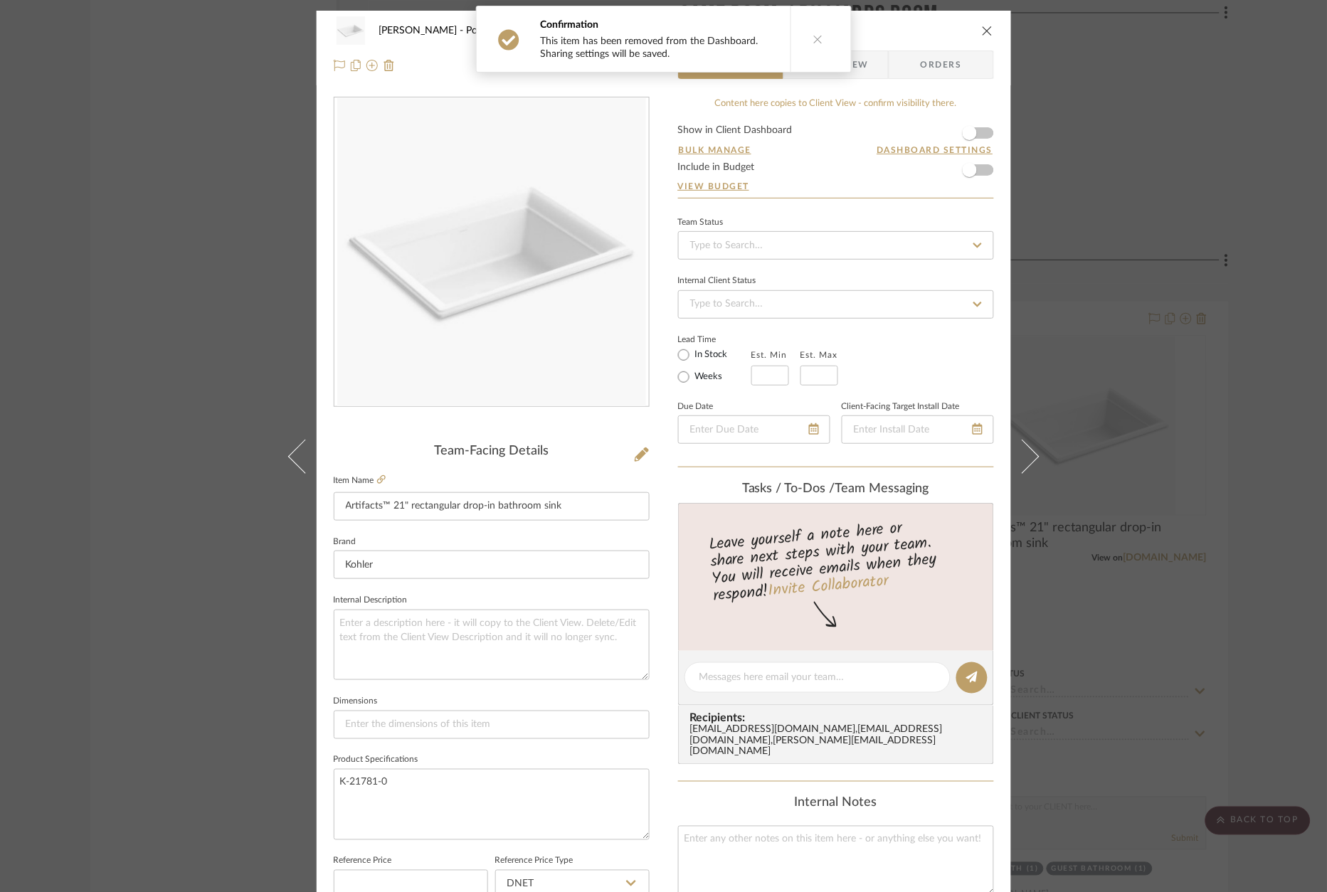
click at [1145, 167] on div "[PERSON_NAME] Pool Bath Artifacts™ 21" rectangular drop-in bathroom sink Team V…" at bounding box center [663, 446] width 1327 height 892
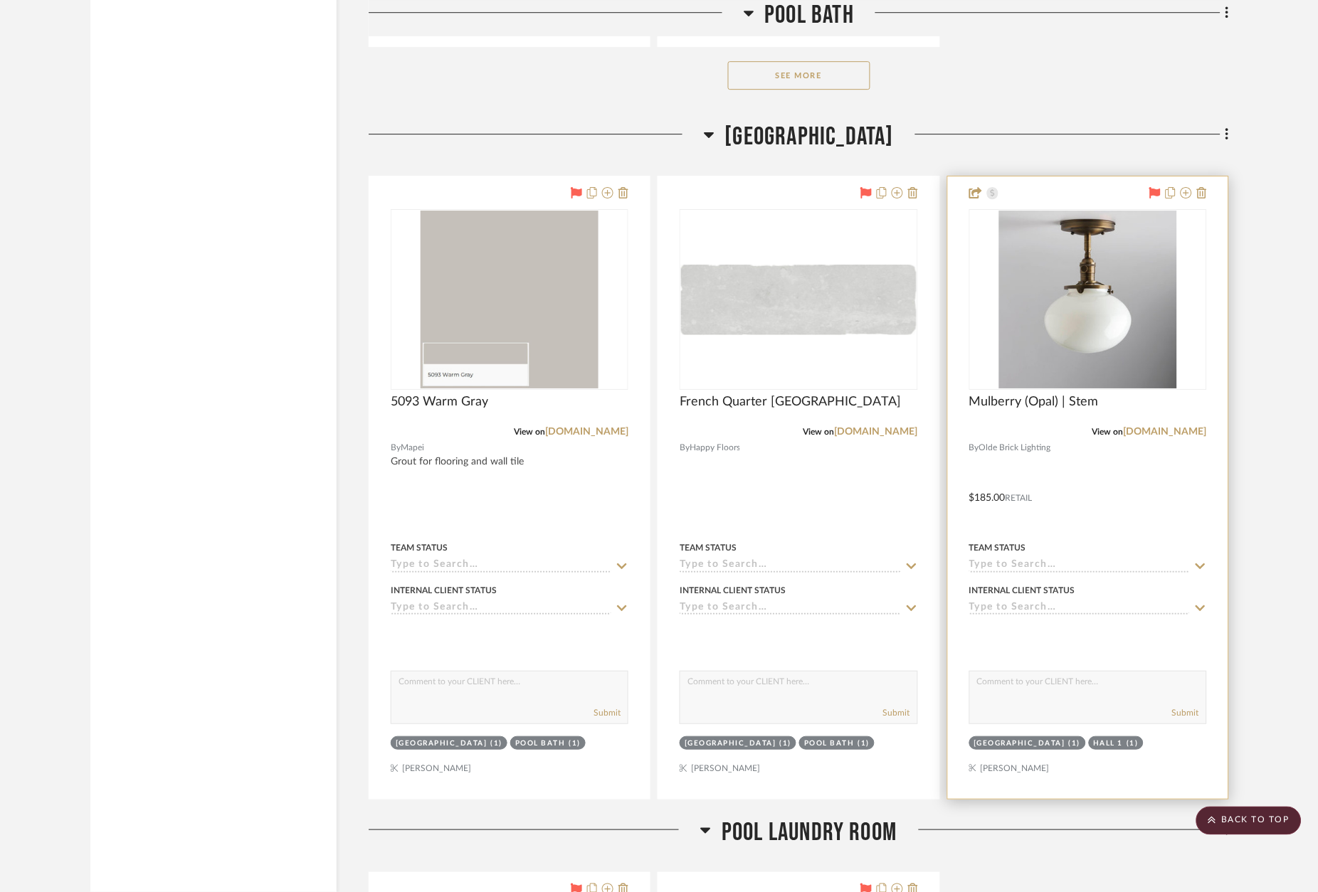
scroll to position [13694, 0]
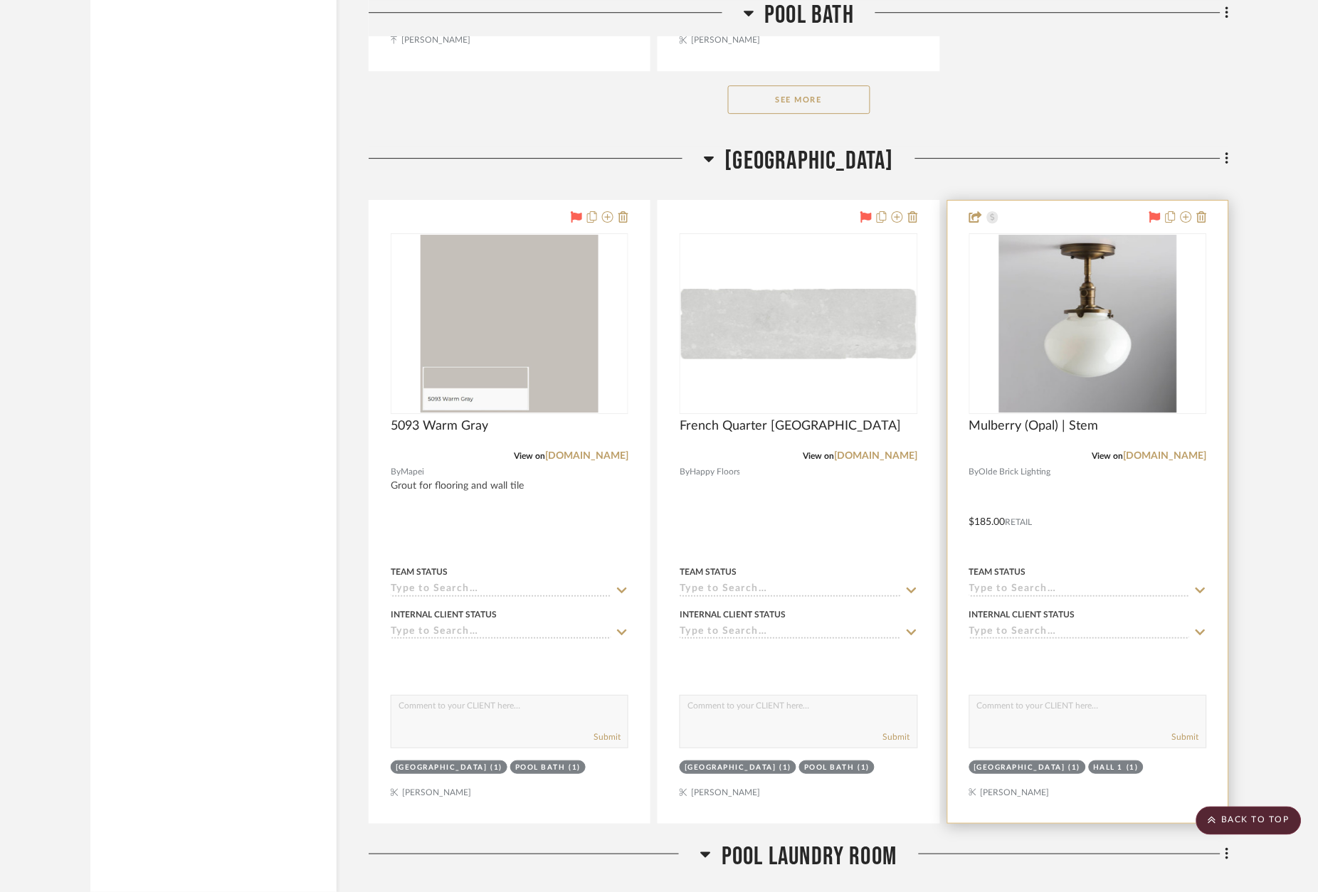
click at [1160, 211] on icon at bounding box center [1154, 216] width 11 height 11
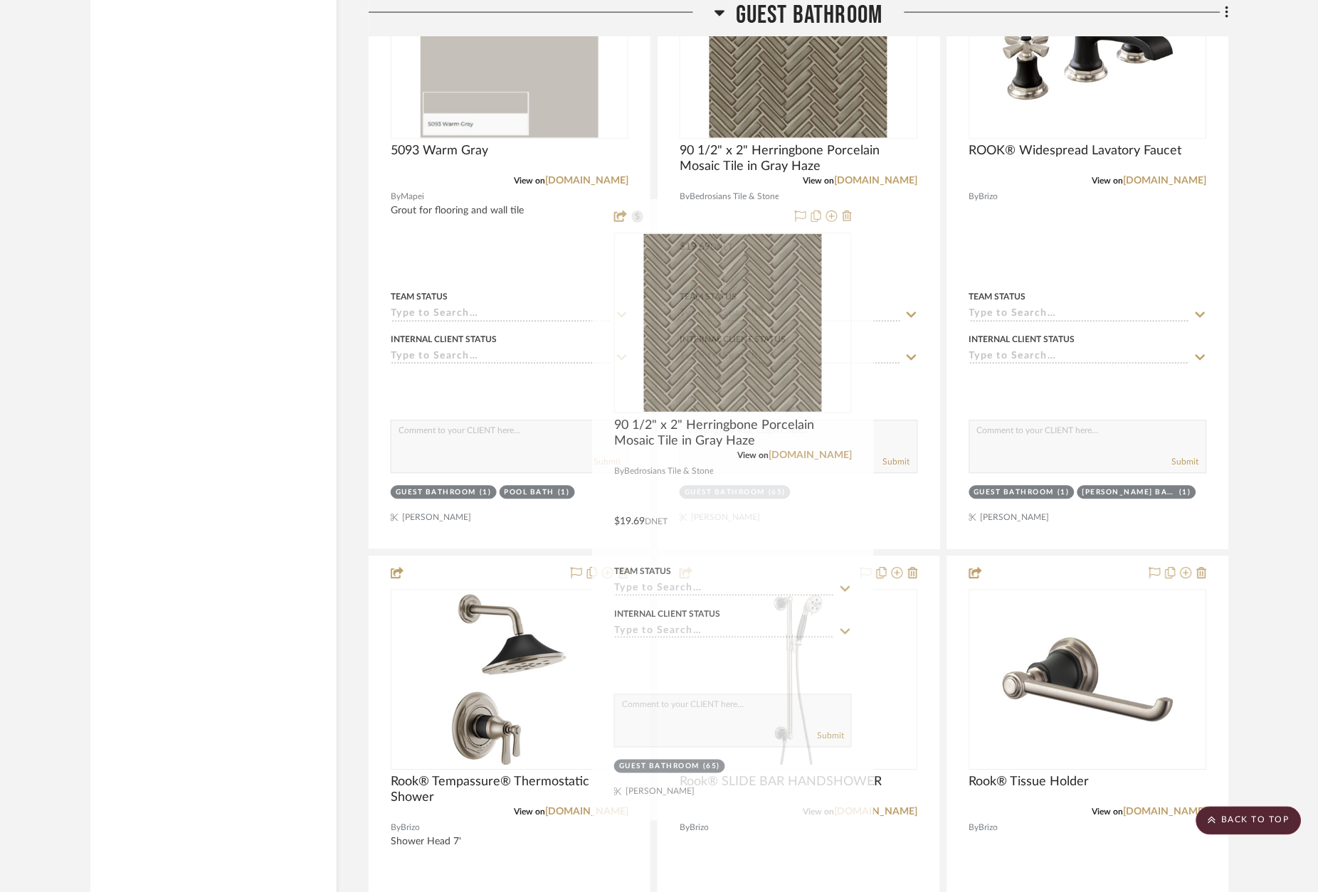
drag, startPoint x: 1123, startPoint y: 503, endPoint x: 768, endPoint y: 226, distance: 450.7
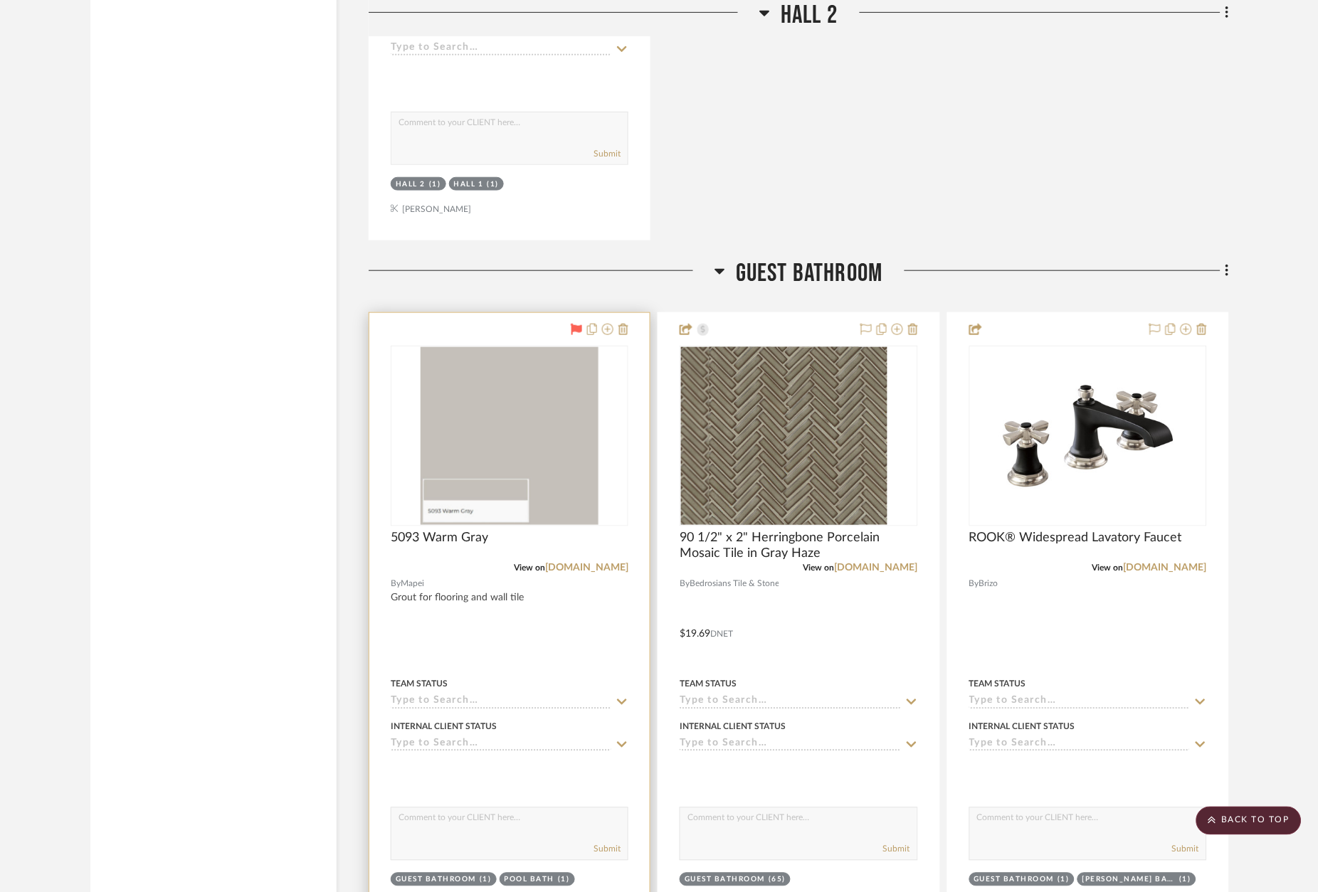
scroll to position [16999, 0]
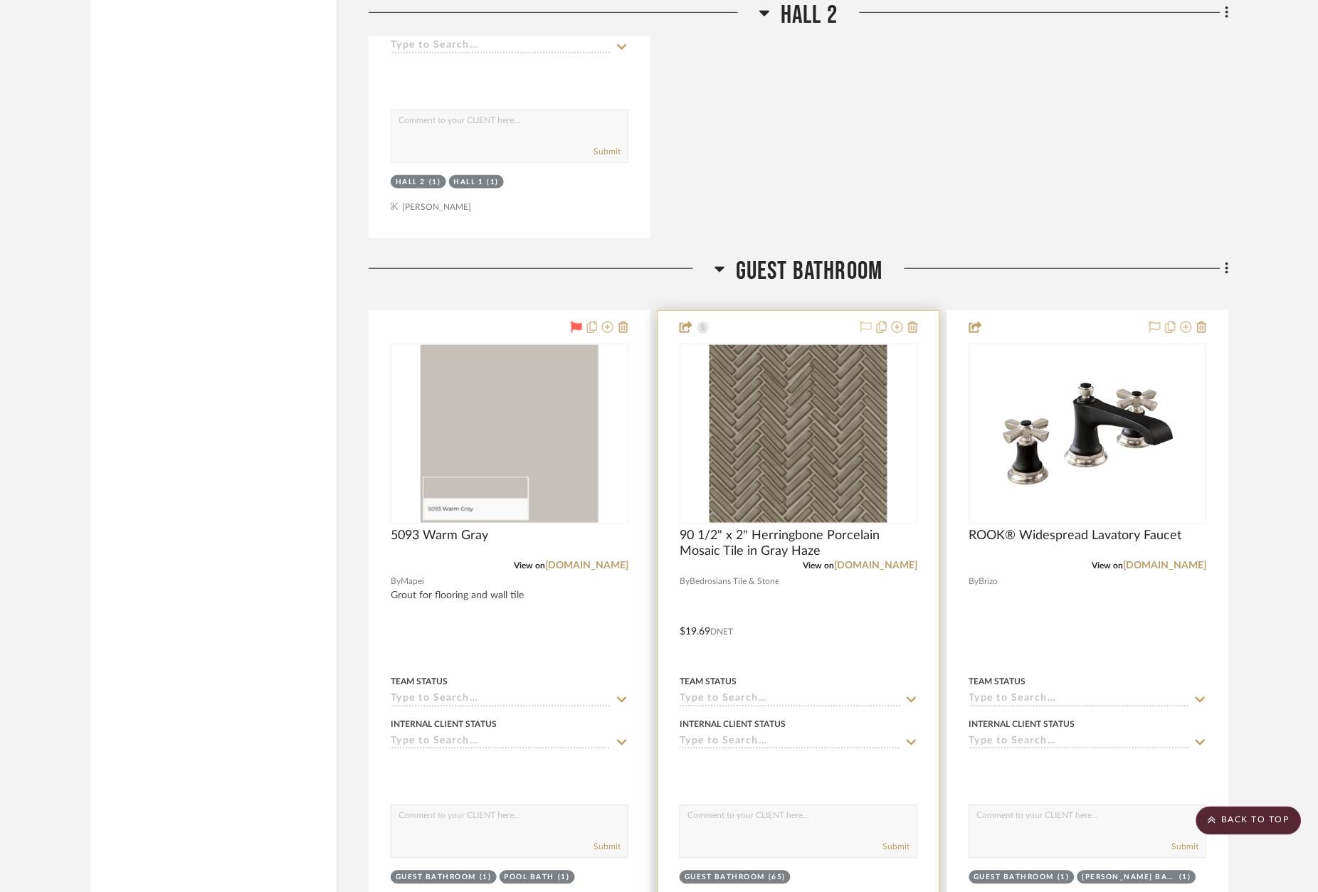
click at [865, 322] on icon at bounding box center [865, 327] width 11 height 11
click at [884, 561] on link "[DOMAIN_NAME]" at bounding box center [876, 566] width 83 height 10
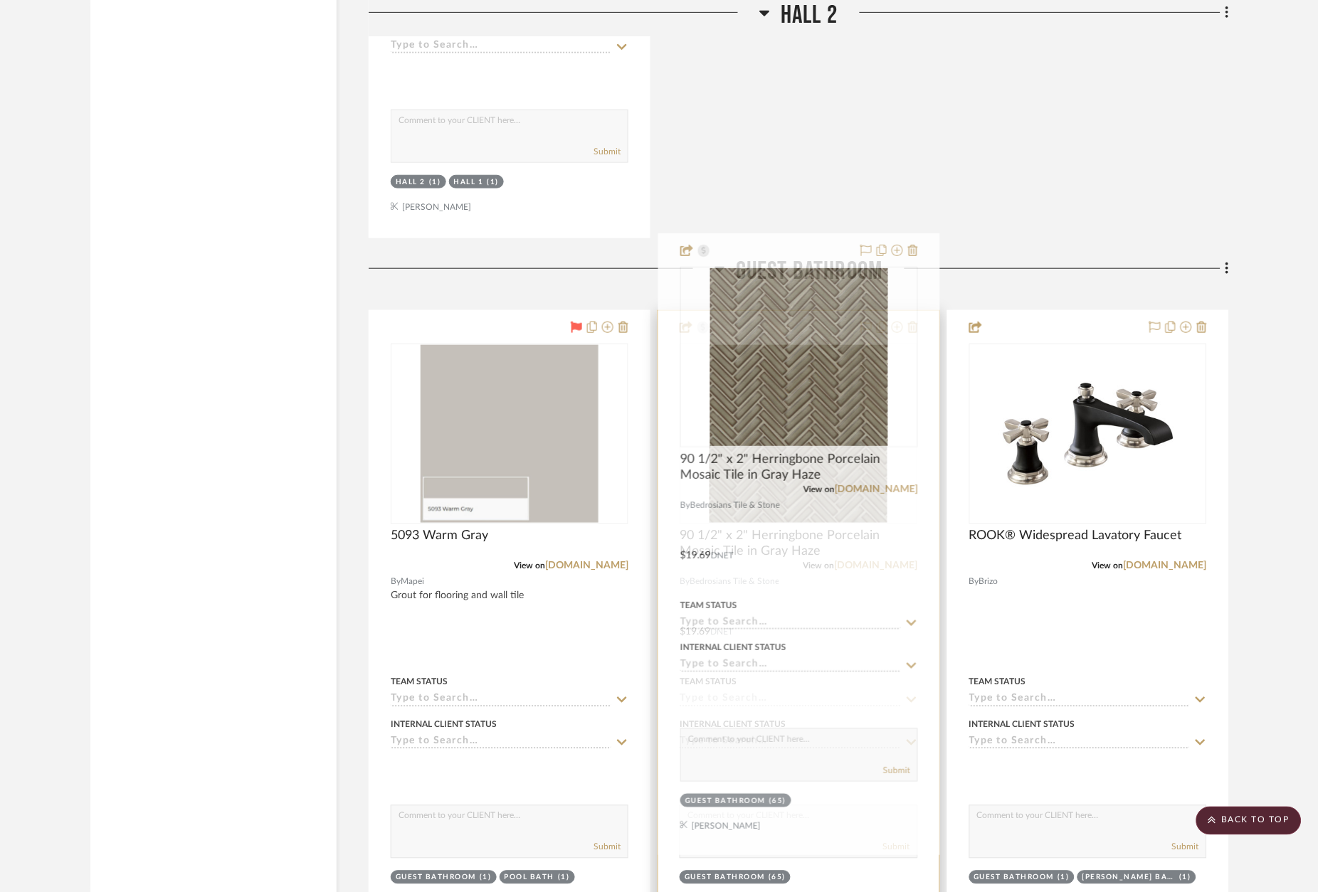
click at [861, 322] on icon at bounding box center [865, 327] width 11 height 11
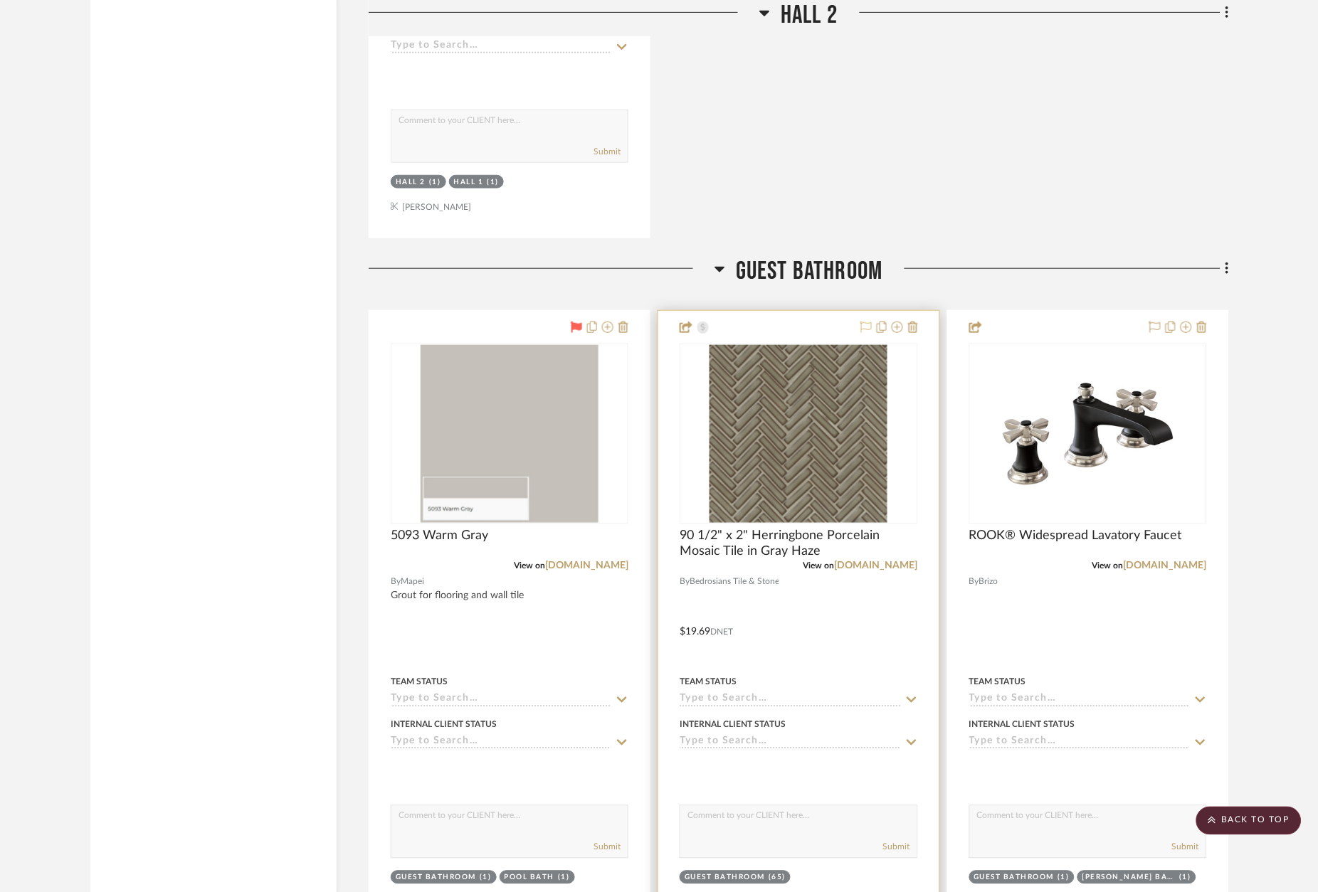
click at [869, 322] on icon at bounding box center [865, 327] width 11 height 11
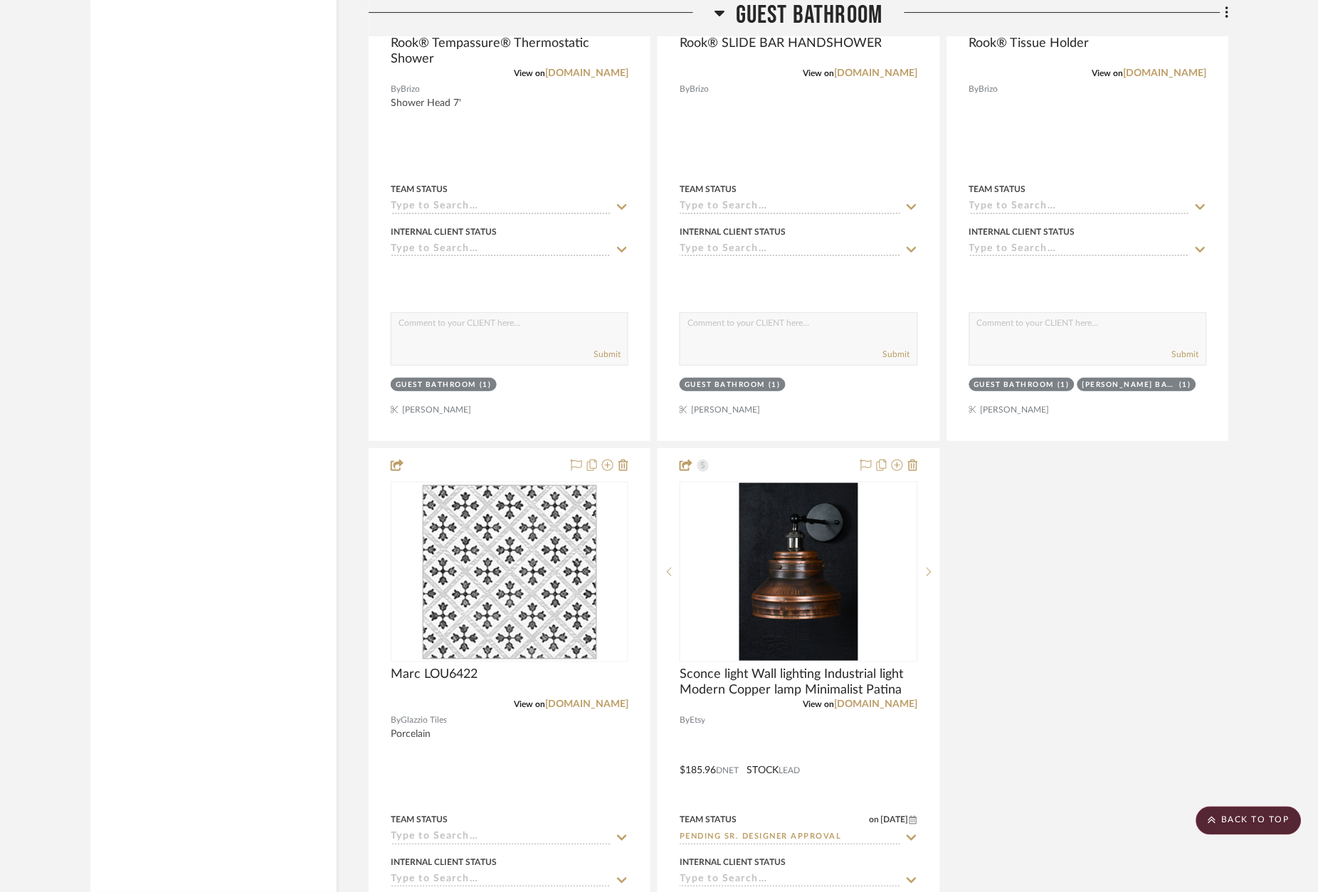
scroll to position [18125, 0]
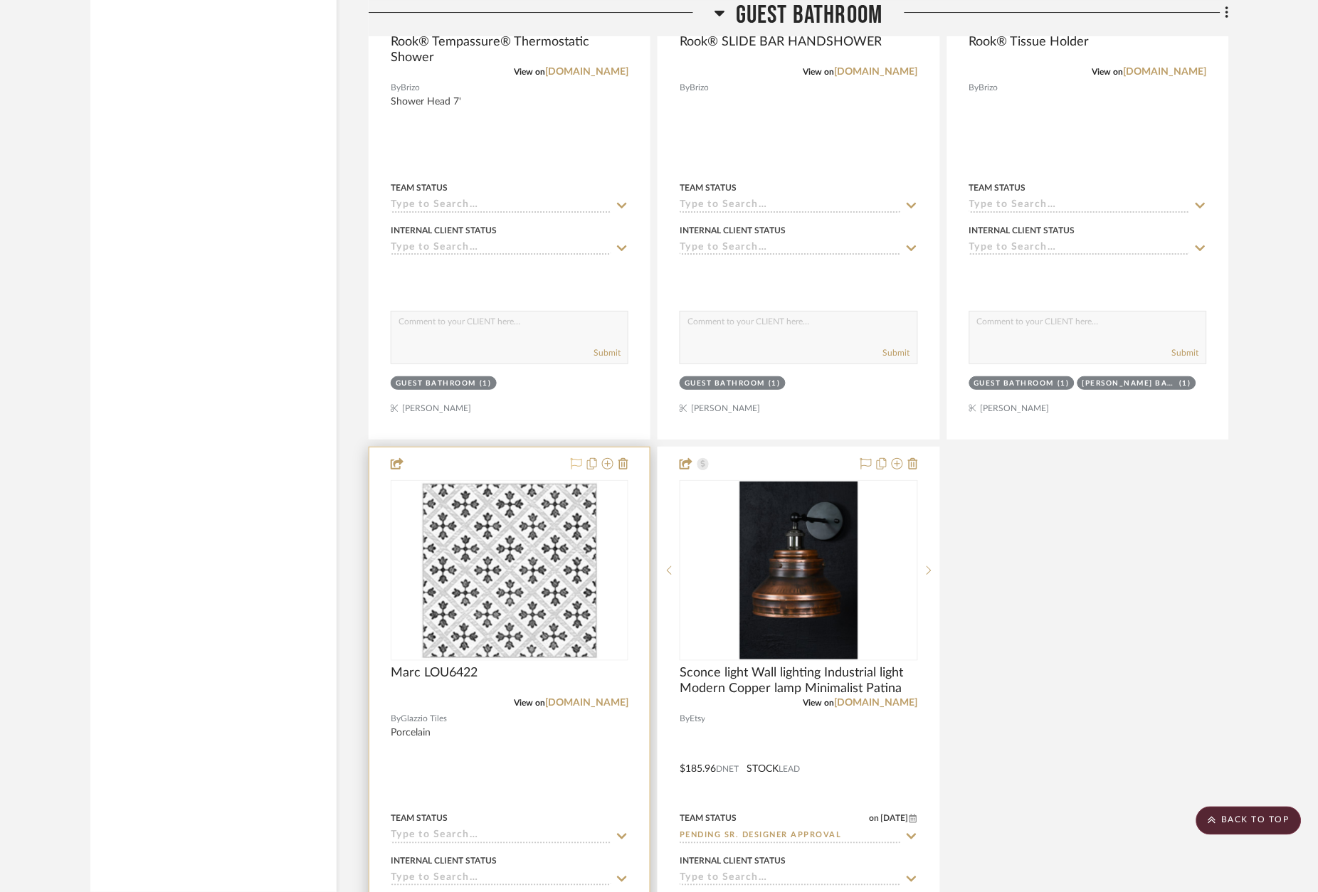
click at [577, 458] on icon at bounding box center [576, 463] width 11 height 11
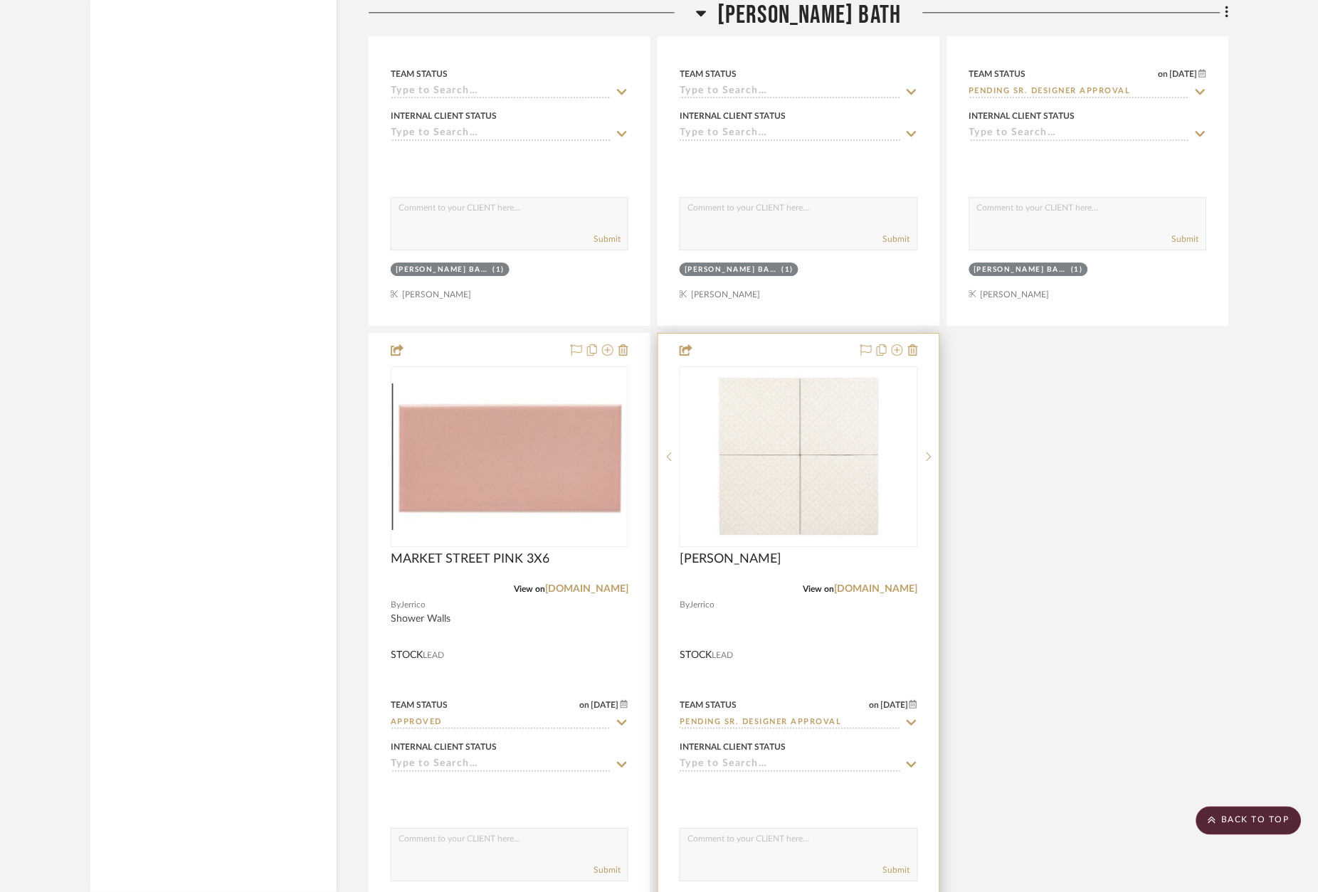
scroll to position [20538, 1]
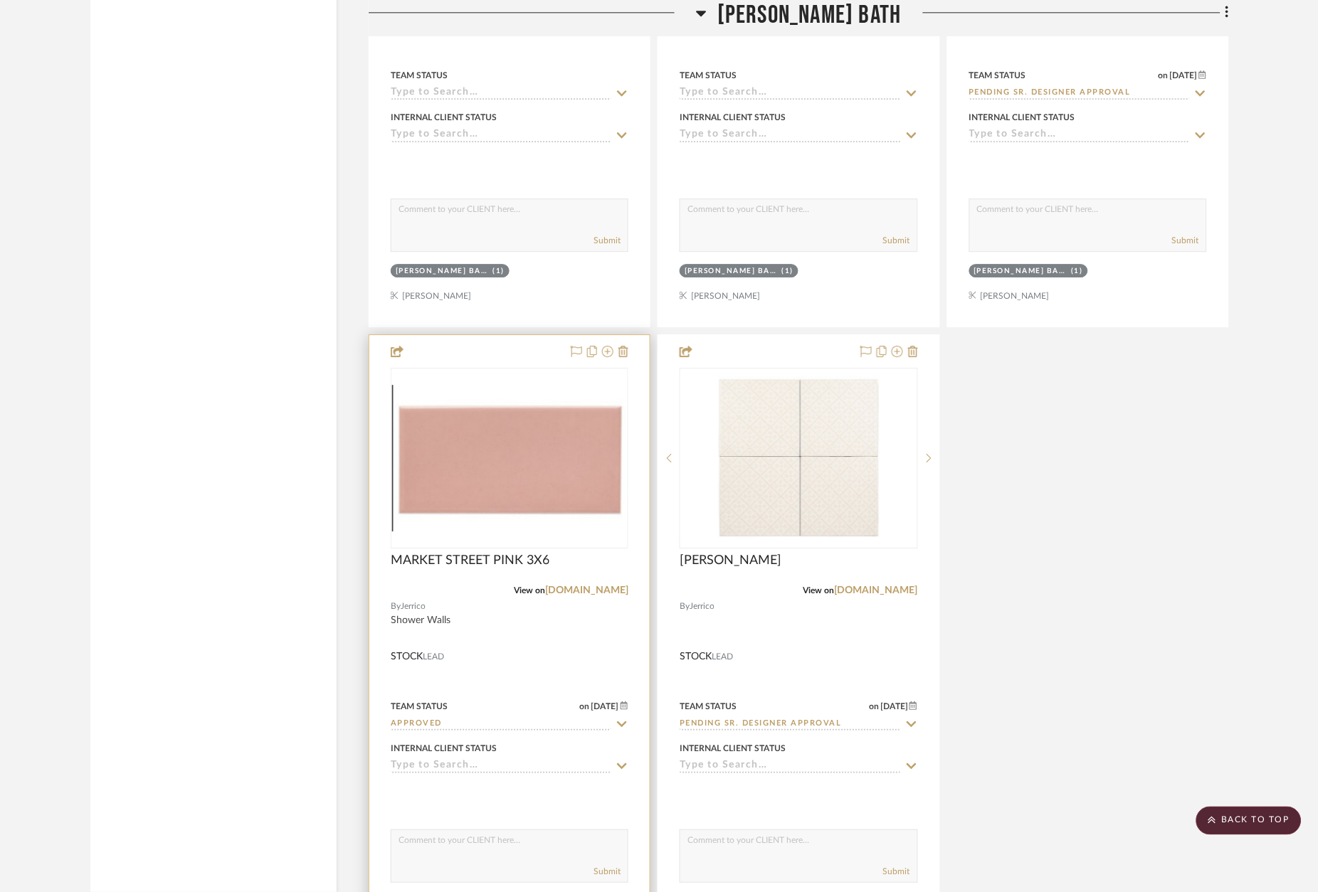
click at [515, 335] on div at bounding box center [509, 646] width 280 height 623
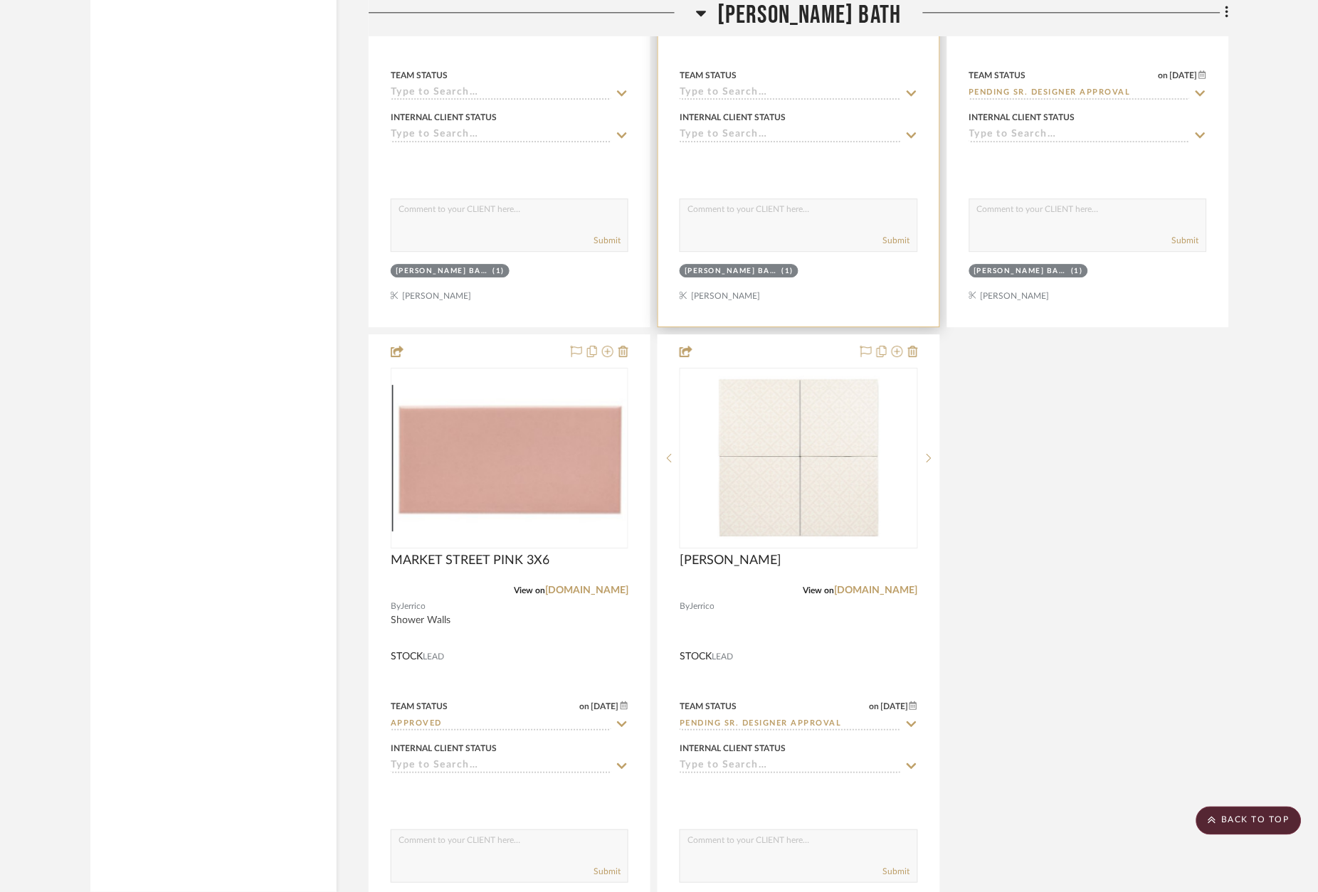
scroll to position [20538, 0]
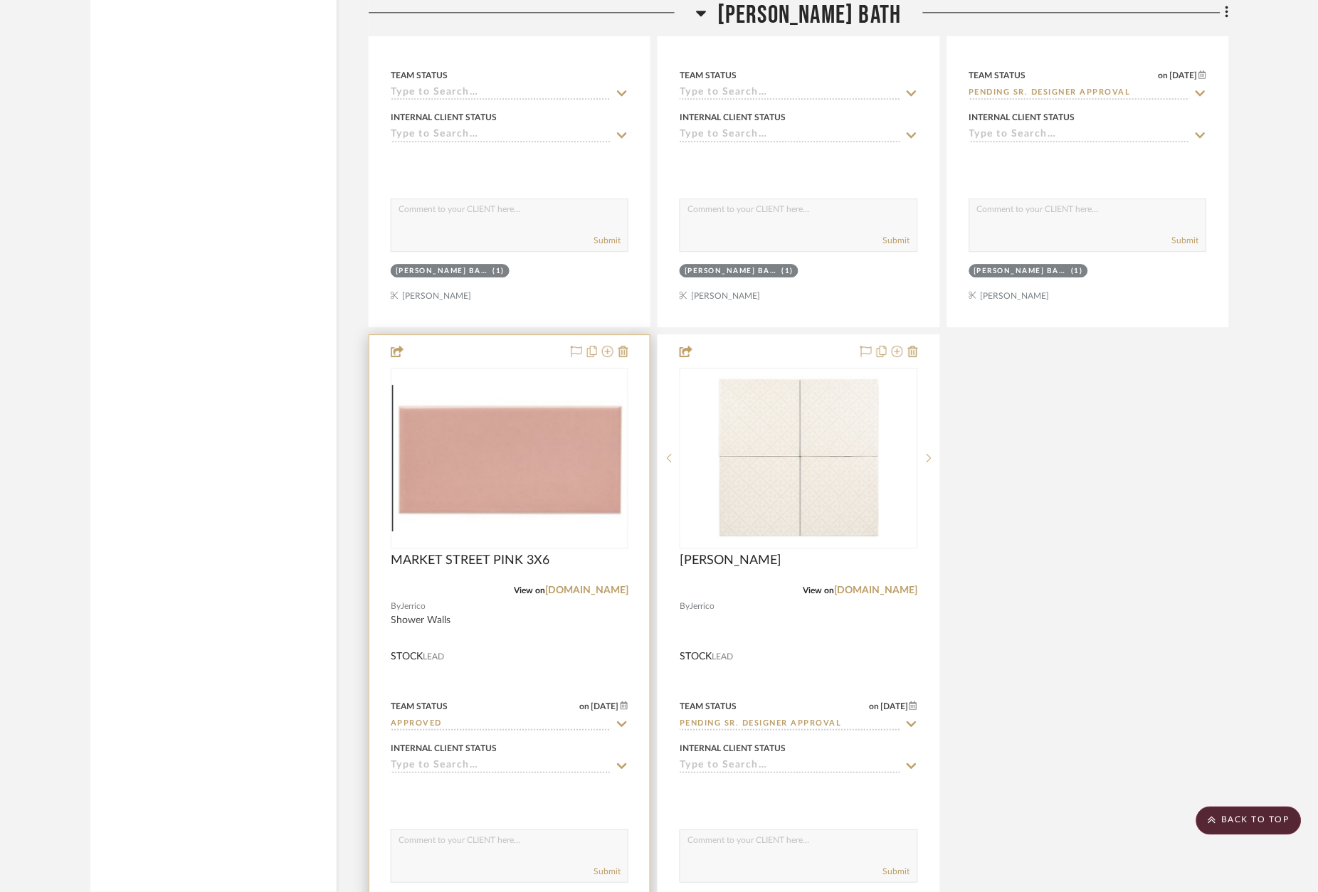
click at [513, 335] on div at bounding box center [509, 646] width 280 height 623
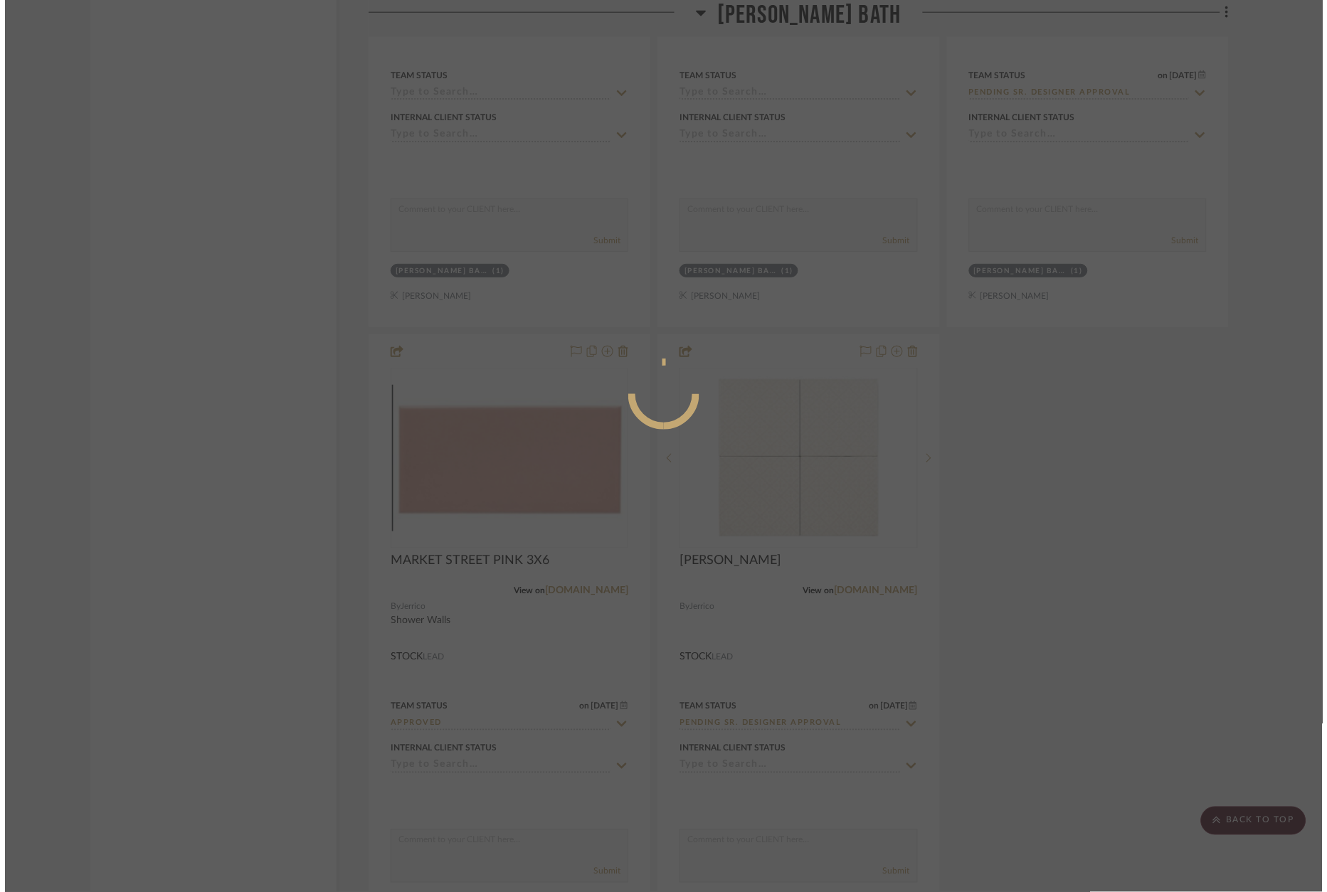
scroll to position [0, 0]
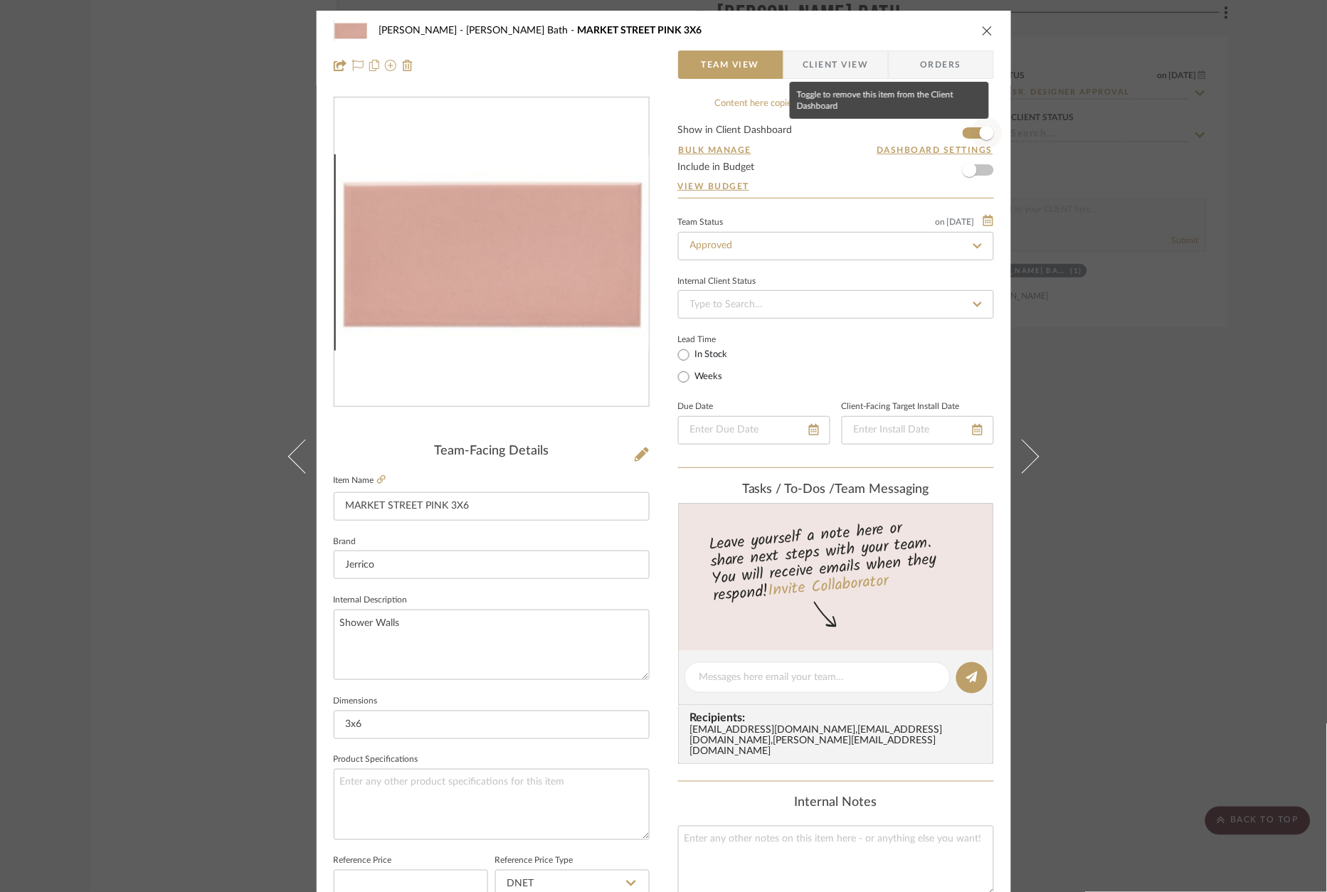
click at [980, 132] on span "button" at bounding box center [987, 133] width 14 height 14
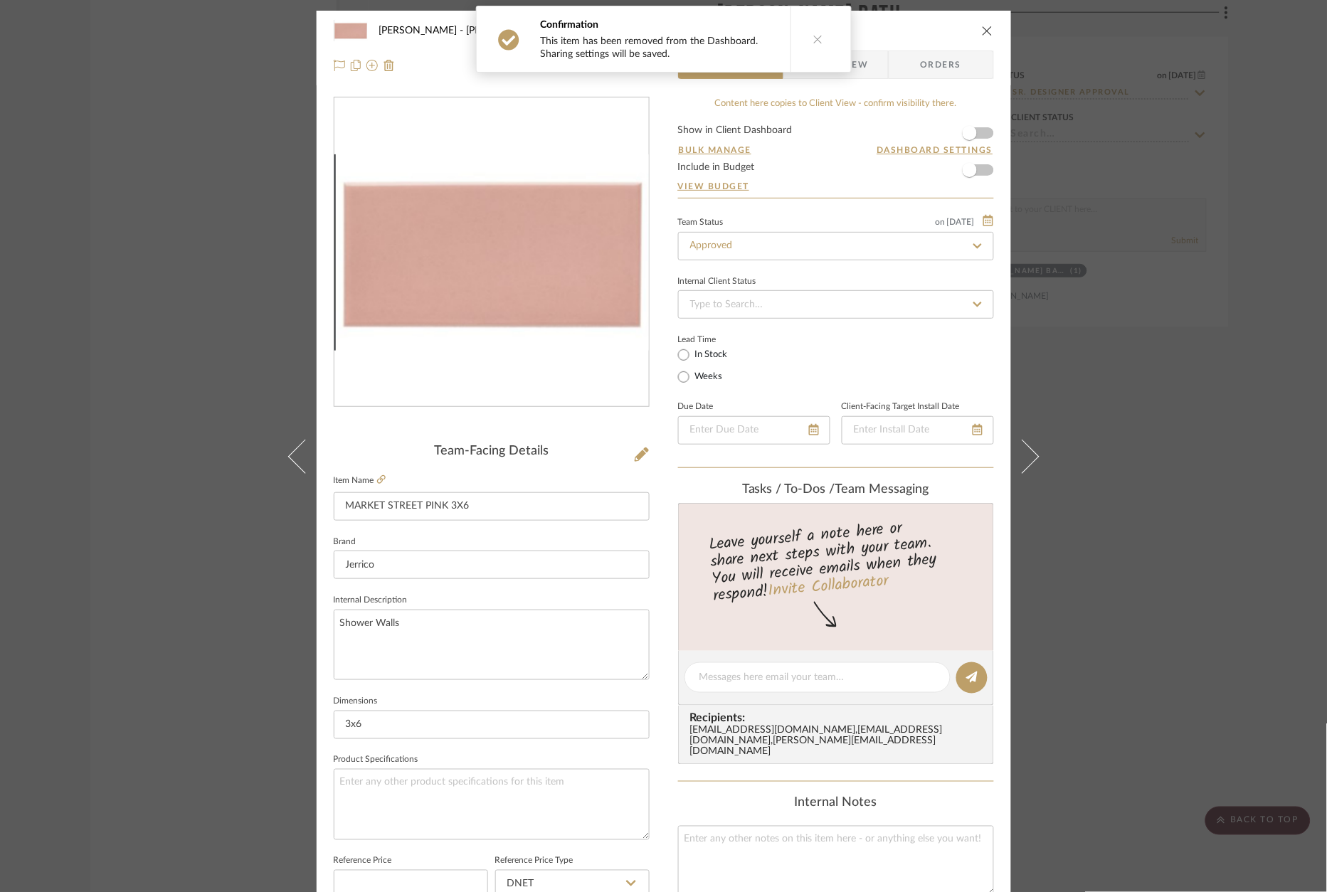
drag, startPoint x: 1156, startPoint y: 368, endPoint x: 1137, endPoint y: 374, distance: 19.4
click at [1151, 362] on div "[PERSON_NAME] [PERSON_NAME] Bath MARKET STREET PINK 3X6 Team View Client View O…" at bounding box center [663, 446] width 1327 height 892
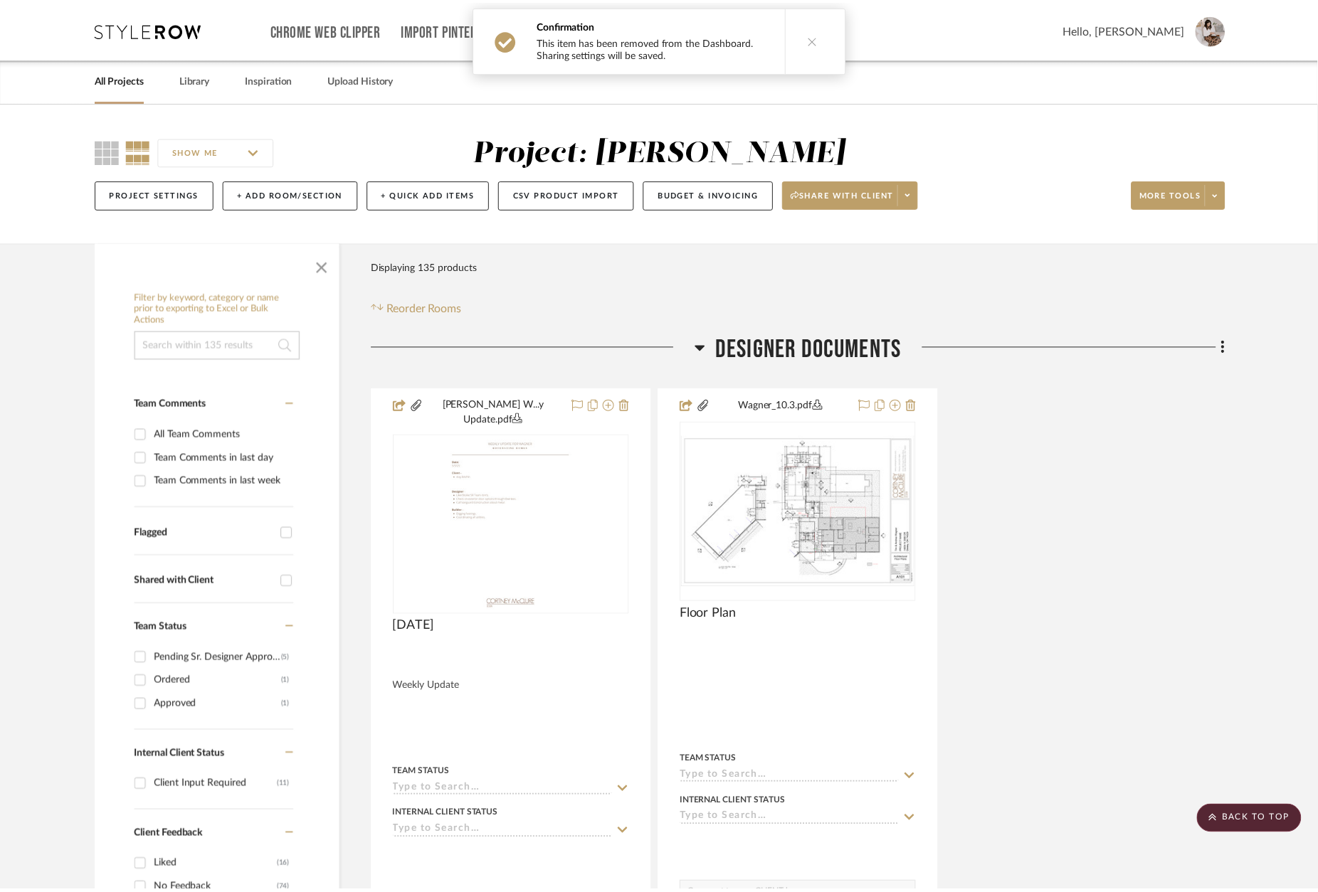
scroll to position [20537, 0]
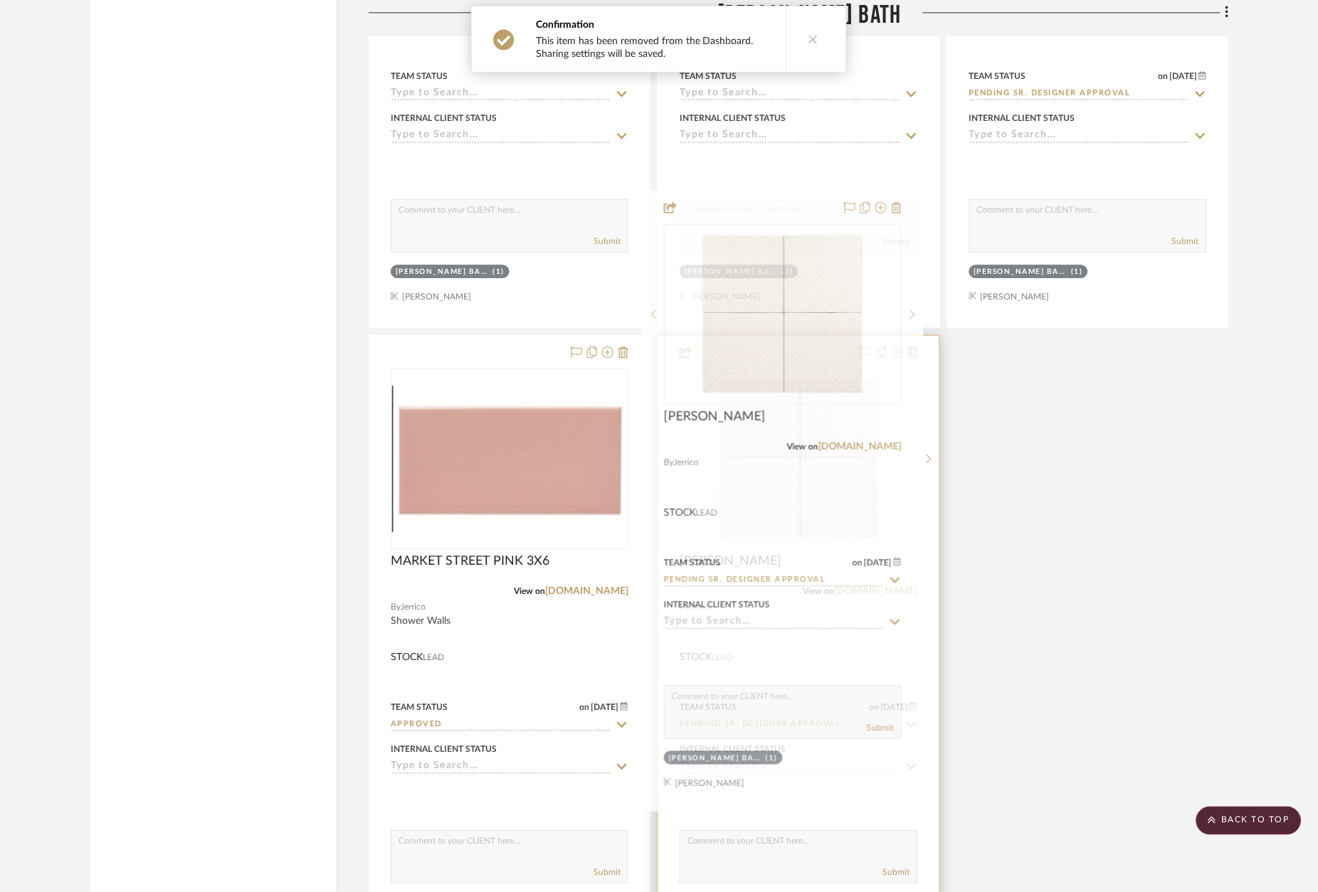
drag, startPoint x: 782, startPoint y: 270, endPoint x: 728, endPoint y: 138, distance: 142.3
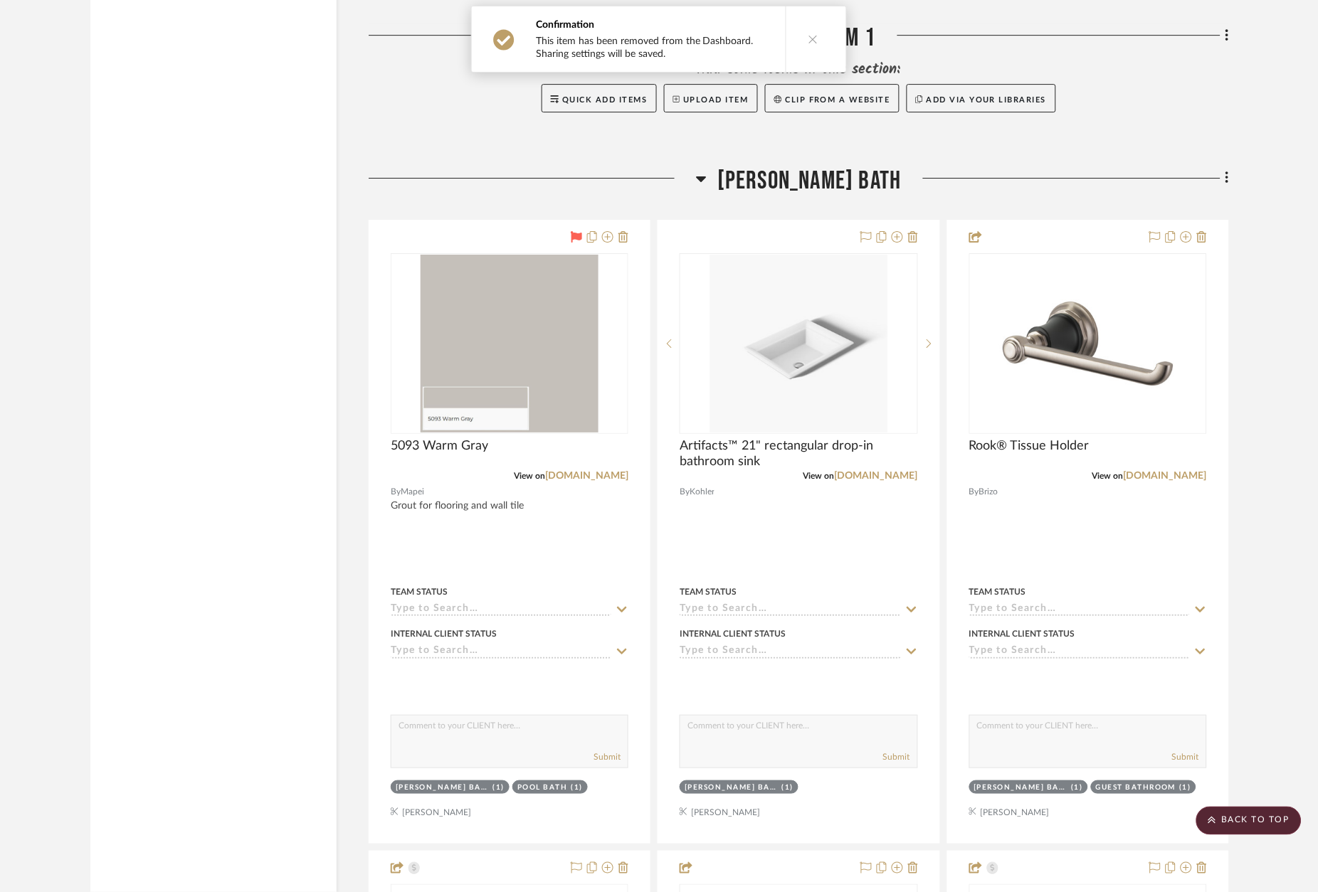
scroll to position [19388, 0]
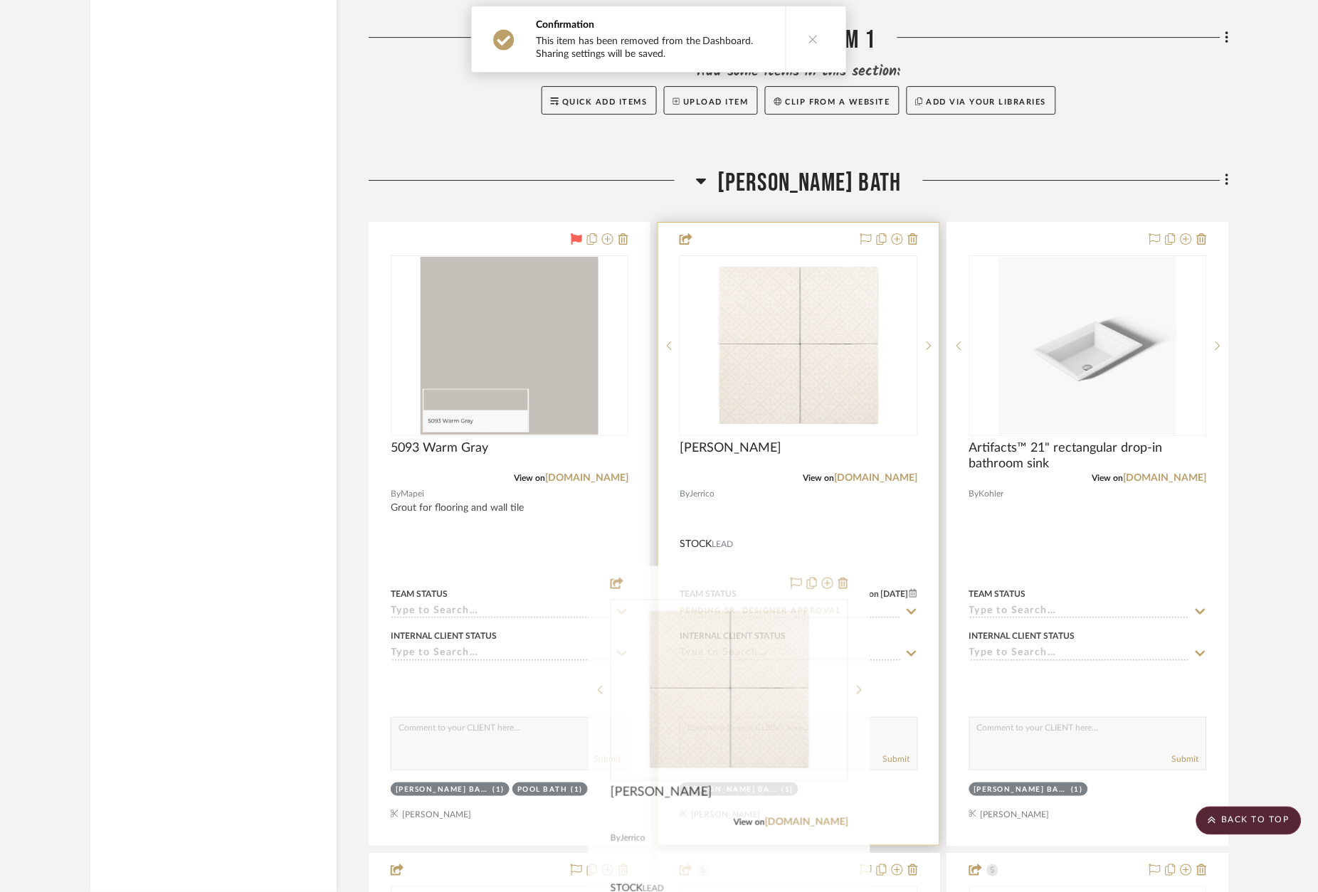
drag, startPoint x: 831, startPoint y: 779, endPoint x: 751, endPoint y: 517, distance: 273.9
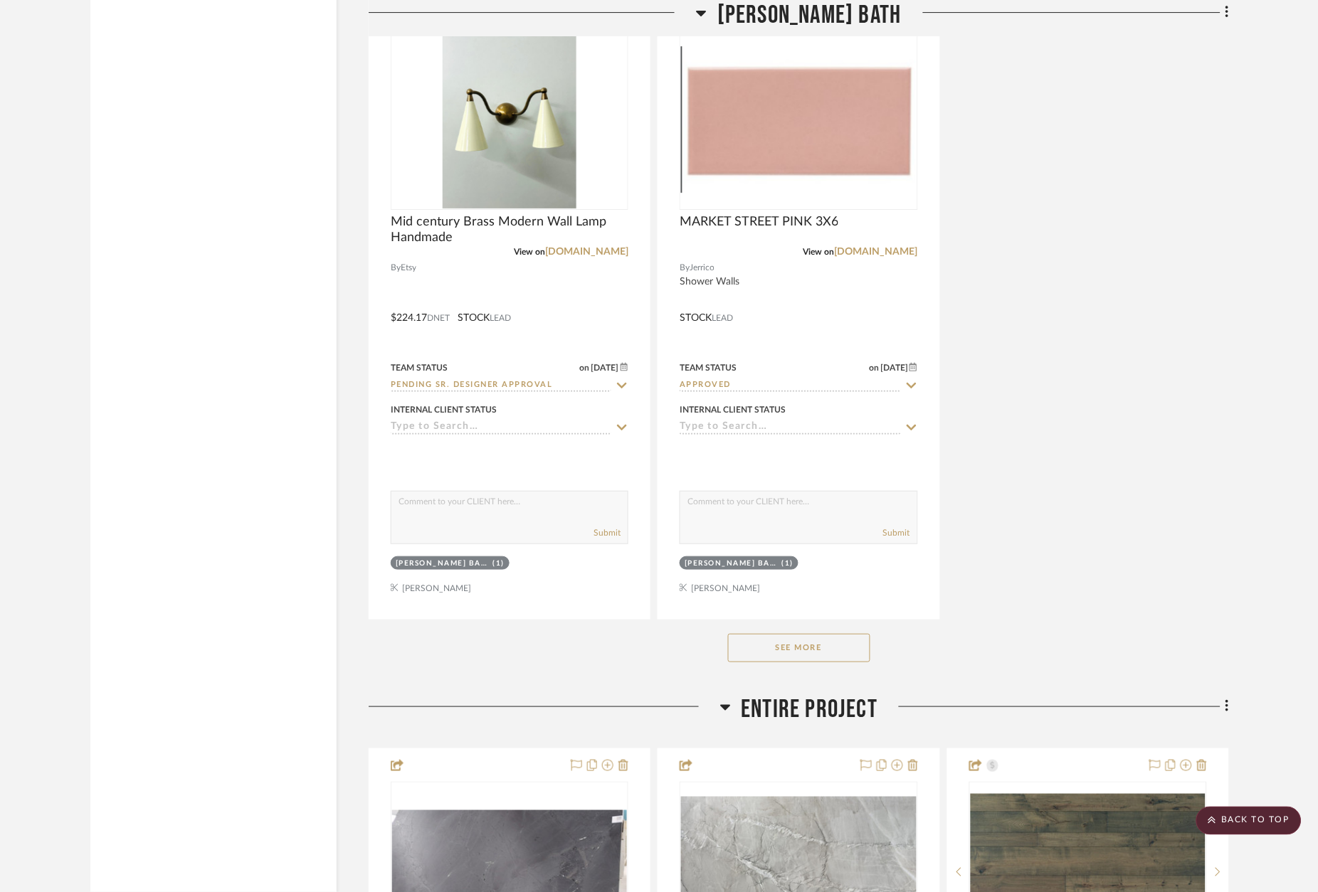
scroll to position [20887, 0]
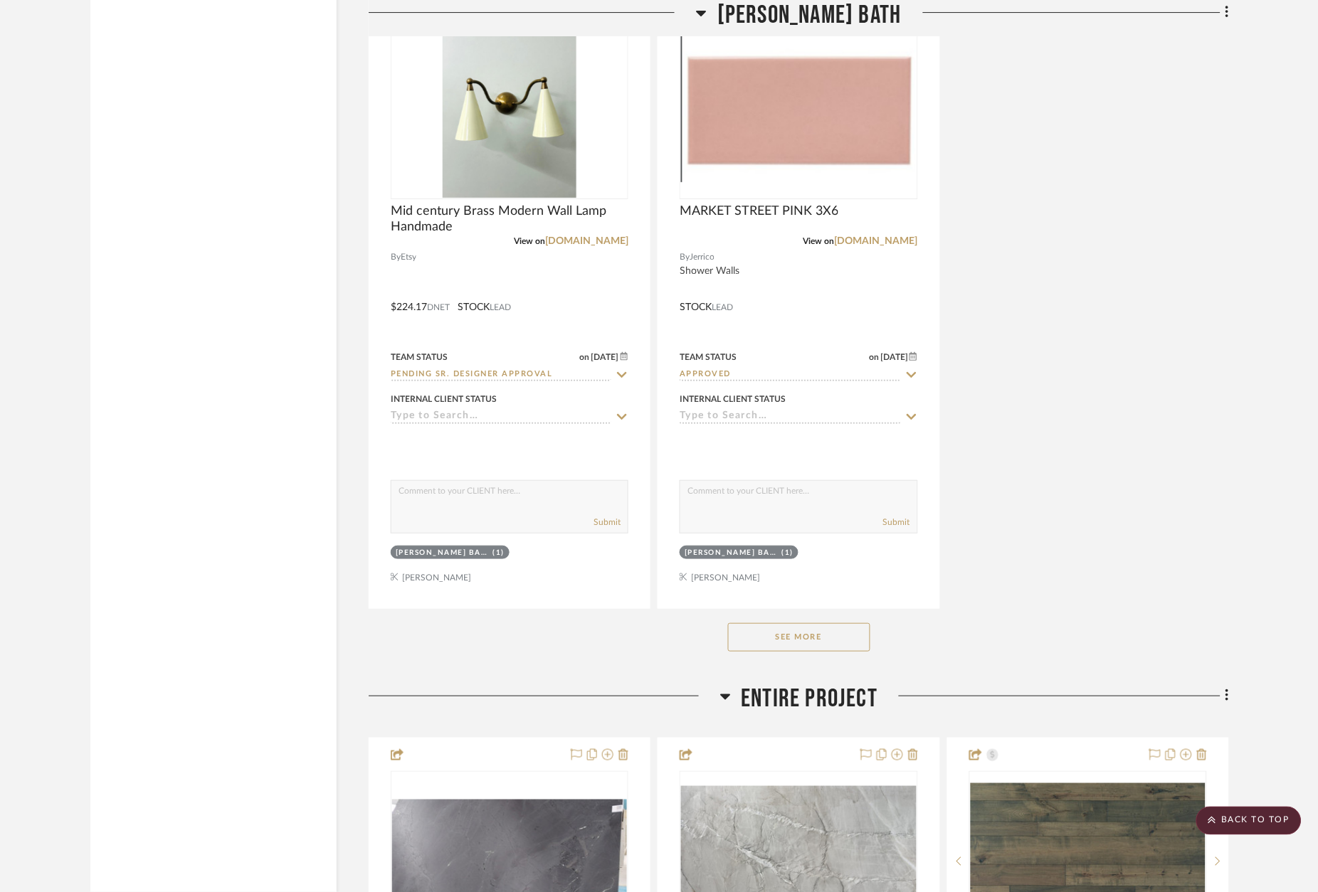
click at [806, 623] on button "See More" at bounding box center [799, 637] width 142 height 28
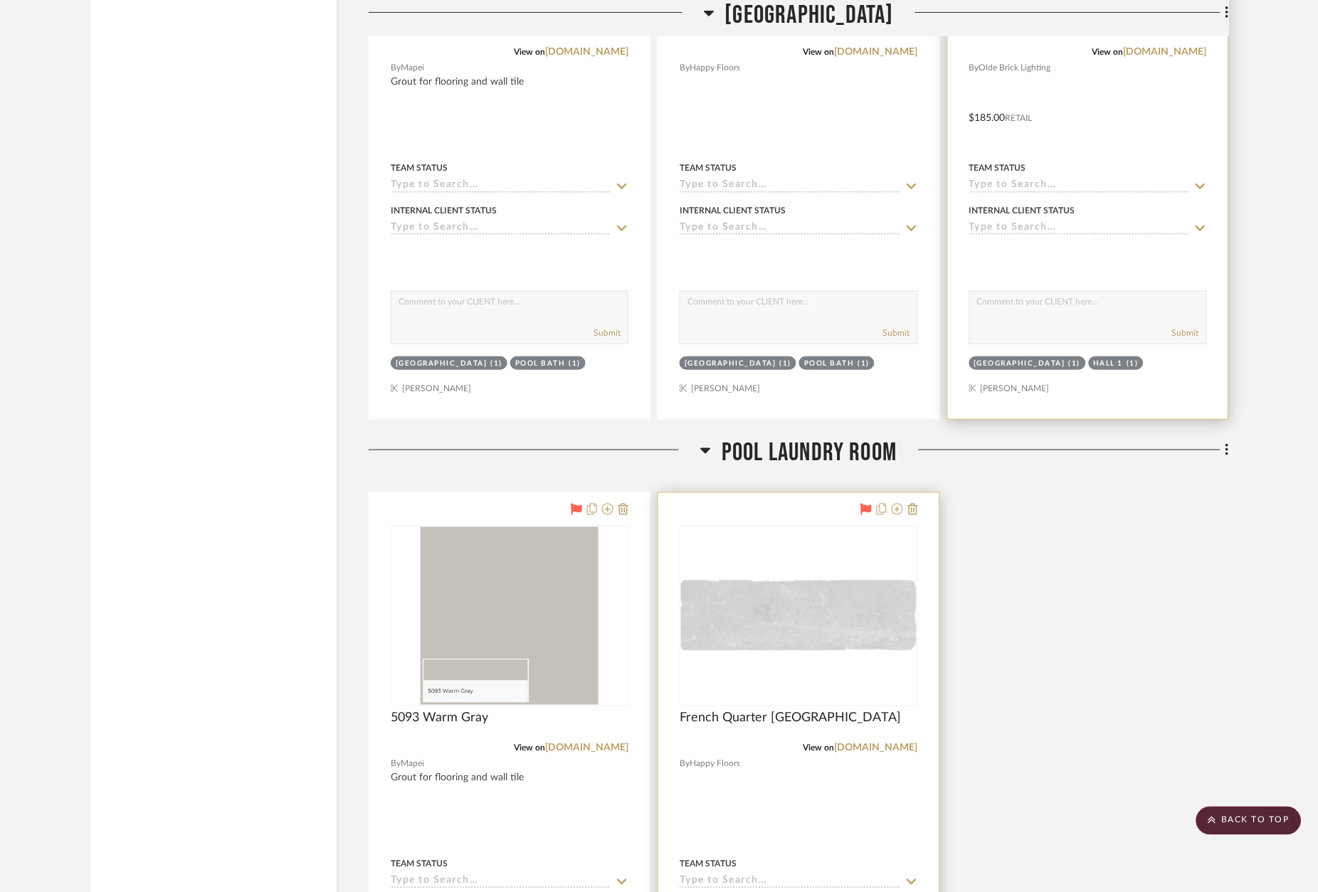
scroll to position [14087, 0]
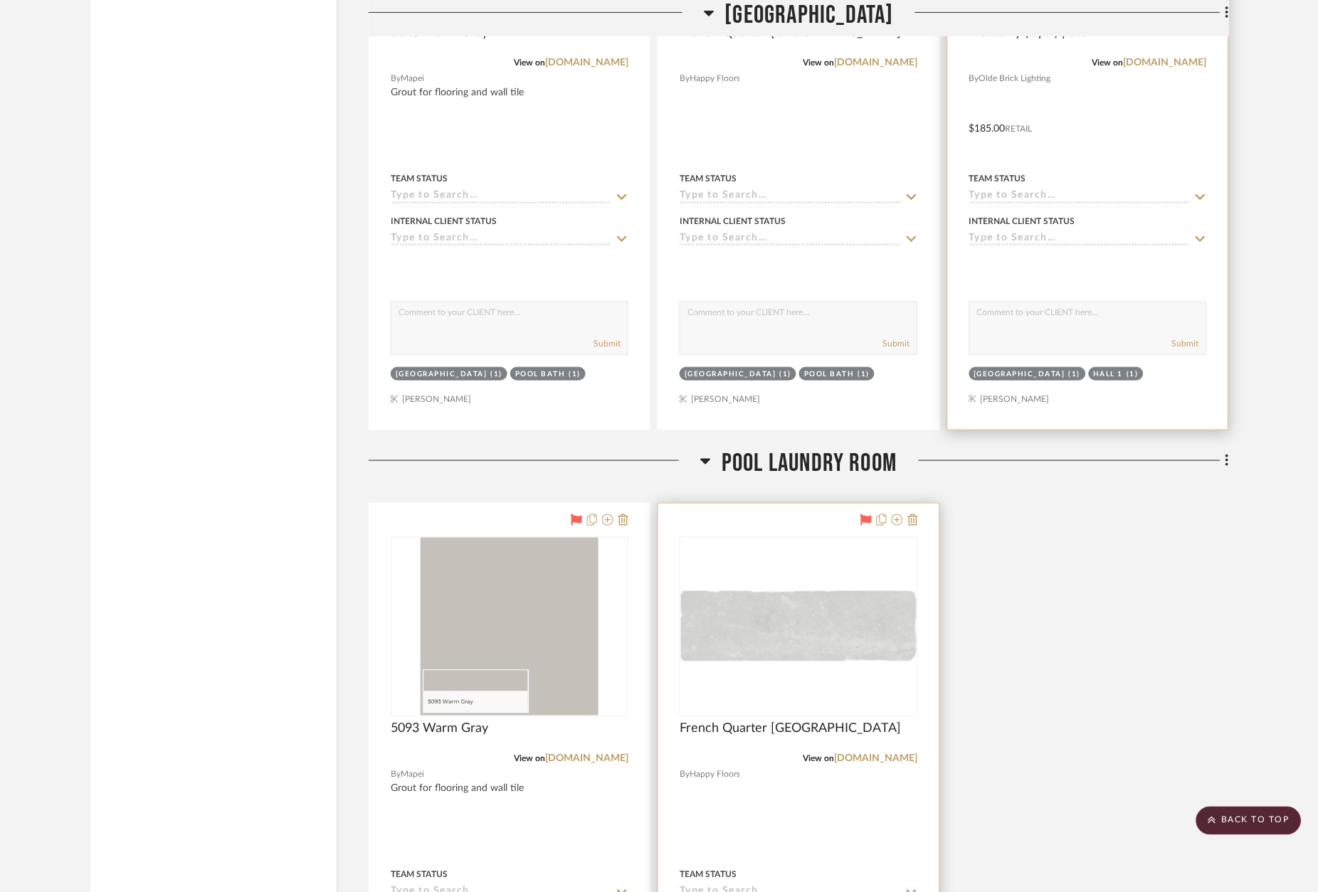
click at [810, 504] on div at bounding box center [798, 815] width 280 height 623
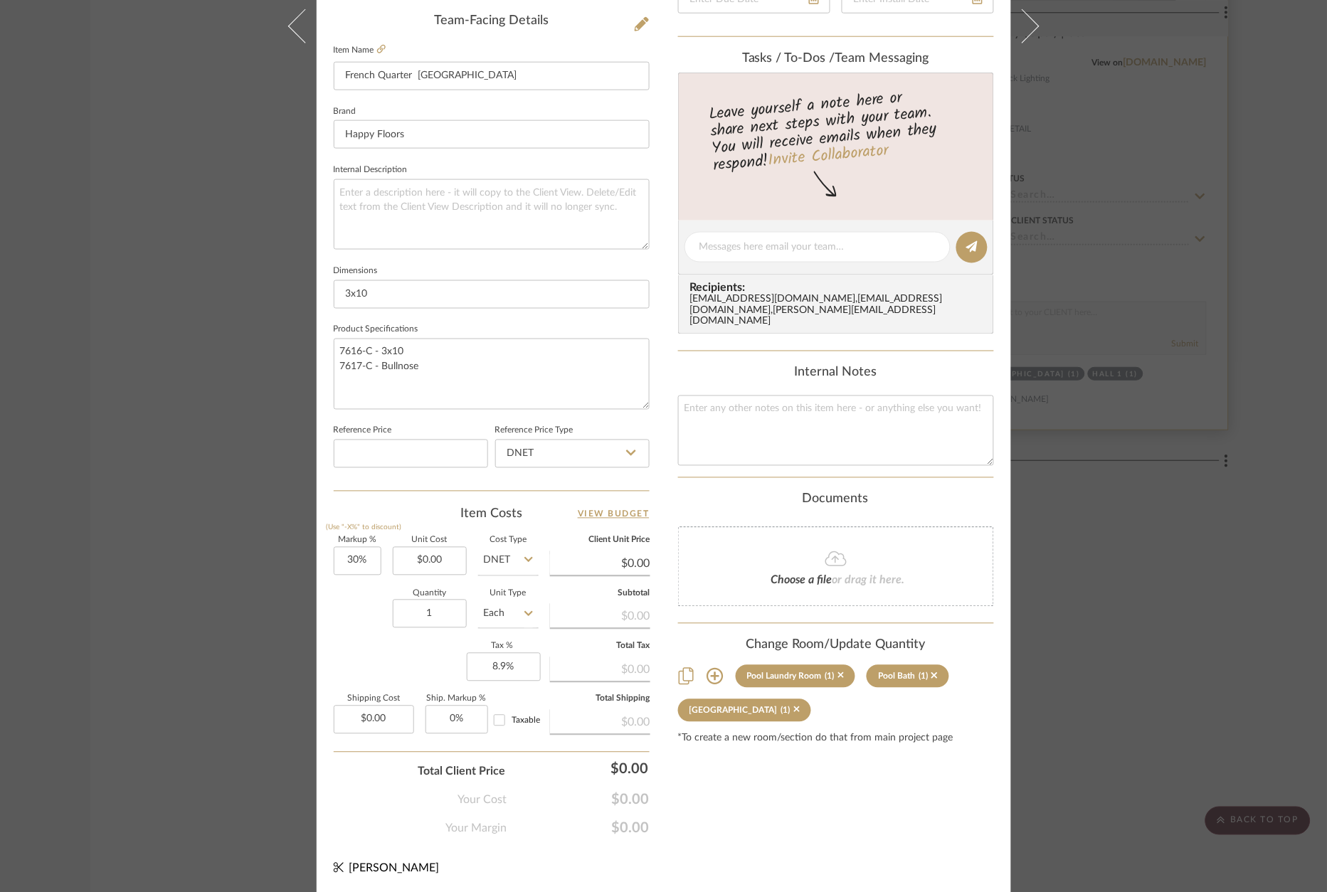
scroll to position [0, 0]
click at [710, 669] on icon at bounding box center [715, 677] width 16 height 16
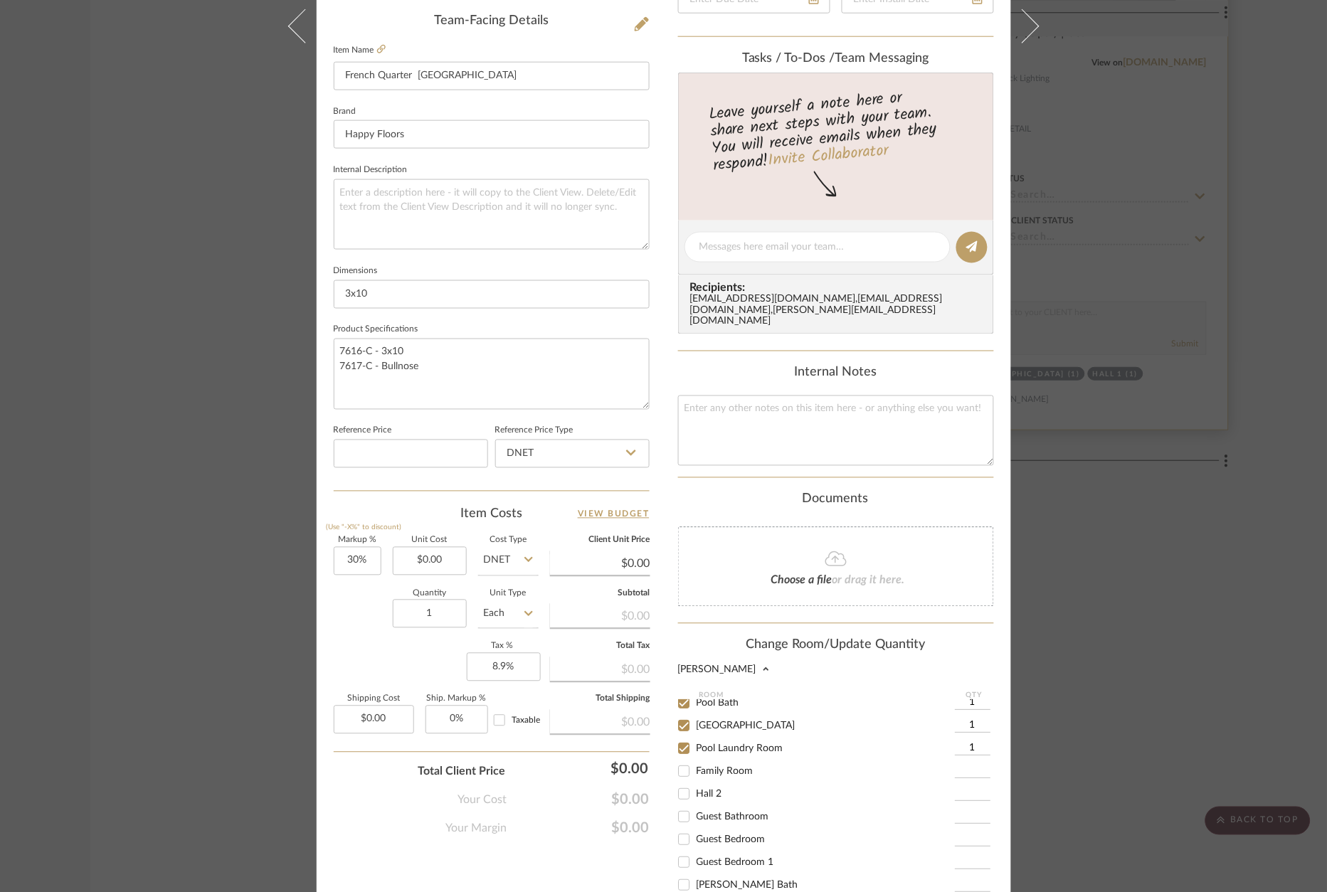
scroll to position [196, 0]
click at [722, 881] on span "[PERSON_NAME] Bath" at bounding box center [748, 886] width 102 height 10
click at [695, 875] on input "[PERSON_NAME] Bath" at bounding box center [683, 886] width 23 height 23
checkbox input "true"
type input "1"
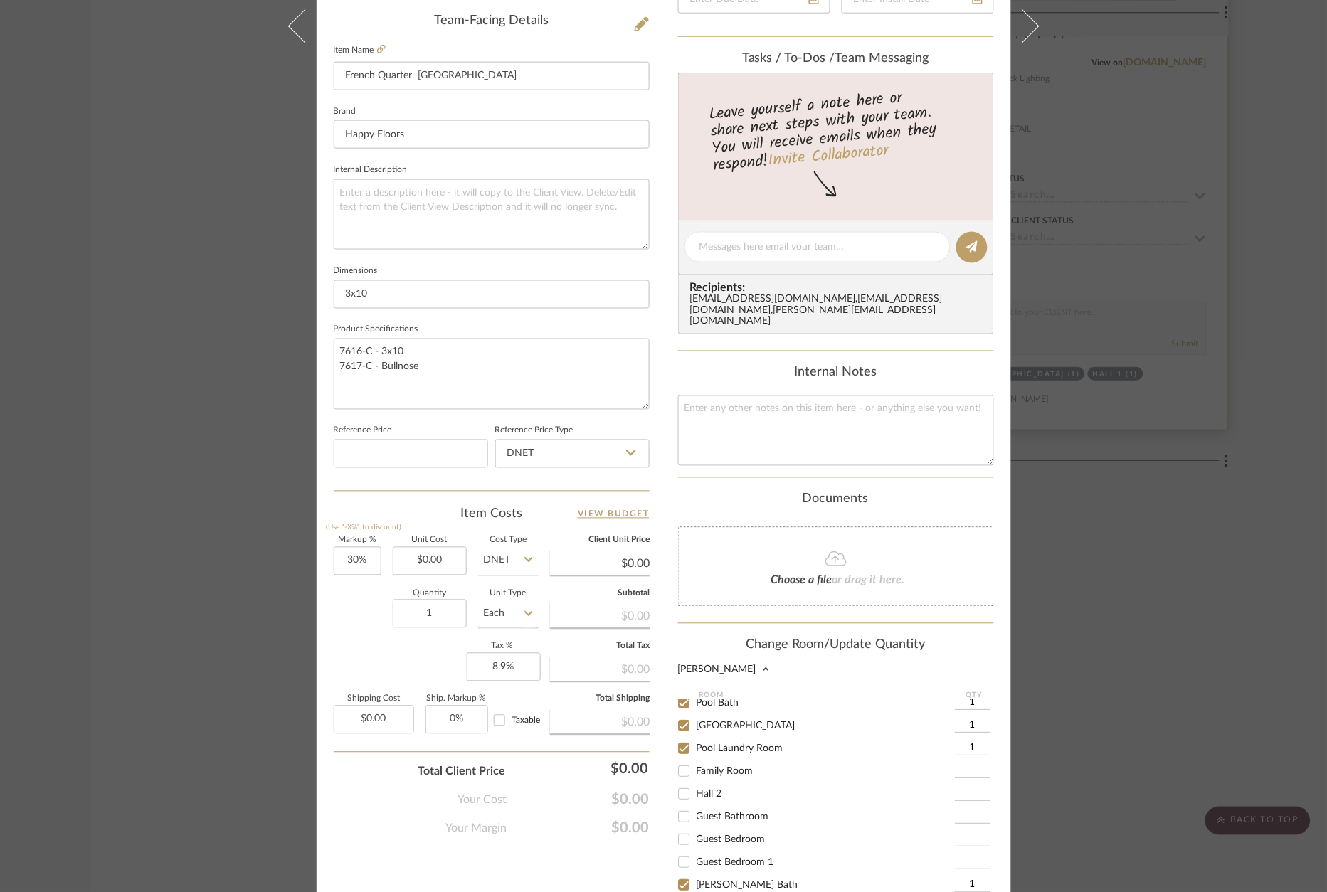
click at [670, 478] on div "[PERSON_NAME] Pool Laundry Room French Quarter Chartres Team View Client View O…" at bounding box center [664, 363] width 695 height 1566
click at [1126, 487] on div "[PERSON_NAME] Pool Laundry Room French Quarter Chartres Team View Client View O…" at bounding box center [663, 446] width 1327 height 892
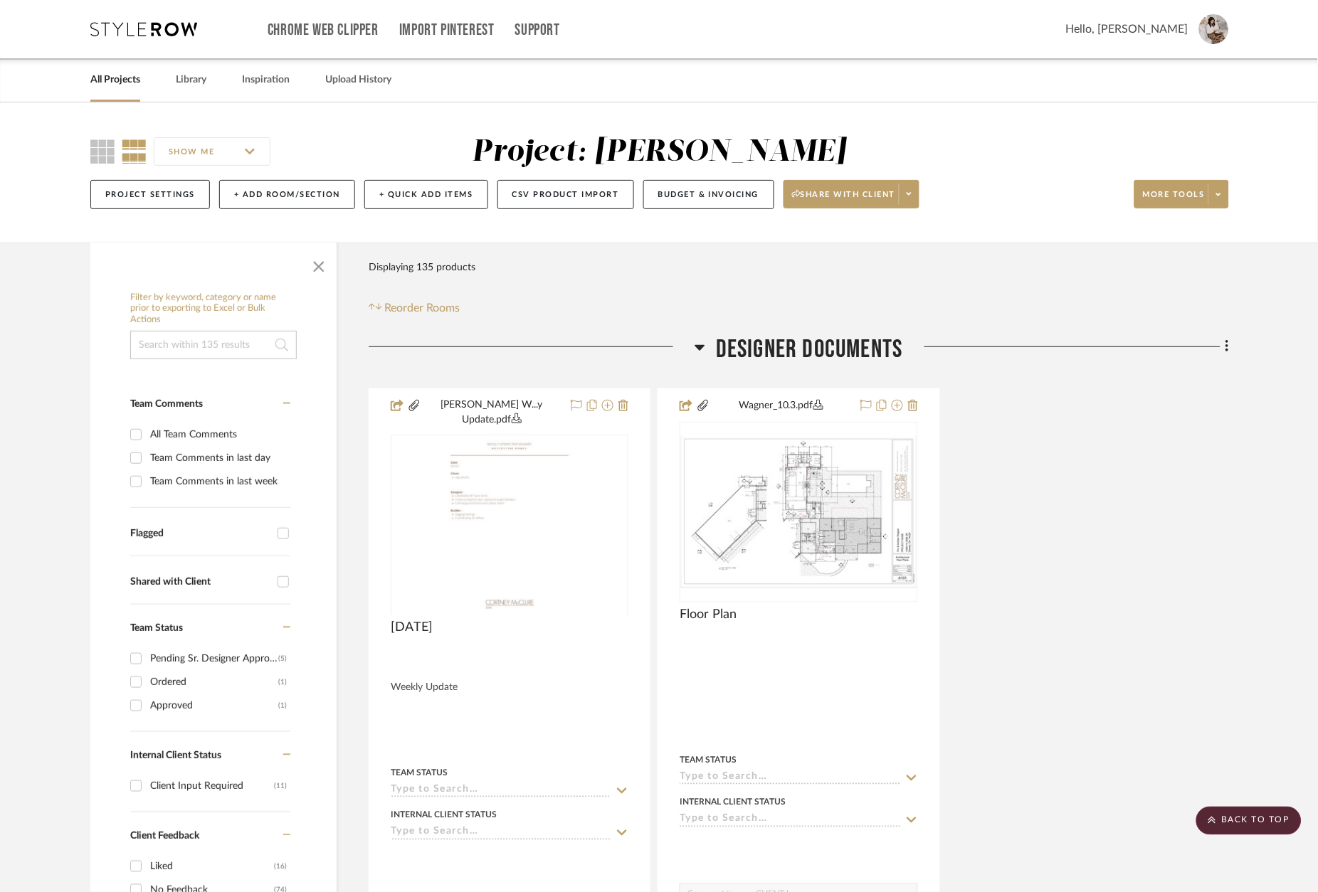
scroll to position [0, 0]
click at [189, 73] on link "Library" at bounding box center [191, 79] width 31 height 19
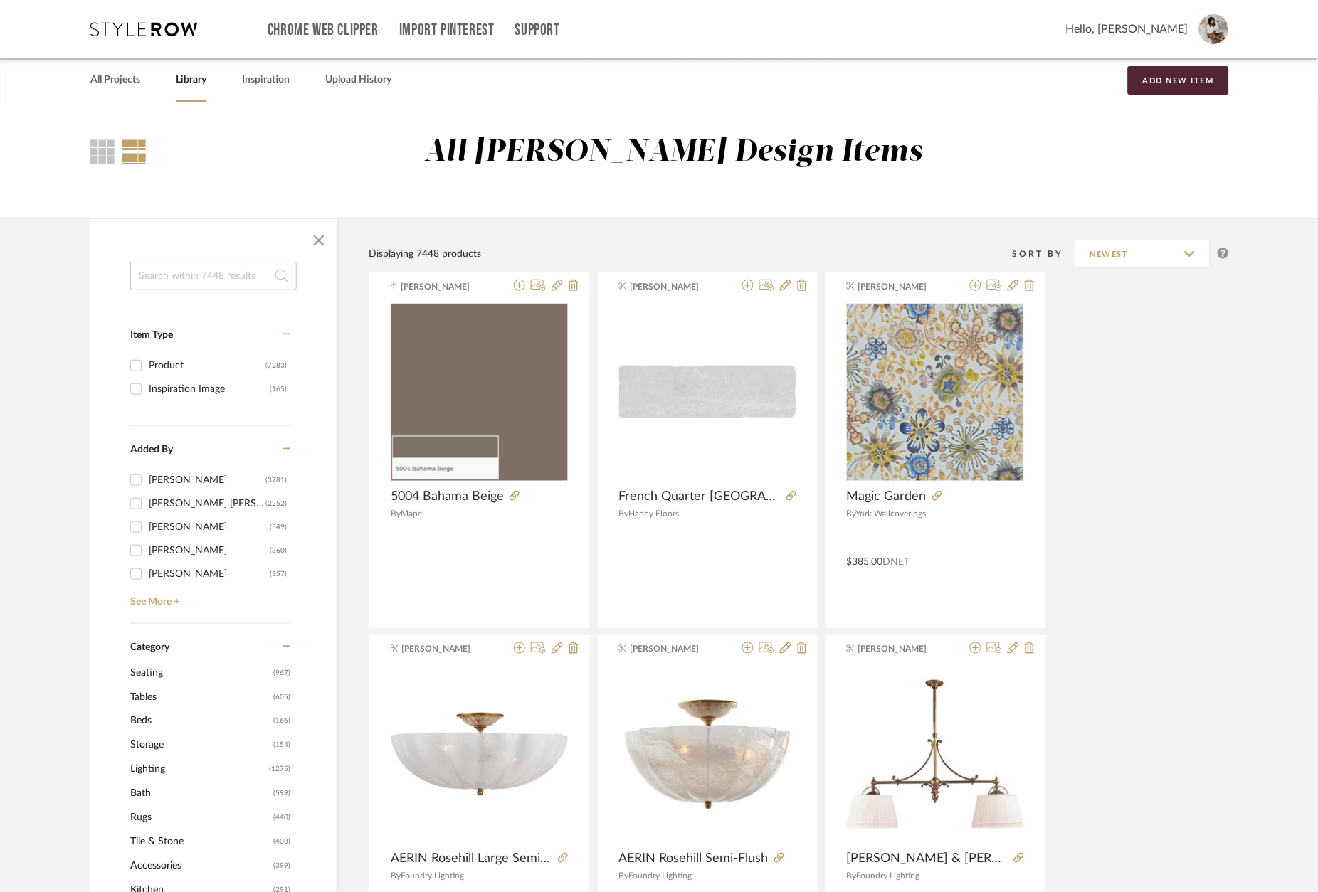
click at [197, 275] on input at bounding box center [213, 276] width 167 height 28
type input "grout"
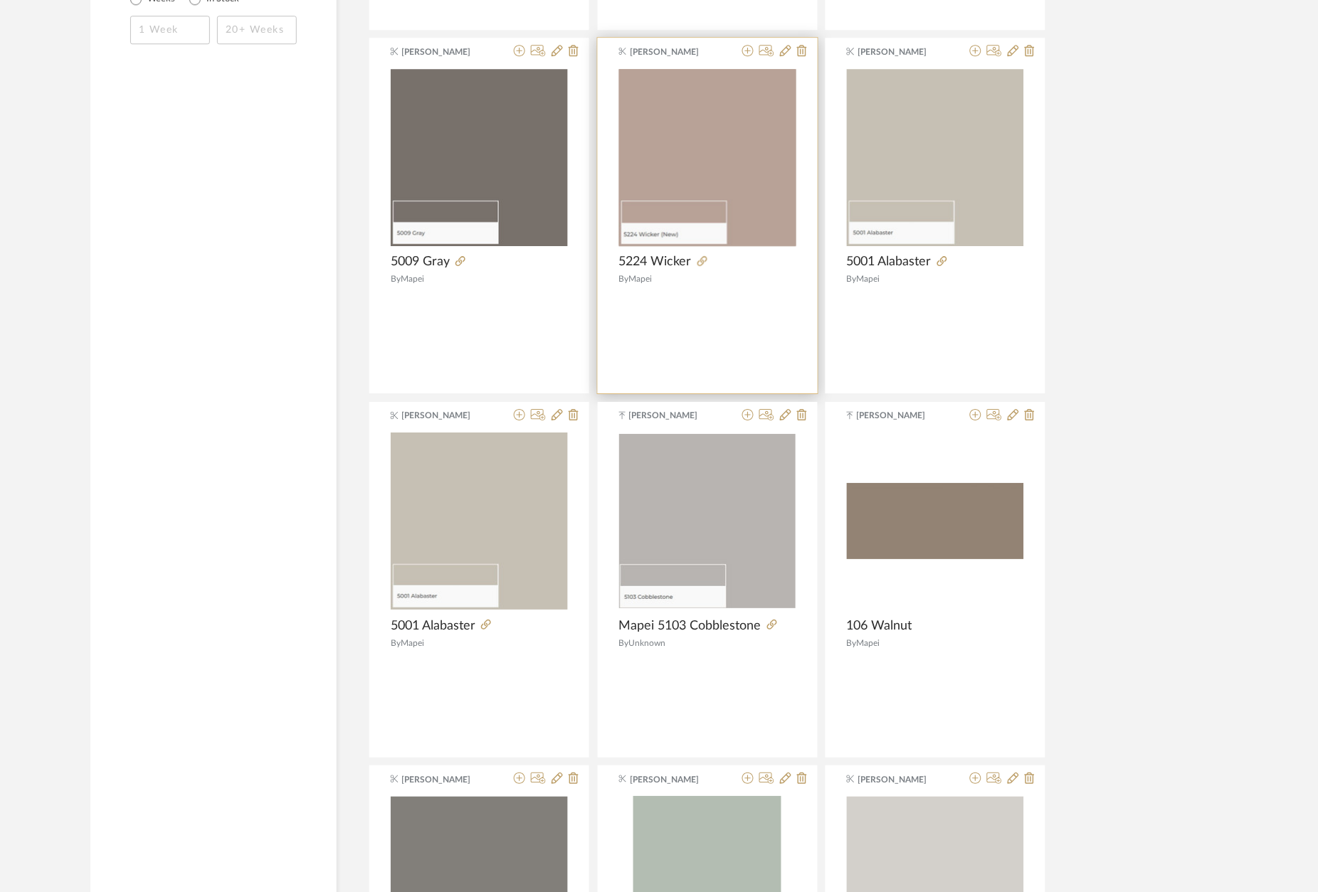
scroll to position [1013, 0]
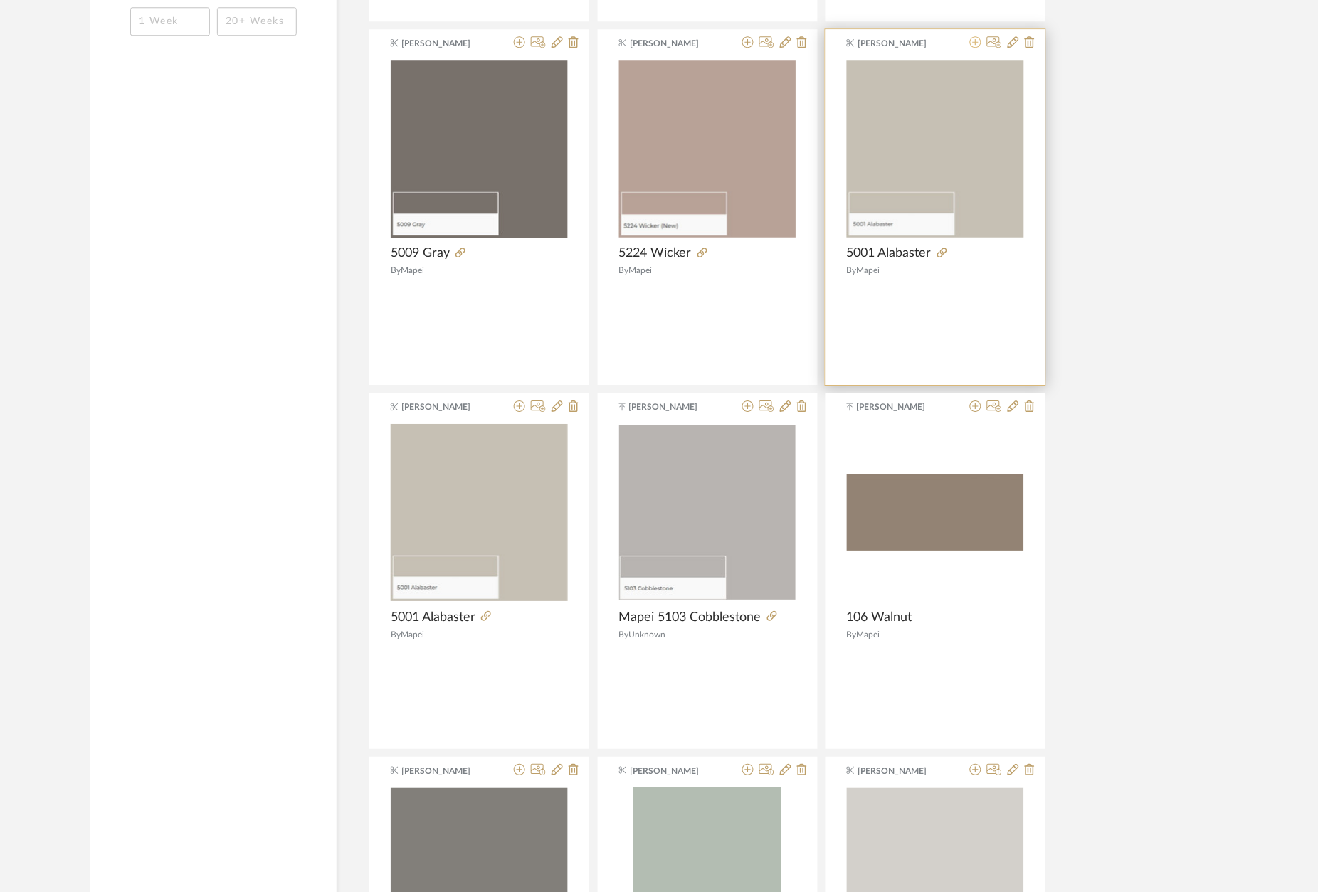
click at [976, 43] on icon at bounding box center [975, 41] width 11 height 11
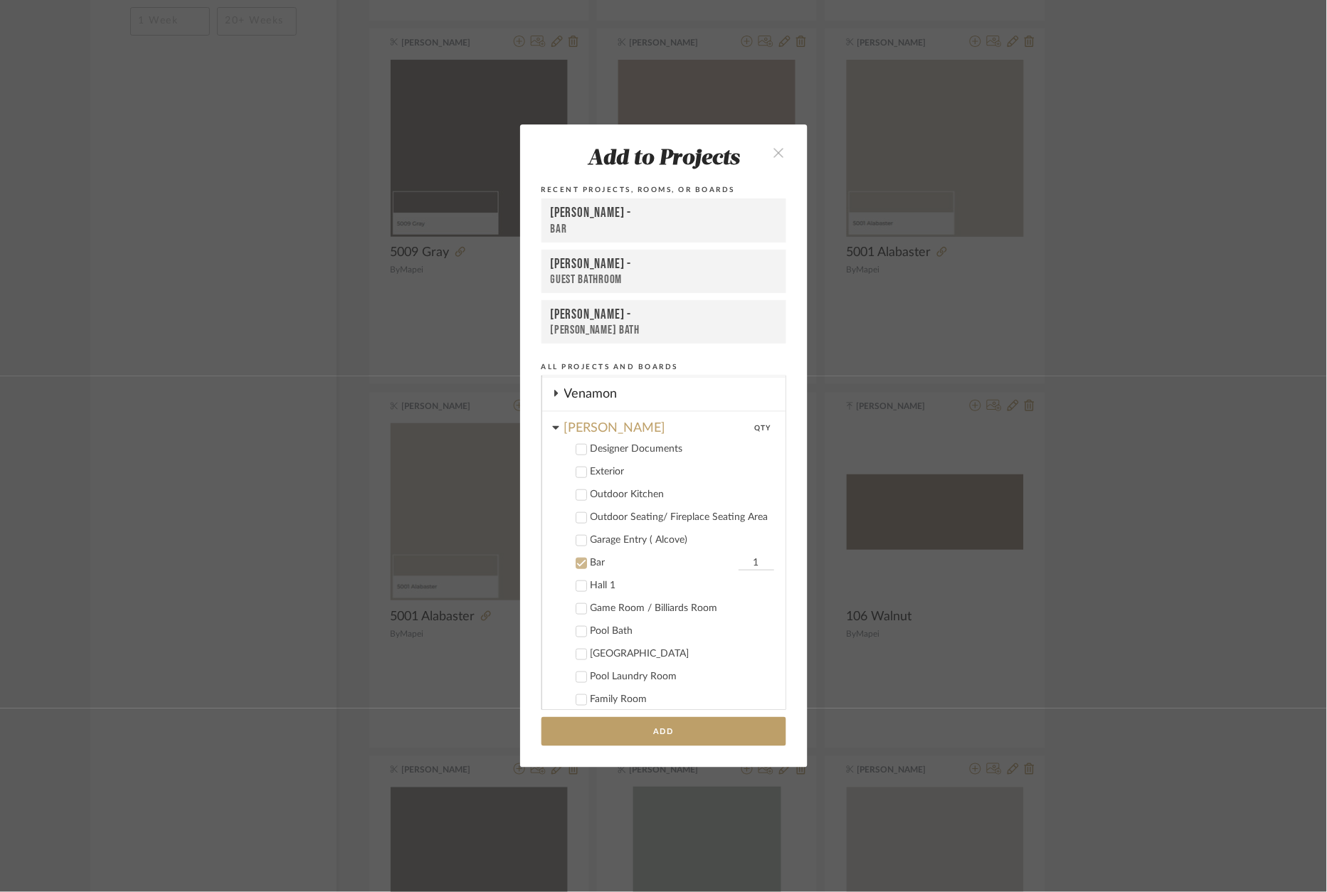
scroll to position [391, 0]
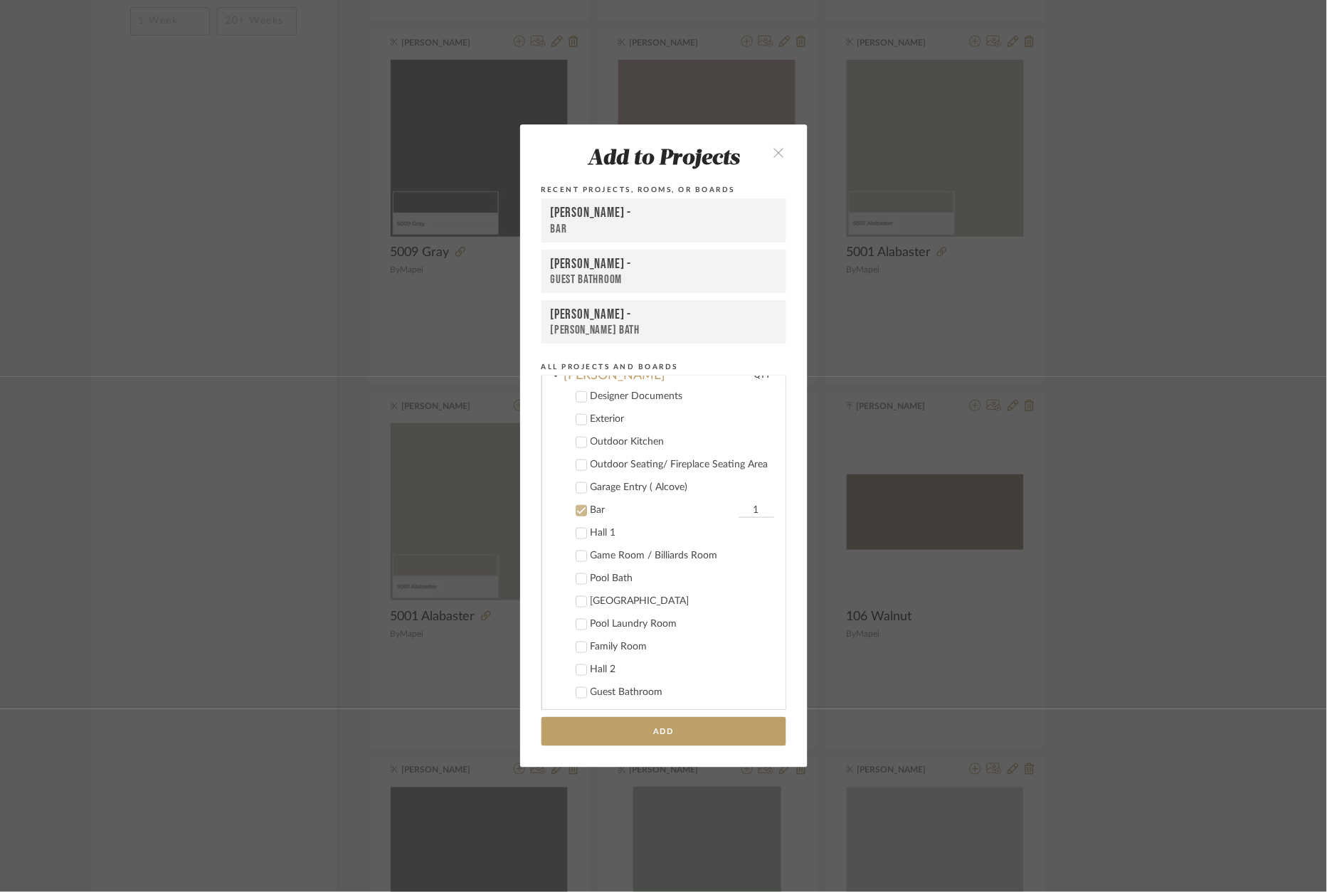
click at [591, 511] on div "Bar" at bounding box center [663, 511] width 144 height 12
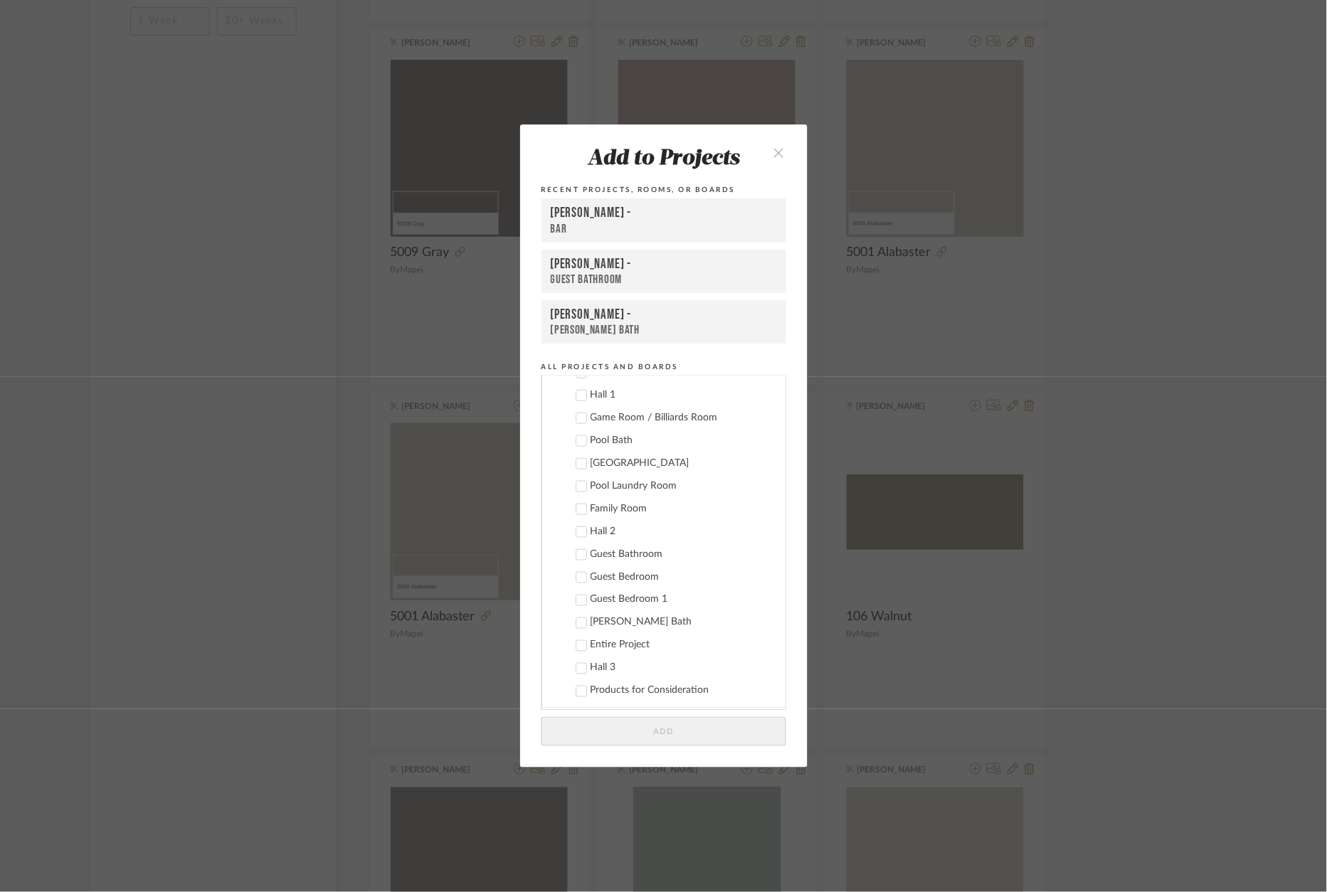
scroll to position [527, 0]
click at [626, 620] on div "[PERSON_NAME] Bath" at bounding box center [683, 625] width 184 height 12
click at [684, 737] on button "Add" at bounding box center [664, 731] width 245 height 29
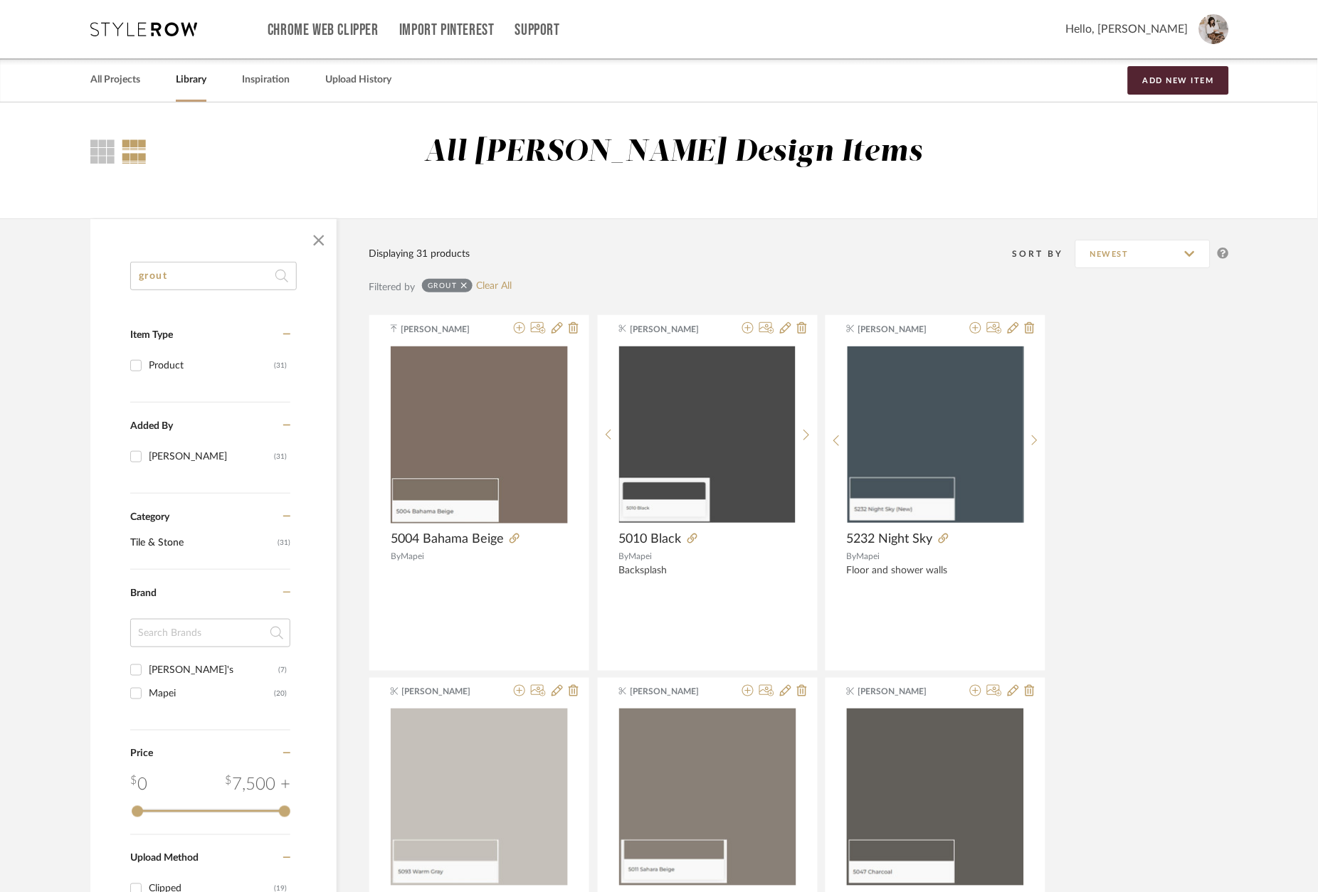
scroll to position [0, 0]
drag, startPoint x: 120, startPoint y: 26, endPoint x: 656, endPoint y: 58, distance: 537.6
click at [131, 24] on icon at bounding box center [143, 29] width 107 height 14
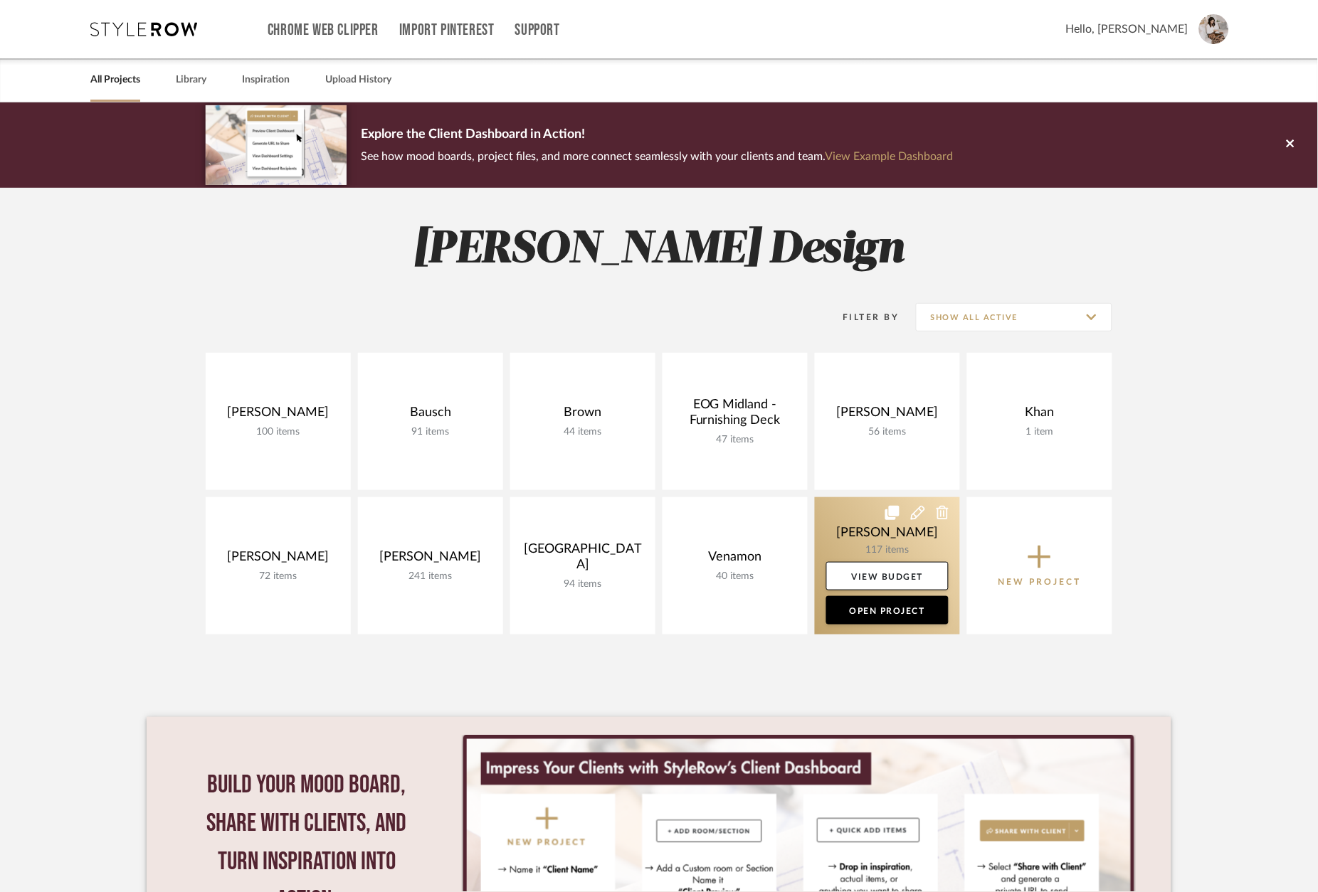
click at [856, 525] on link at bounding box center [887, 565] width 145 height 137
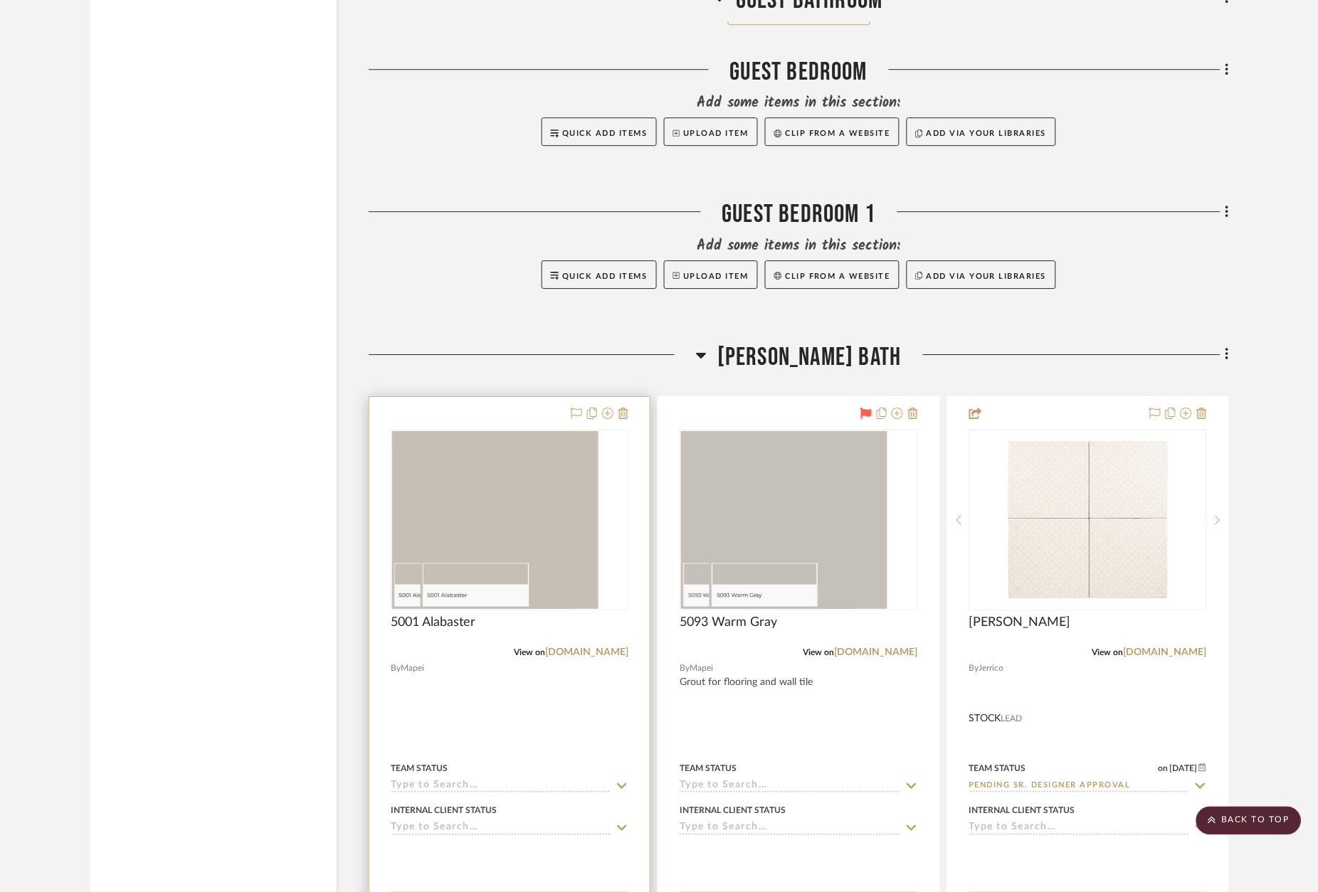
scroll to position [19244, 0]
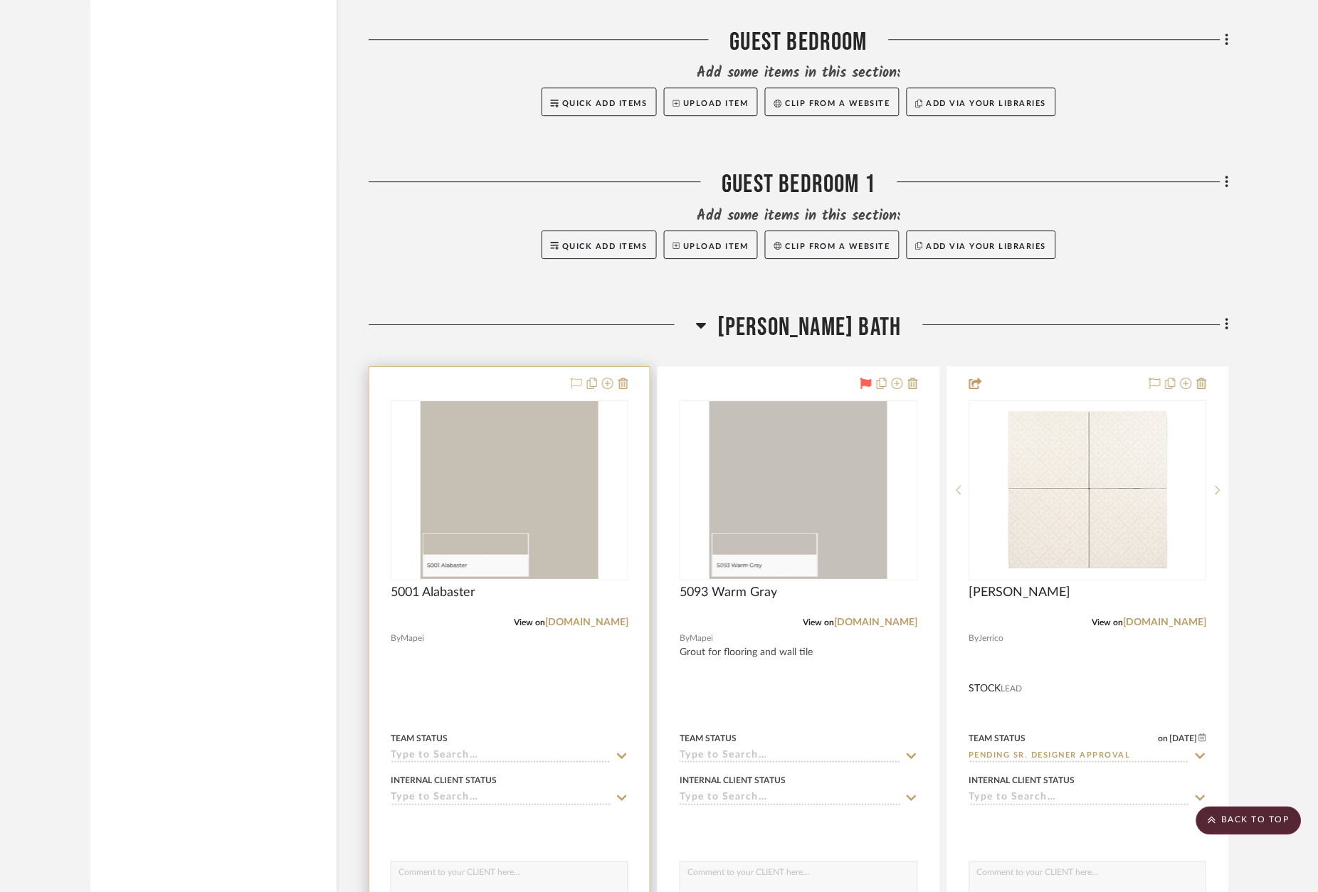
click at [574, 378] on icon at bounding box center [576, 383] width 11 height 11
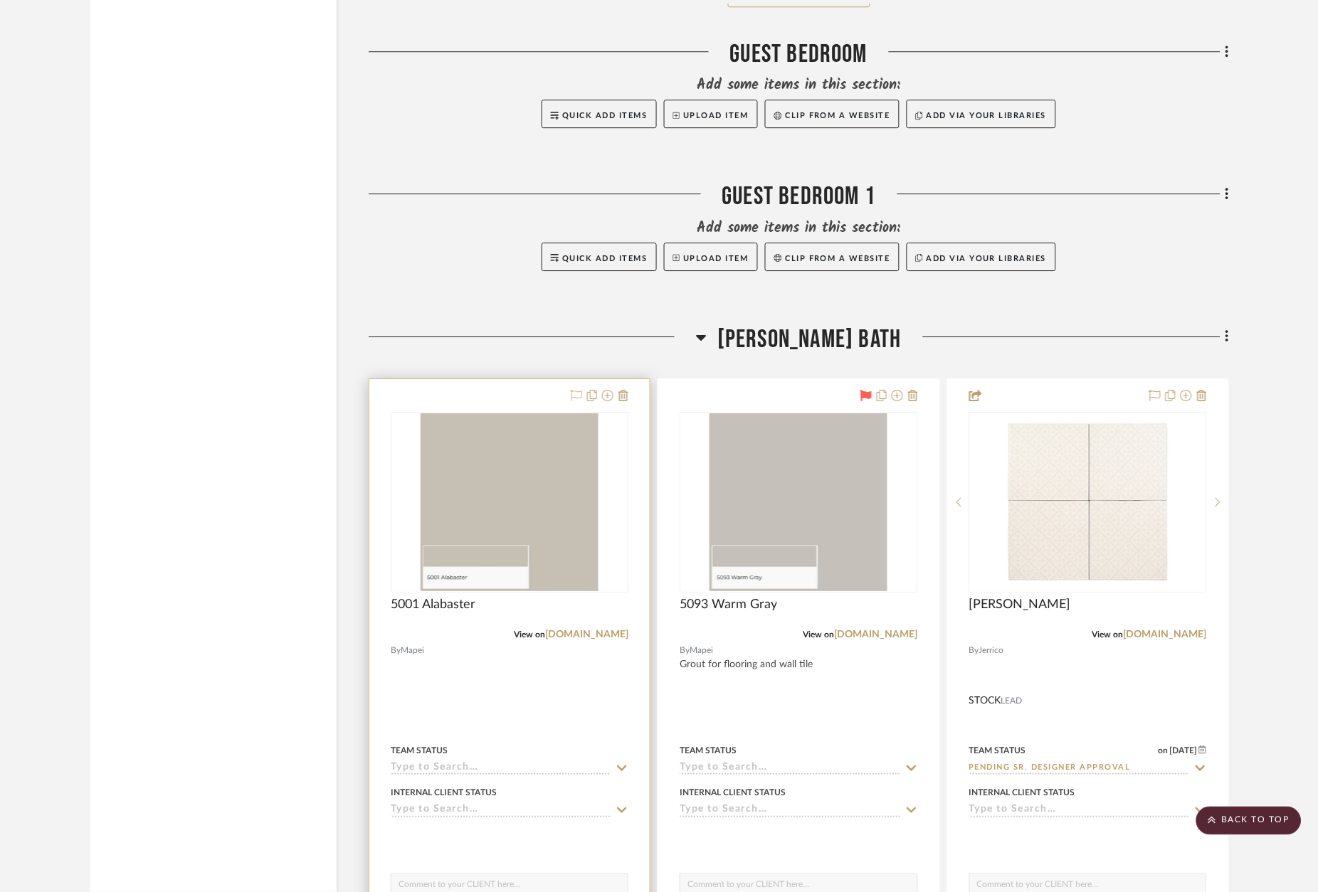
click at [577, 379] on div at bounding box center [509, 690] width 280 height 623
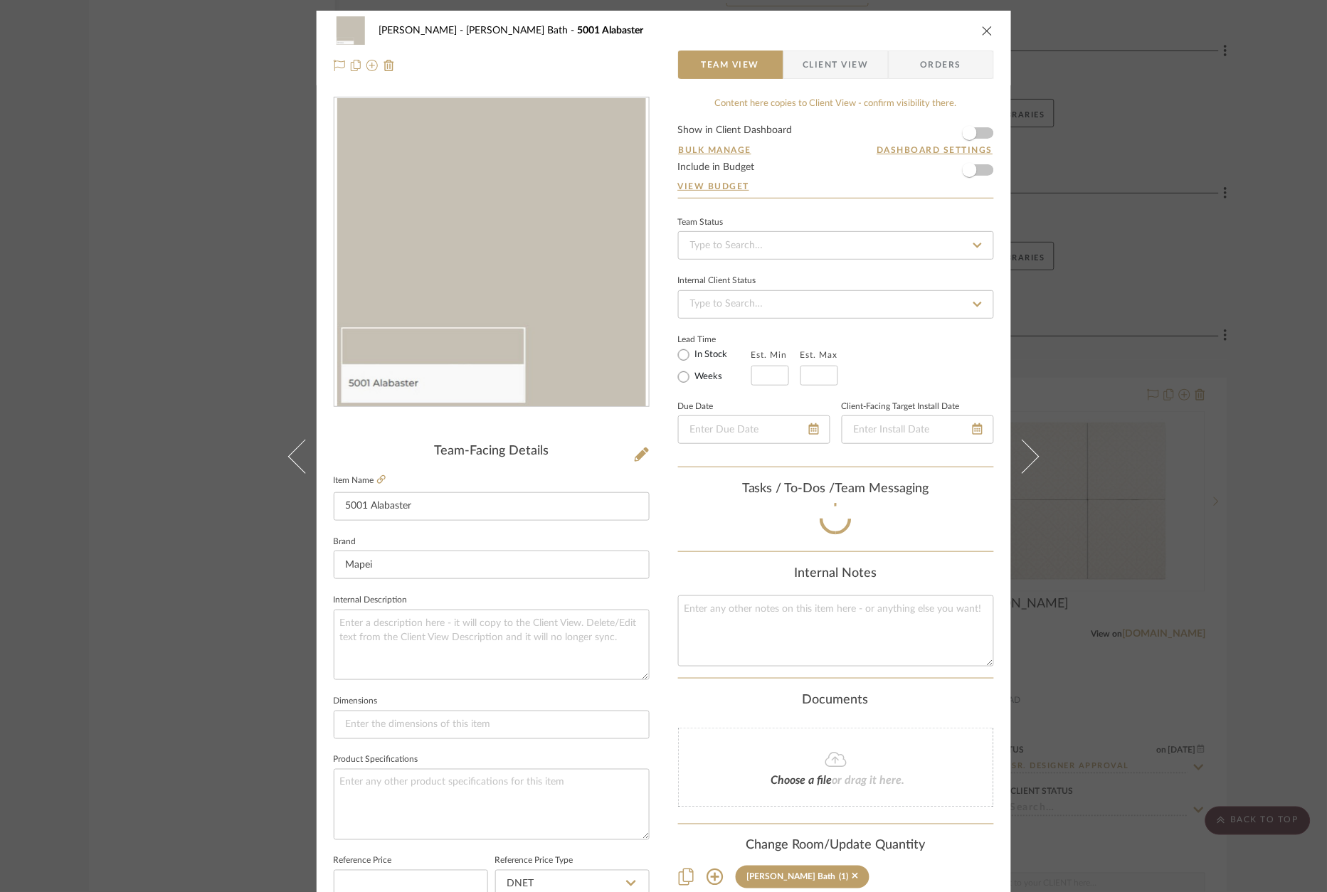
scroll to position [19234, 0]
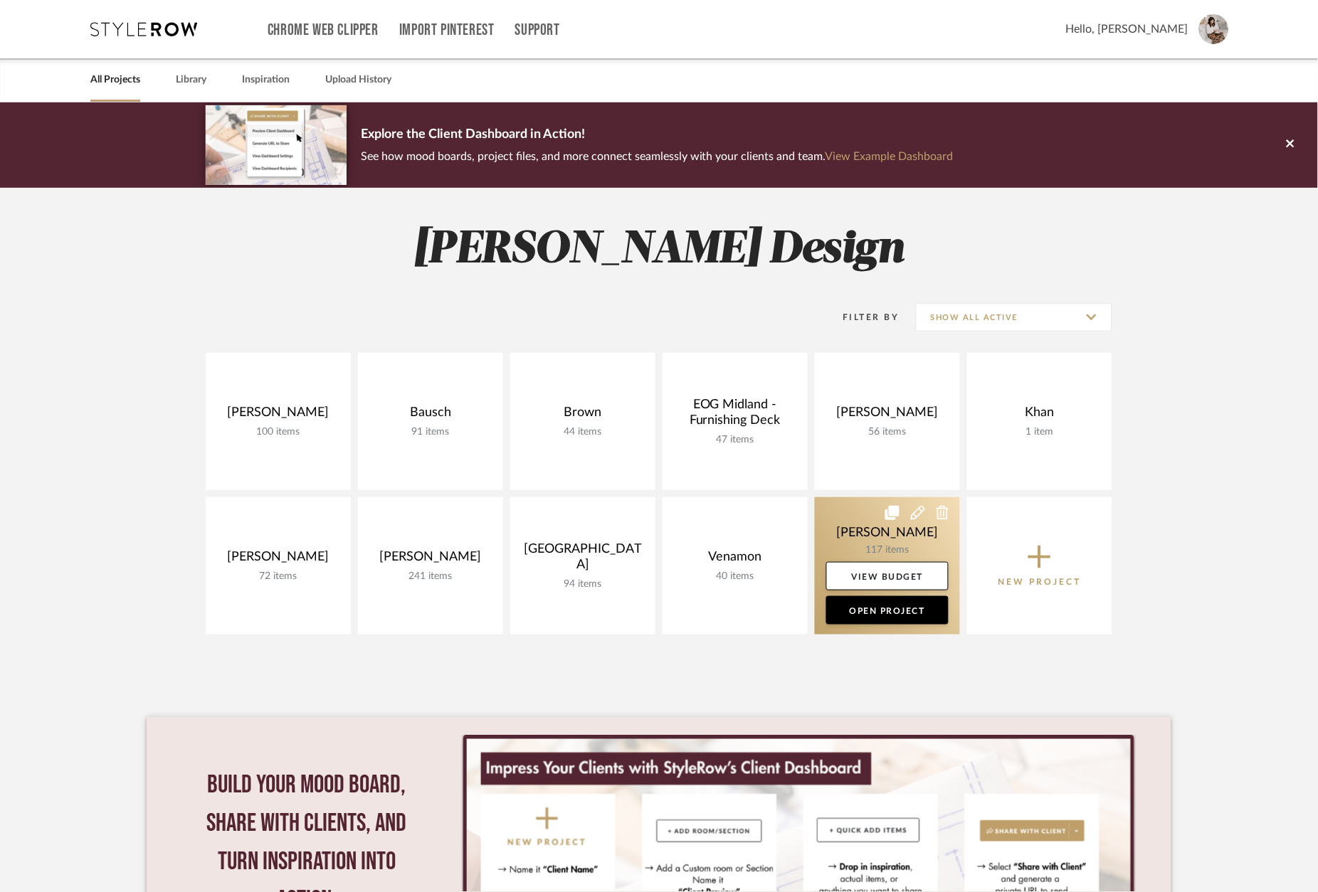
drag, startPoint x: 853, startPoint y: 538, endPoint x: 840, endPoint y: 537, distance: 12.9
click at [853, 538] on link at bounding box center [887, 565] width 145 height 137
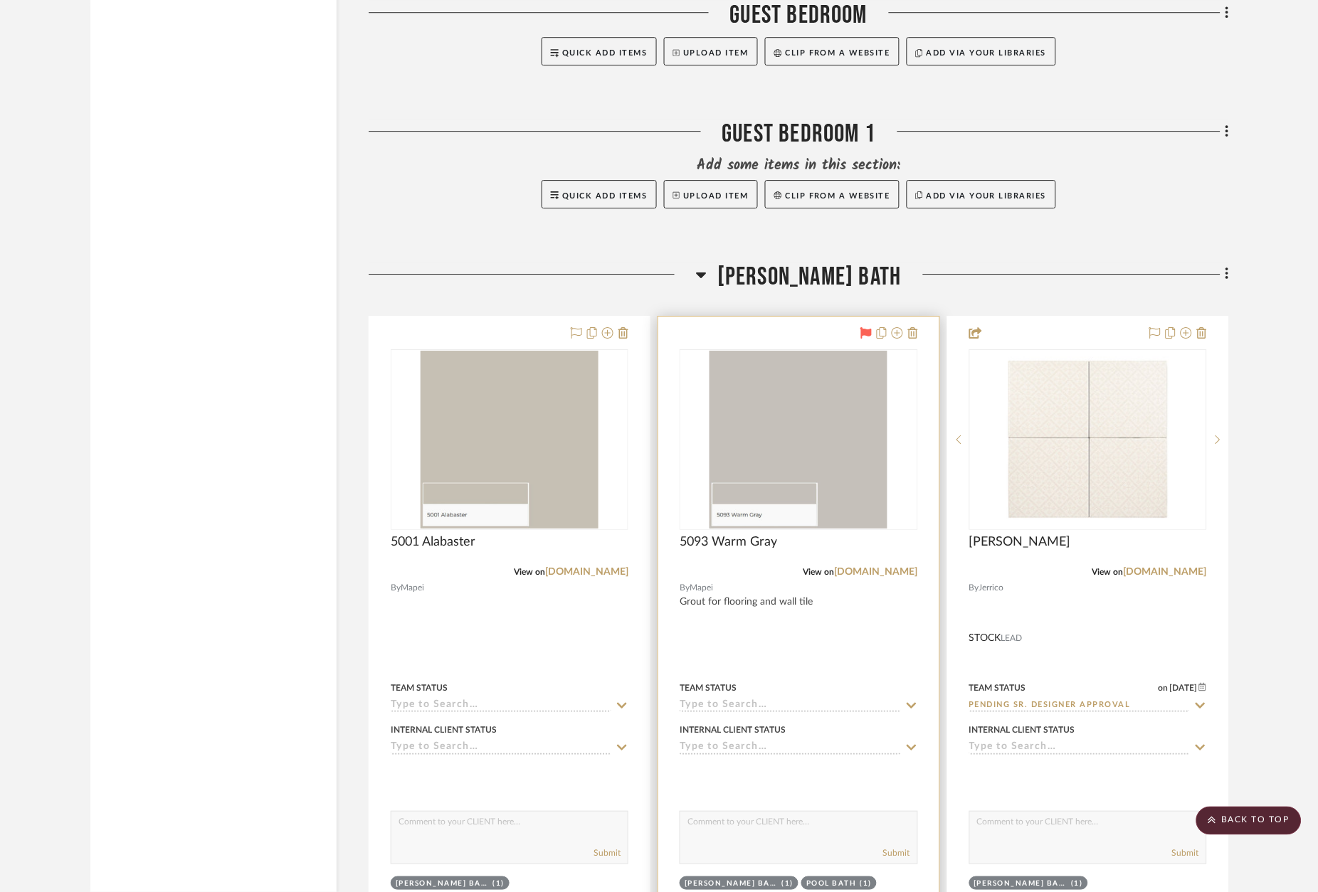
scroll to position [19286, 0]
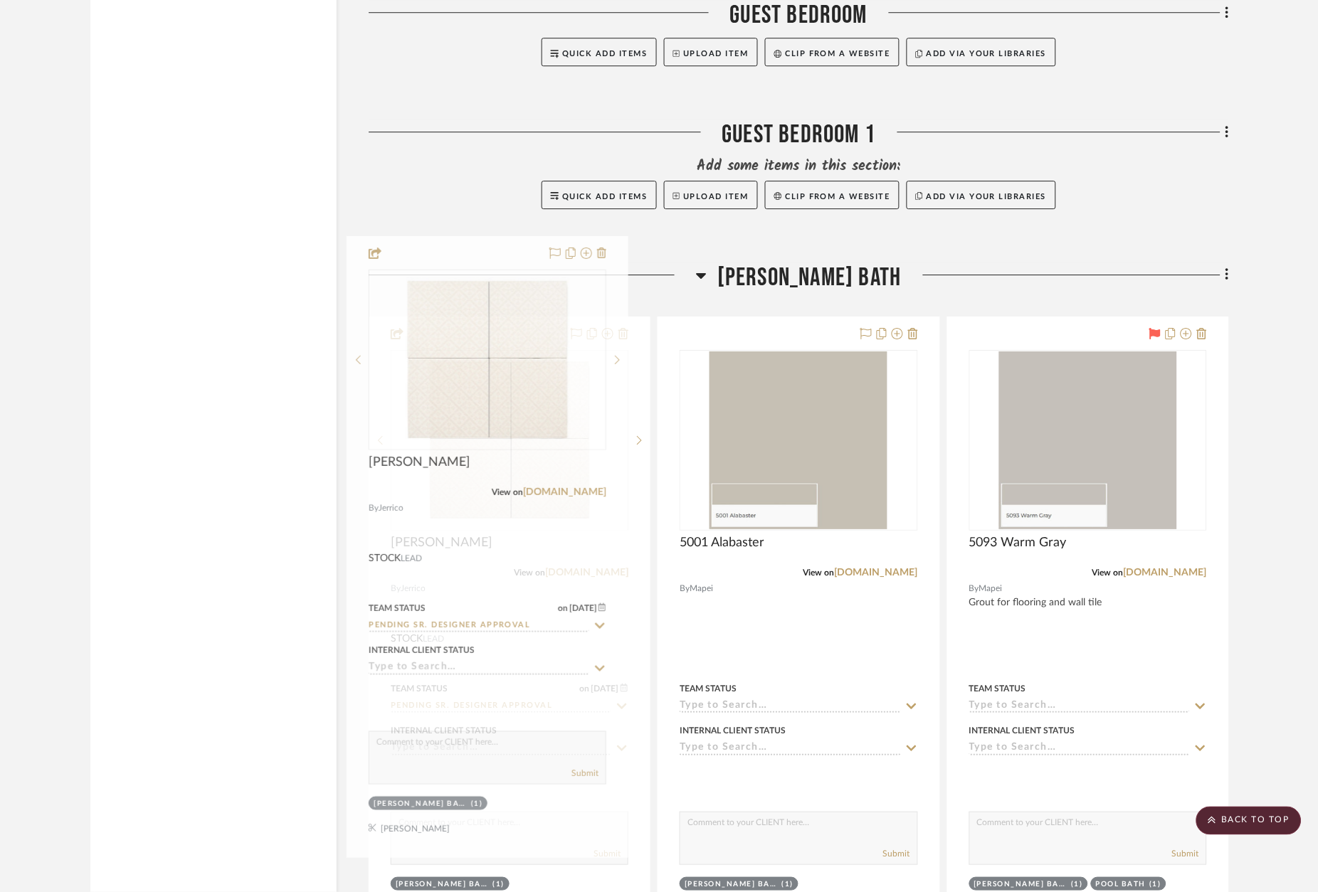
drag, startPoint x: 1065, startPoint y: 252, endPoint x: 464, endPoint y: 252, distance: 600.6
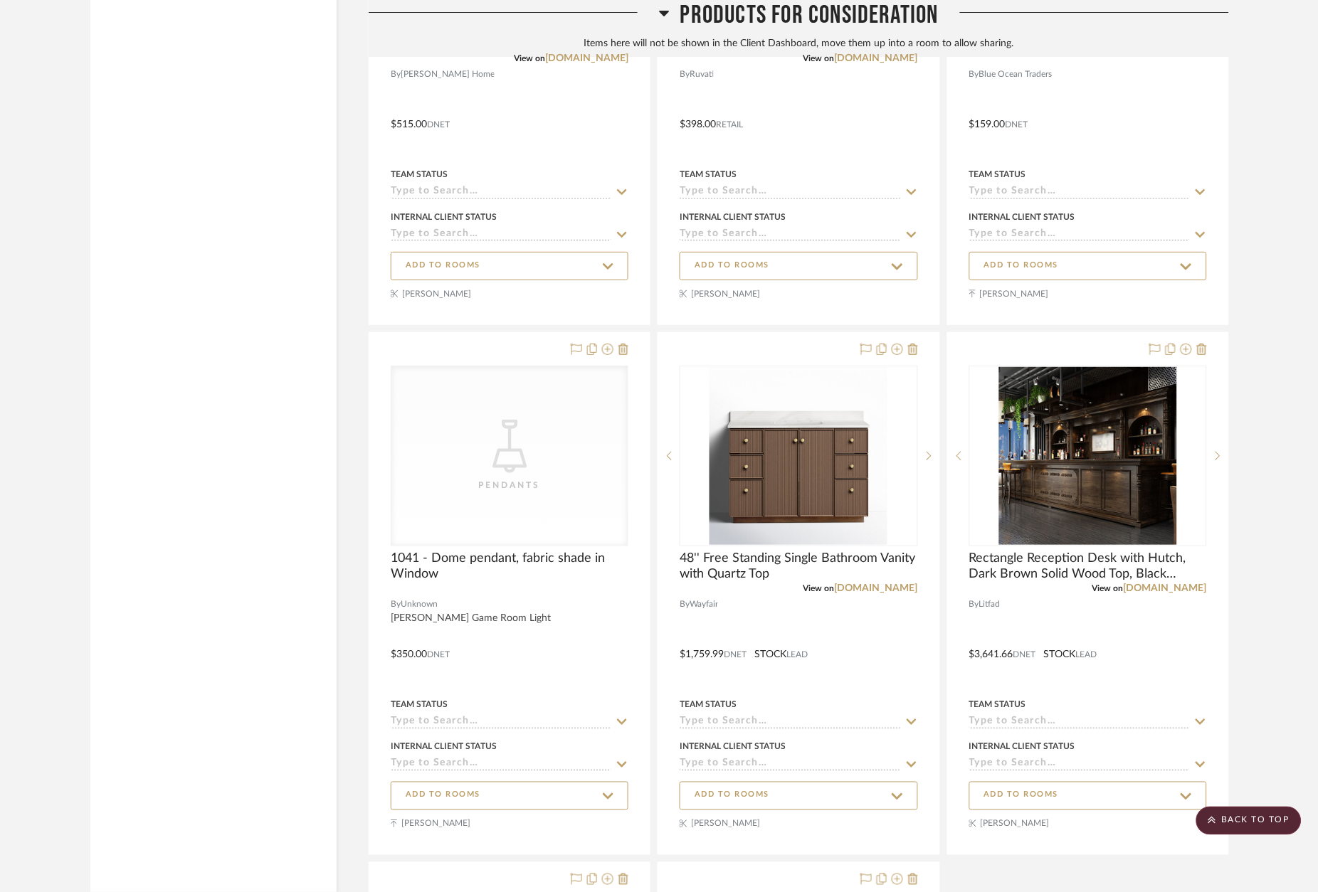
scroll to position [23895, 0]
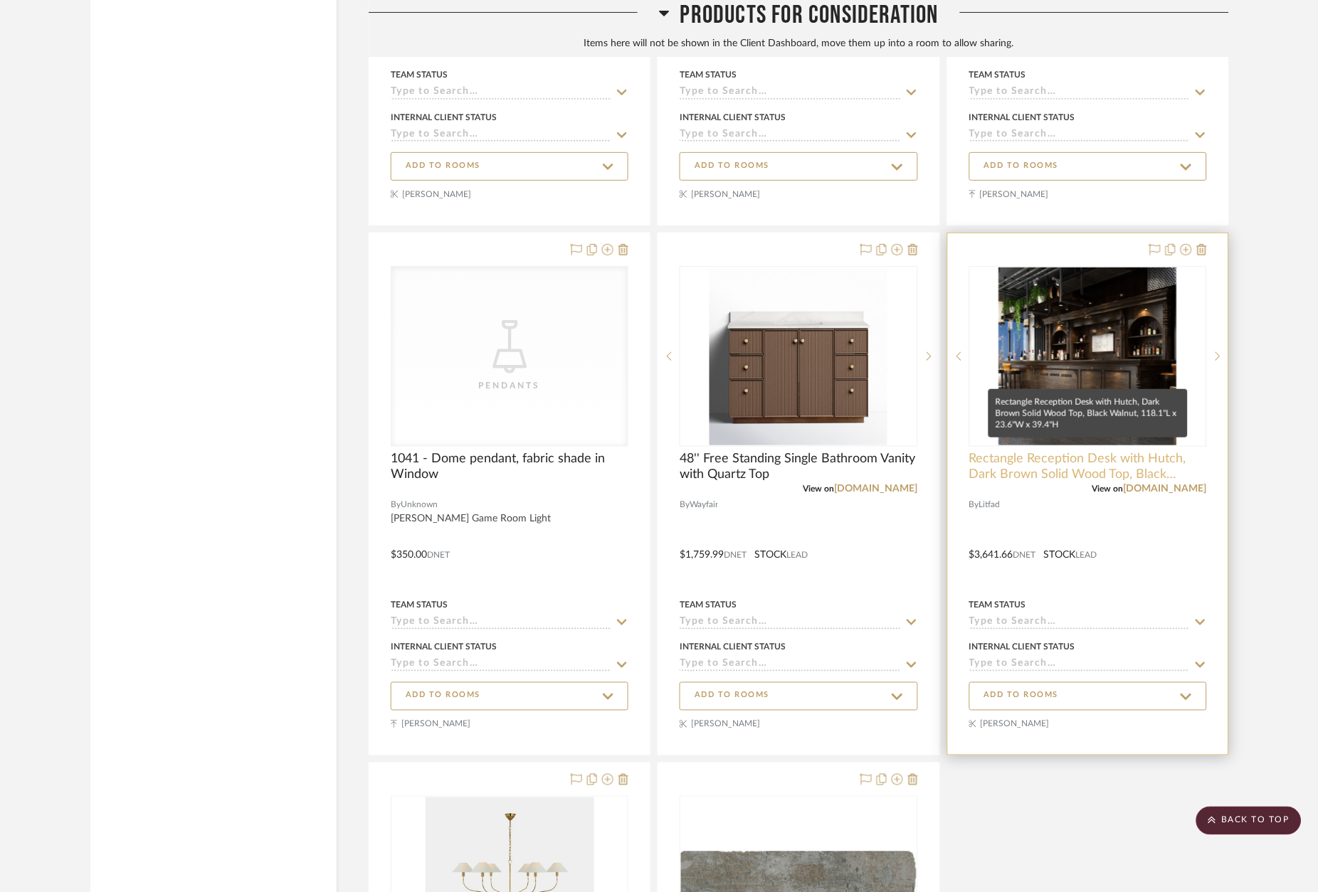
click at [1145, 451] on span "Rectangle Reception Desk with Hutch, Dark Brown Solid Wood Top, Black Walnut, 1…" at bounding box center [1088, 466] width 238 height 31
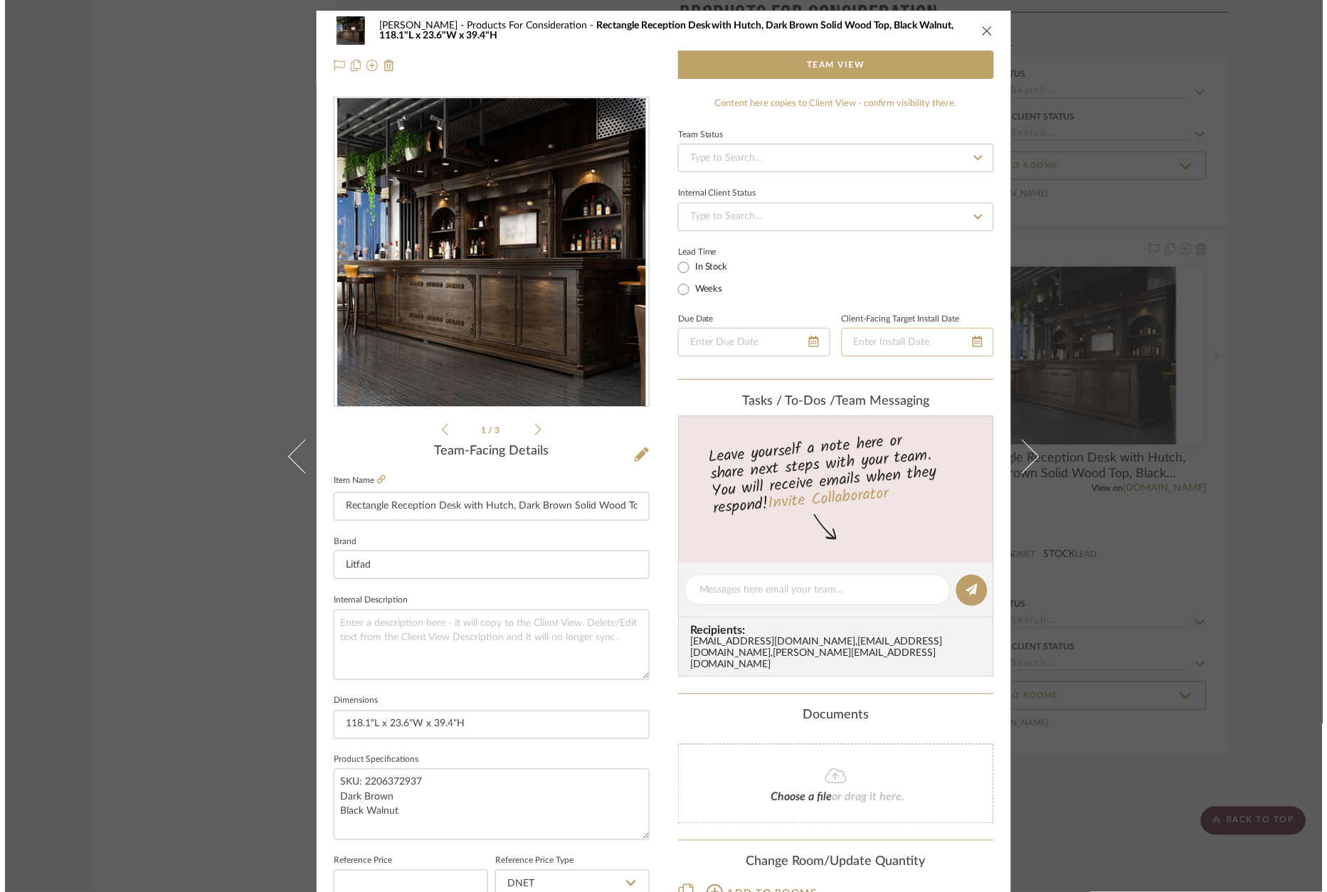
scroll to position [0, 0]
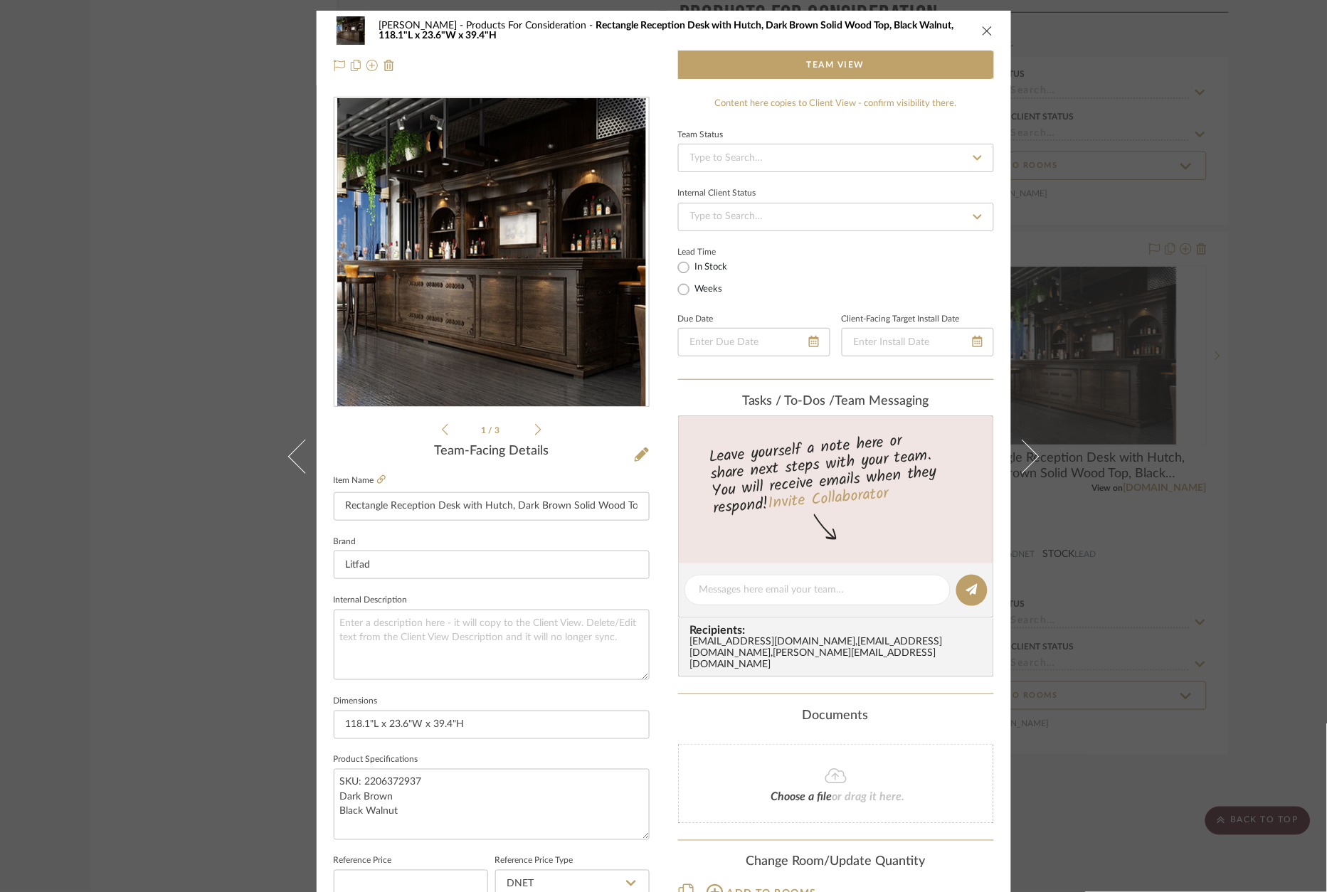
click at [529, 430] on li "1 / 3" at bounding box center [491, 429] width 87 height 17
click at [535, 430] on icon at bounding box center [538, 429] width 6 height 13
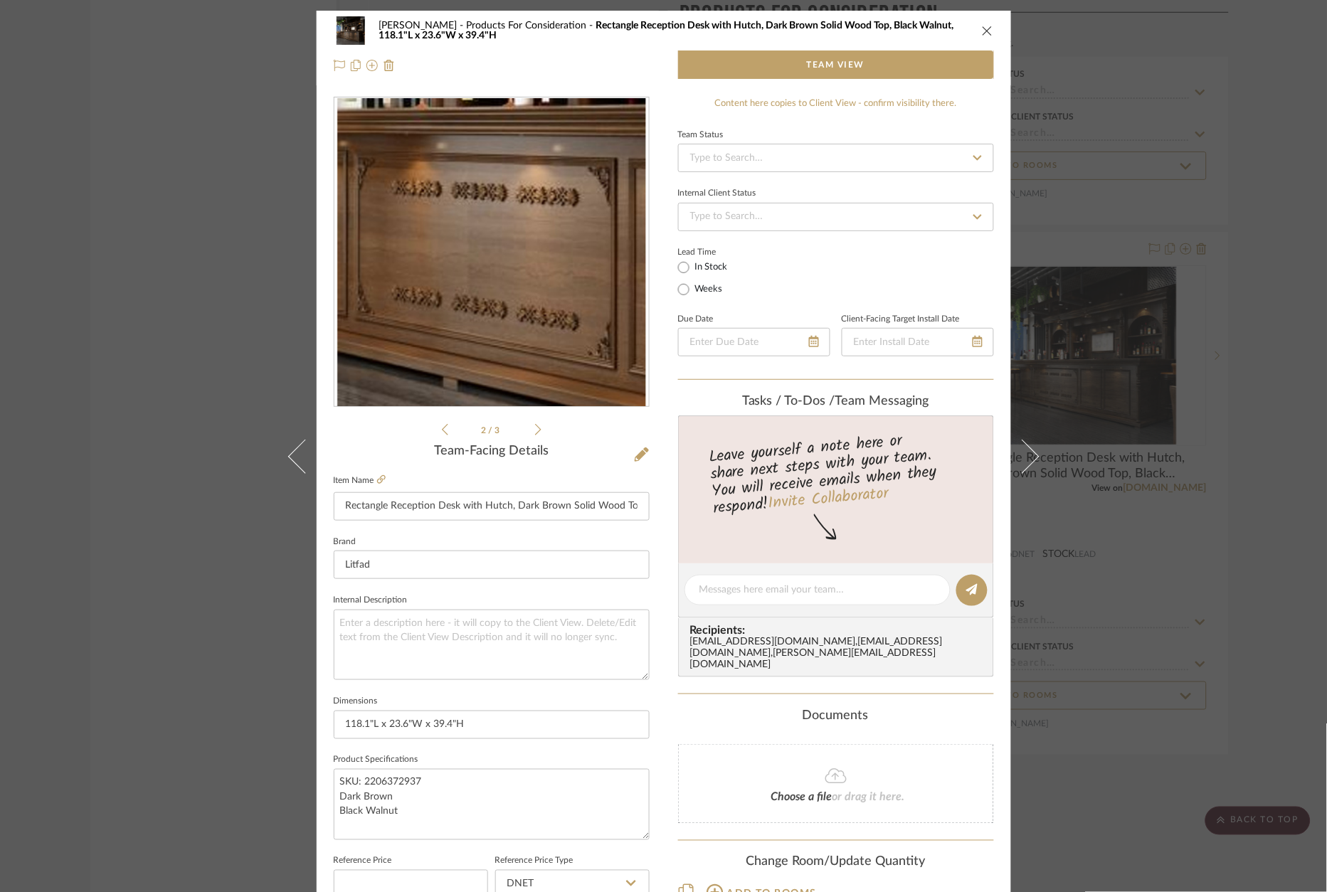
click at [535, 434] on icon at bounding box center [538, 429] width 6 height 13
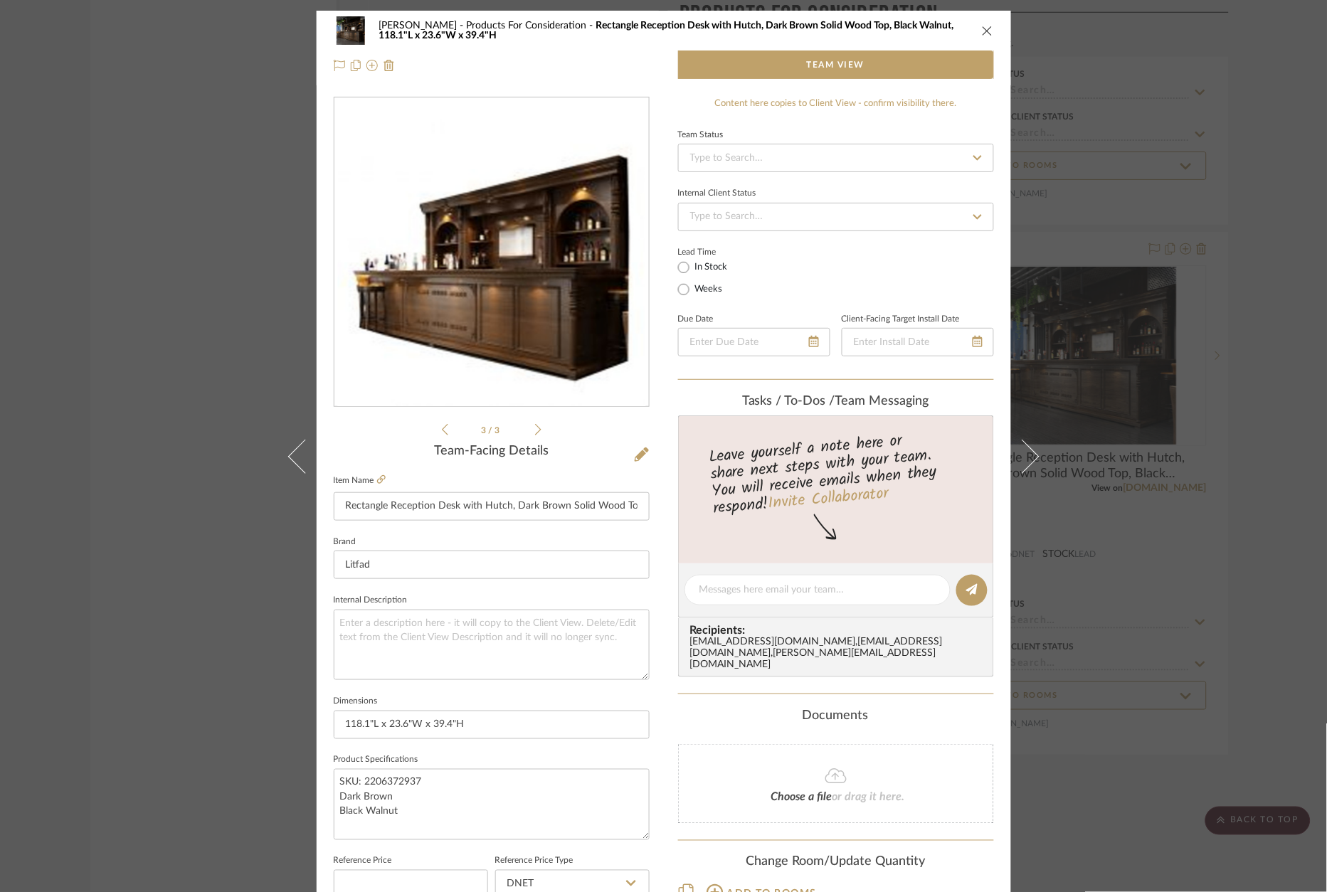
click at [535, 434] on icon at bounding box center [538, 429] width 6 height 13
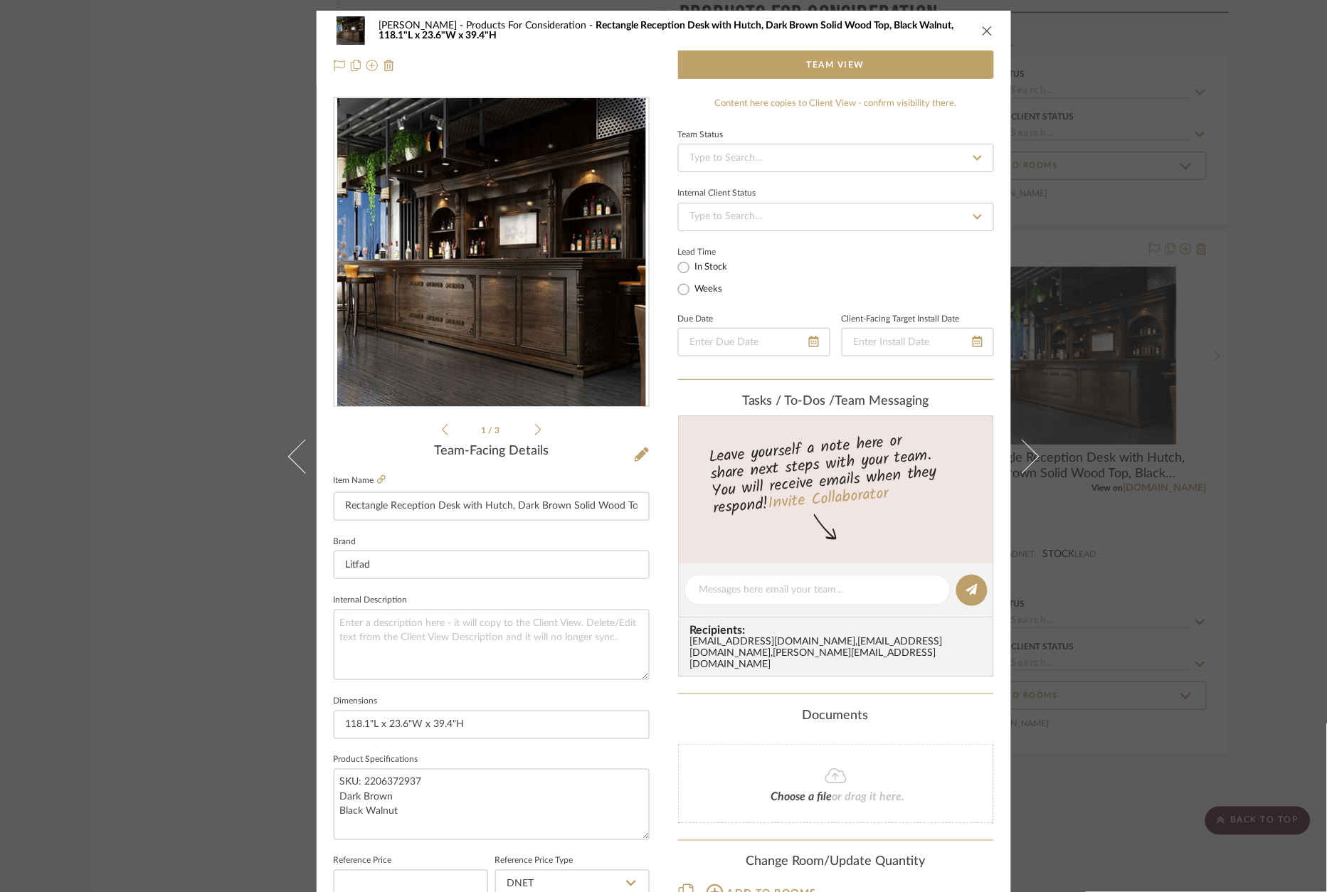
click at [535, 434] on icon at bounding box center [538, 429] width 6 height 13
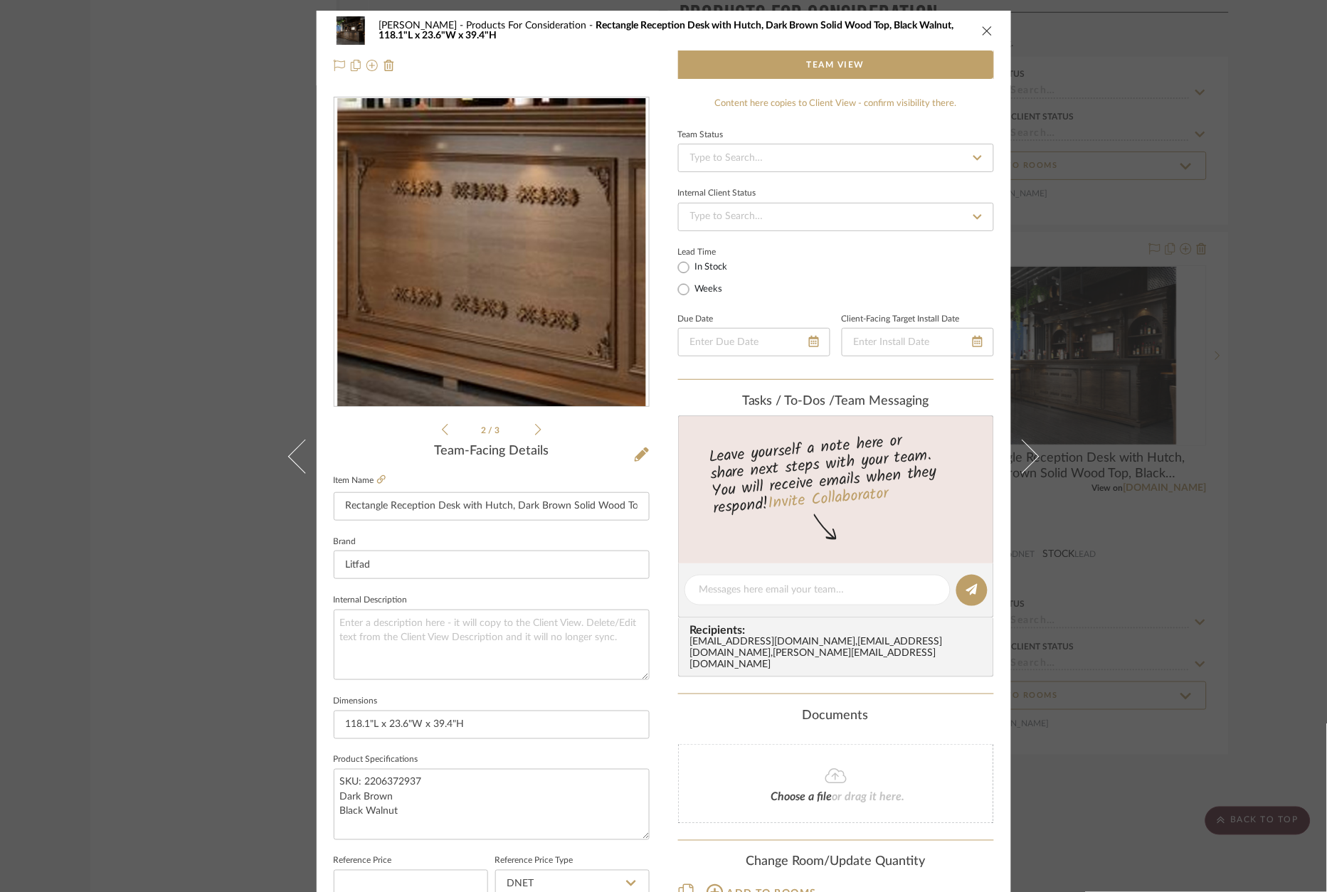
click at [1223, 383] on div "[PERSON_NAME] Products For Consideration Rectangle Reception Desk with Hutch, D…" at bounding box center [663, 446] width 1327 height 892
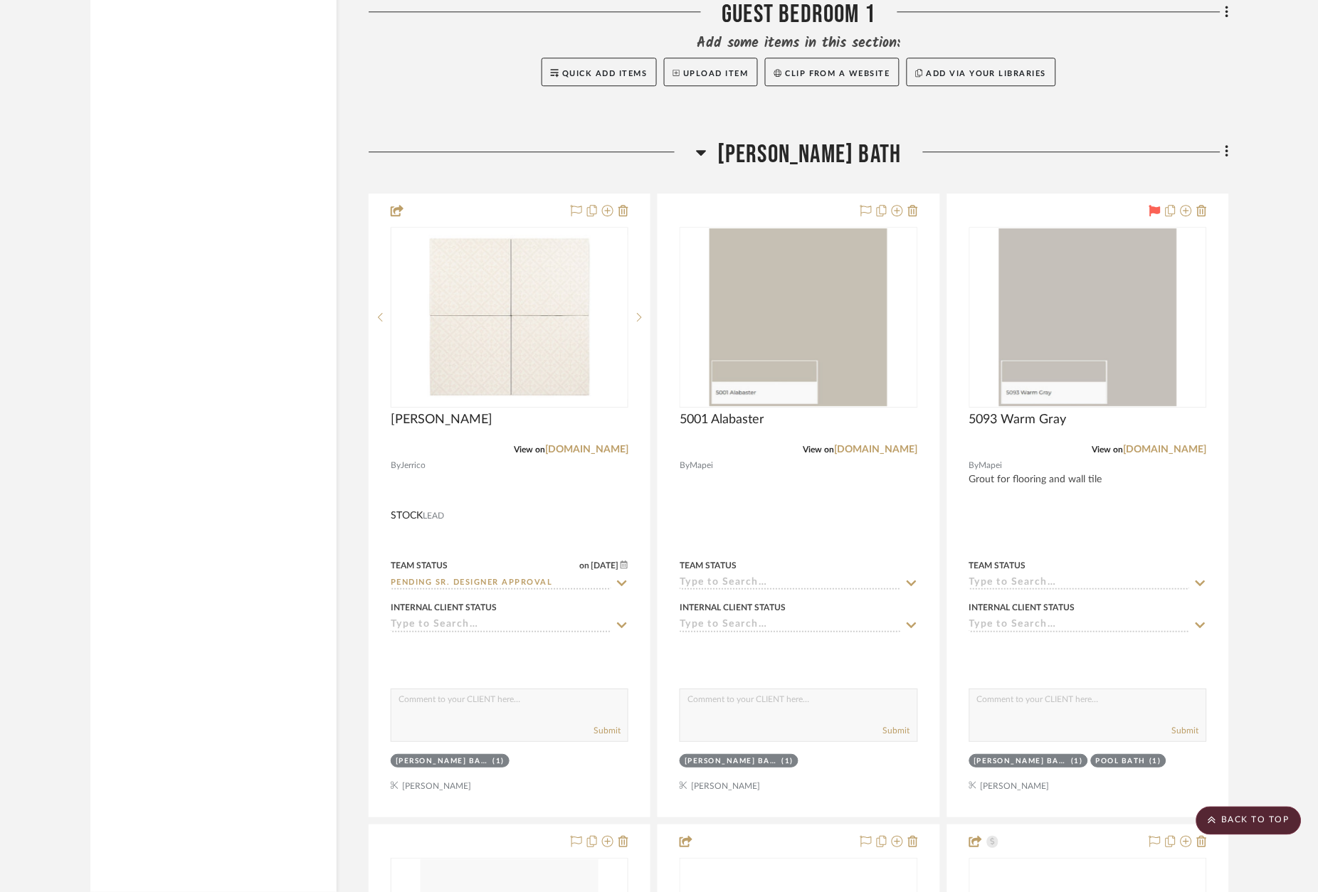
scroll to position [19208, 0]
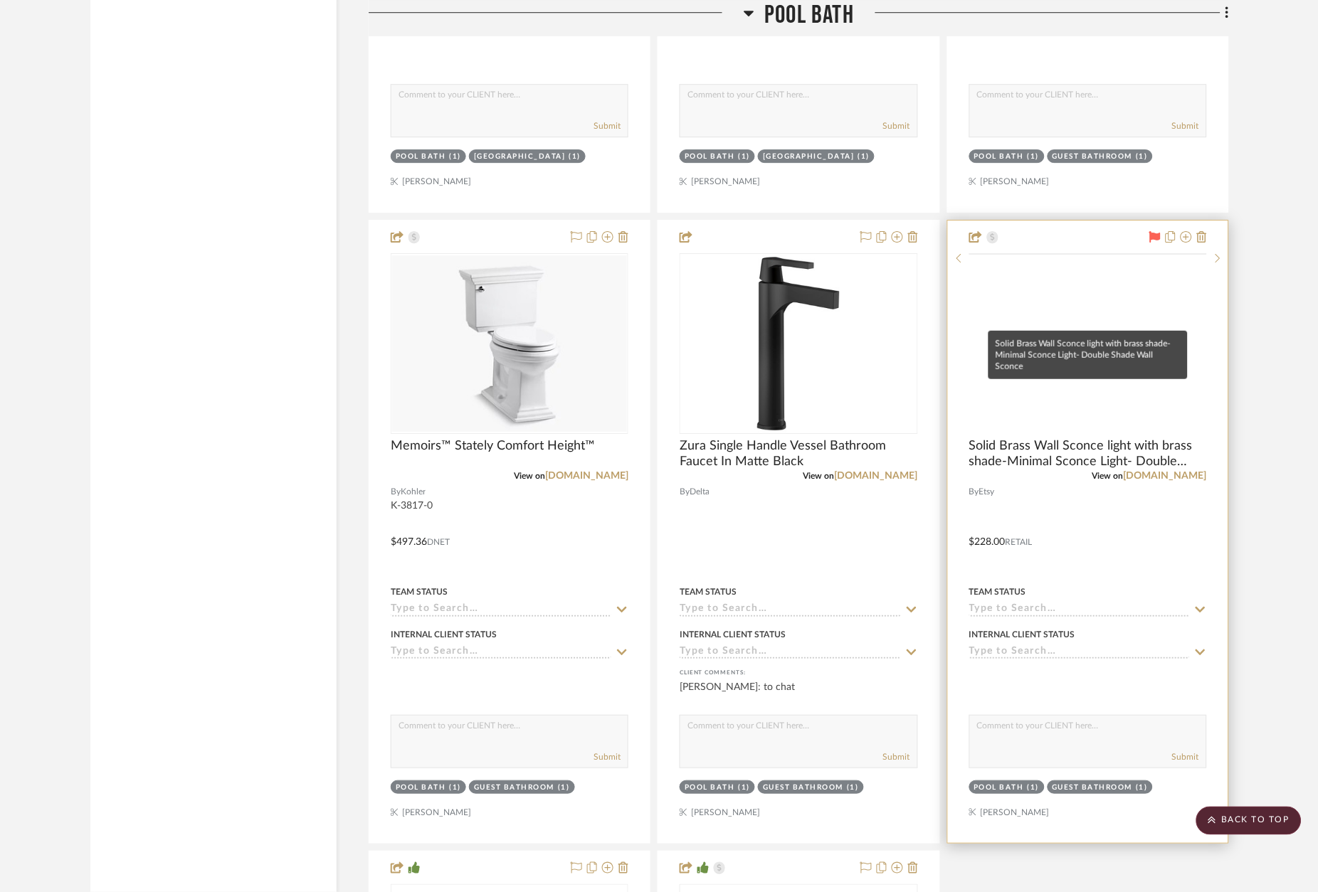
scroll to position [12384, 0]
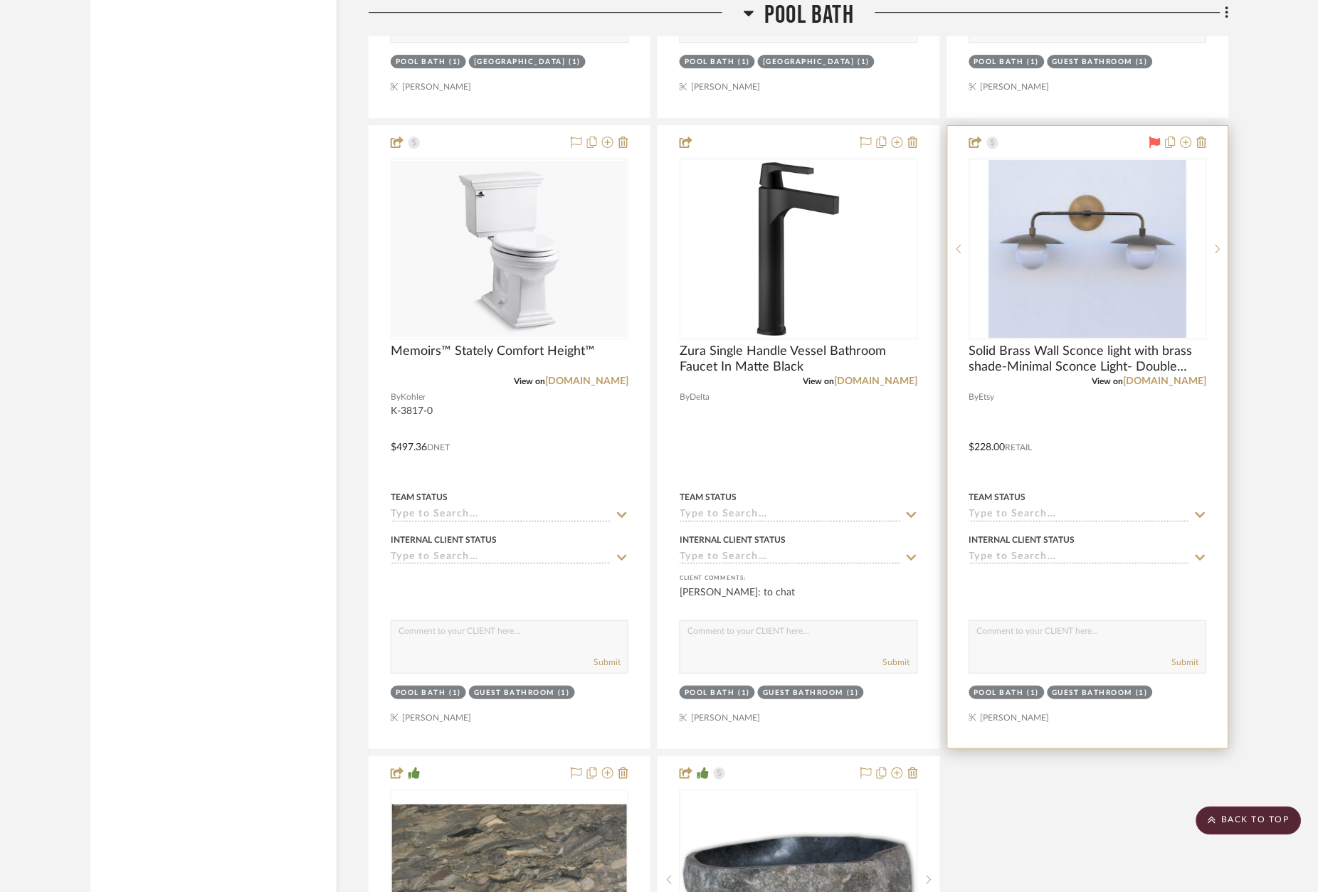
click at [1158, 137] on icon at bounding box center [1154, 142] width 11 height 11
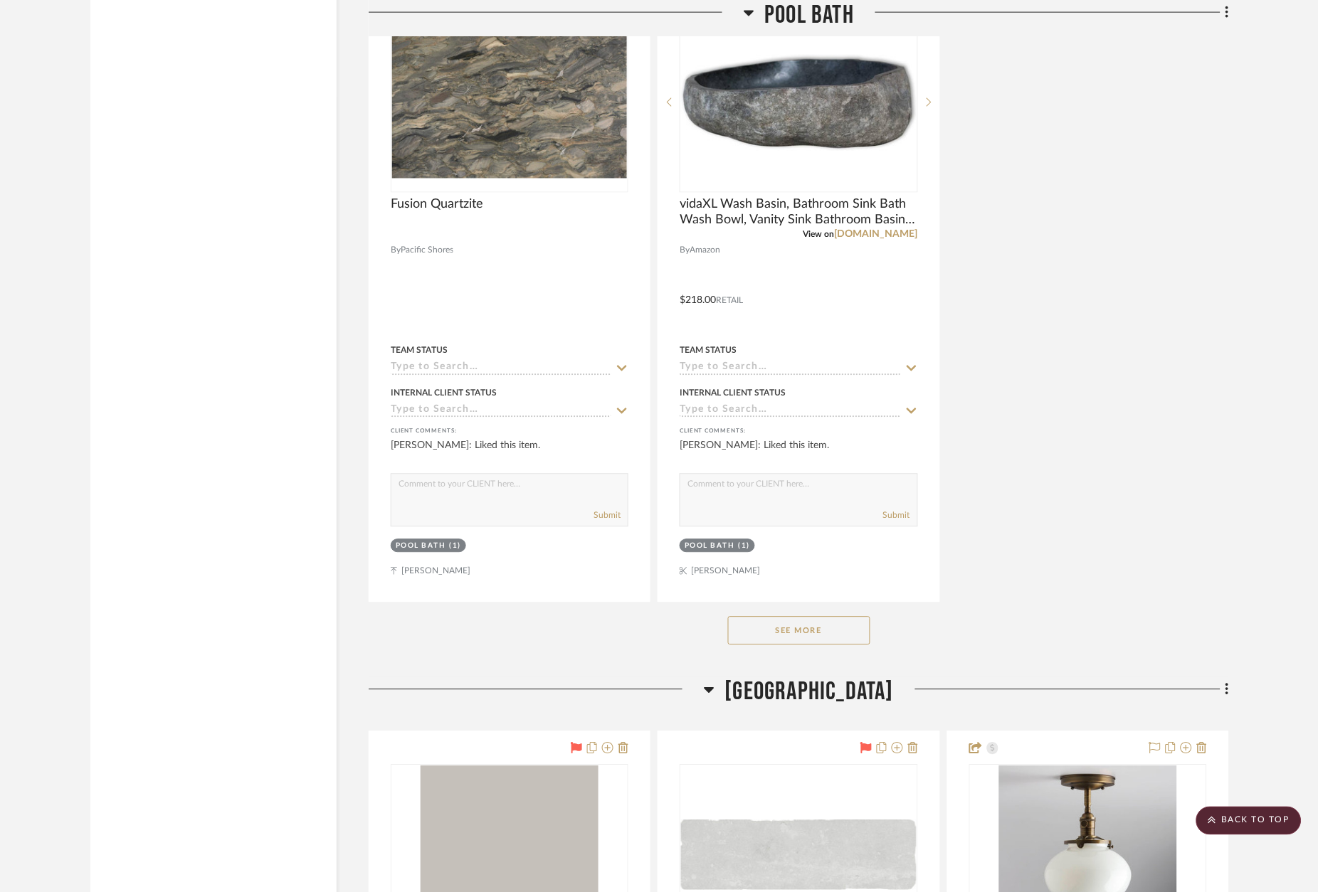
scroll to position [13241, 0]
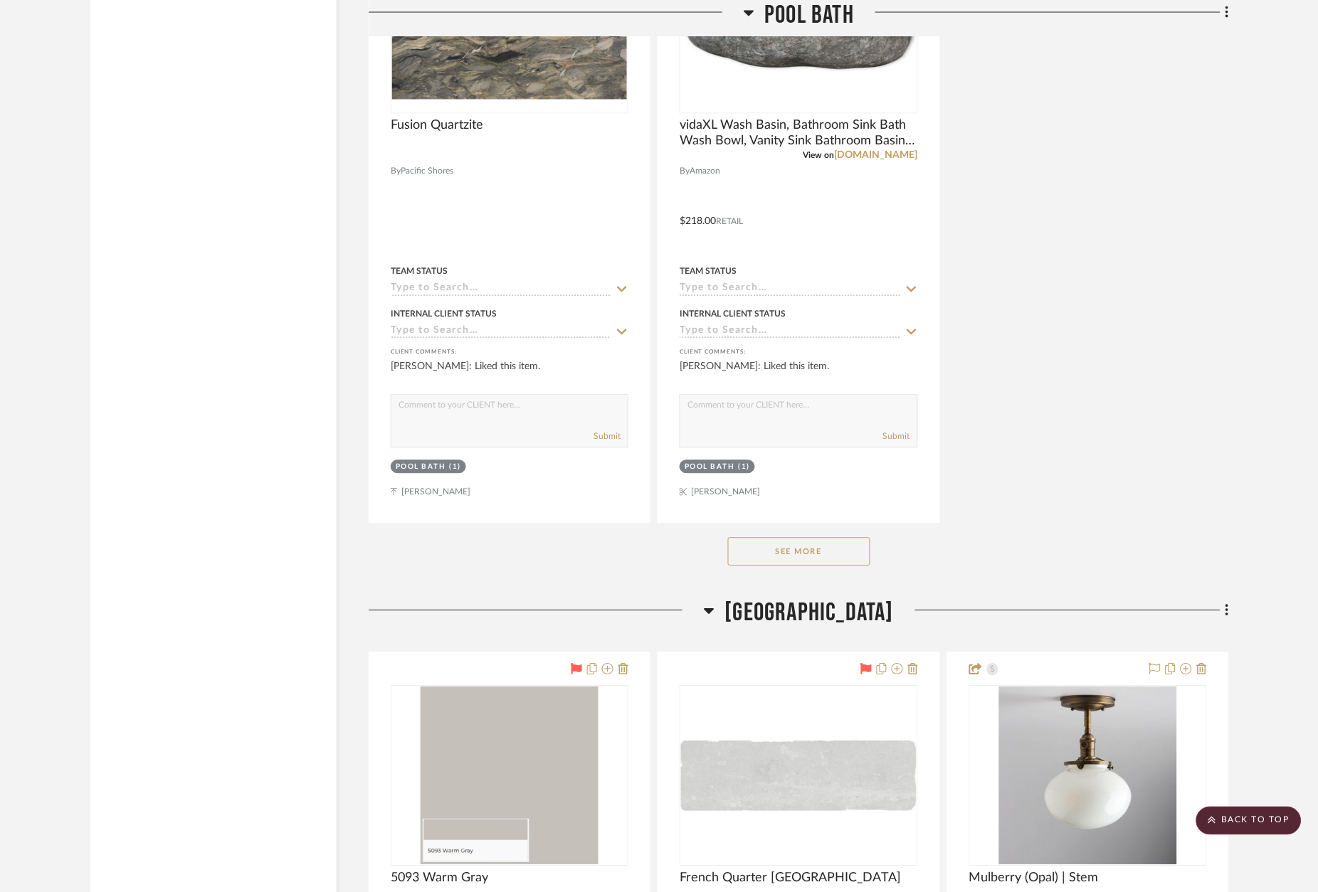
click at [796, 538] on button "See More" at bounding box center [799, 552] width 142 height 28
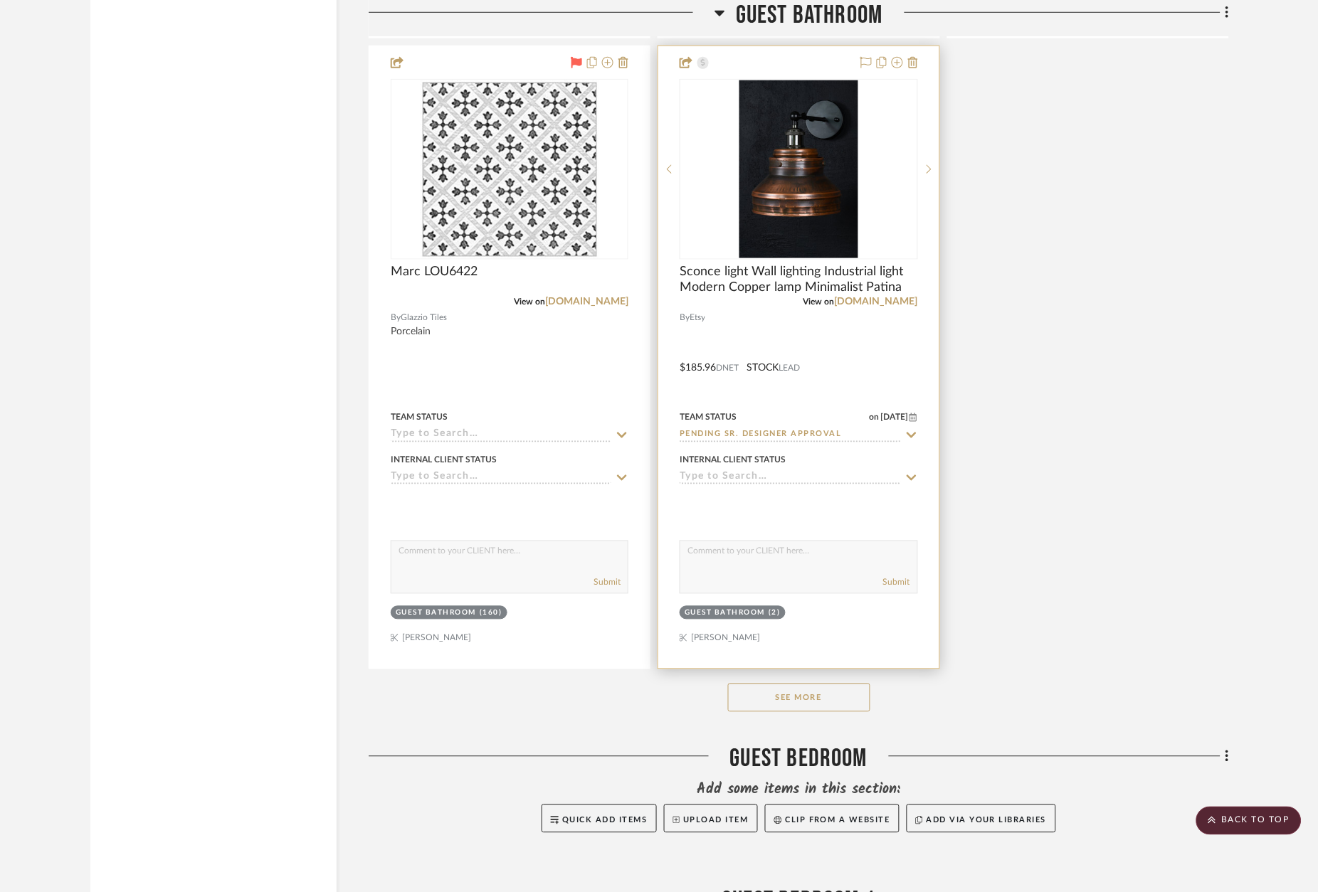
scroll to position [18528, 0]
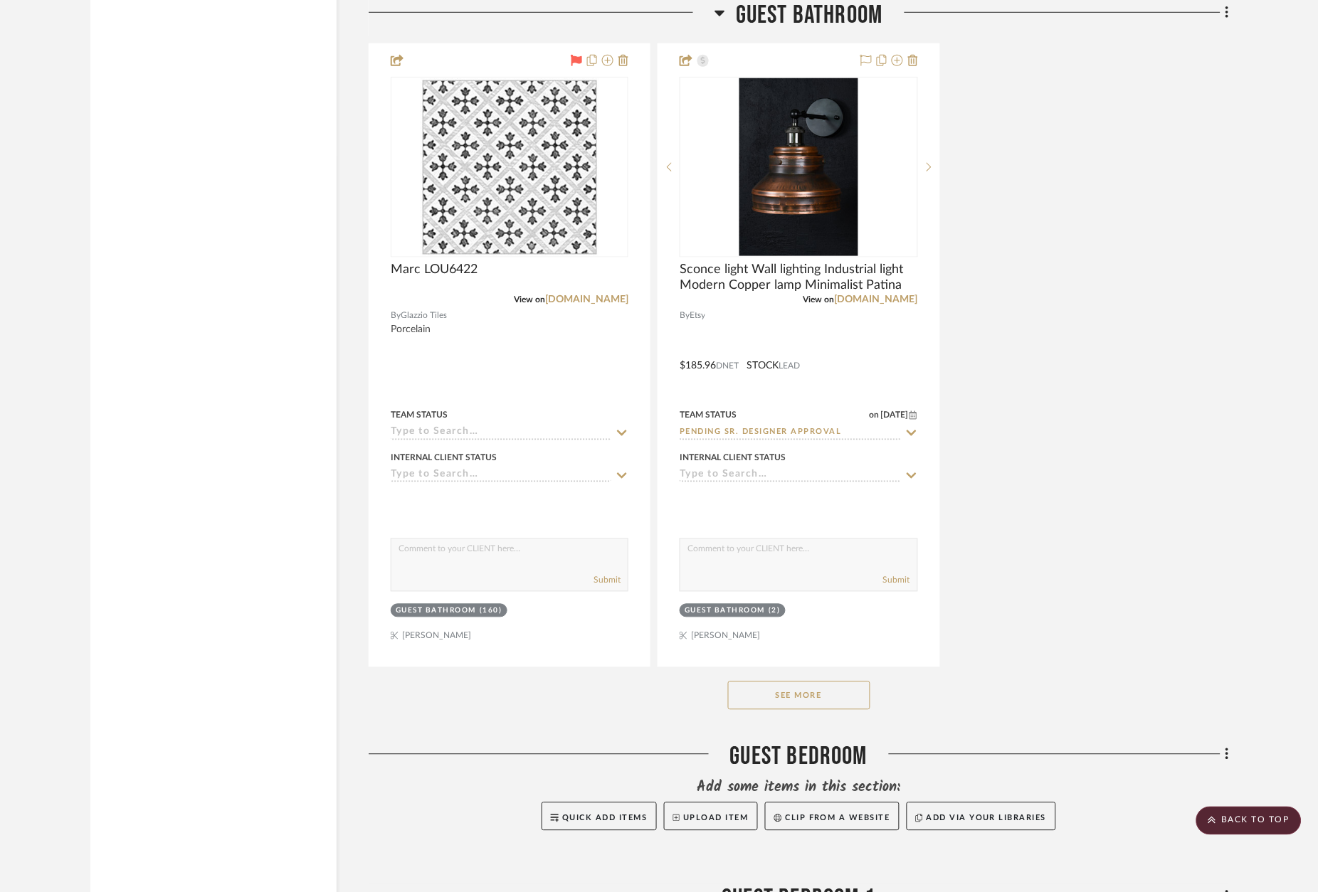
click at [815, 682] on button "See More" at bounding box center [799, 696] width 142 height 28
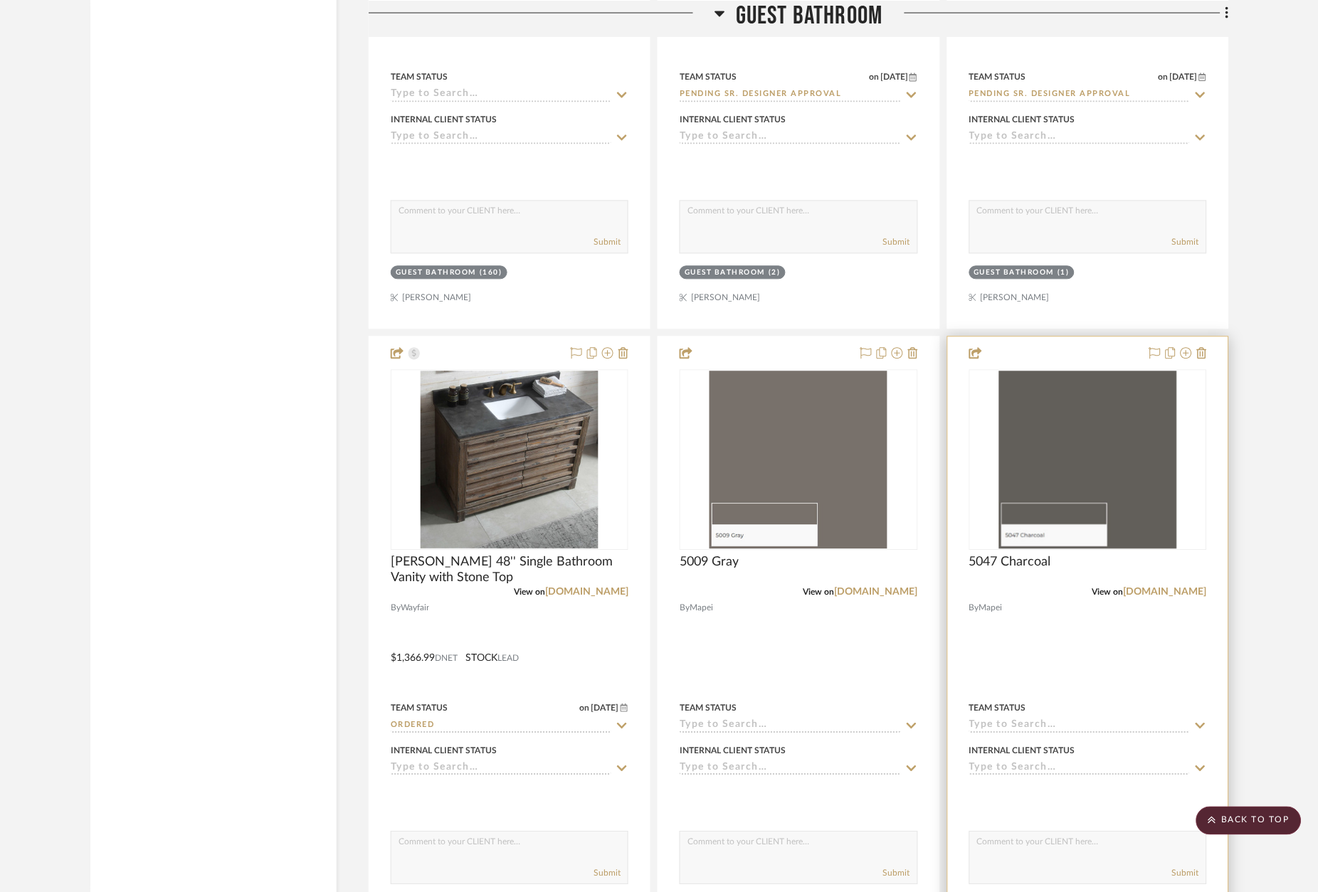
scroll to position [18963, 0]
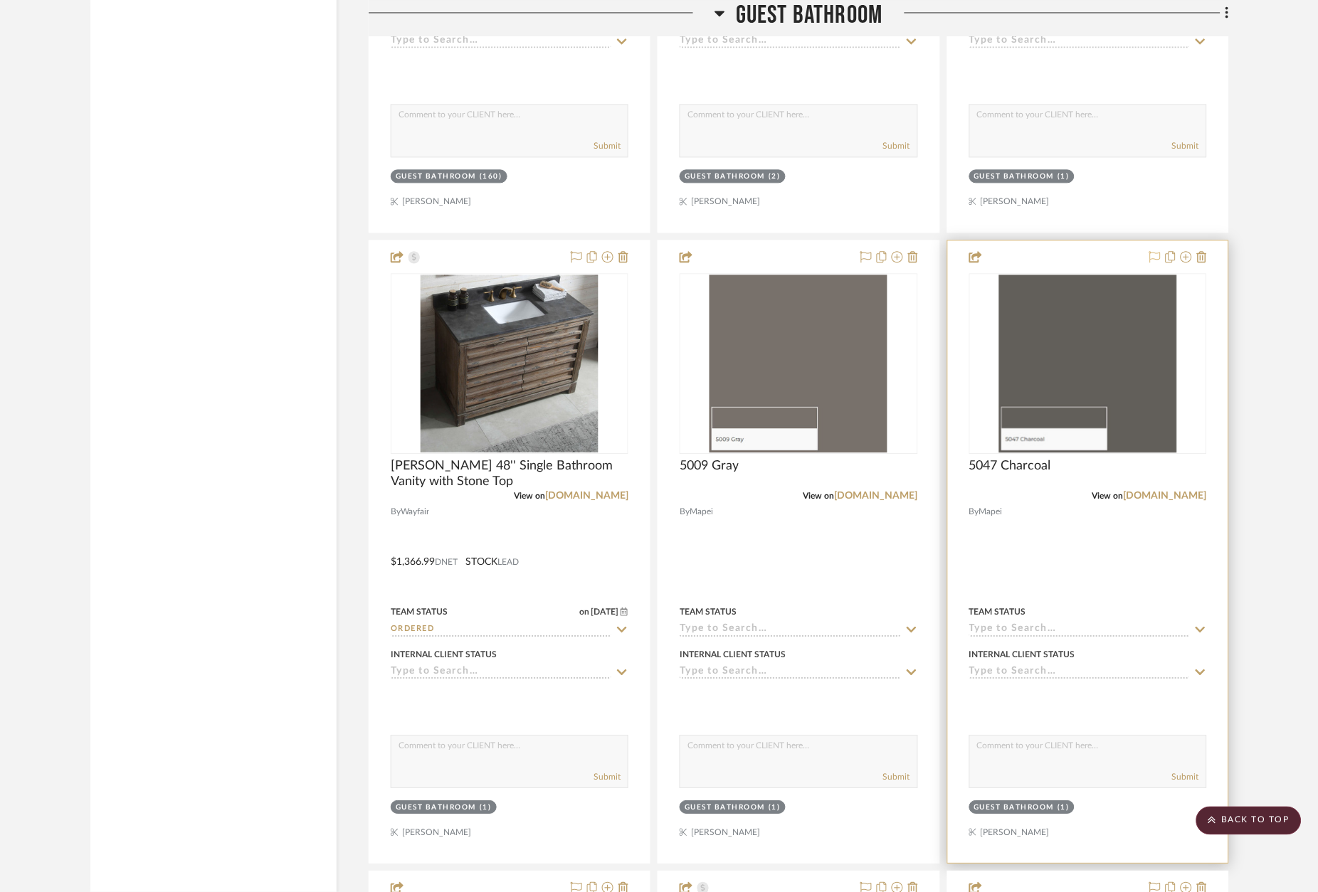
click at [1151, 251] on icon at bounding box center [1154, 256] width 11 height 11
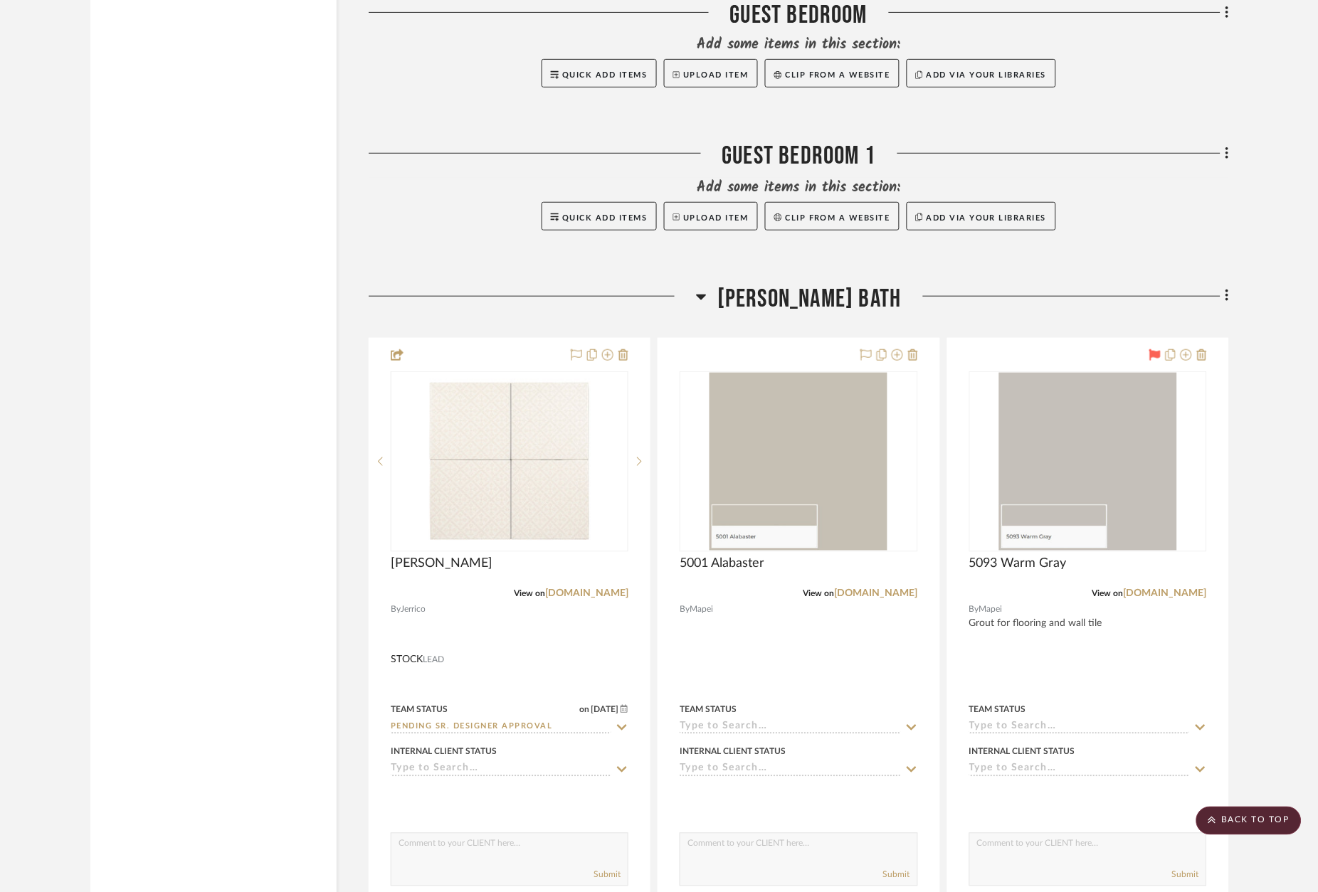
scroll to position [21213, 0]
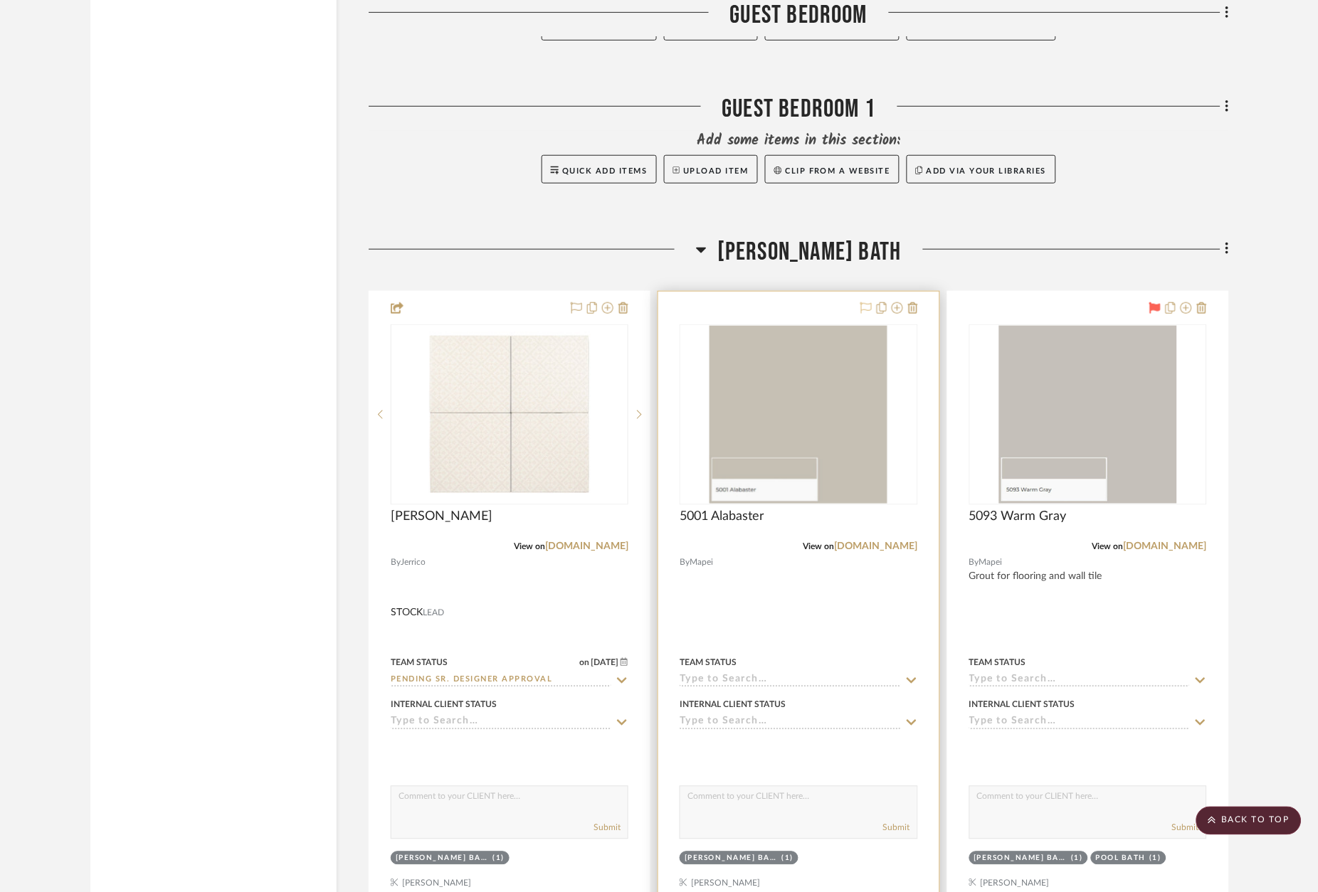
click at [860, 302] on icon at bounding box center [865, 307] width 11 height 11
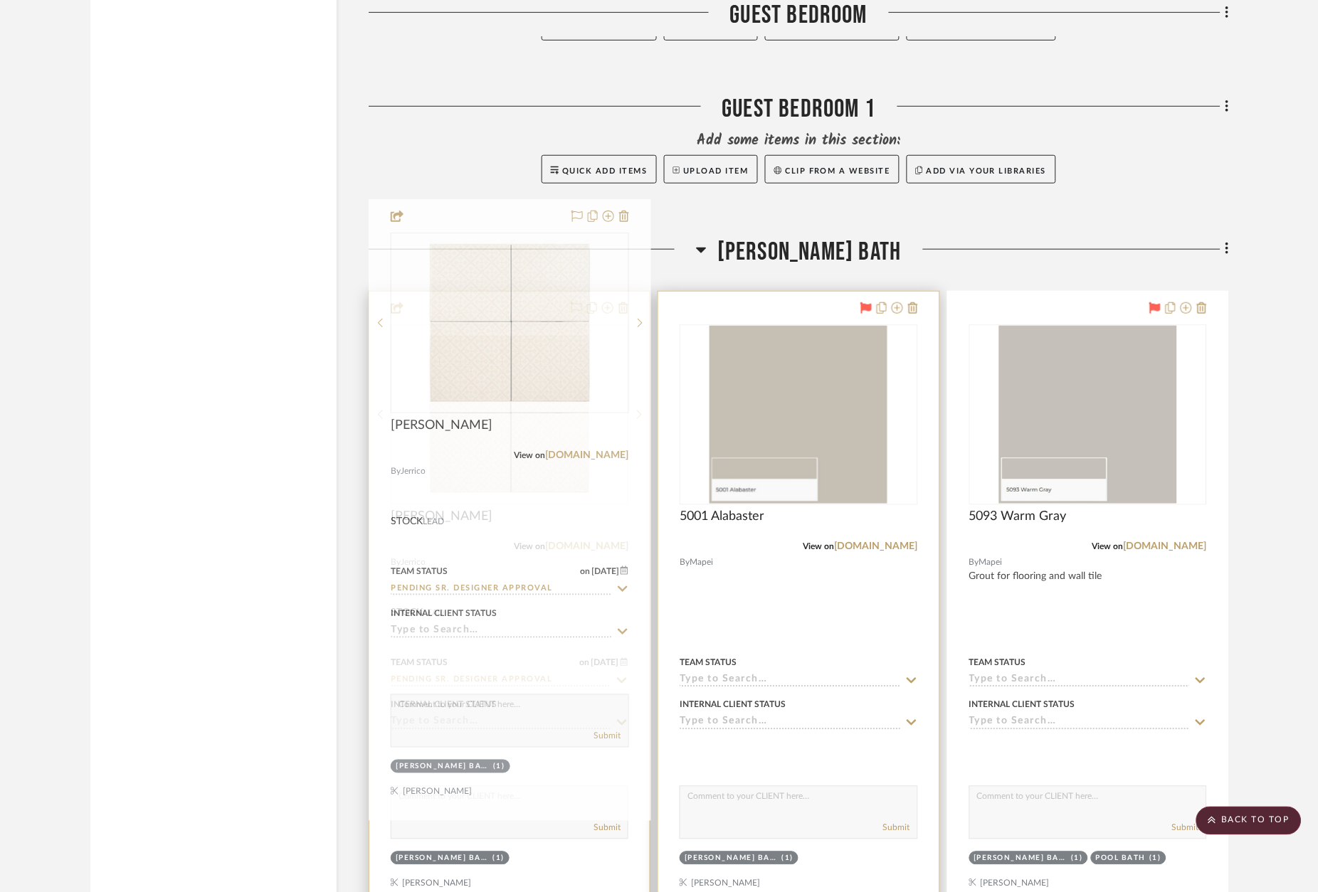
click at [572, 302] on icon at bounding box center [576, 307] width 11 height 11
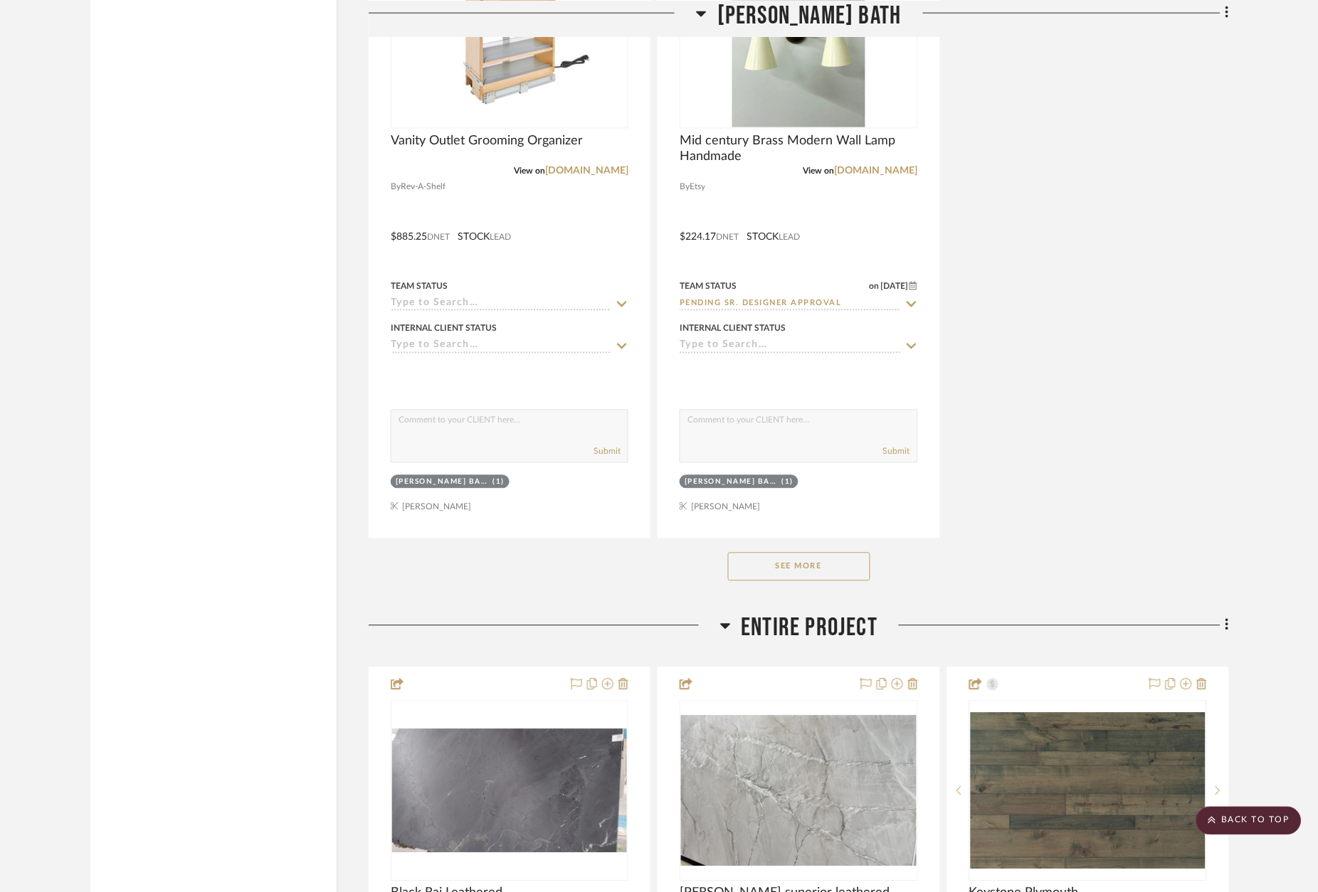
scroll to position [22873, 0]
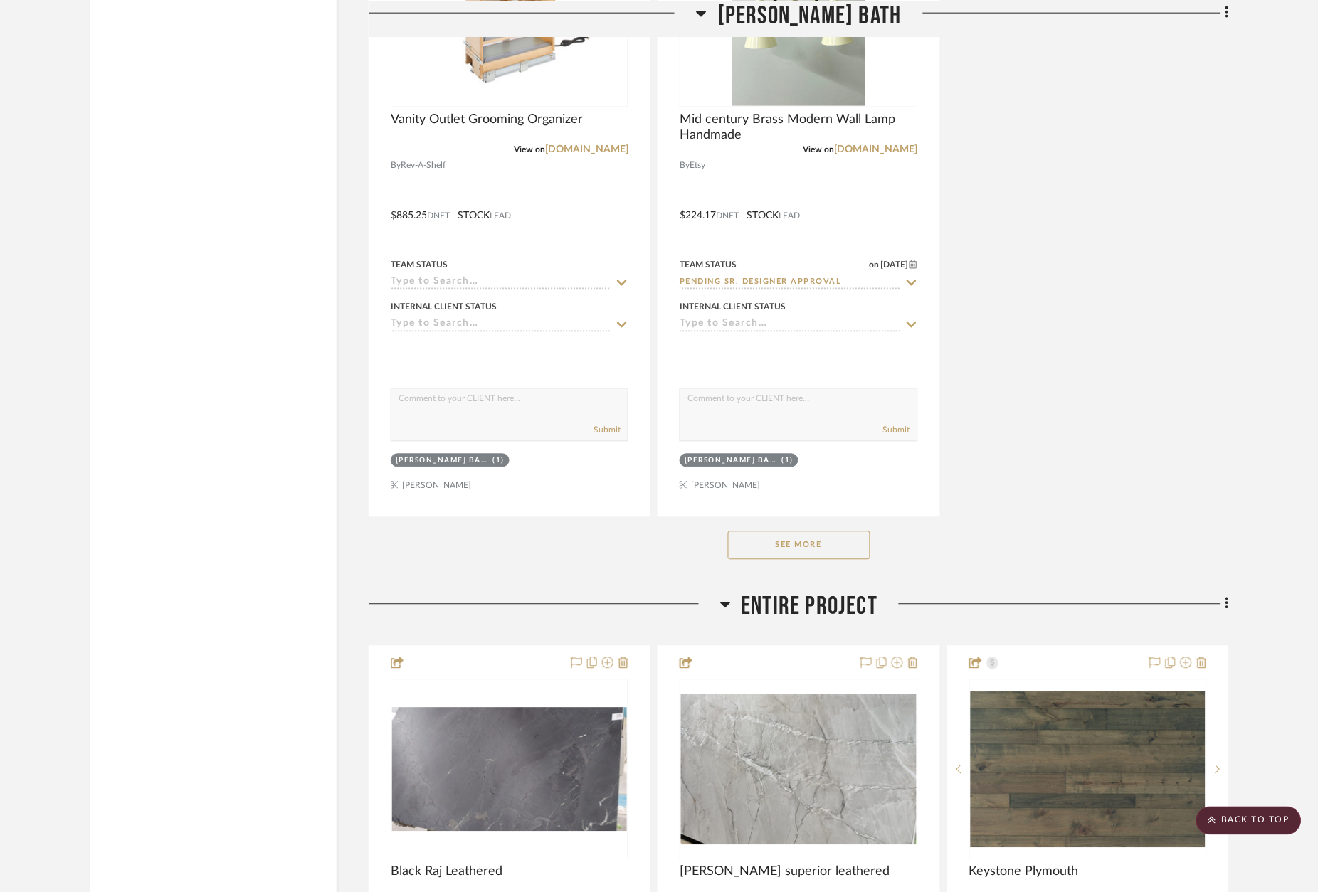
click at [836, 532] on button "See More" at bounding box center [799, 546] width 142 height 28
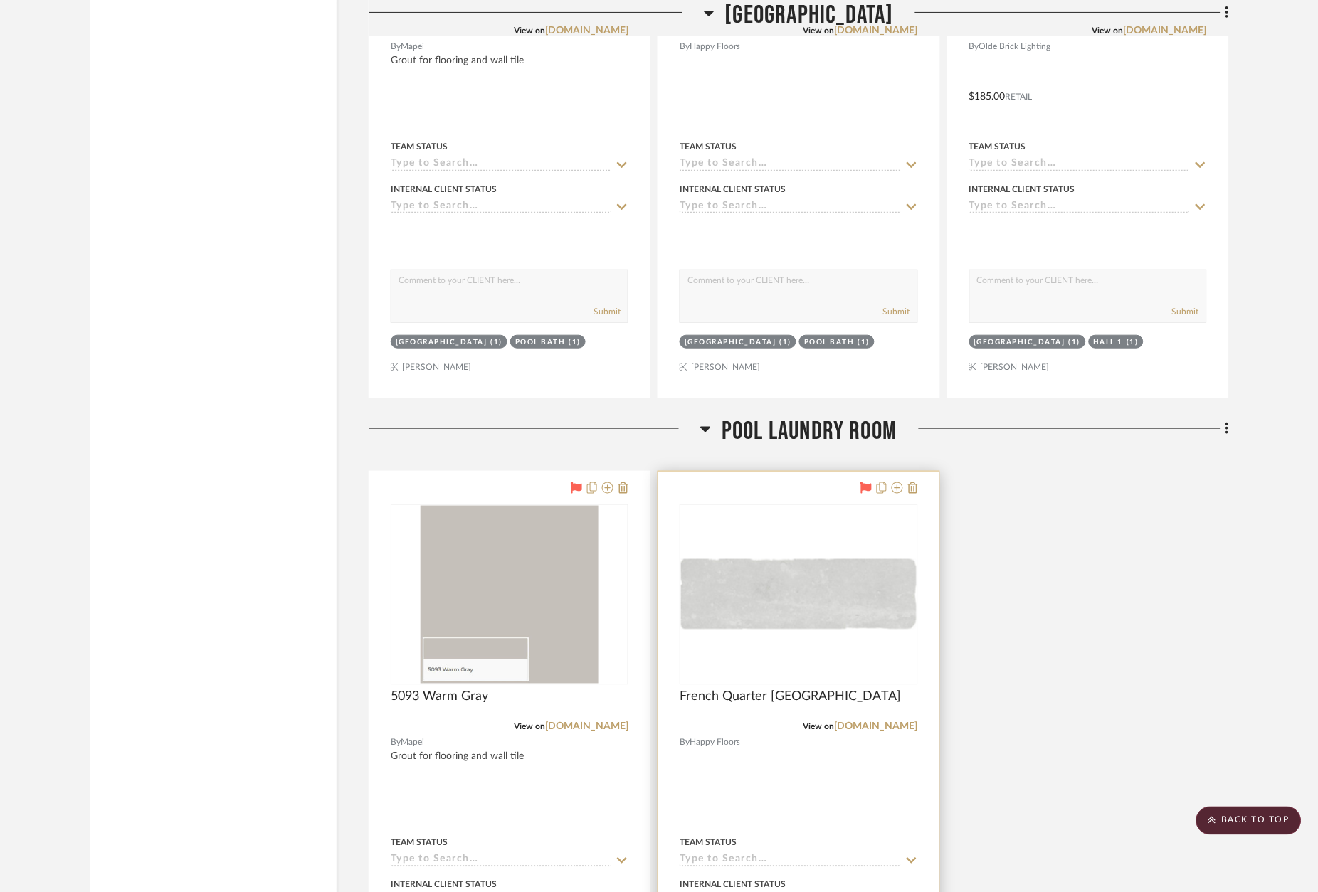
scroll to position [14116, 0]
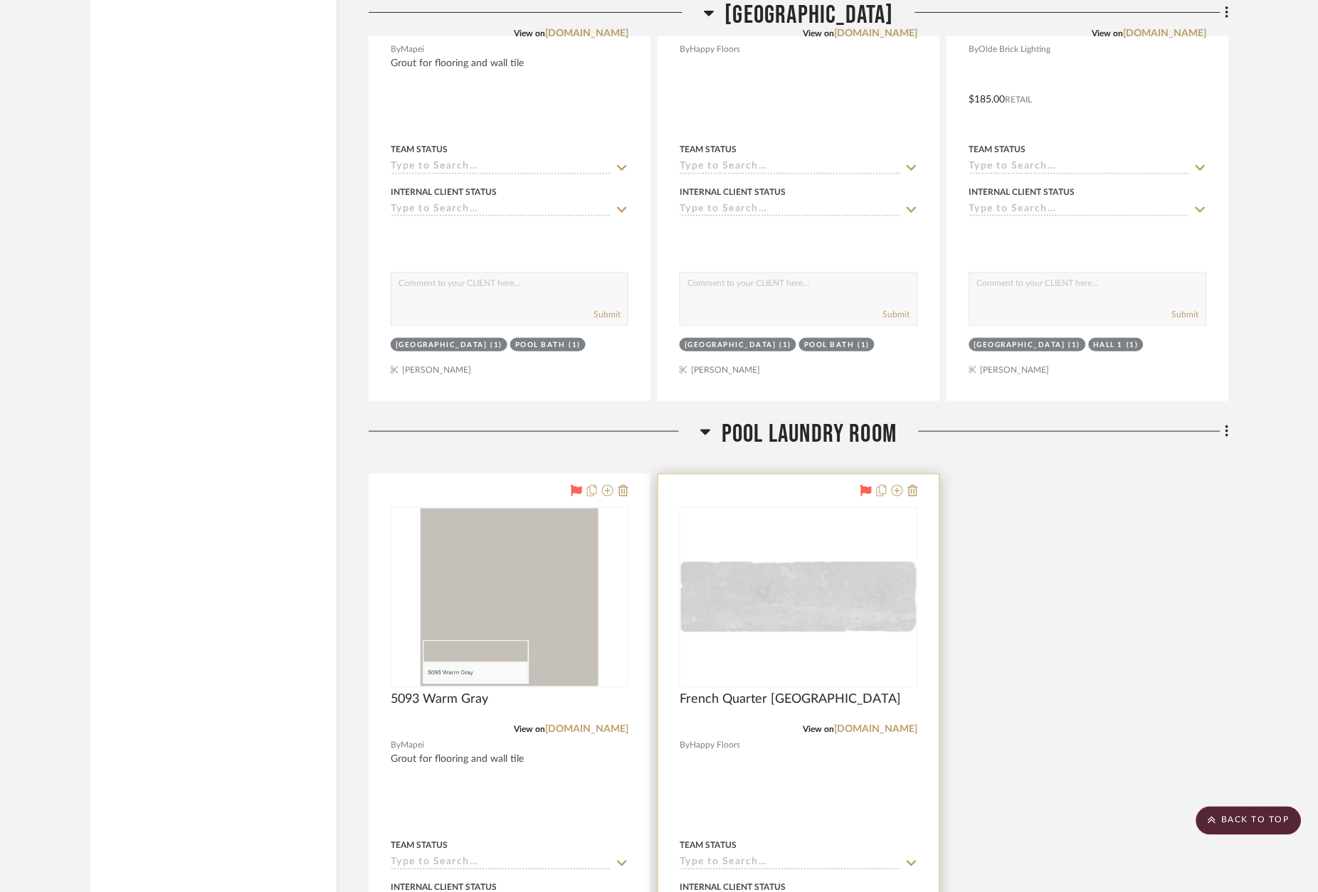
click at [793, 475] on div at bounding box center [798, 786] width 280 height 623
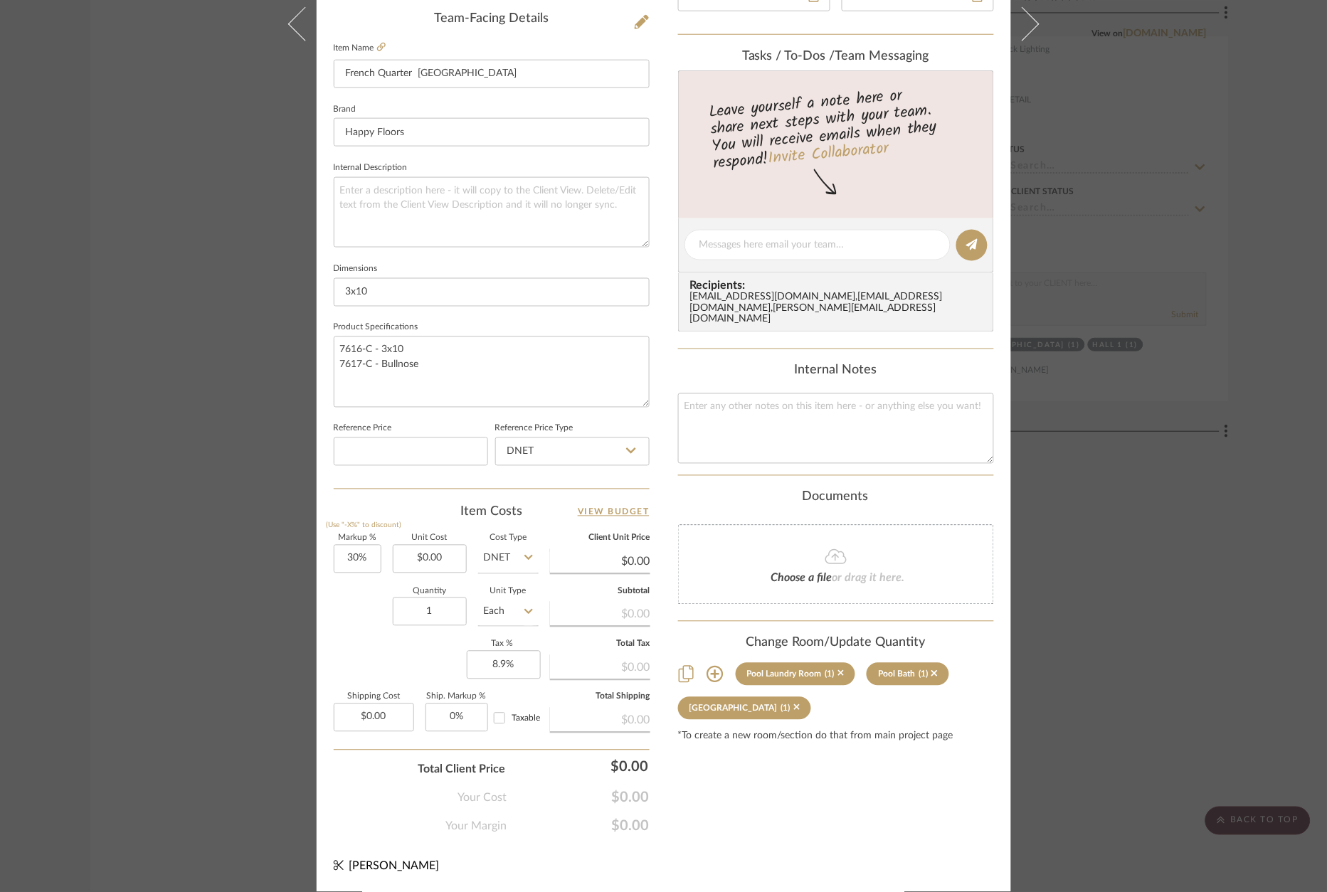
scroll to position [431, 0]
click at [709, 668] on icon at bounding box center [715, 676] width 17 height 17
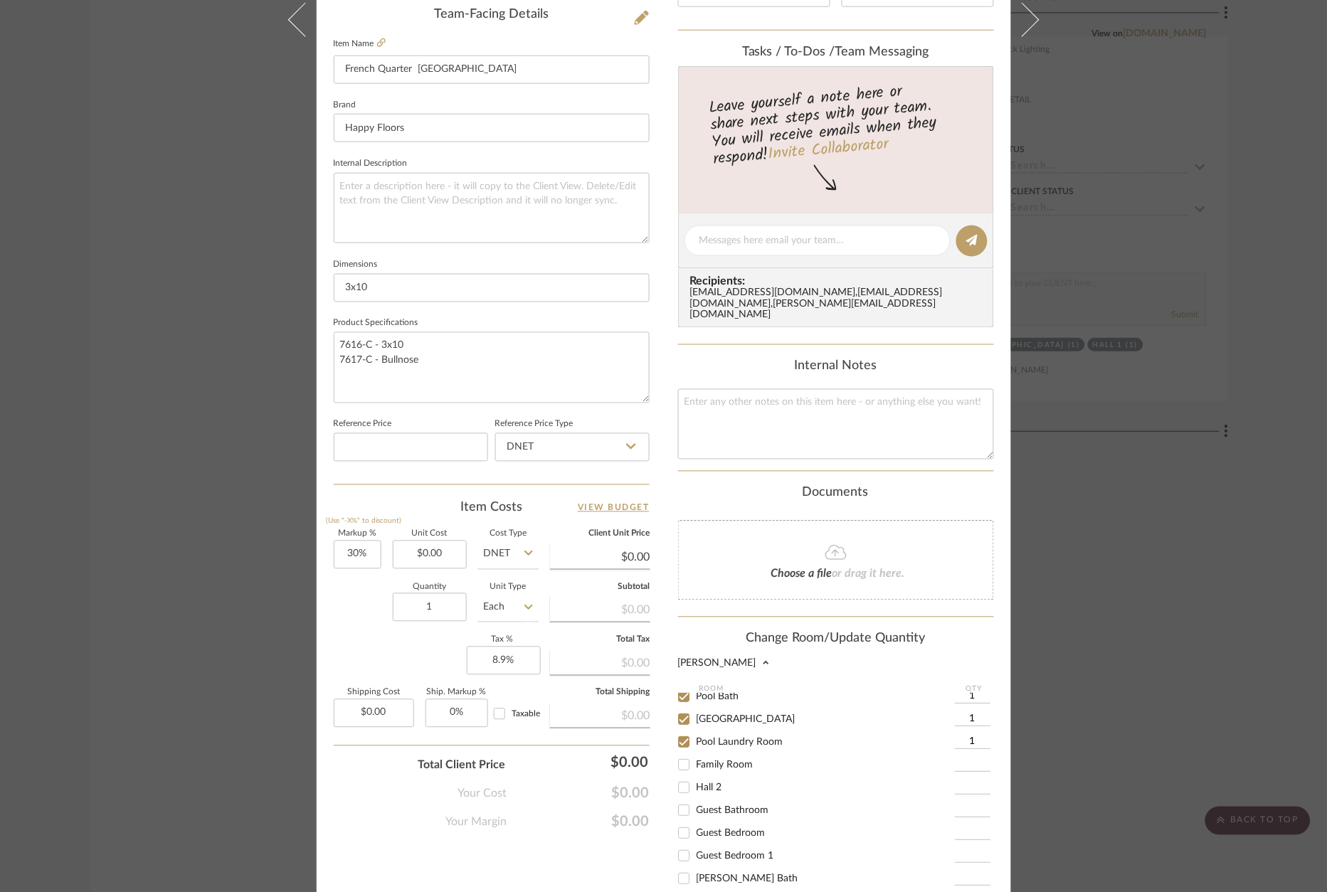
scroll to position [196, 0]
click at [679, 868] on input "[PERSON_NAME] Bath" at bounding box center [683, 879] width 23 height 23
checkbox input "true"
type input "1"
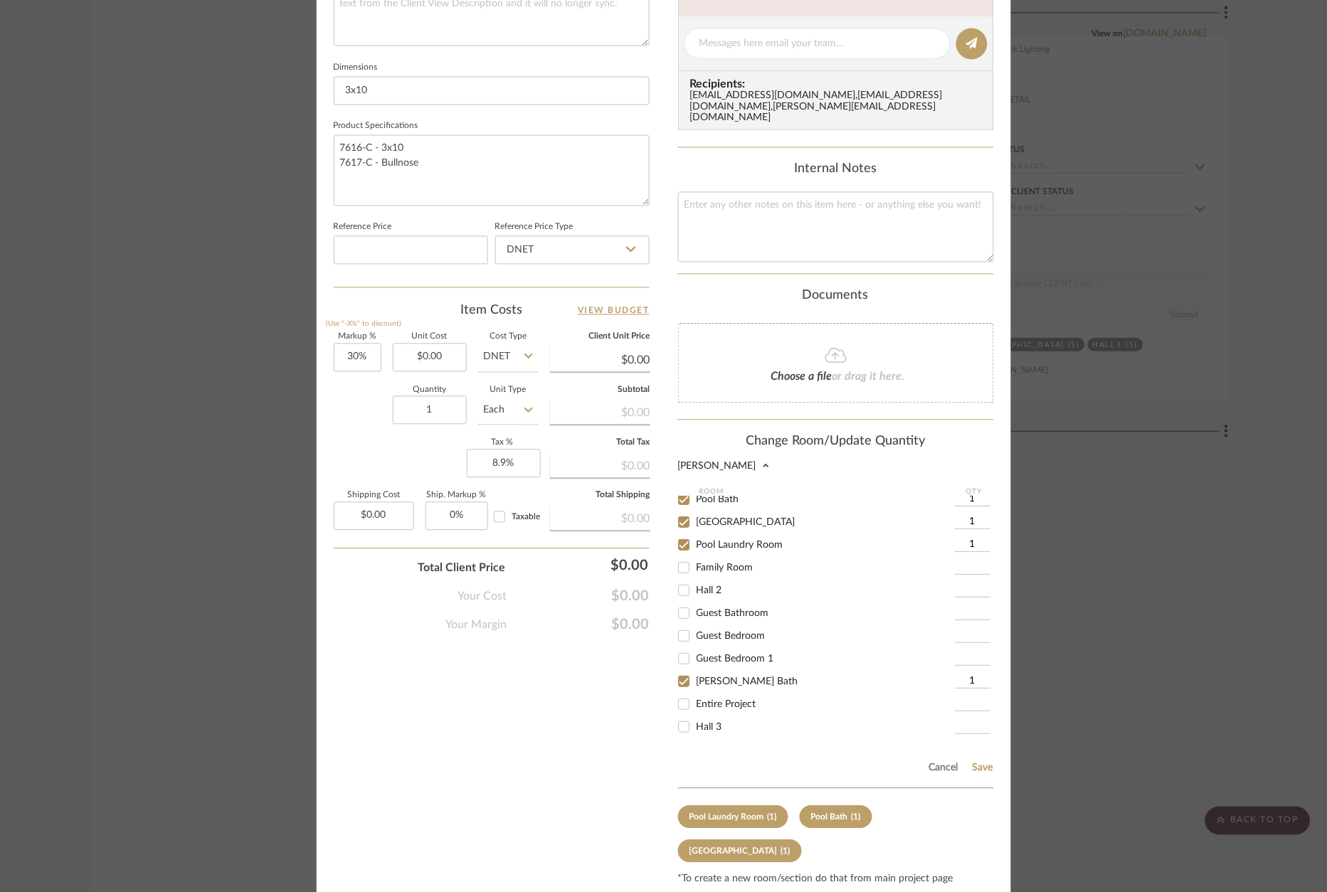
scroll to position [633, 0]
click at [700, 851] on div "[PERSON_NAME] Pool Laundry Room French Quarter Chartres Team View Client View O…" at bounding box center [664, 160] width 695 height 1566
click at [983, 764] on button "Save" at bounding box center [983, 769] width 22 height 11
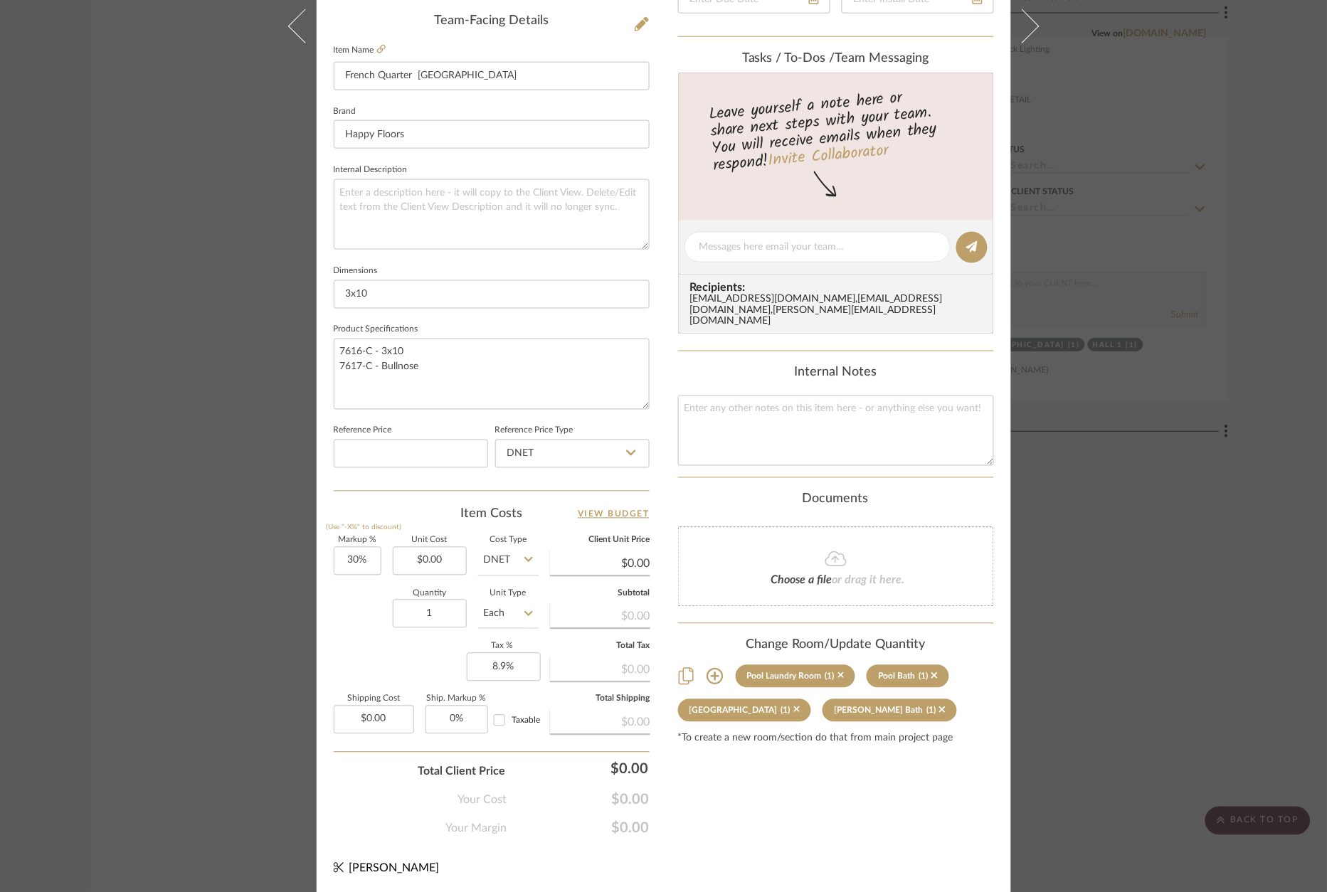
scroll to position [0, 0]
click at [1211, 704] on div "[PERSON_NAME] Pool Laundry Room French Quarter Chartres Team View Client View O…" at bounding box center [663, 446] width 1327 height 892
click at [1140, 706] on div "[PERSON_NAME] Pool Laundry Room French Quarter Chartres Team View Client View O…" at bounding box center [663, 446] width 1327 height 892
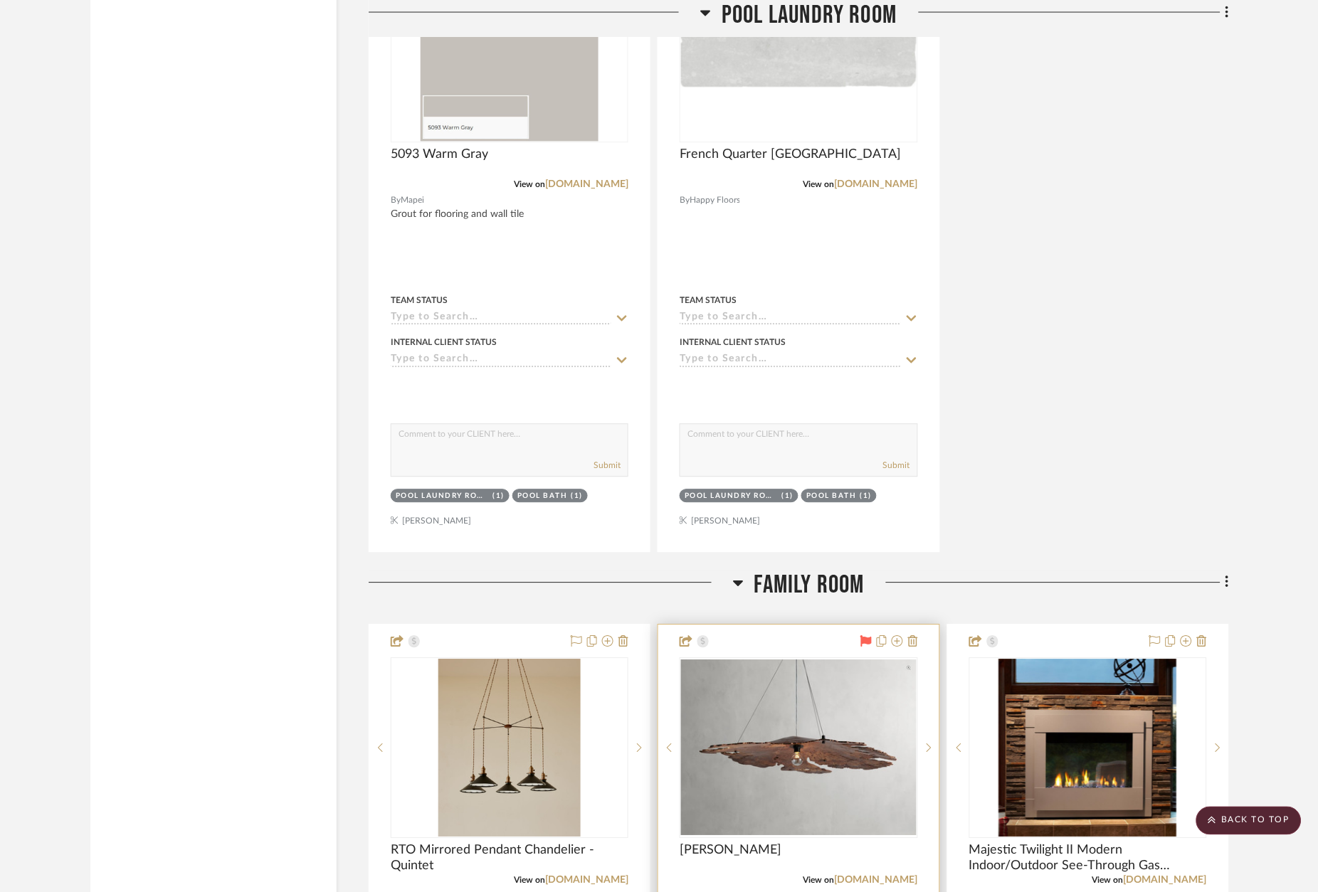
scroll to position [14654, 0]
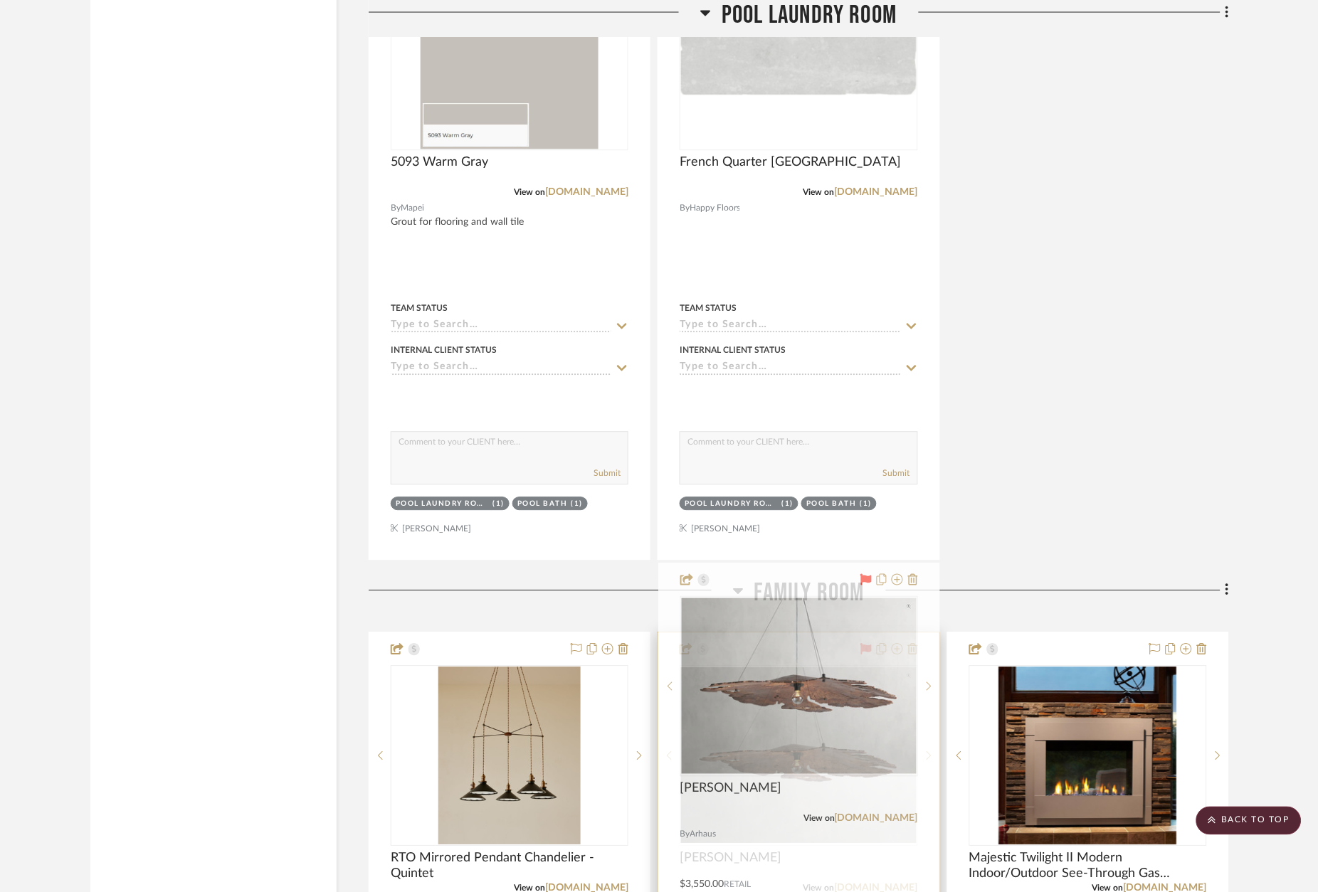
click at [867, 644] on icon at bounding box center [865, 649] width 11 height 11
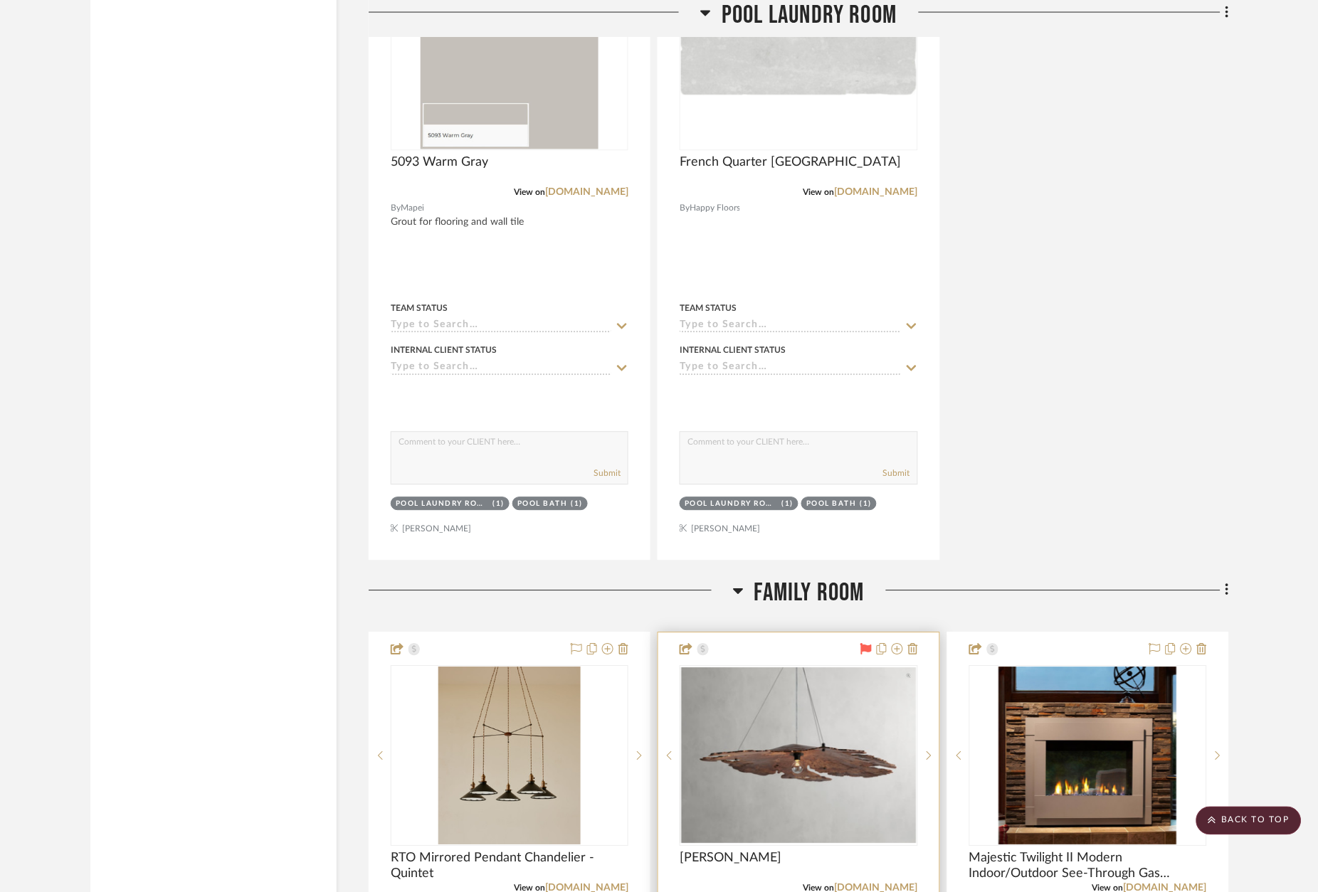
click at [870, 644] on icon at bounding box center [865, 649] width 11 height 11
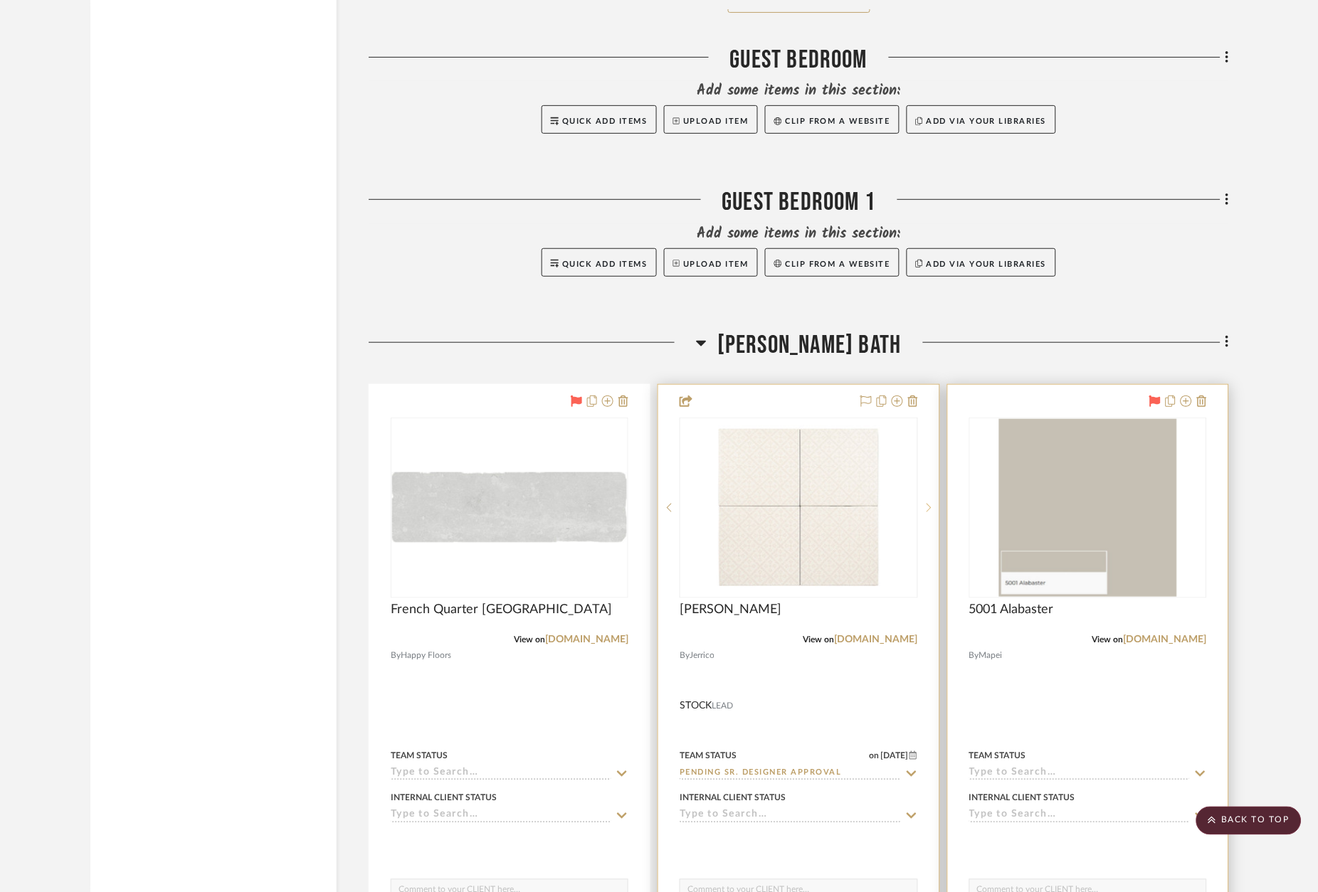
scroll to position [21148, 0]
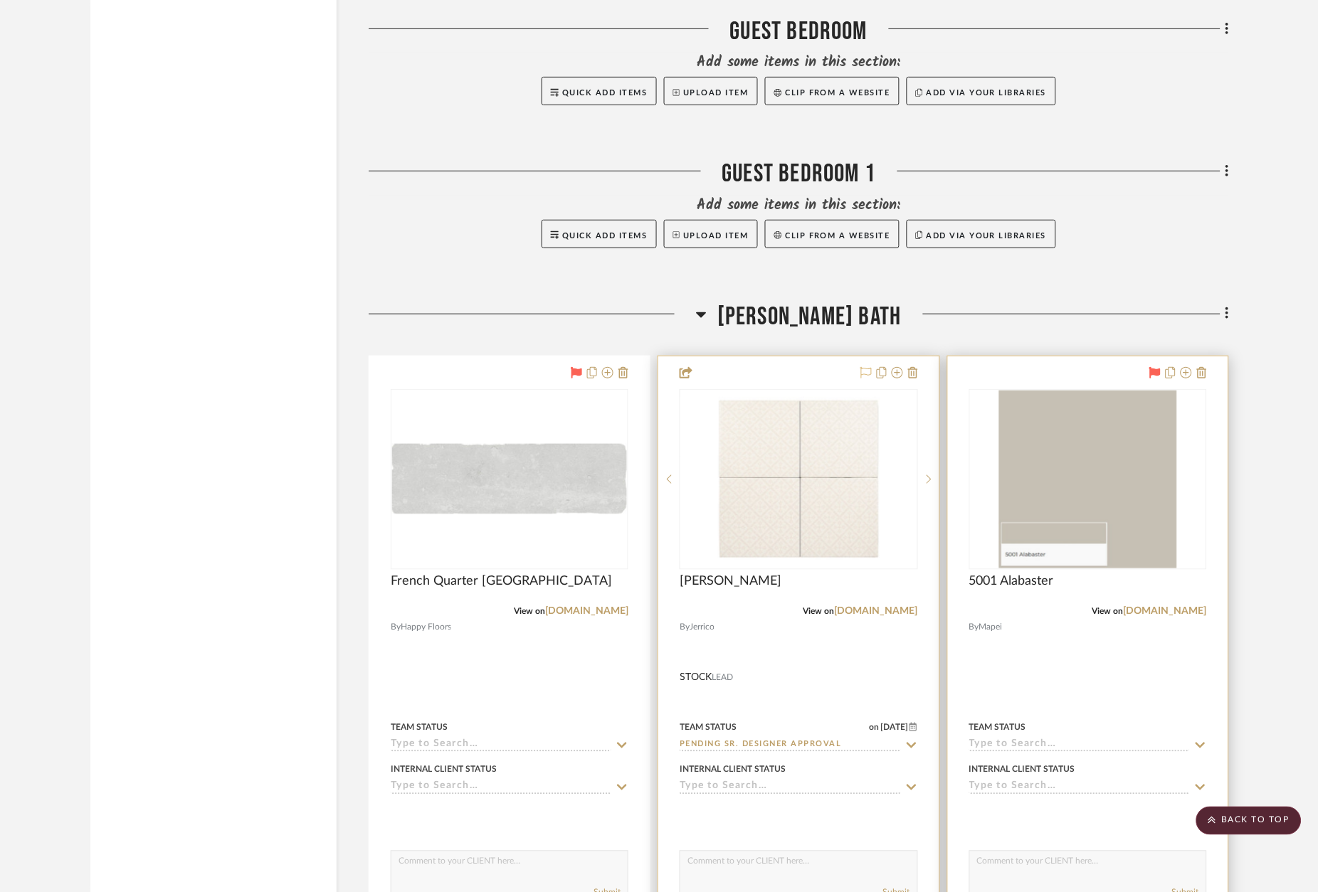
click at [866, 367] on icon at bounding box center [865, 372] width 11 height 11
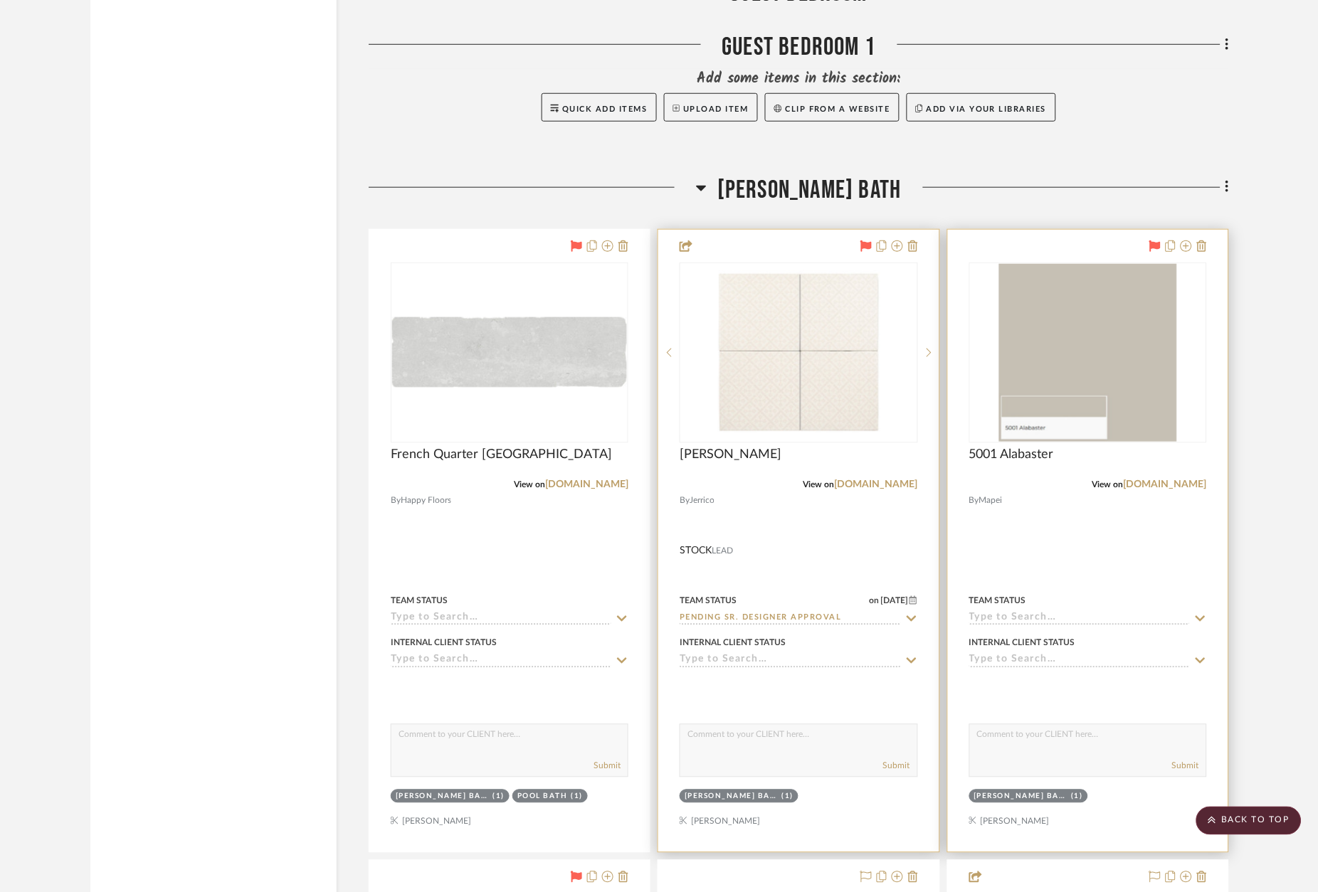
scroll to position [21276, 0]
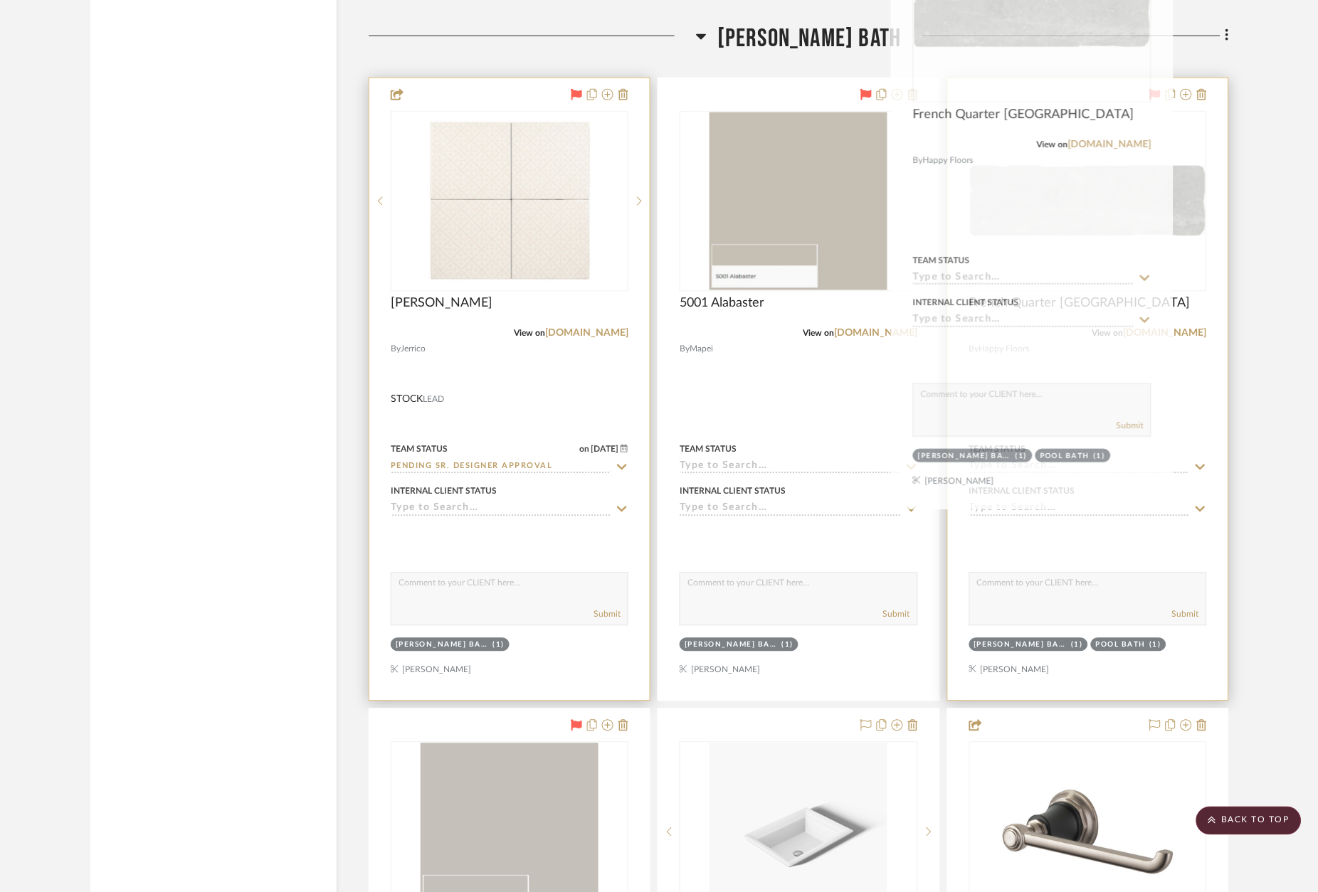
drag, startPoint x: 557, startPoint y: 593, endPoint x: 1079, endPoint y: 500, distance: 530.0
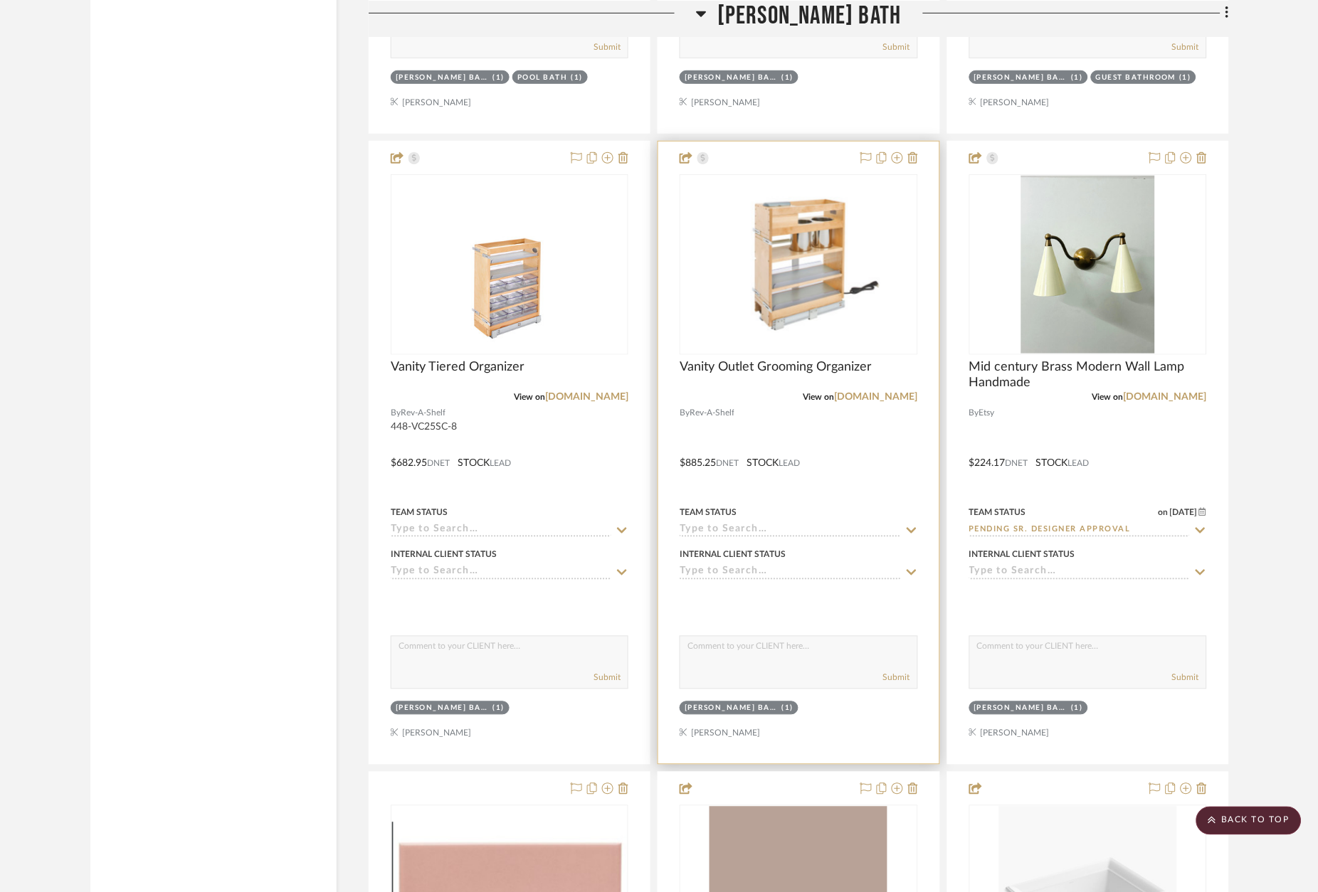
scroll to position [22613, 0]
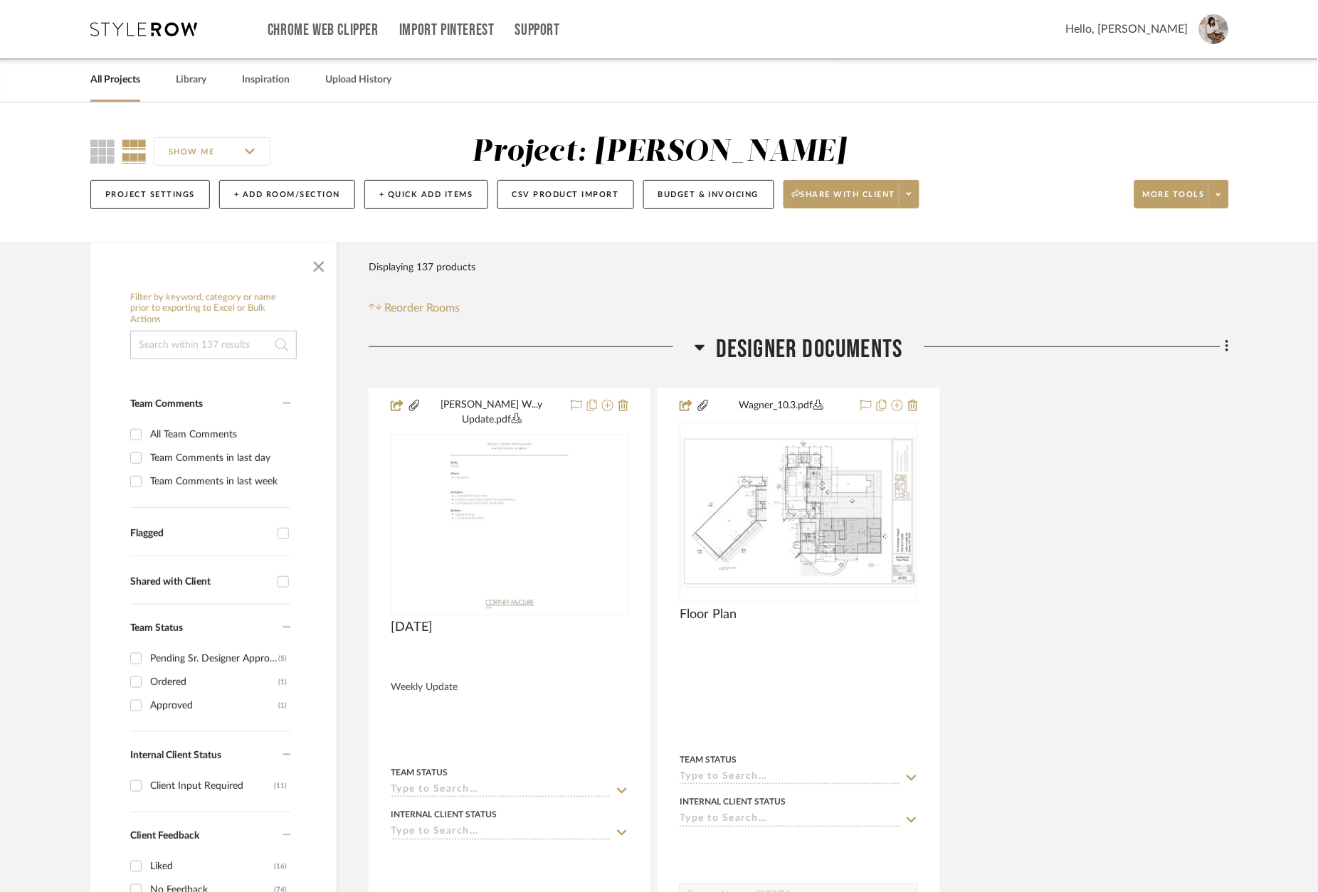
click at [196, 542] on div "Flagged" at bounding box center [210, 533] width 160 height 23
click at [287, 535] on input "Flagged" at bounding box center [283, 533] width 23 height 23
checkbox input "true"
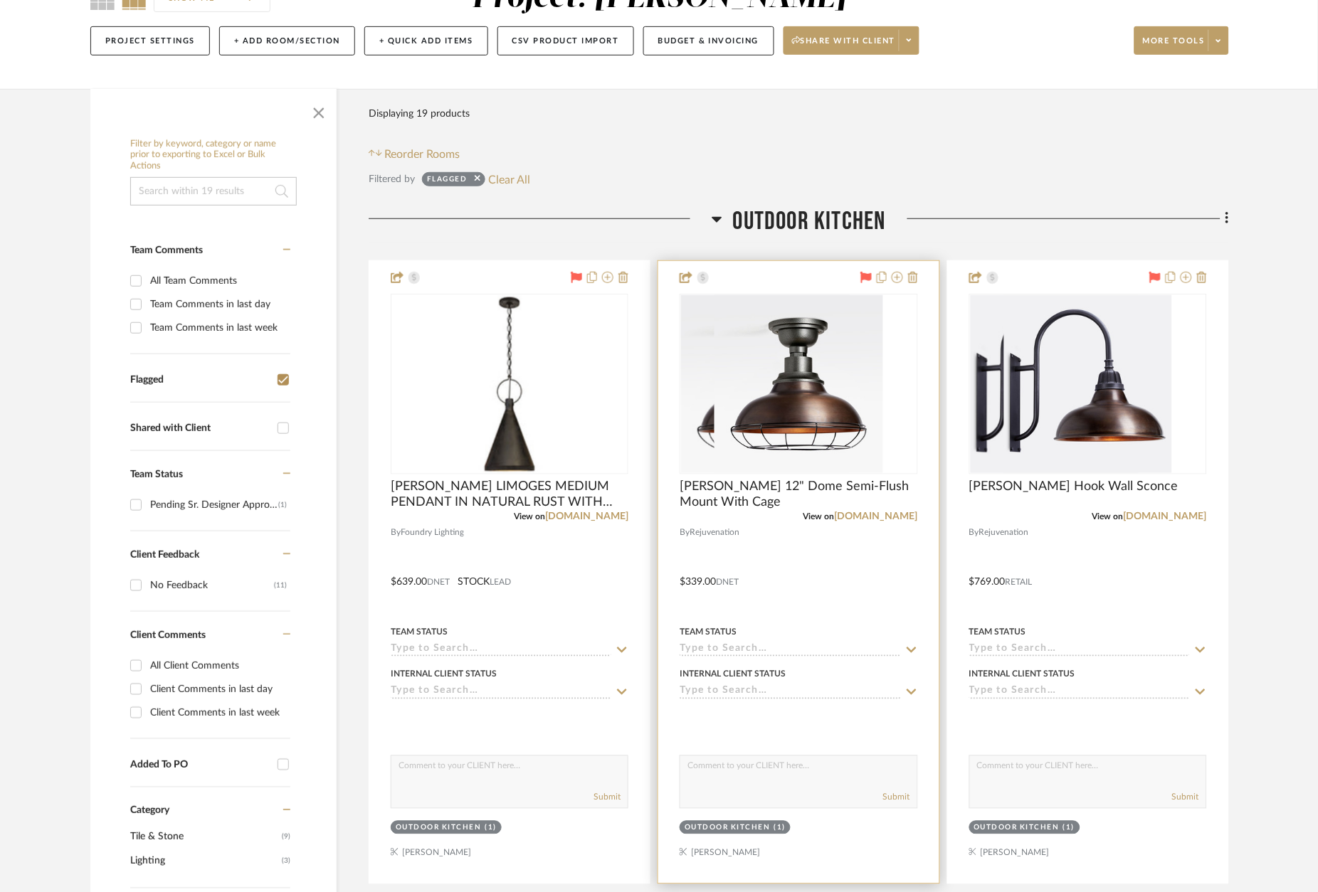
scroll to position [157, 0]
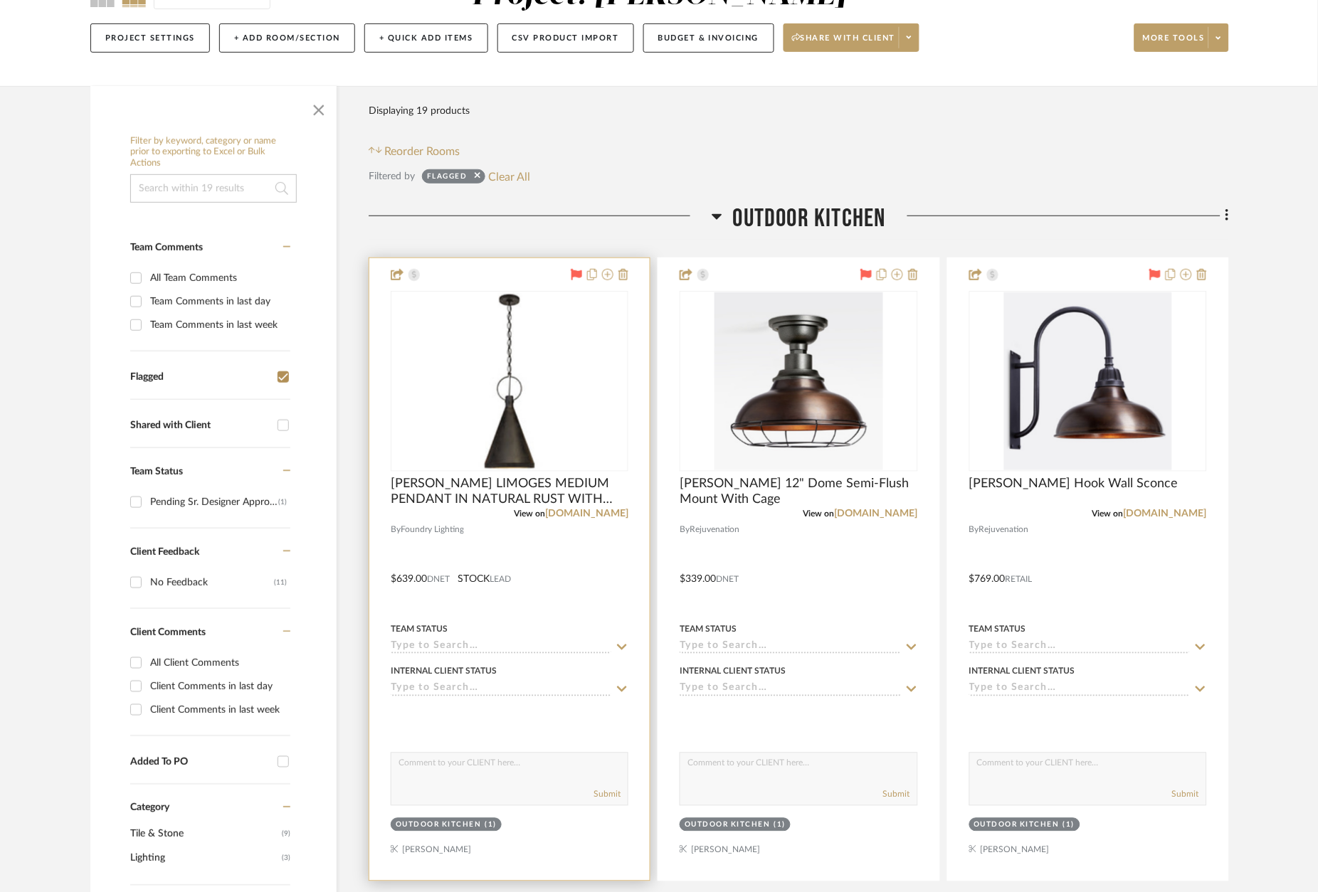
click at [576, 277] on icon at bounding box center [576, 274] width 11 height 11
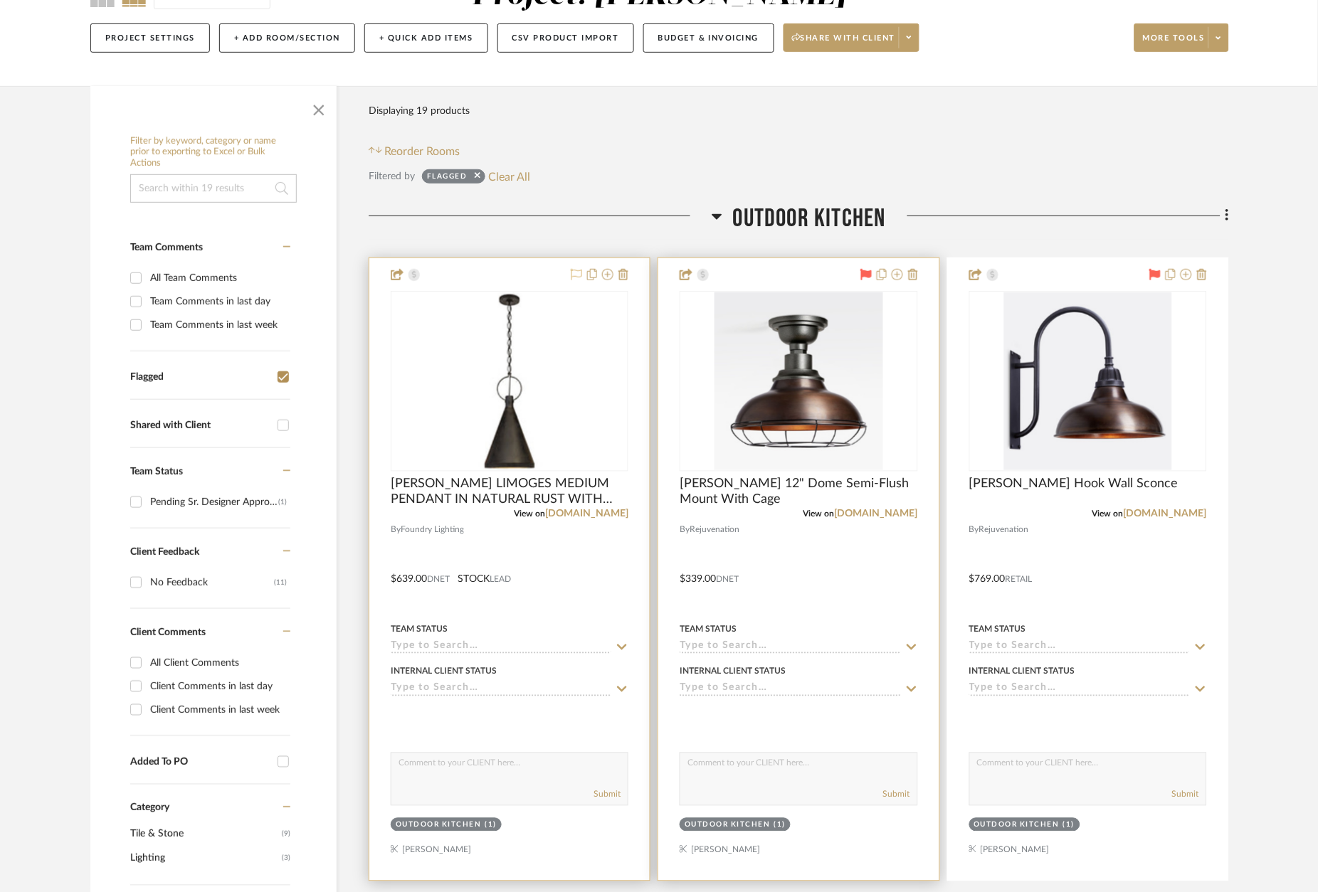
click at [869, 273] on icon at bounding box center [865, 274] width 11 height 11
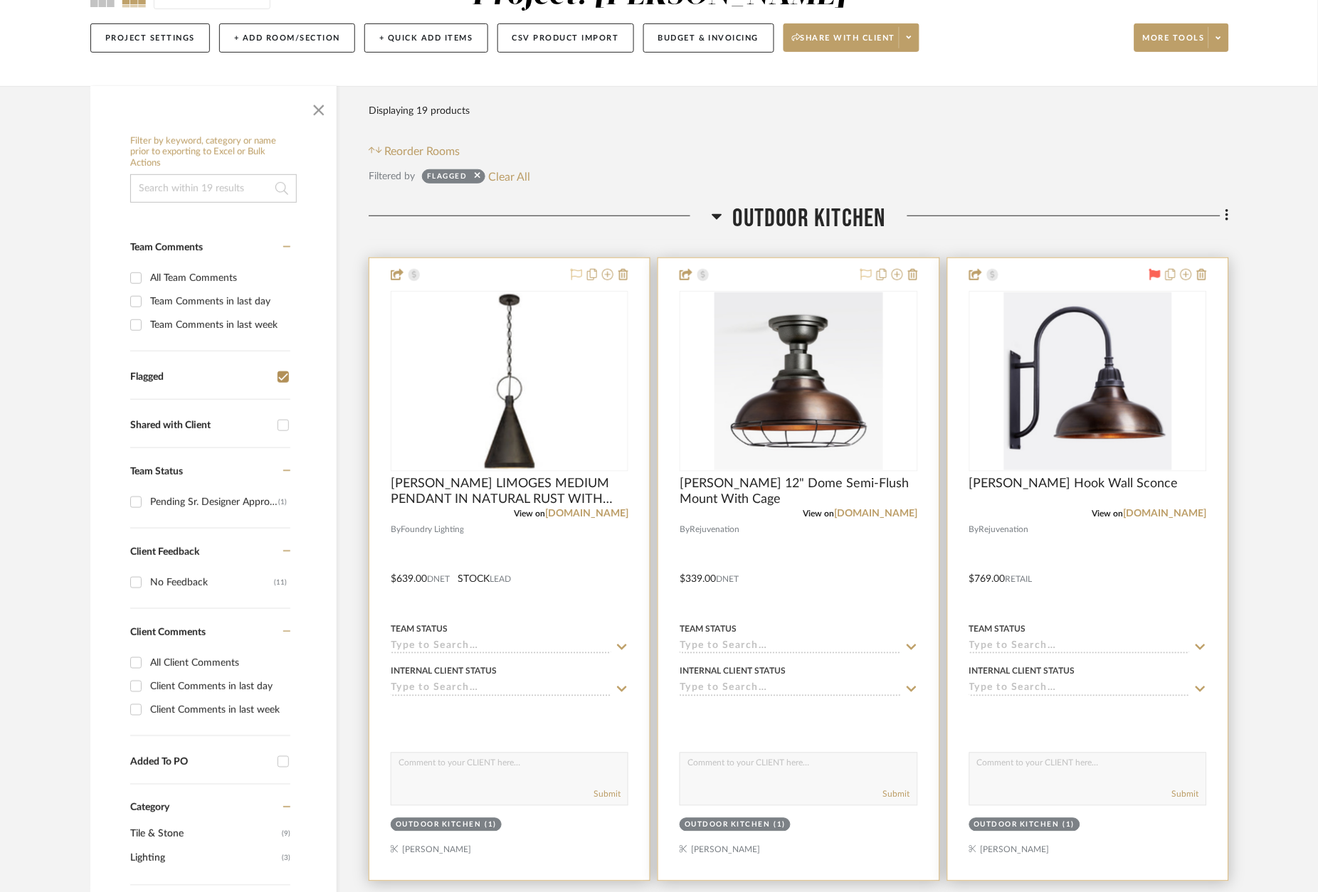
click at [1158, 274] on icon at bounding box center [1154, 274] width 11 height 11
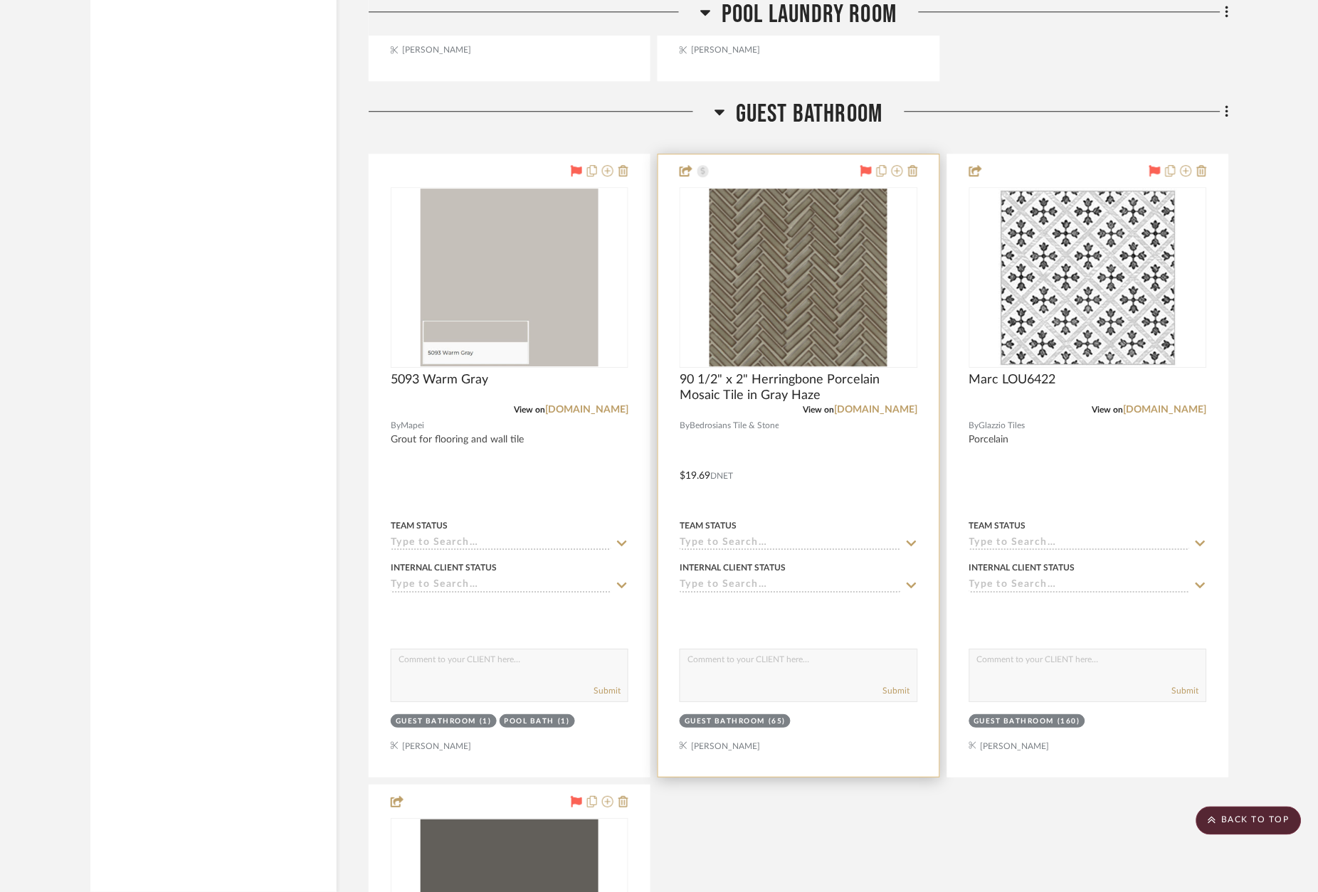
scroll to position [3740, 0]
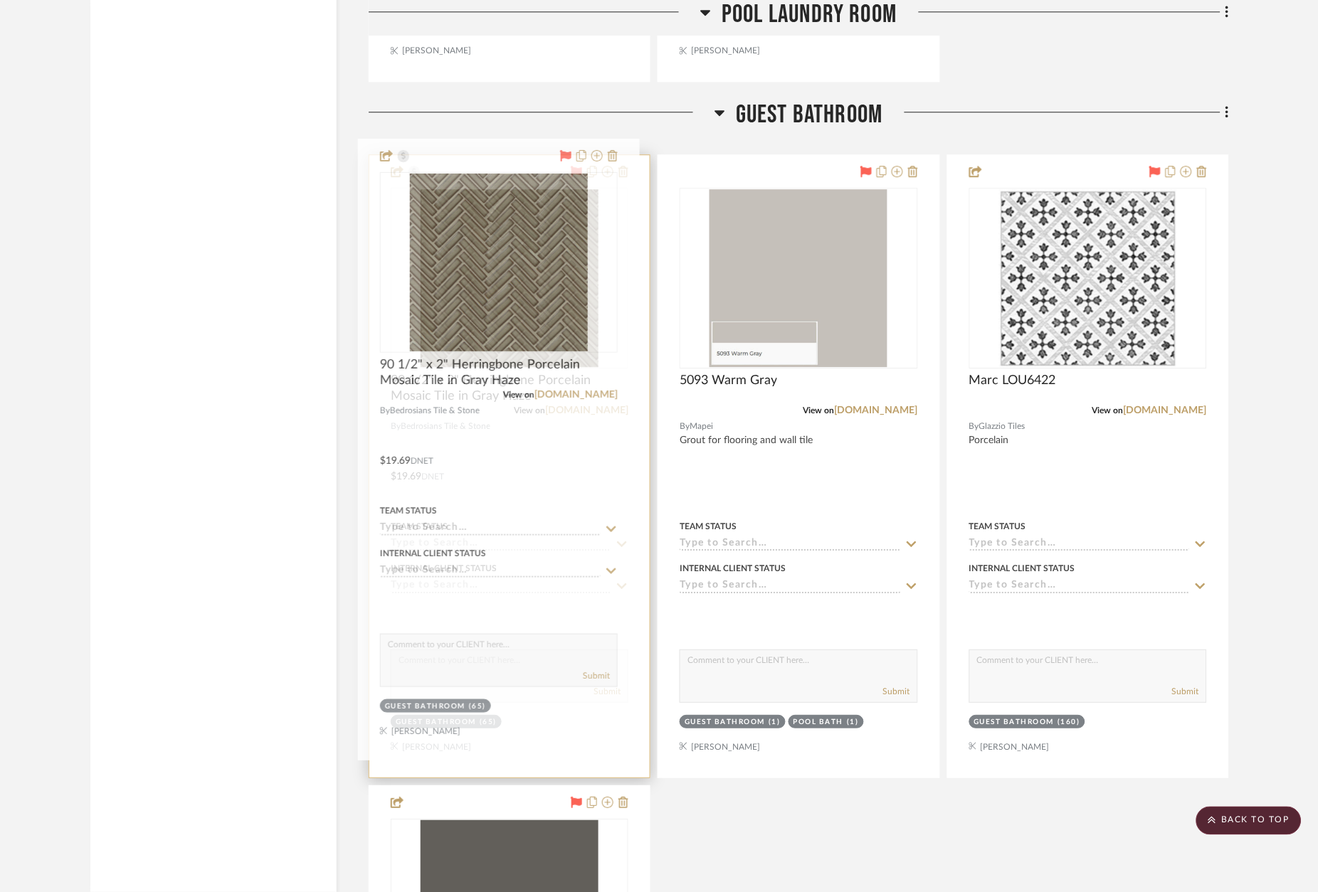
drag, startPoint x: 739, startPoint y: 162, endPoint x: 471, endPoint y: 162, distance: 268.3
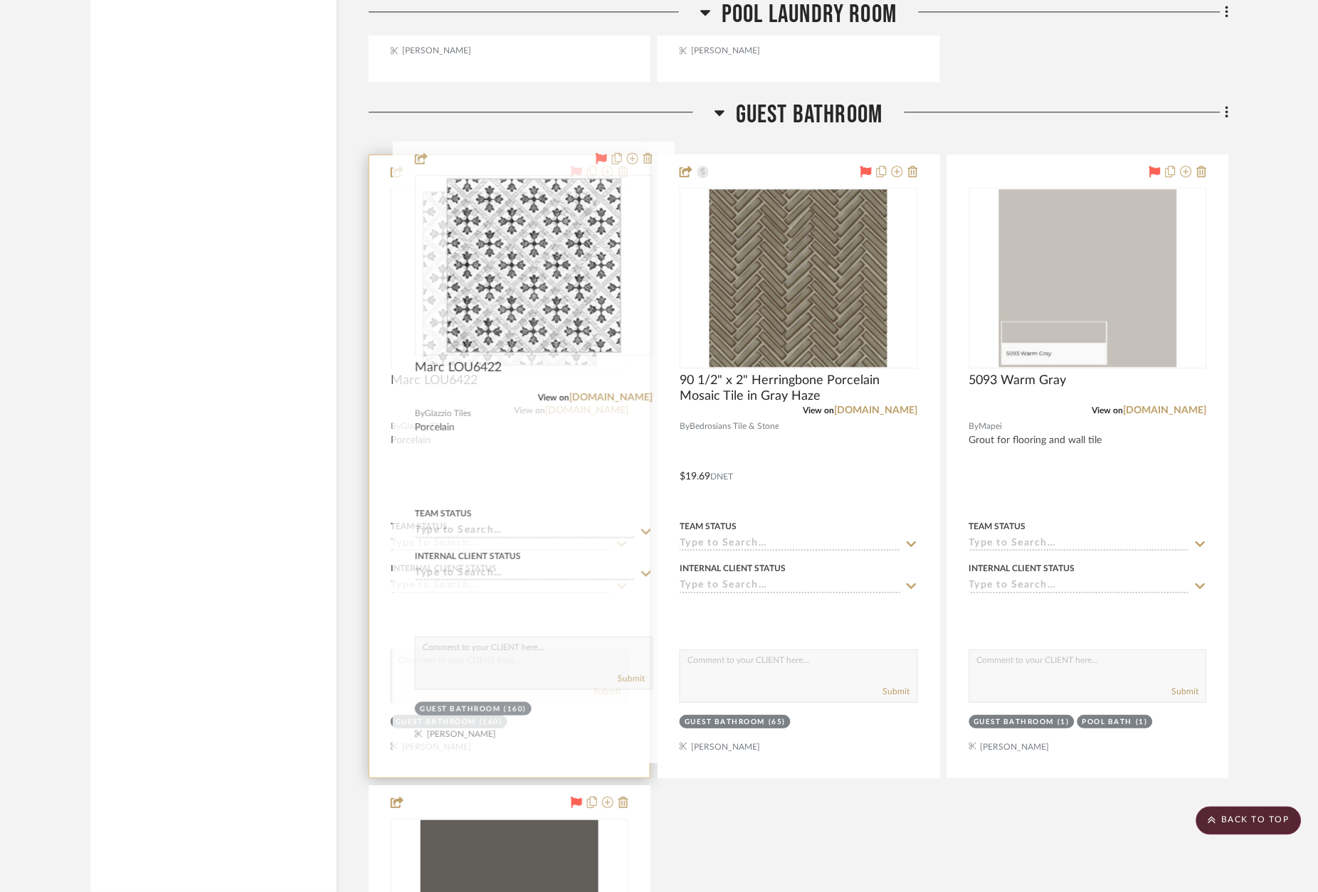
drag, startPoint x: 1030, startPoint y: 154, endPoint x: 537, endPoint y: 156, distance: 492.4
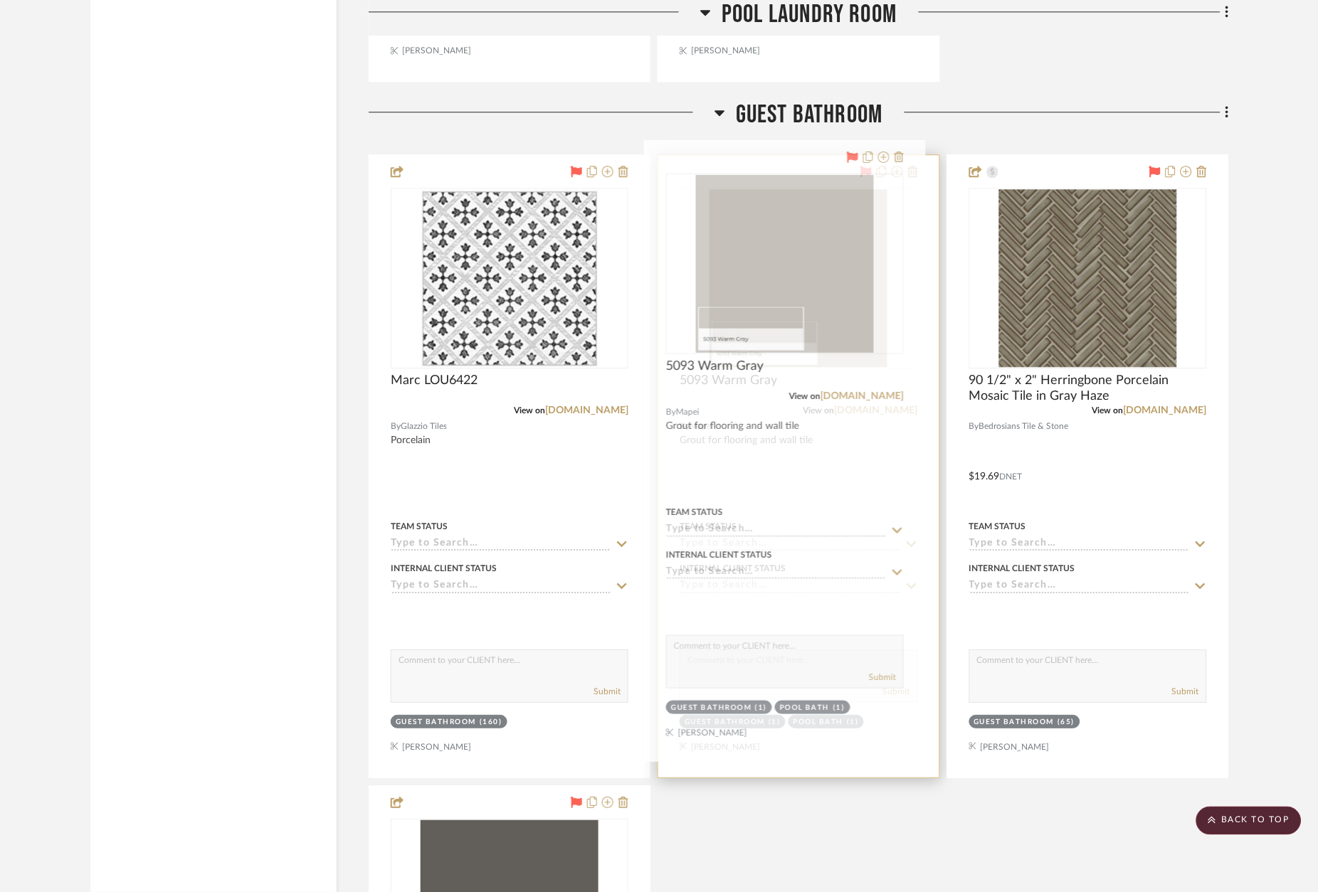
drag, startPoint x: 1037, startPoint y: 159, endPoint x: 753, endPoint y: 168, distance: 284.1
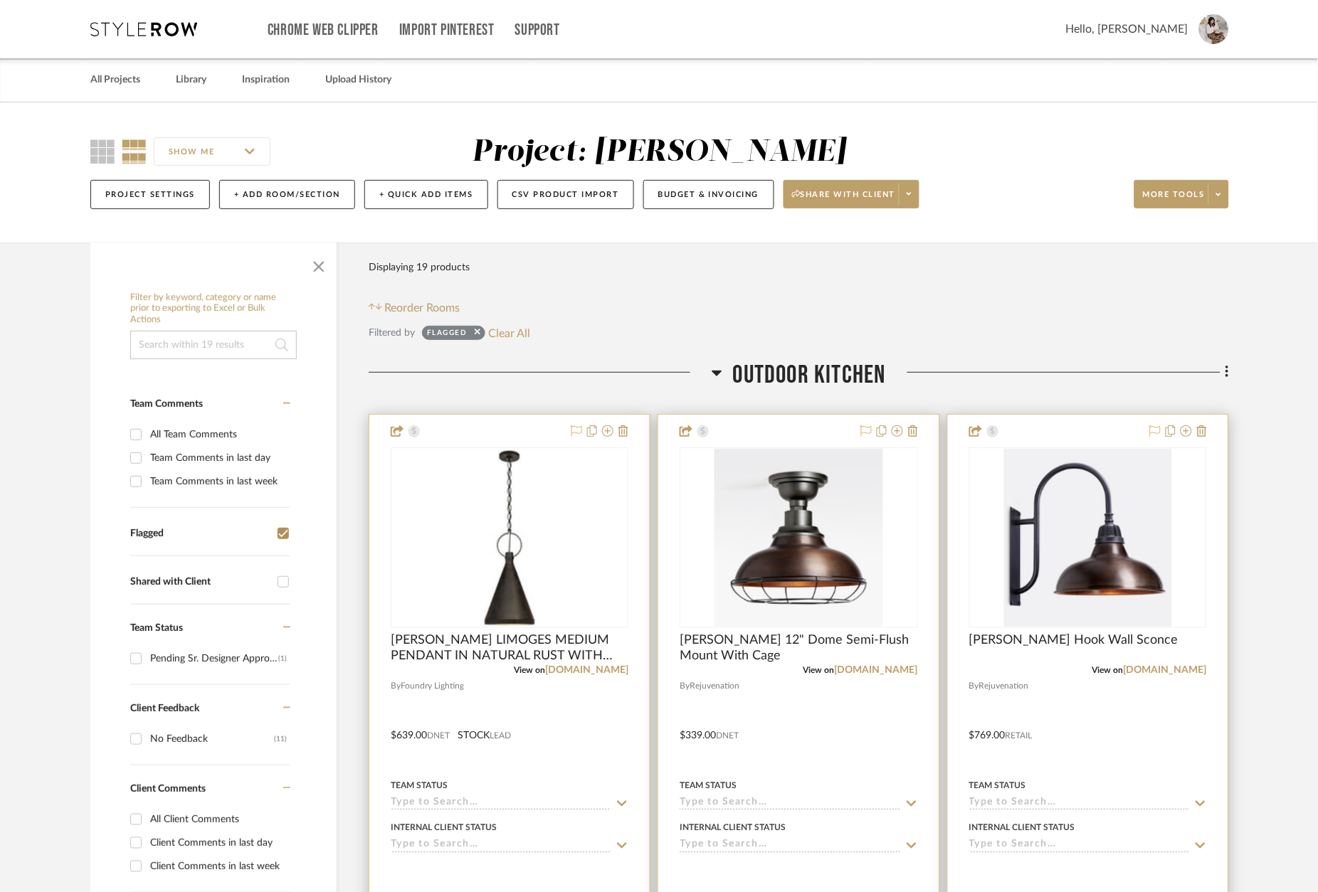
scroll to position [0, 0]
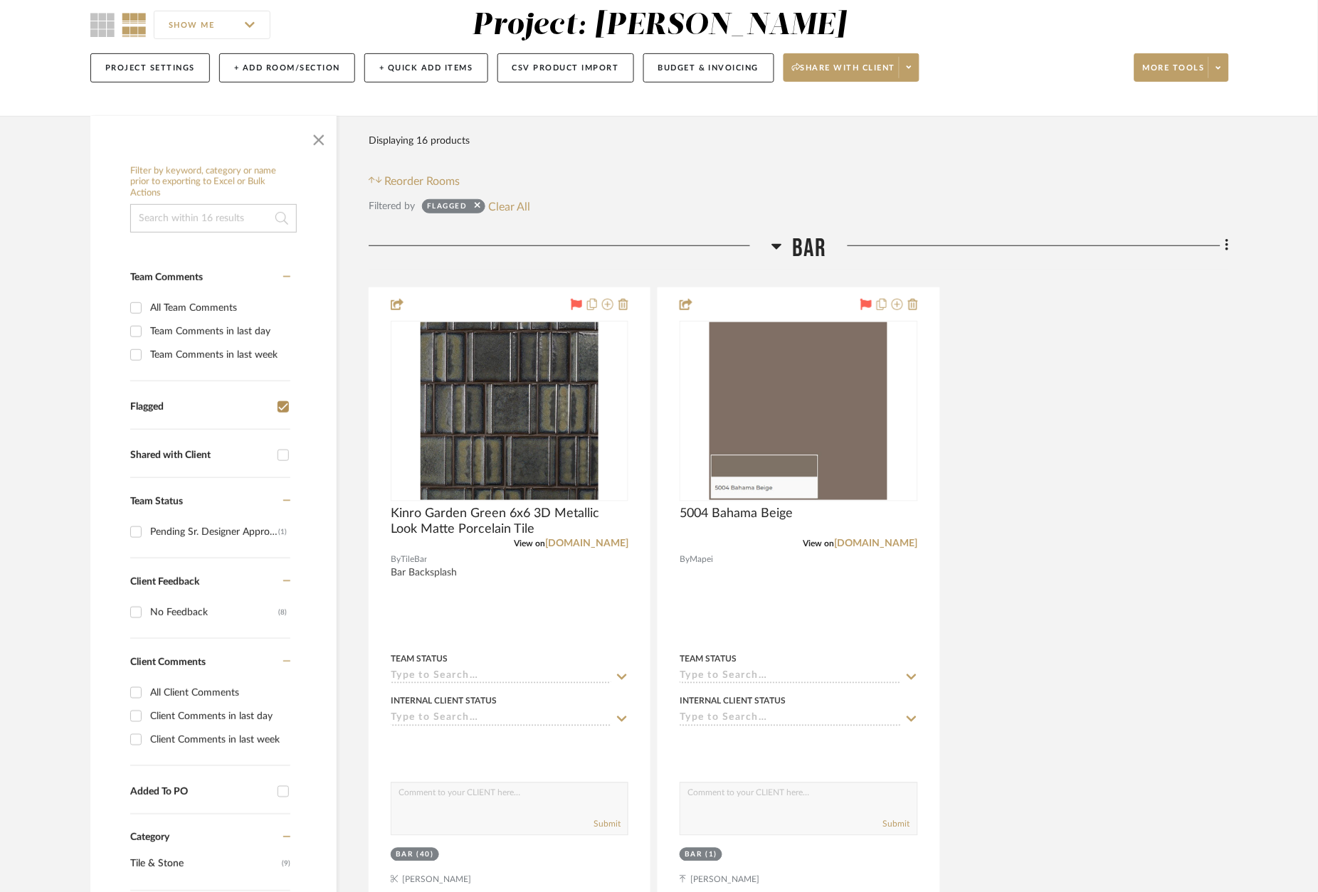
scroll to position [133, 0]
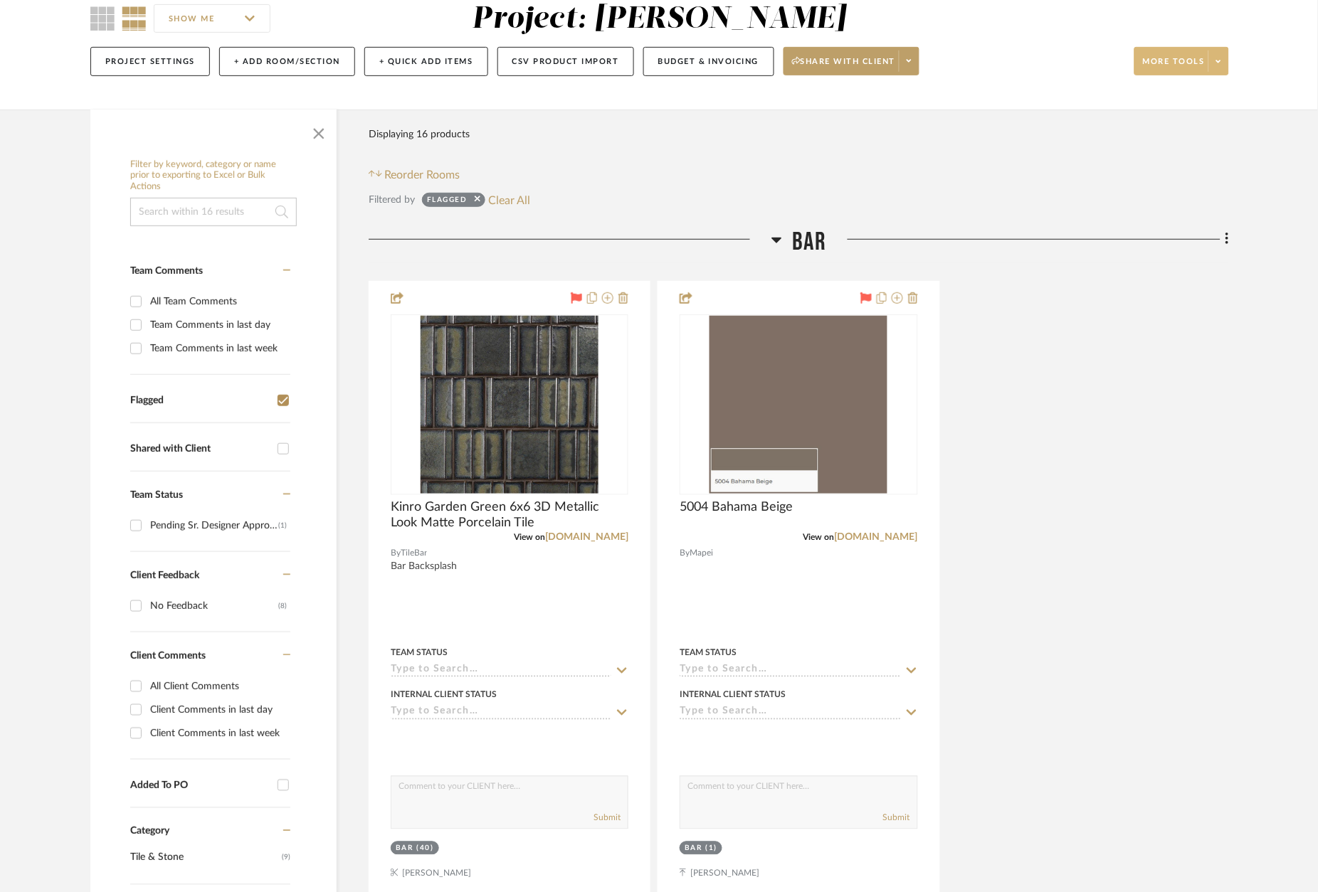
click at [1225, 63] on span at bounding box center [1218, 61] width 20 height 21
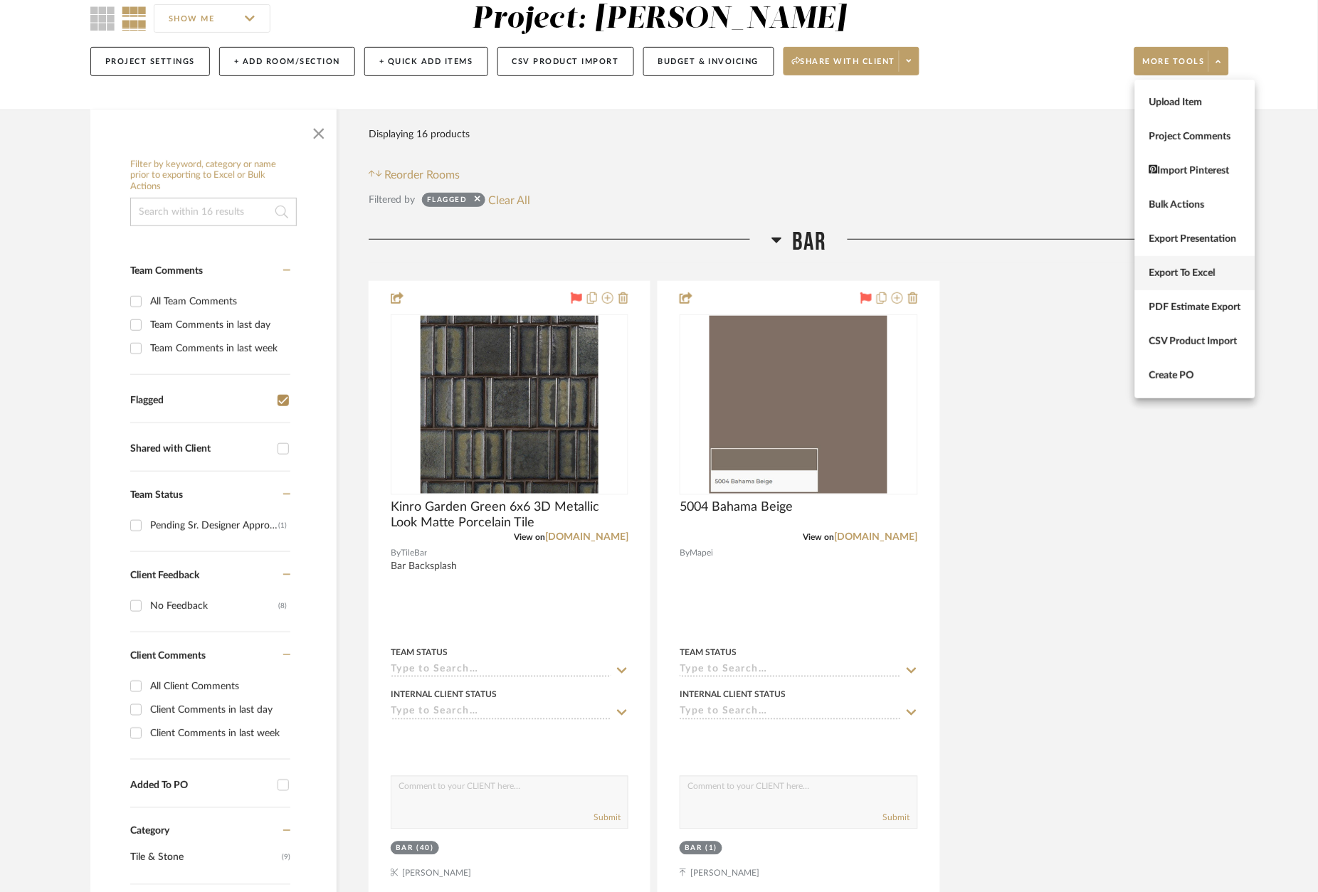
click at [1204, 275] on span "Export To Excel" at bounding box center [1195, 274] width 92 height 12
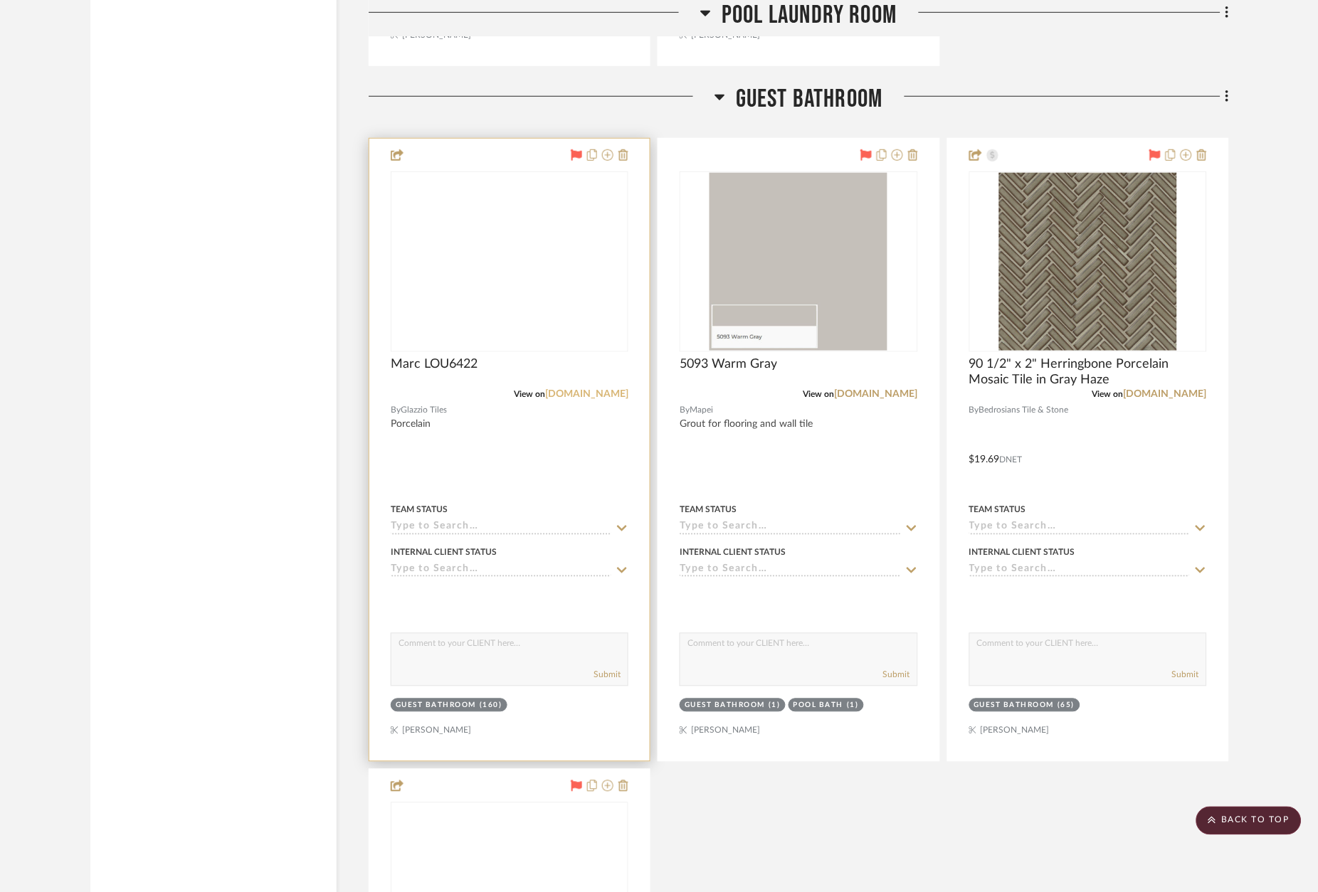
scroll to position [3066, 0]
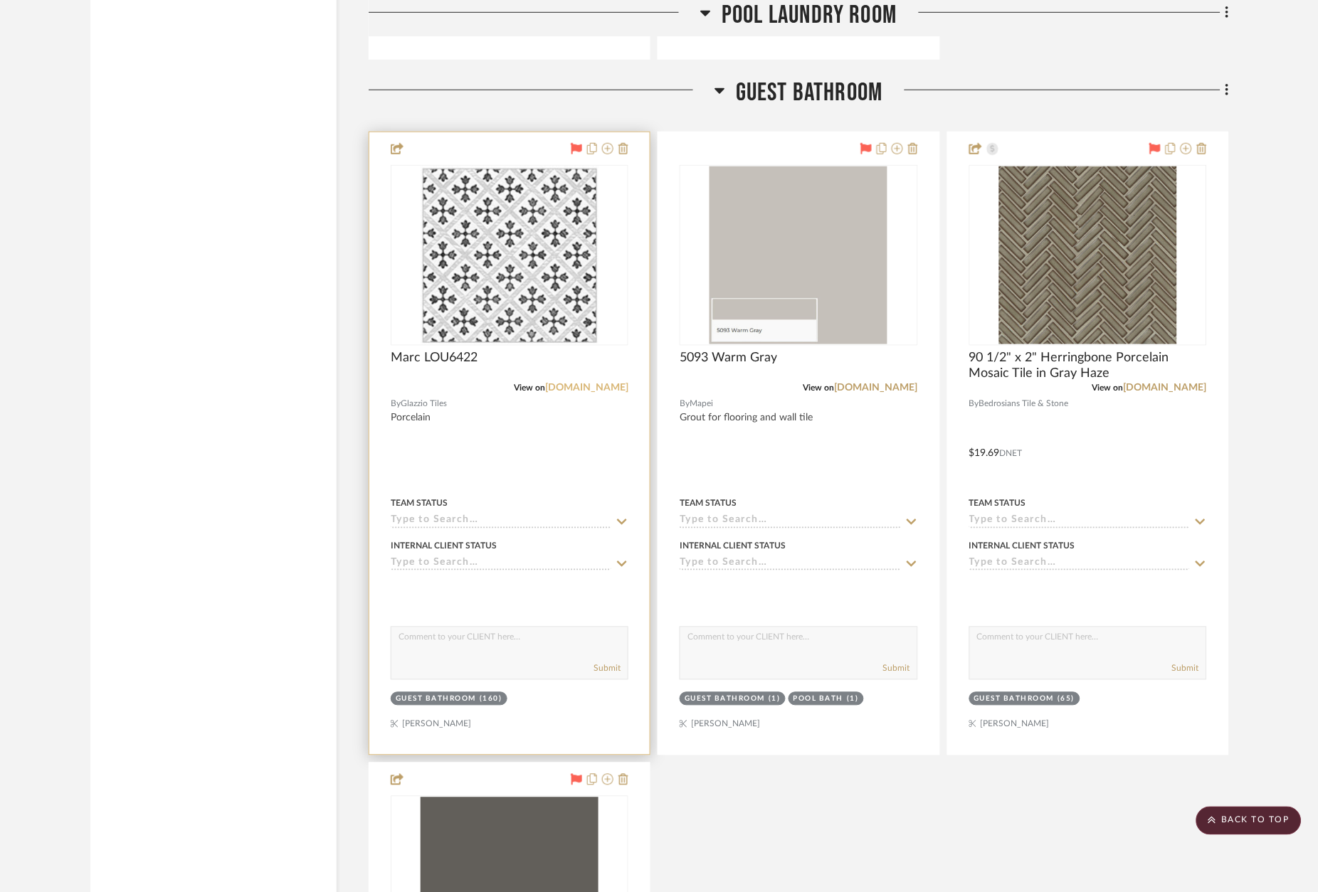
click at [595, 383] on link "[DOMAIN_NAME]" at bounding box center [586, 388] width 83 height 10
